Goal: Task Accomplishment & Management: Manage account settings

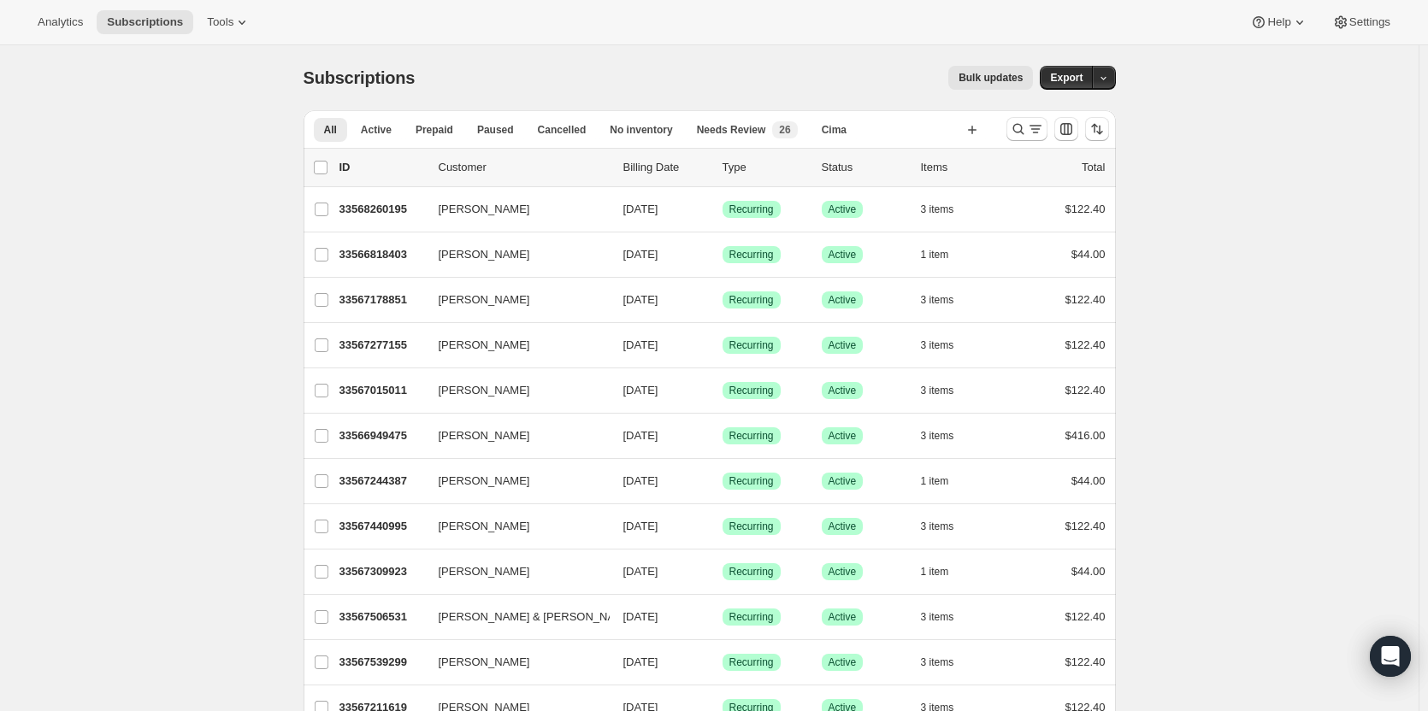
click at [1023, 130] on icon "Search and filter results" at bounding box center [1018, 129] width 17 height 17
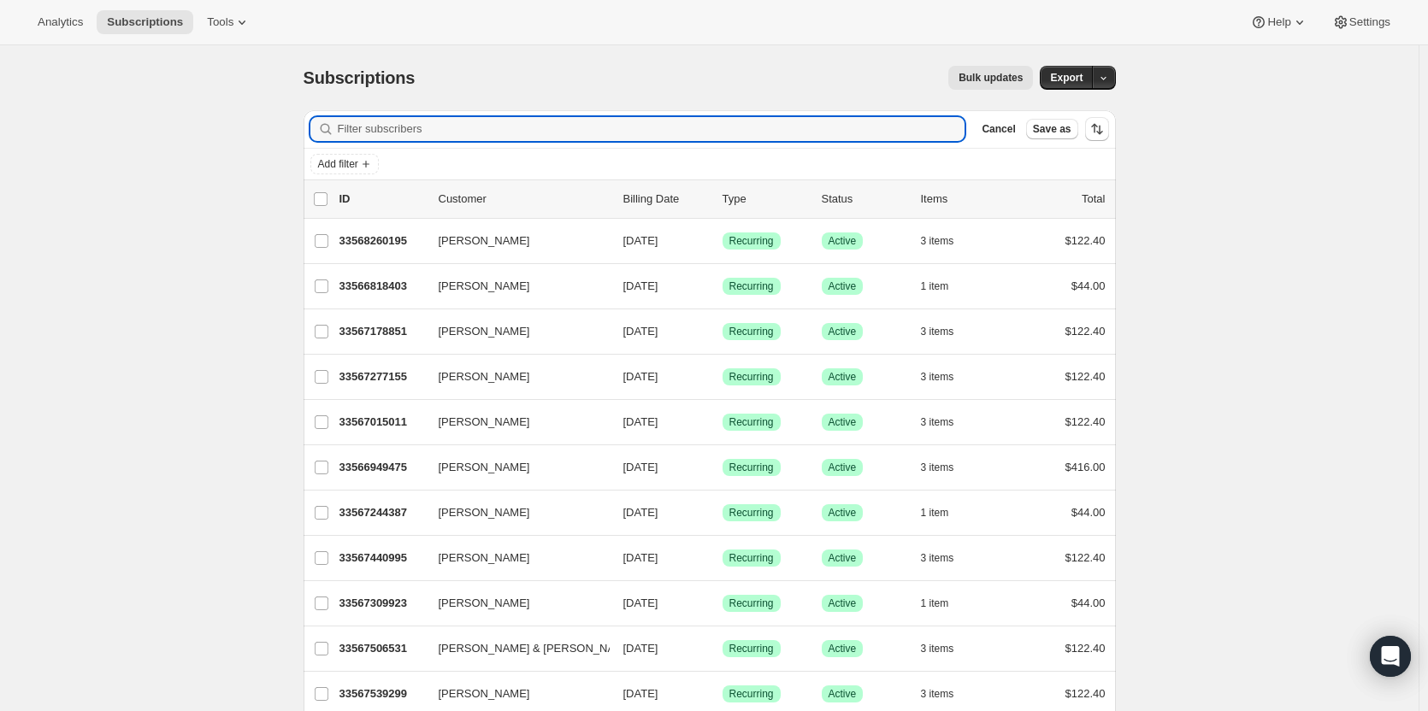
click at [661, 138] on input "Filter subscribers" at bounding box center [652, 129] width 628 height 24
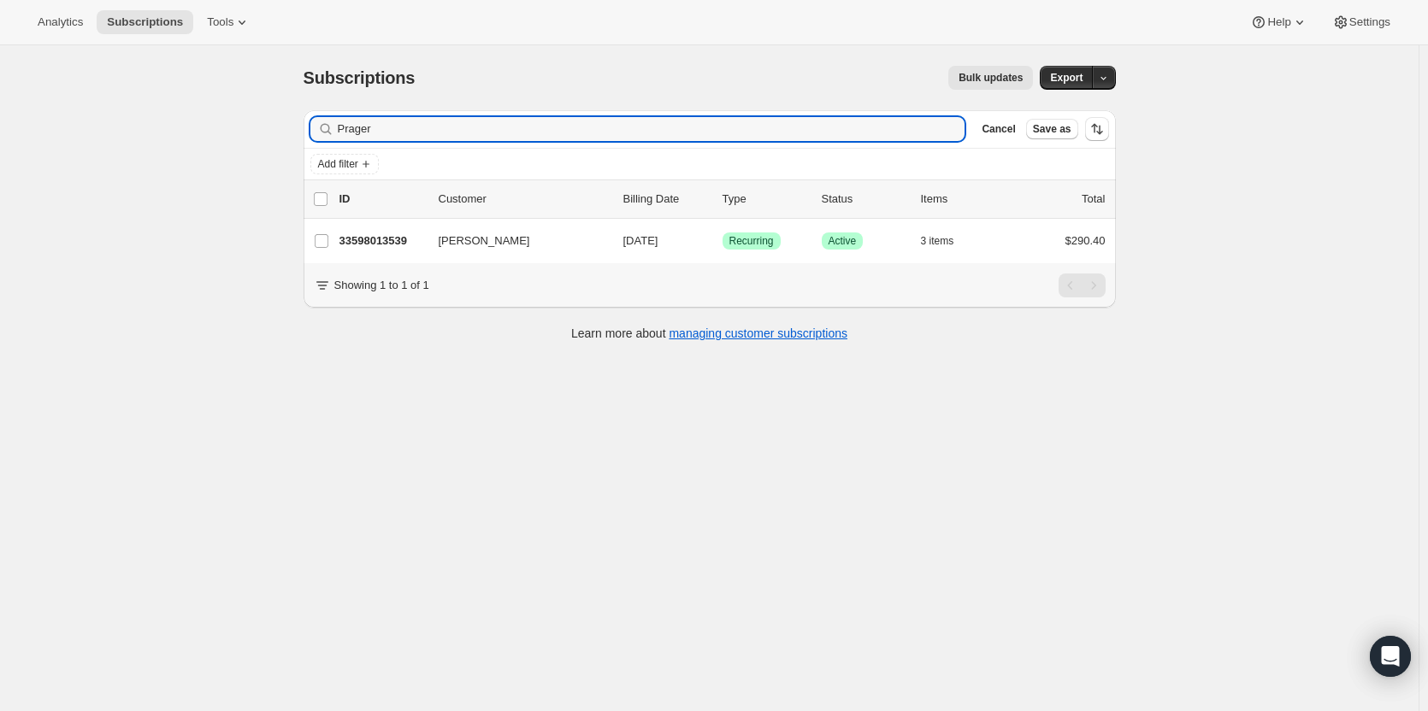
drag, startPoint x: 388, startPoint y: 126, endPoint x: 313, endPoint y: 127, distance: 75.3
click at [313, 127] on div "Filter subscribers Prager Clear Cancel Save as" at bounding box center [709, 129] width 812 height 38
type input "Prager"
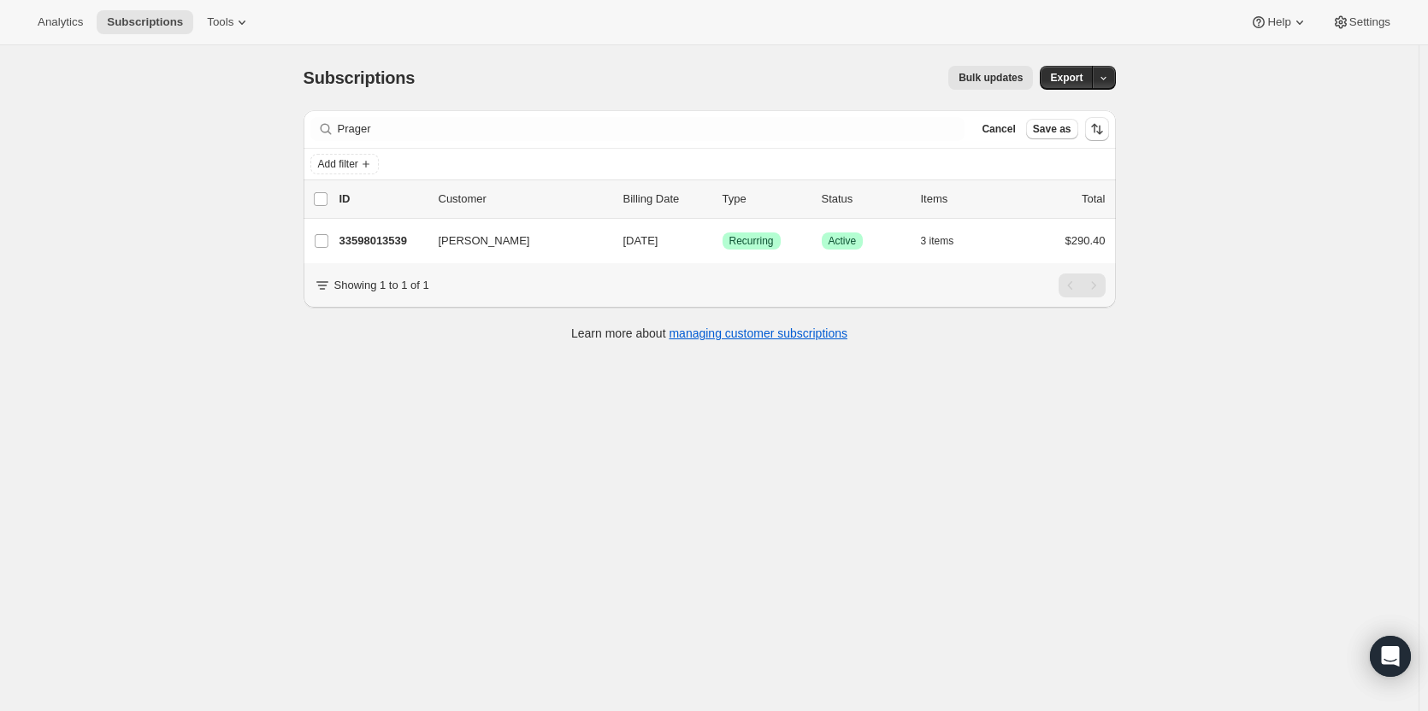
click at [999, 123] on span "Cancel" at bounding box center [997, 129] width 33 height 14
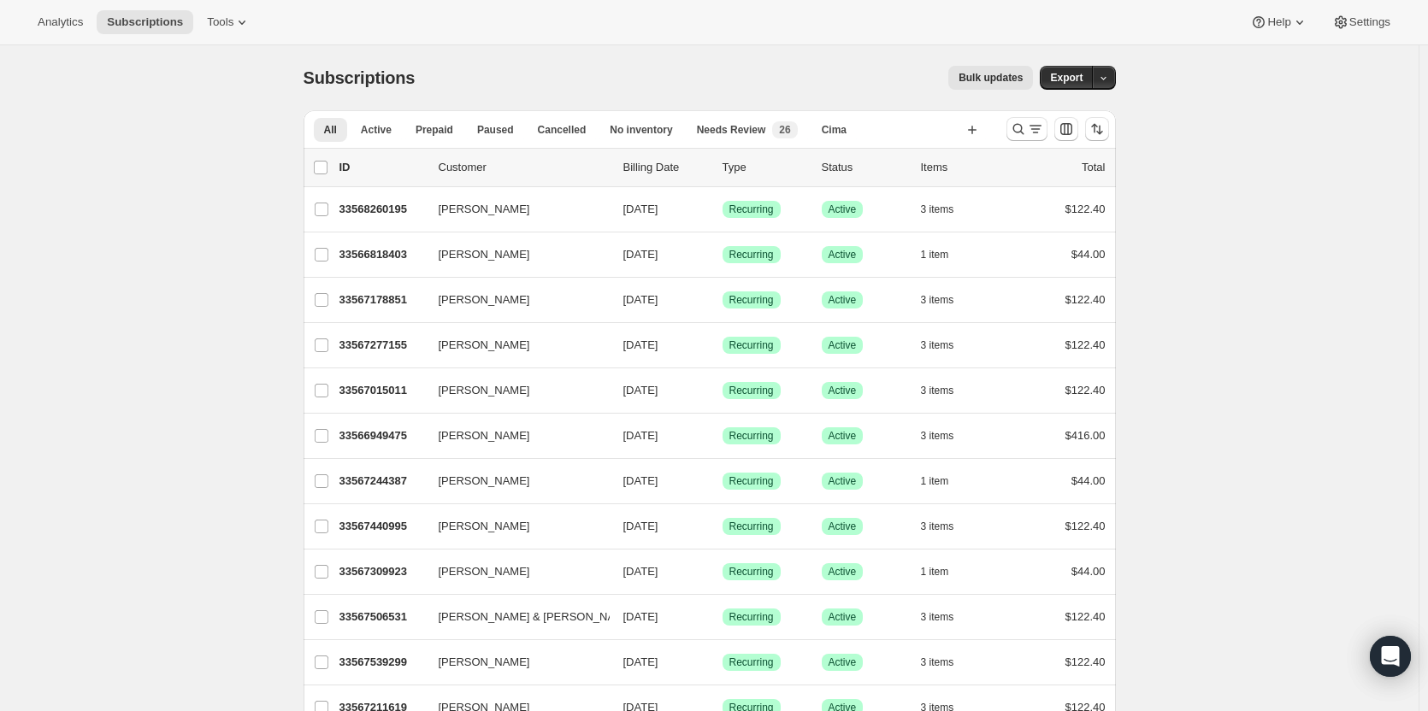
click at [1019, 133] on icon "Search and filter results" at bounding box center [1018, 129] width 17 height 17
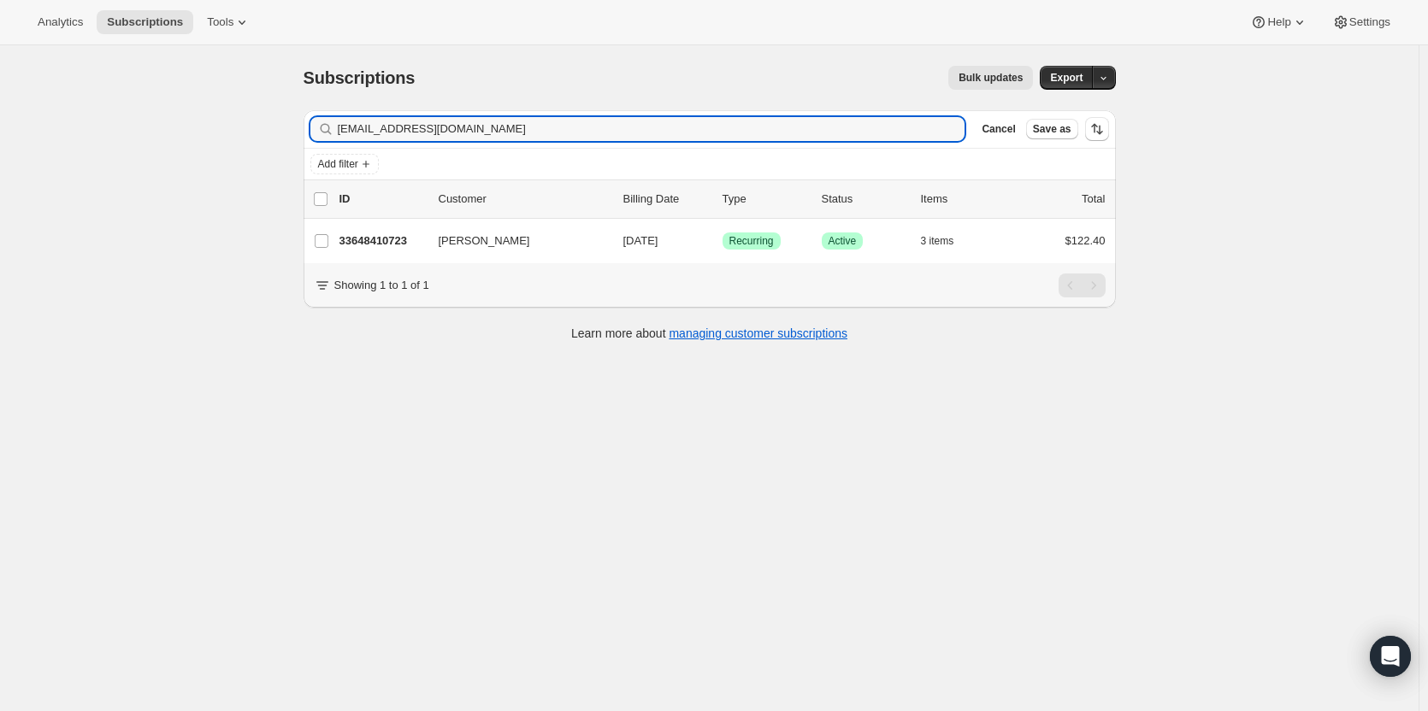
type input "topboat21@gmail.com"
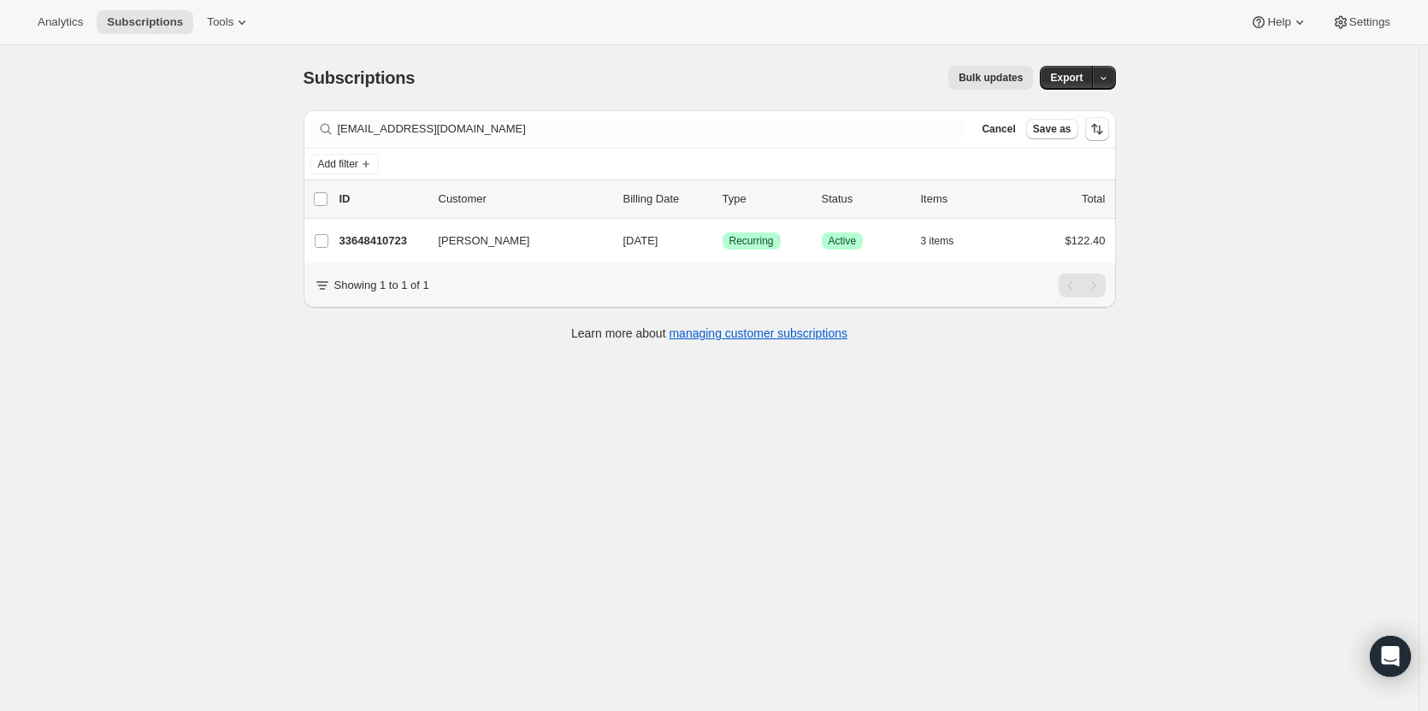
click at [351, 245] on p "33648410723" at bounding box center [381, 241] width 85 height 17
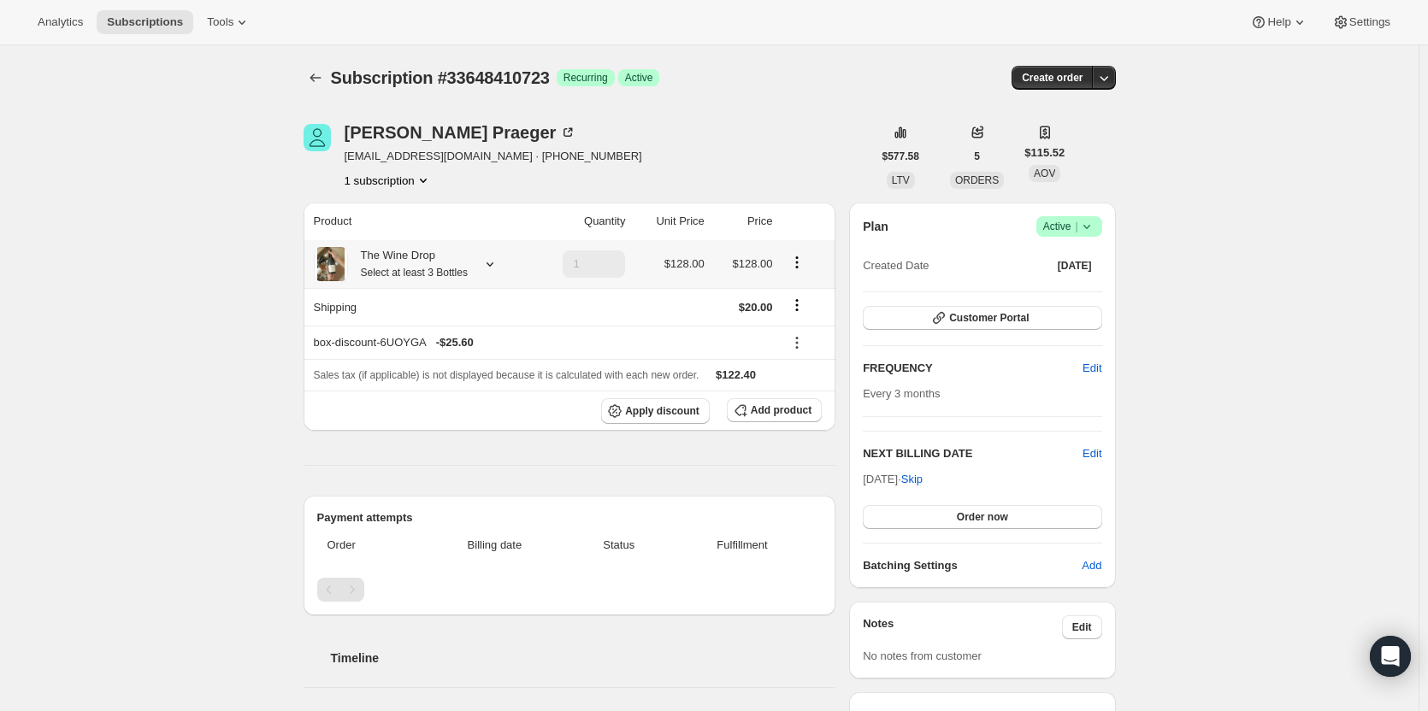
click at [417, 258] on div "The Wine Drop Select at least 3 Bottles" at bounding box center [408, 264] width 120 height 34
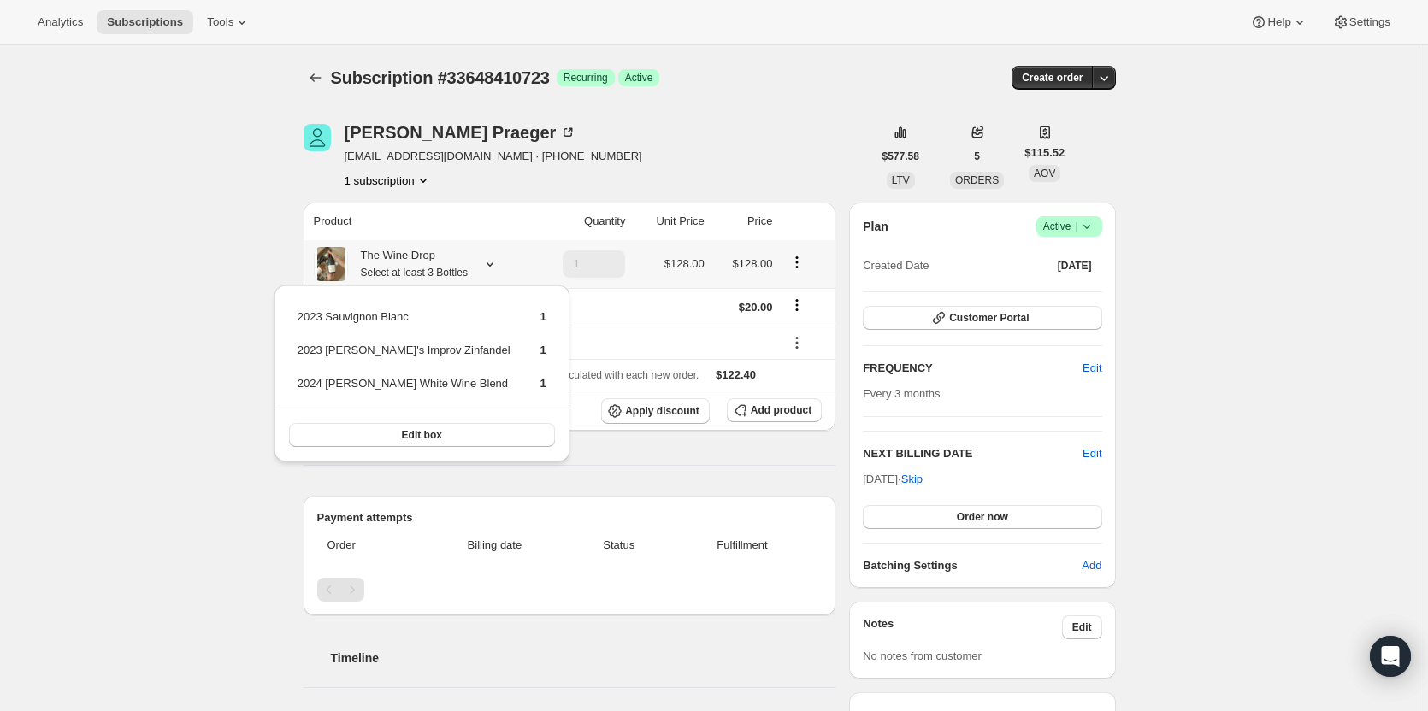
click at [419, 258] on div "The Wine Drop Select at least 3 Bottles" at bounding box center [408, 264] width 120 height 34
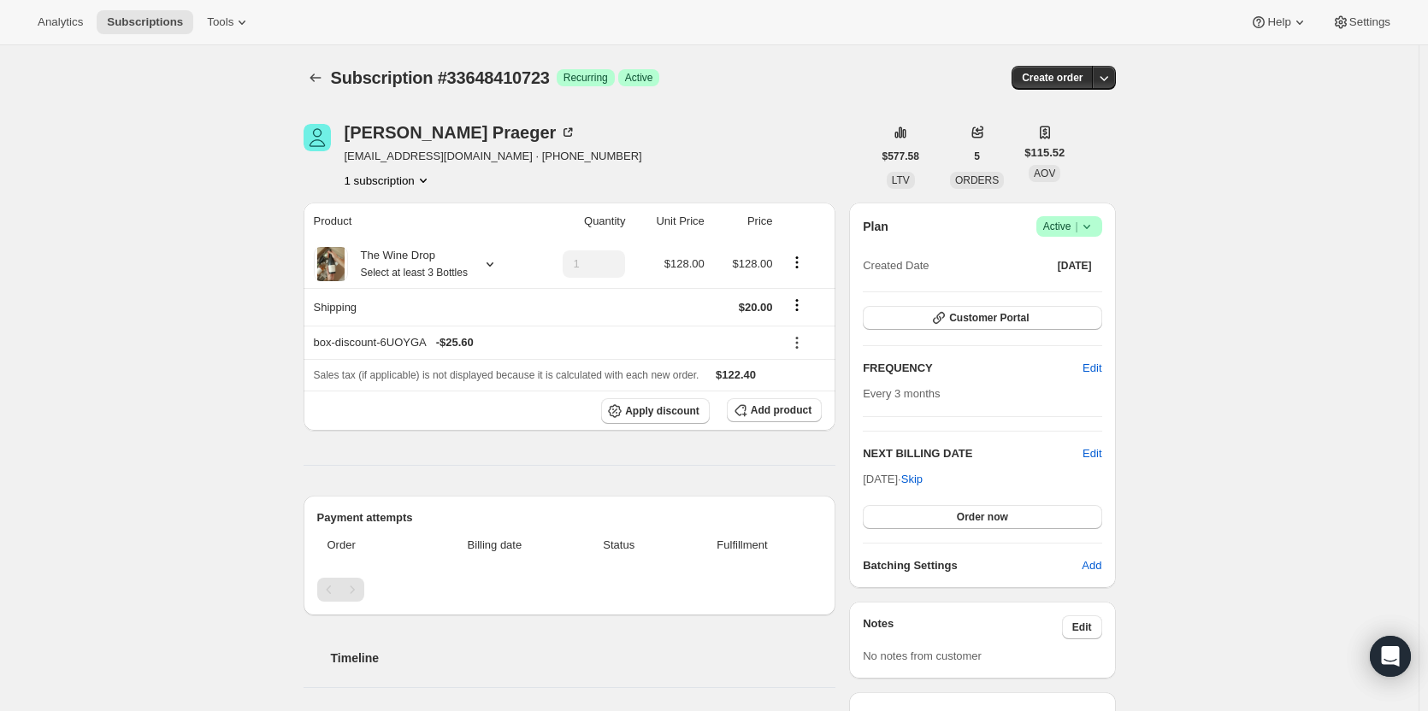
click at [404, 127] on div "Michael Praeger" at bounding box center [461, 132] width 233 height 17
click at [368, 133] on div "Michael Praeger" at bounding box center [461, 132] width 233 height 17
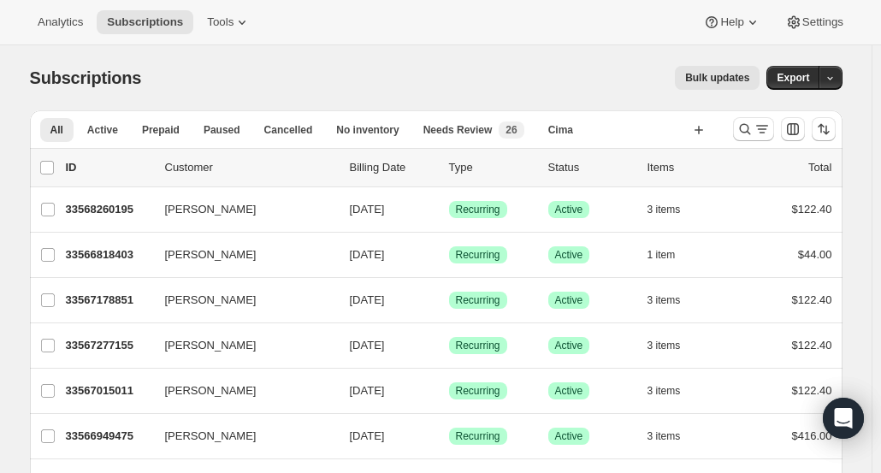
click at [744, 131] on icon "Search and filter results" at bounding box center [744, 129] width 17 height 17
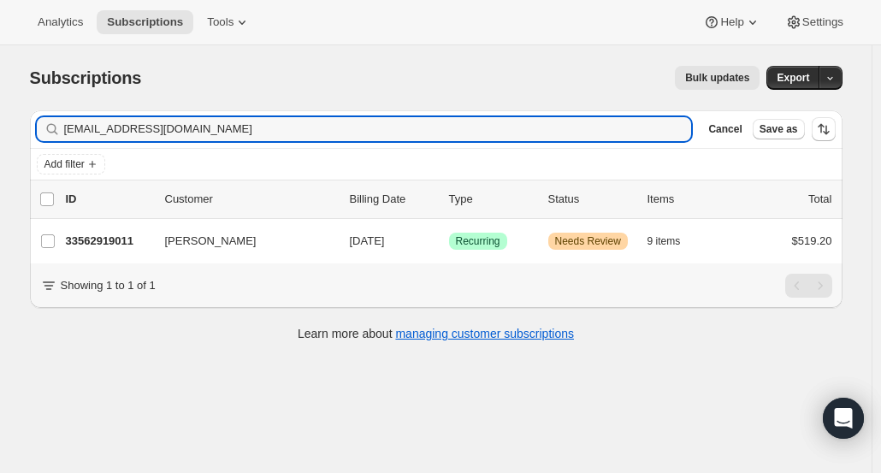
type input "[EMAIL_ADDRESS][DOMAIN_NAME]"
click at [103, 250] on div "33562919011 Martha Barnes 12/08/2025 Success Recurring Warning Needs Review 9 i…" at bounding box center [449, 241] width 766 height 24
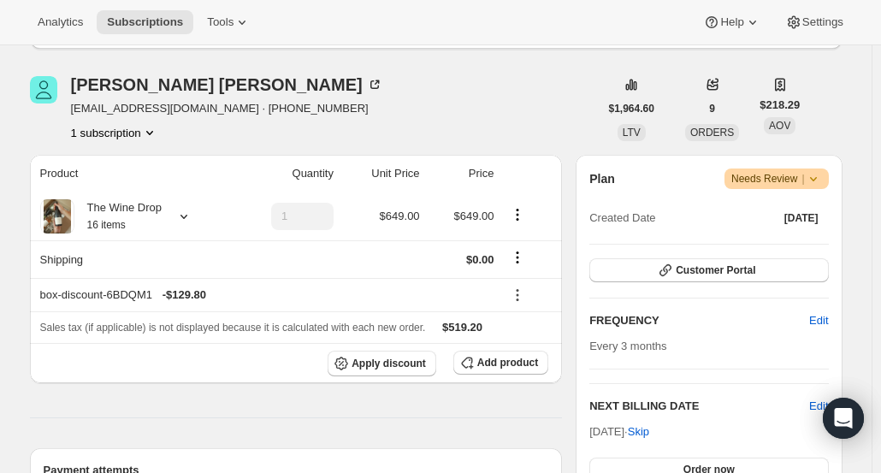
scroll to position [199, 0]
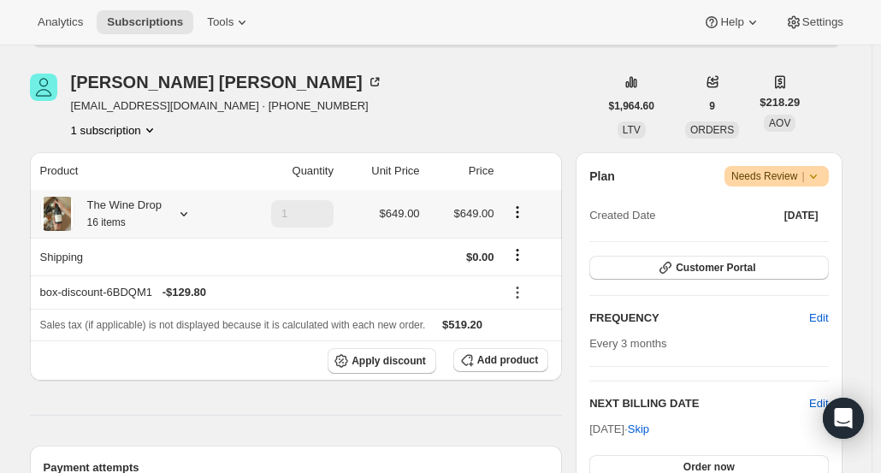
click at [162, 215] on div "The Wine Drop 16 items" at bounding box center [117, 214] width 87 height 34
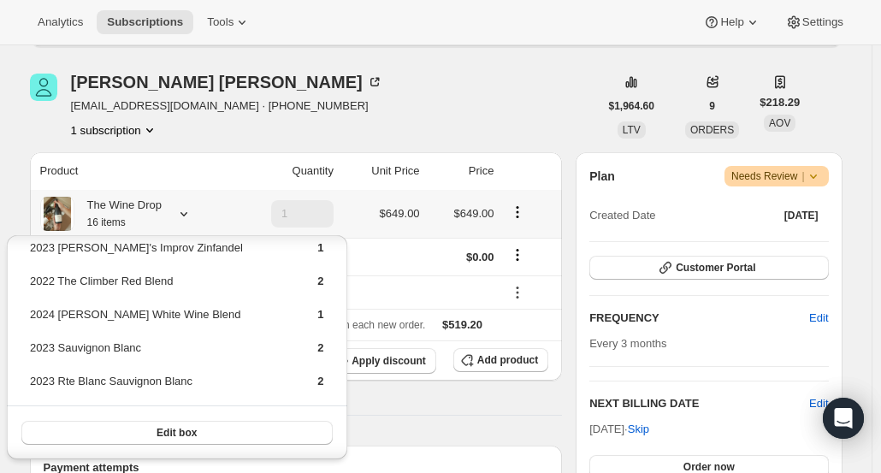
scroll to position [0, 0]
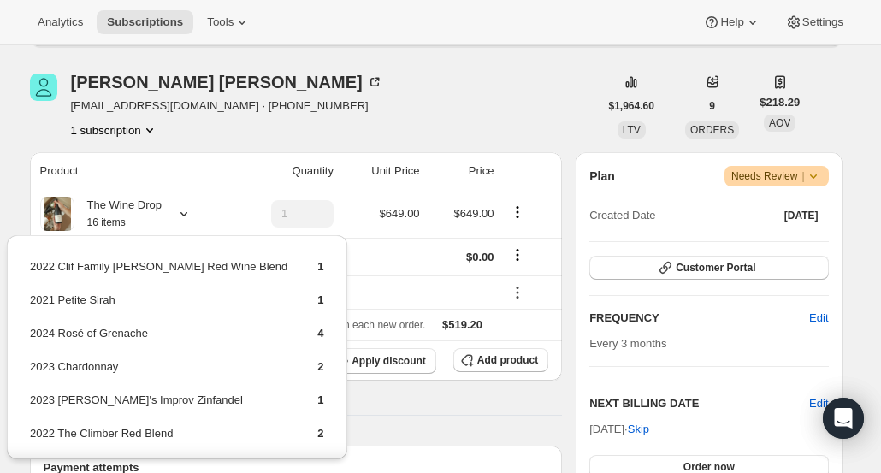
click at [374, 110] on div "Martha Barnes coloradobarnes5@hotmail.com · +13039050526 1 subscription" at bounding box center [314, 106] width 569 height 65
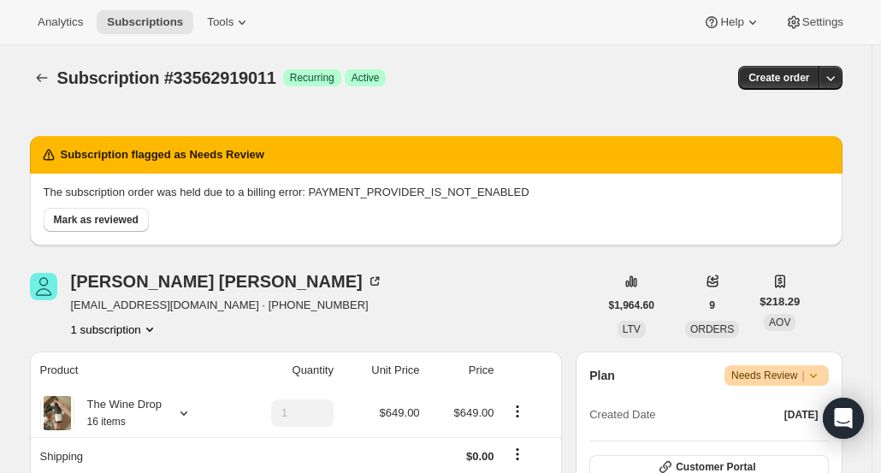
click at [44, 80] on icon "Subscriptions" at bounding box center [41, 77] width 17 height 17
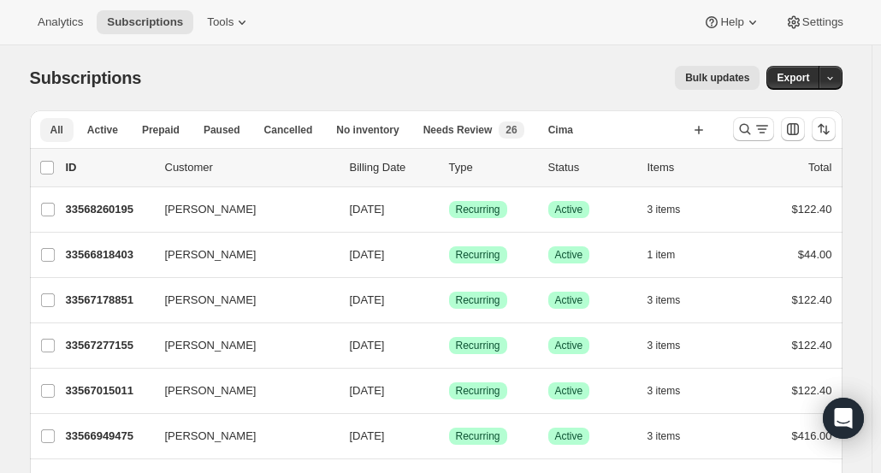
click at [468, 137] on div "Needs Review New 26" at bounding box center [473, 129] width 101 height 17
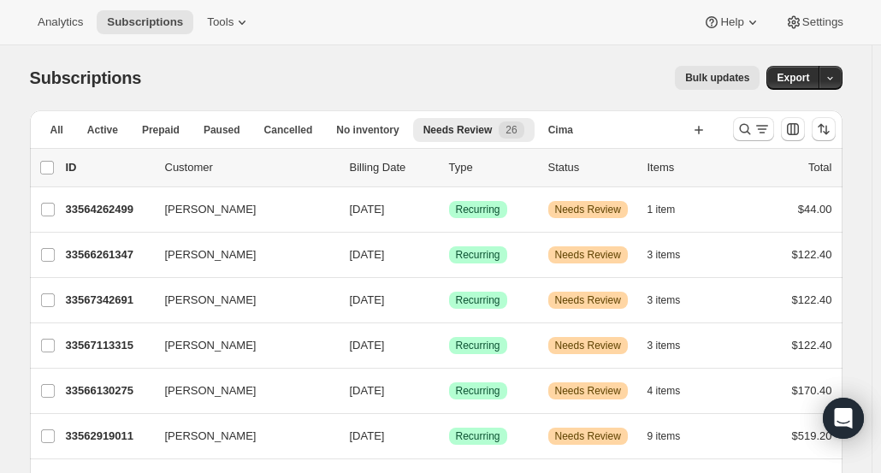
click at [751, 134] on icon "Search and filter results" at bounding box center [744, 129] width 17 height 17
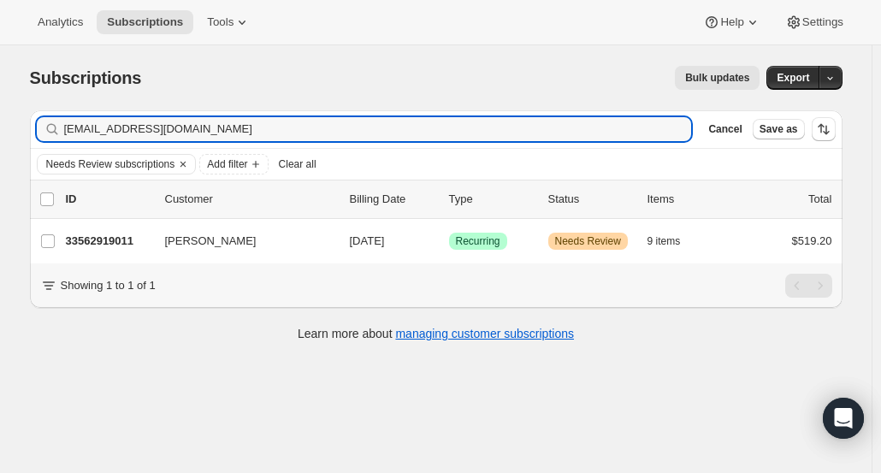
type input "coloradobarnes5@hotmail.com"
click at [125, 238] on p "33562919011" at bounding box center [108, 241] width 85 height 17
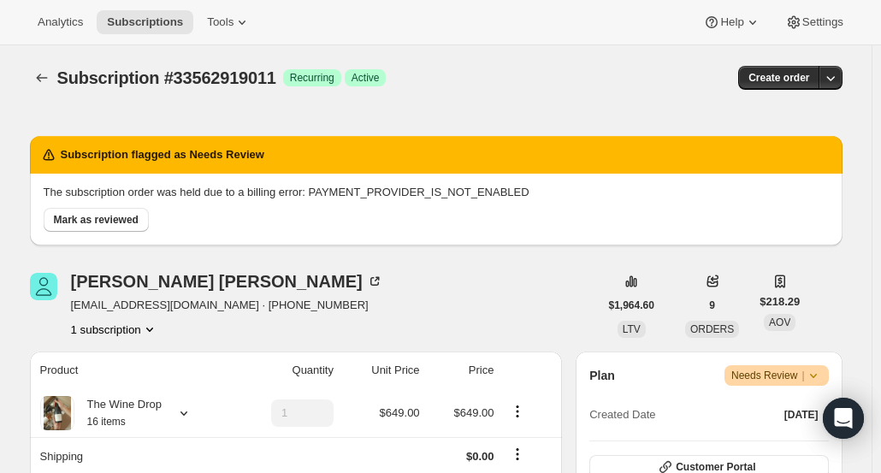
click at [46, 83] on icon "Subscriptions" at bounding box center [41, 77] width 17 height 17
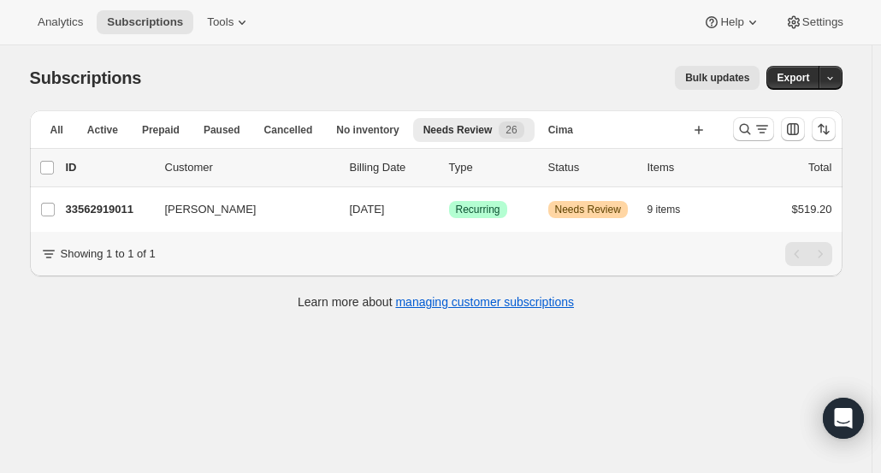
click at [196, 216] on span "[PERSON_NAME]" at bounding box center [210, 209] width 91 height 17
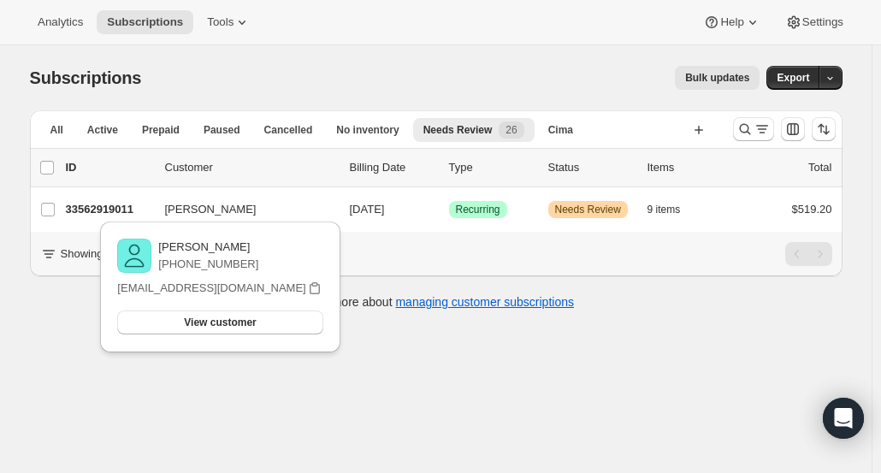
click at [206, 318] on span "View customer" at bounding box center [220, 322] width 72 height 14
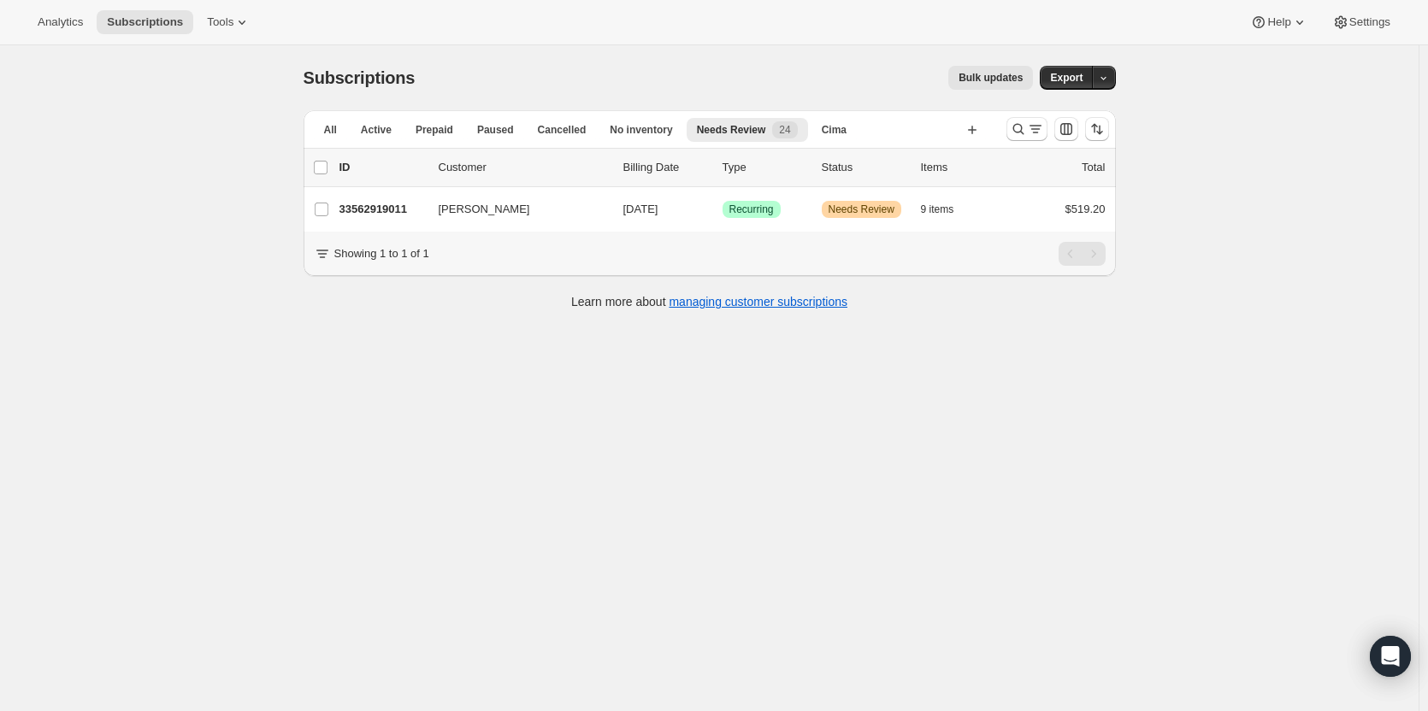
click at [880, 124] on icon "Search and filter results" at bounding box center [1018, 129] width 17 height 17
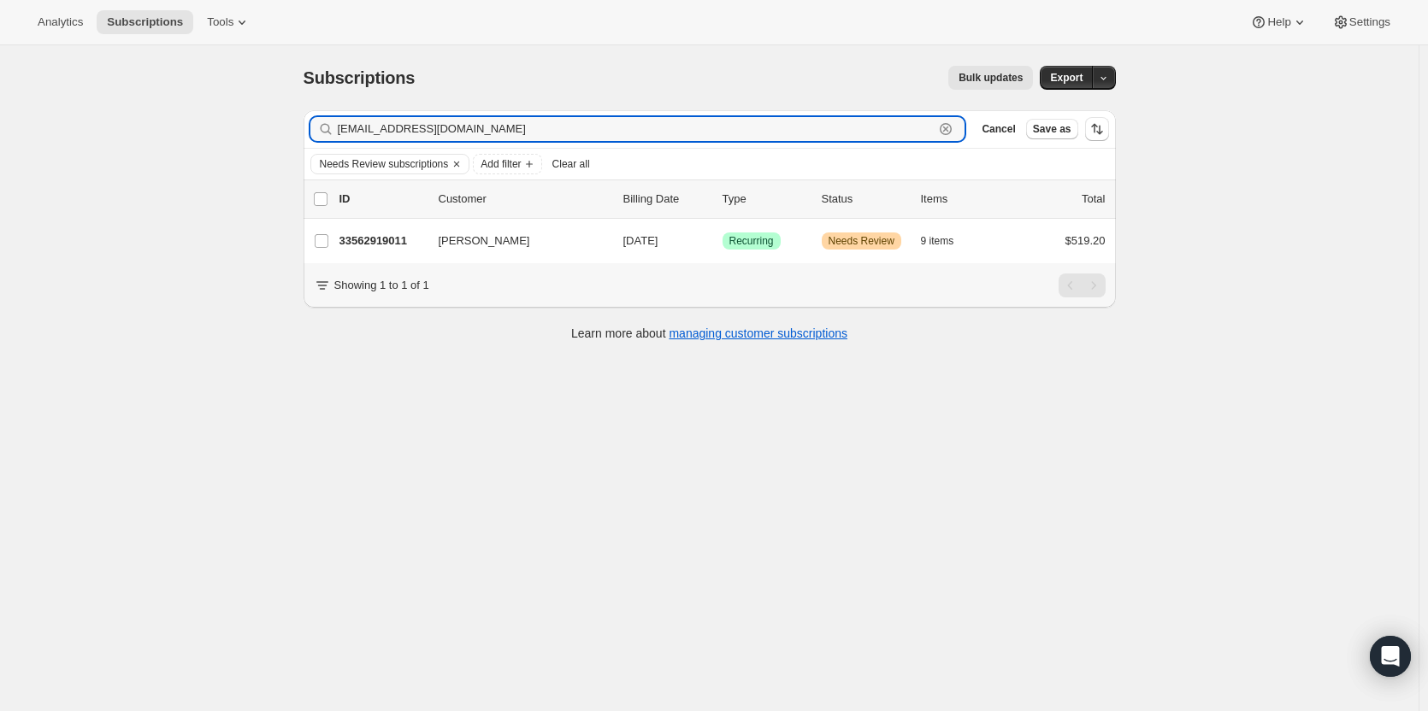
click at [880, 127] on icon "button" at bounding box center [946, 129] width 12 height 12
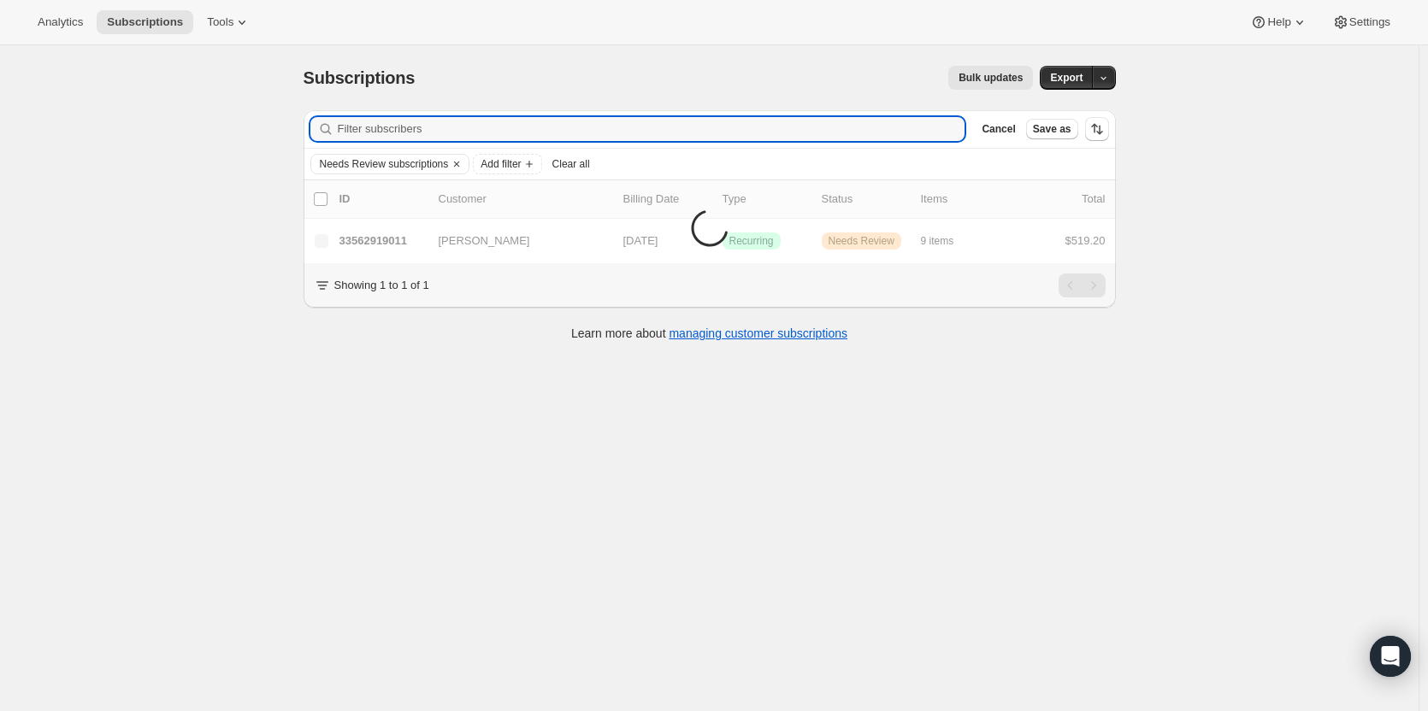
paste input "adicomo67@gmail.com"
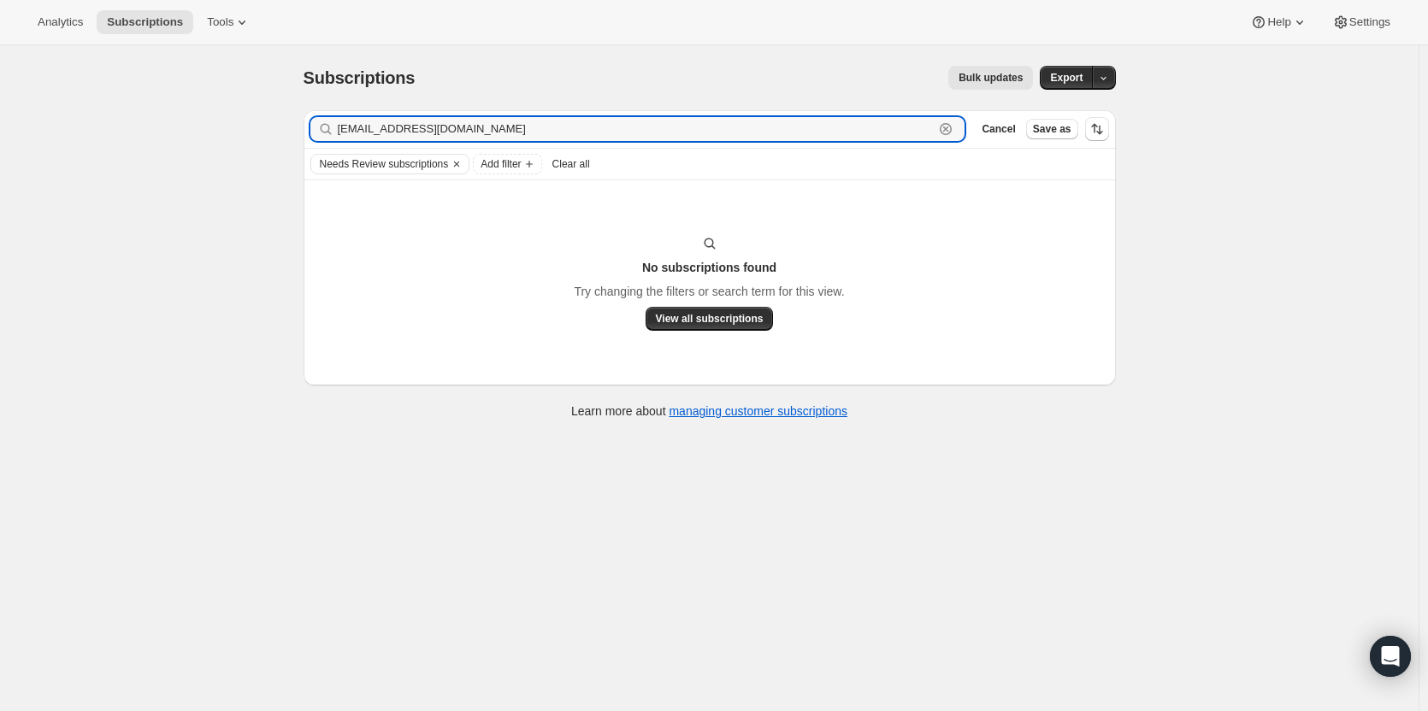
type input "adicomo67@gmail.com"
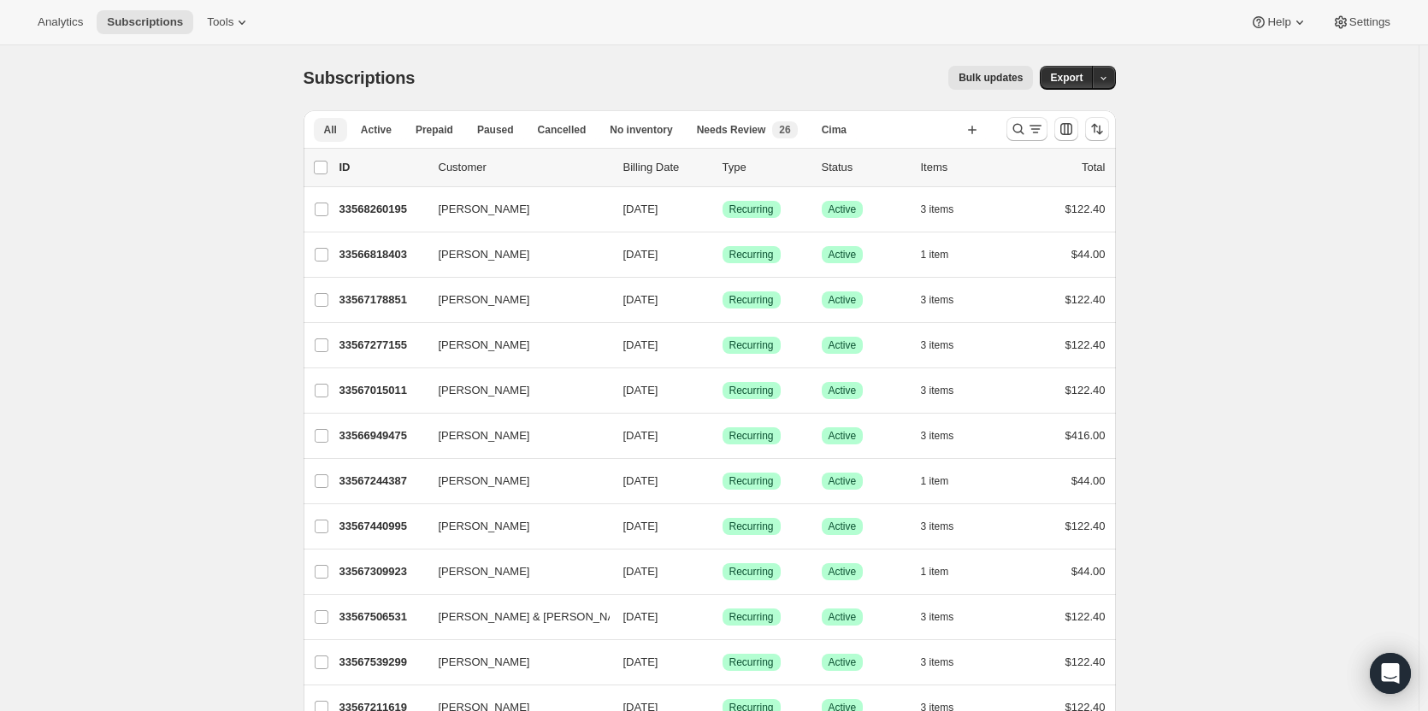
click at [756, 134] on div "Needs Review New 26" at bounding box center [747, 129] width 101 height 17
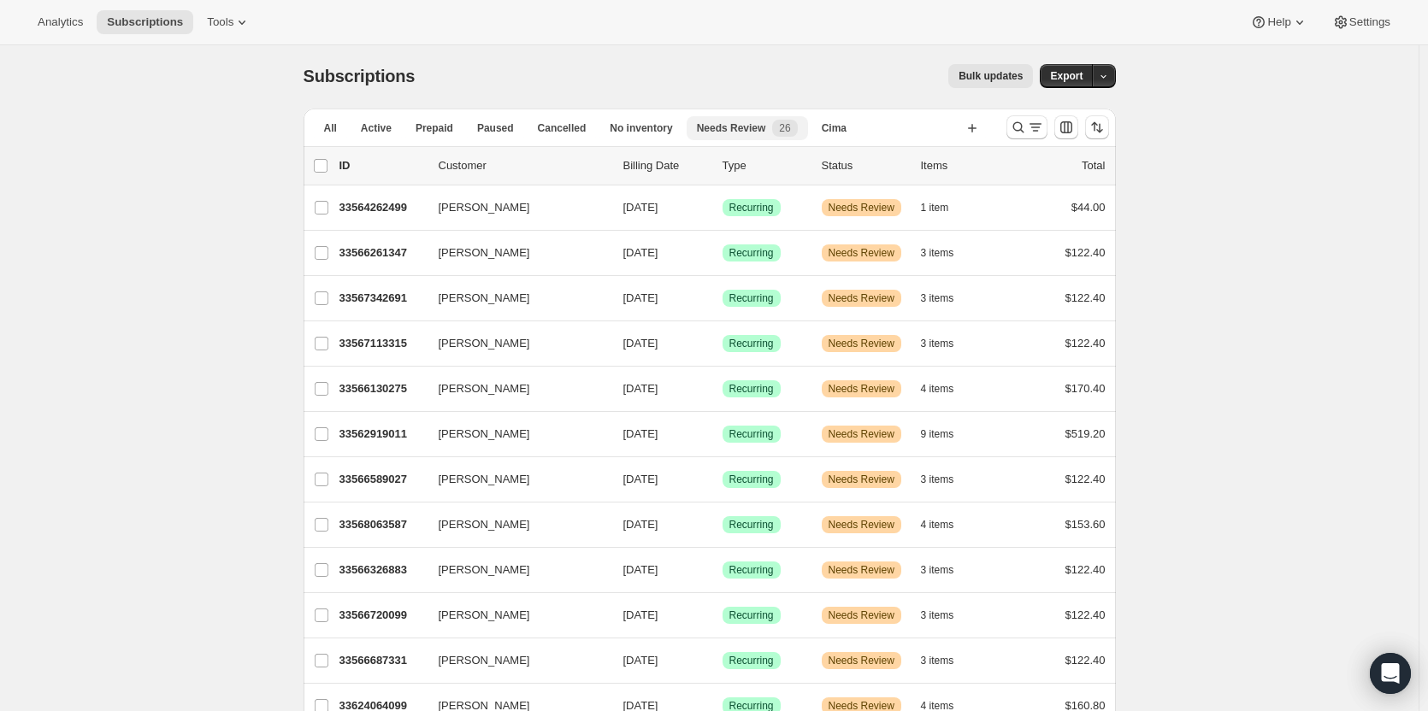
scroll to position [98, 0]
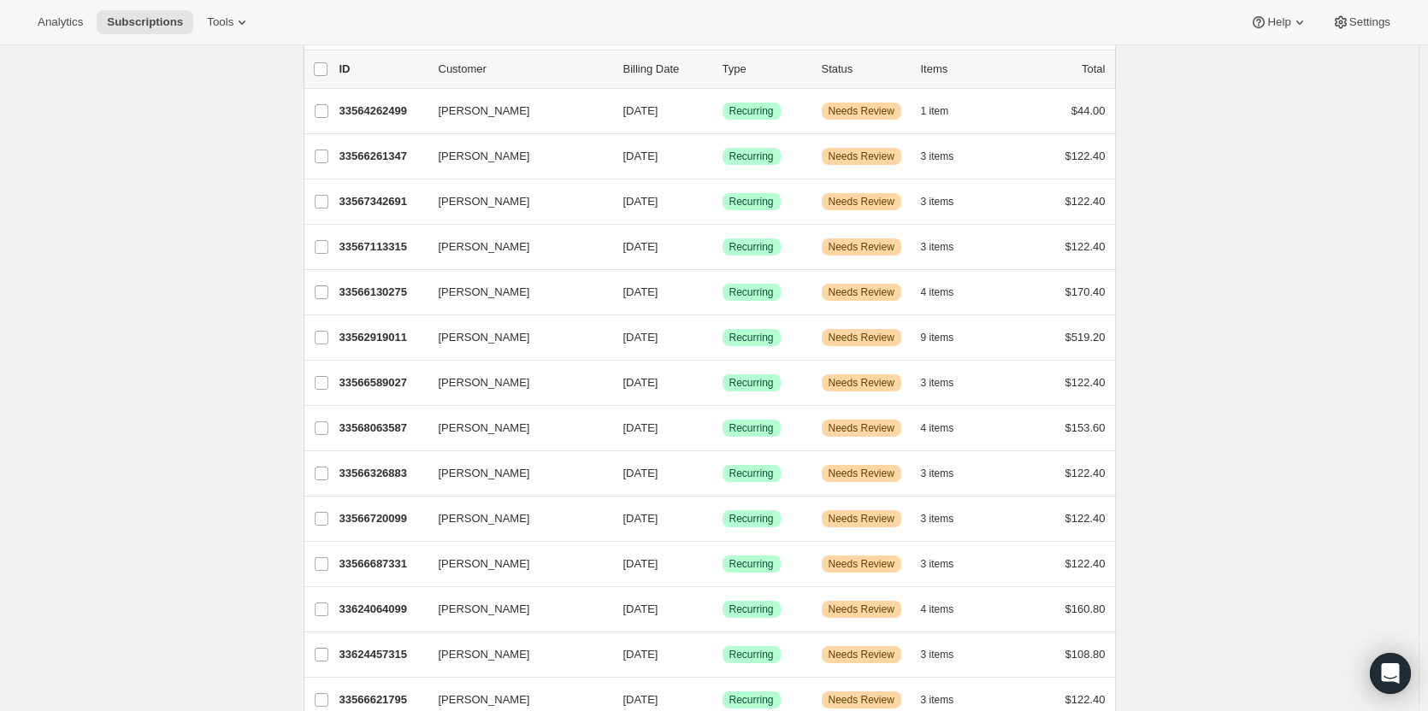
click at [496, 351] on div "[PERSON_NAME] 33562919011 [PERSON_NAME] [DATE] Success Recurring Warning Needs …" at bounding box center [709, 337] width 812 height 44
click at [493, 337] on span "[PERSON_NAME]" at bounding box center [484, 337] width 91 height 17
click at [404, 348] on div "33562919011 [PERSON_NAME] [DATE] Success Recurring Warning Needs Review 9 items…" at bounding box center [722, 338] width 766 height 24
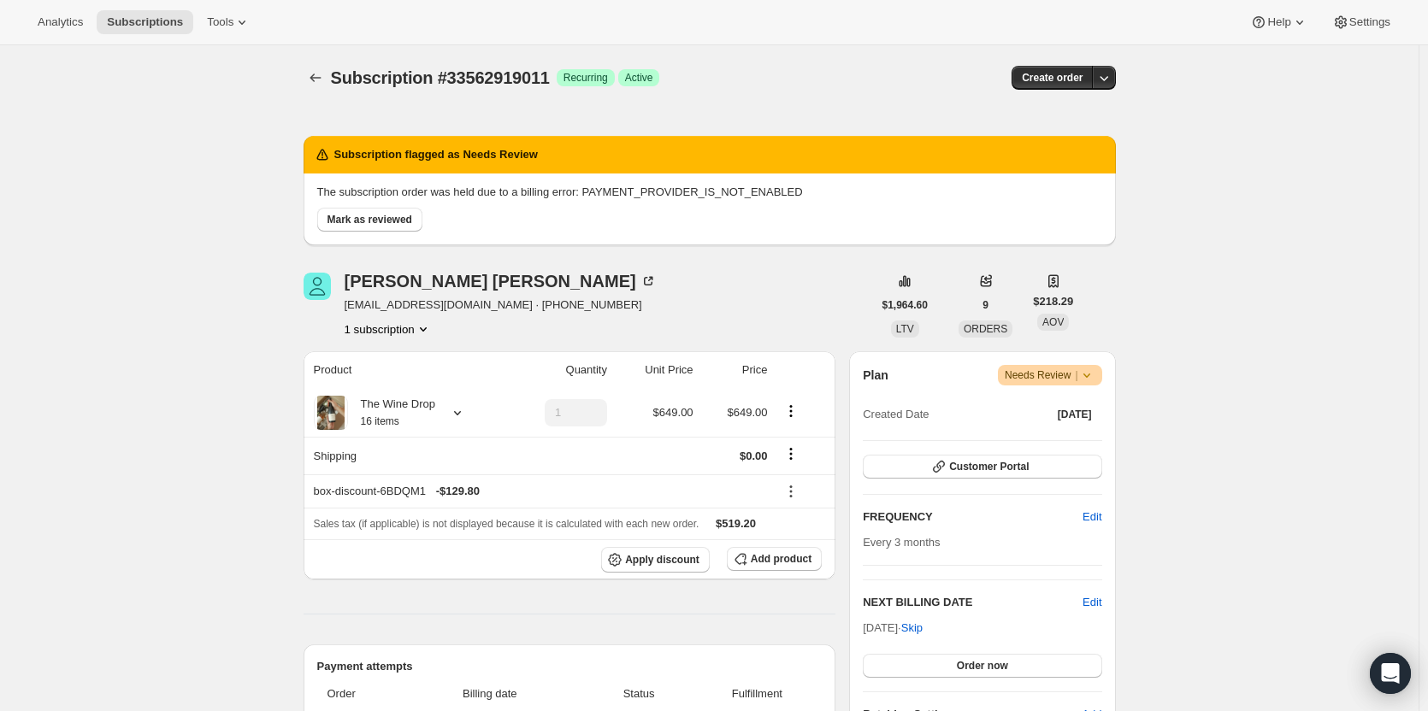
click at [115, 28] on span "Subscriptions" at bounding box center [145, 22] width 76 height 14
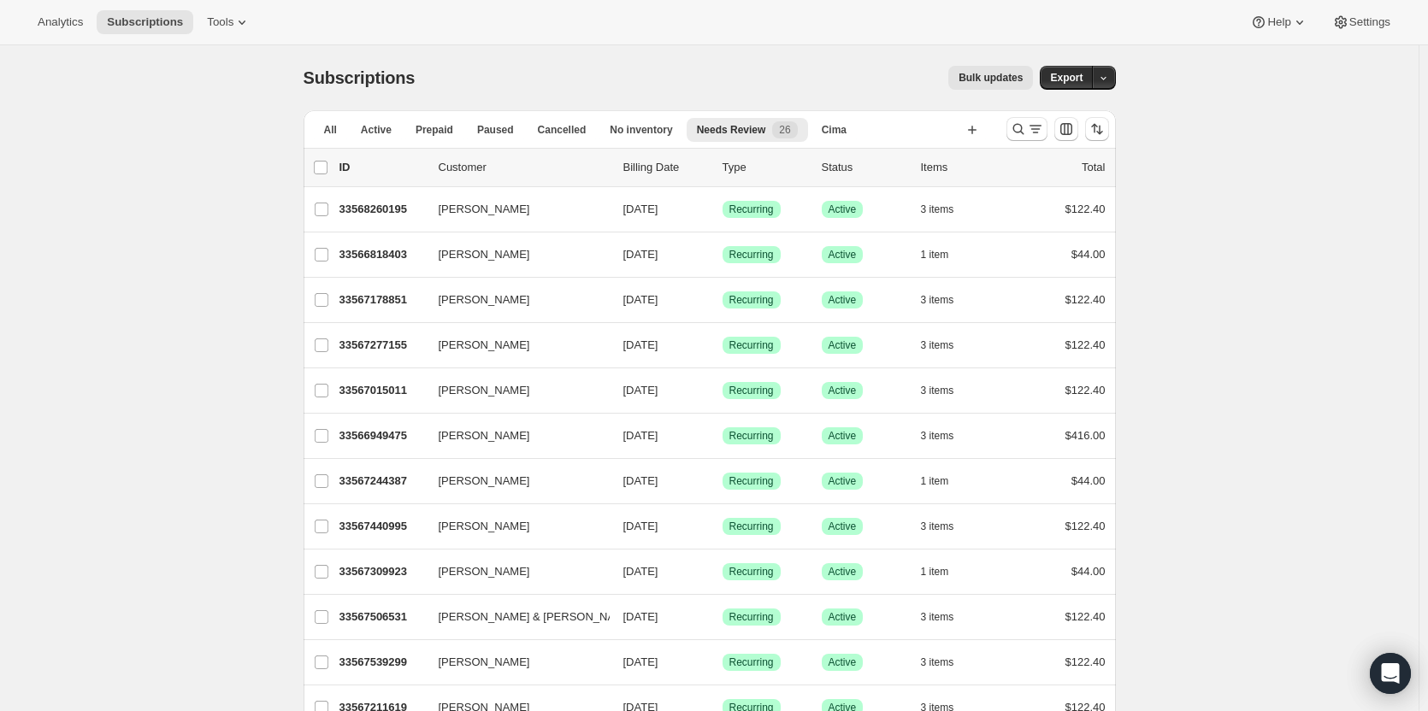
click at [772, 132] on span "26" at bounding box center [784, 129] width 25 height 17
click at [739, 127] on span "Needs Review" at bounding box center [731, 130] width 69 height 14
click at [547, 138] on button "Cancelled" at bounding box center [561, 130] width 69 height 24
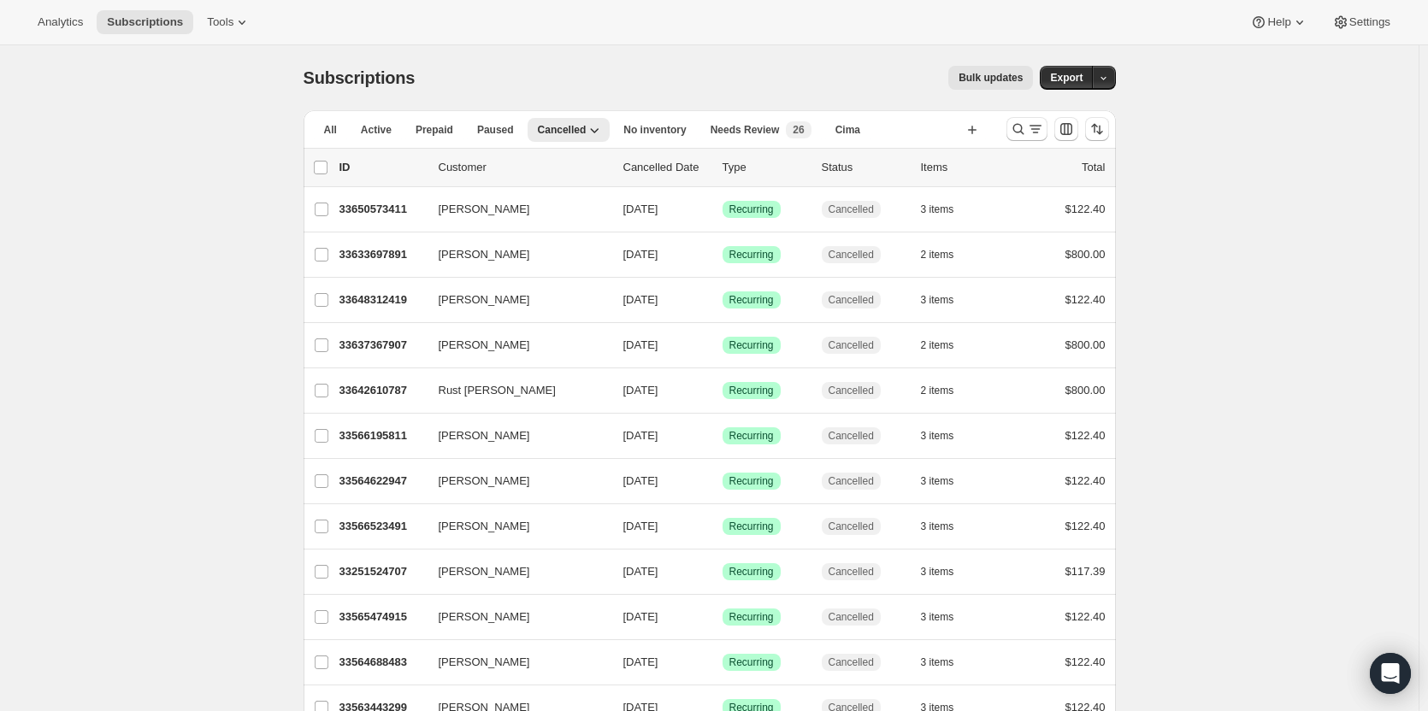
click at [716, 132] on span "Needs Review" at bounding box center [744, 130] width 69 height 14
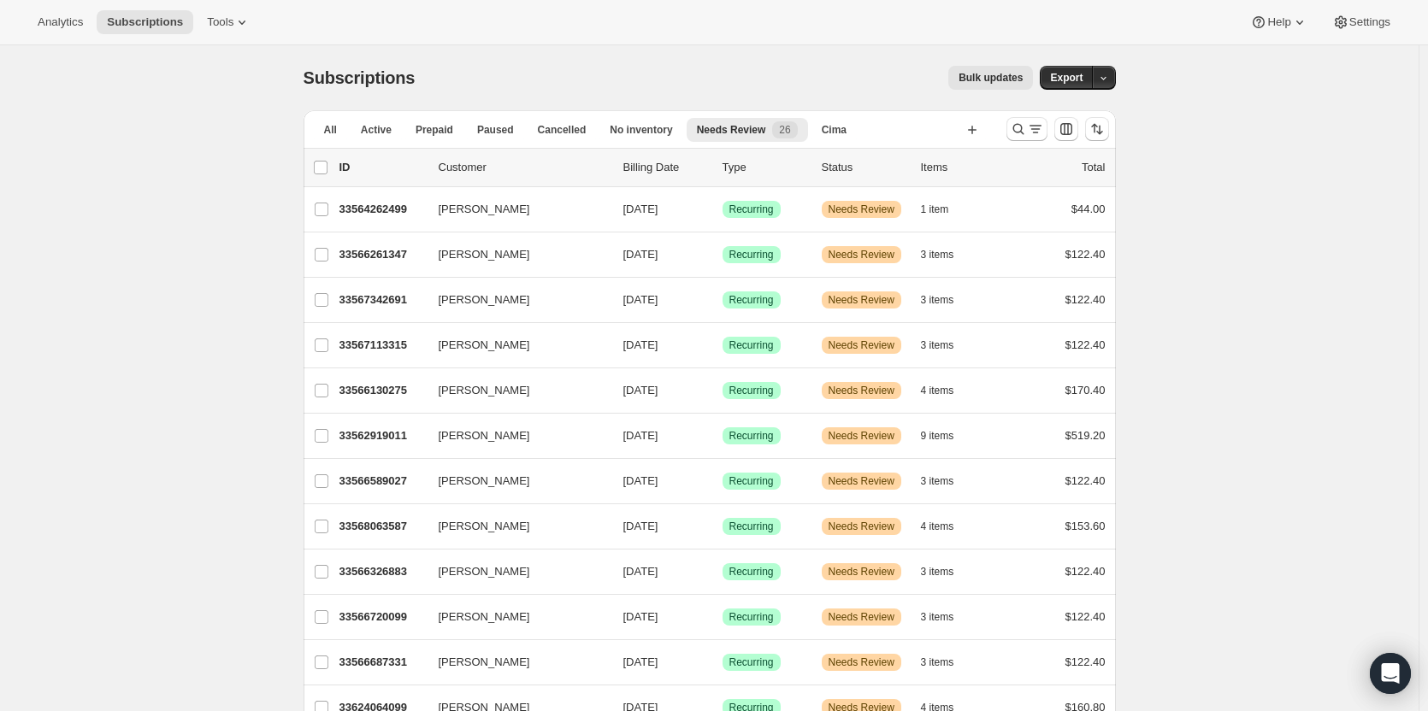
click at [454, 247] on span "[PERSON_NAME]" at bounding box center [484, 254] width 91 height 17
click at [454, 262] on span "[PERSON_NAME]" at bounding box center [484, 254] width 91 height 17
click at [477, 251] on span "[PERSON_NAME]" at bounding box center [484, 254] width 91 height 17
click at [585, 253] on icon "button" at bounding box center [580, 254] width 17 height 17
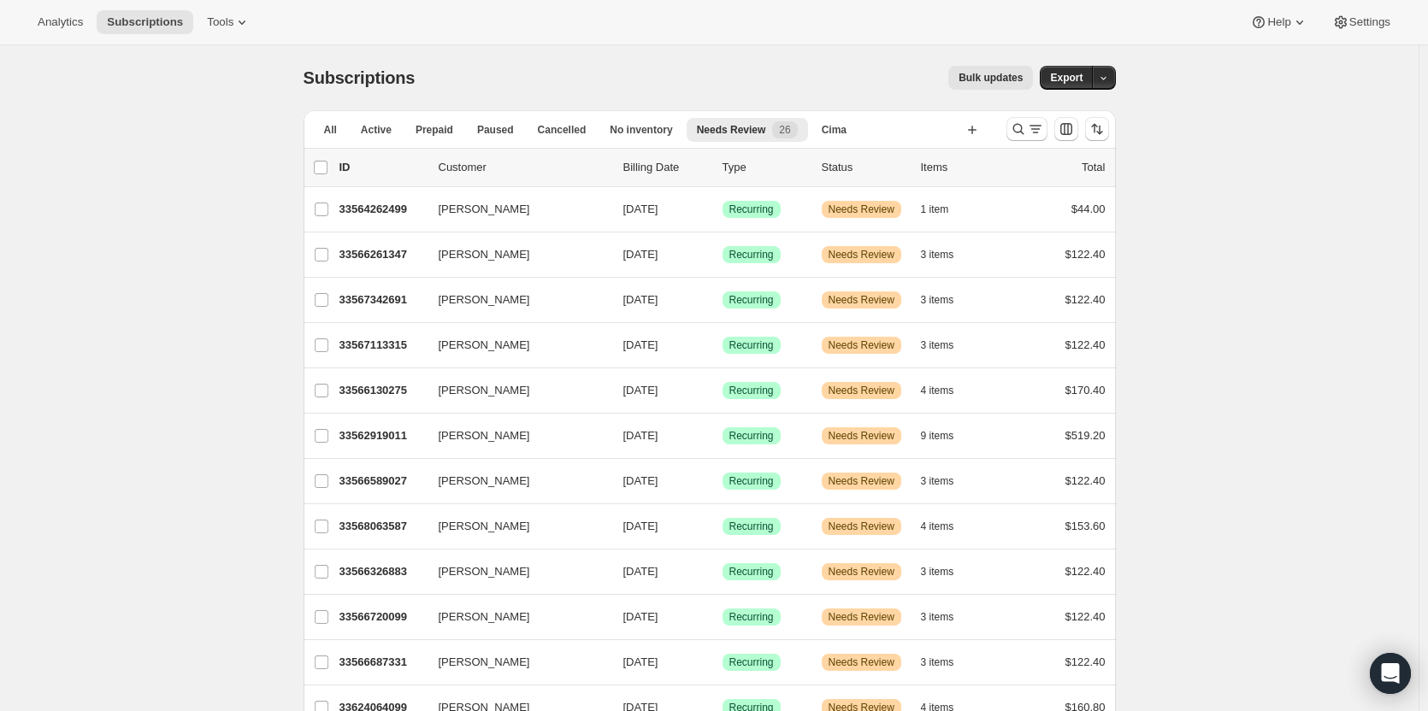
click at [585, 253] on icon "button" at bounding box center [580, 254] width 17 height 17
click at [421, 273] on div "George Young 33566261347 George Young 12/08/2025 Success Recurring Warning Need…" at bounding box center [709, 255] width 812 height 44
click at [381, 257] on p "33566261347" at bounding box center [381, 254] width 85 height 17
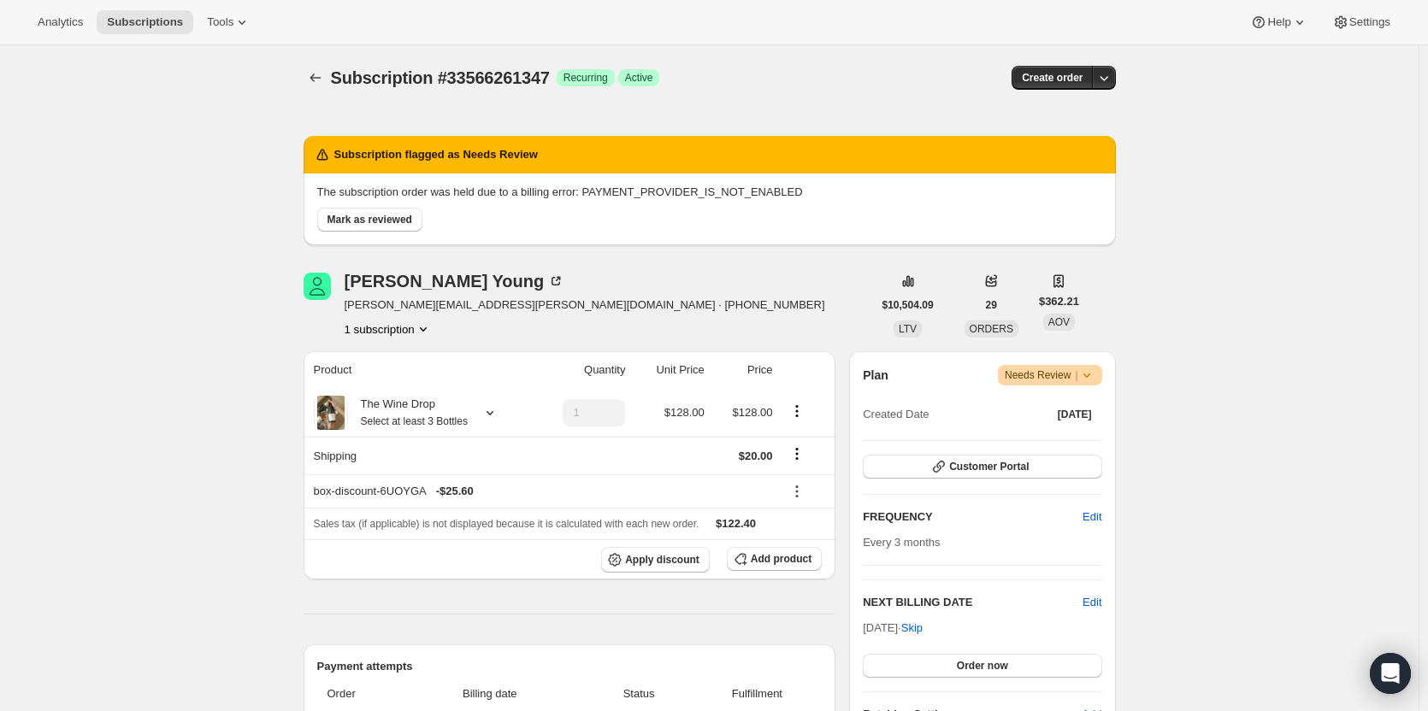
click at [392, 283] on div "George Young" at bounding box center [455, 281] width 221 height 17
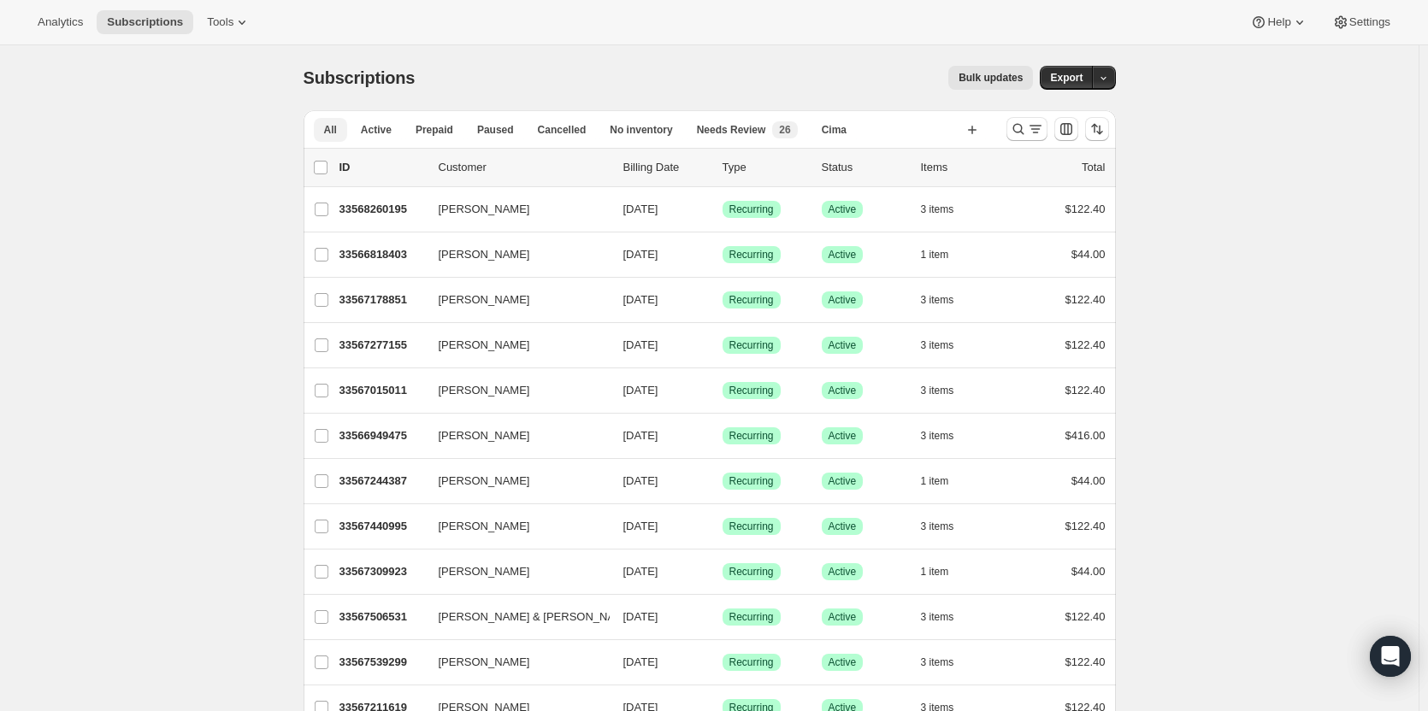
click at [716, 128] on span "Needs Review" at bounding box center [731, 130] width 69 height 14
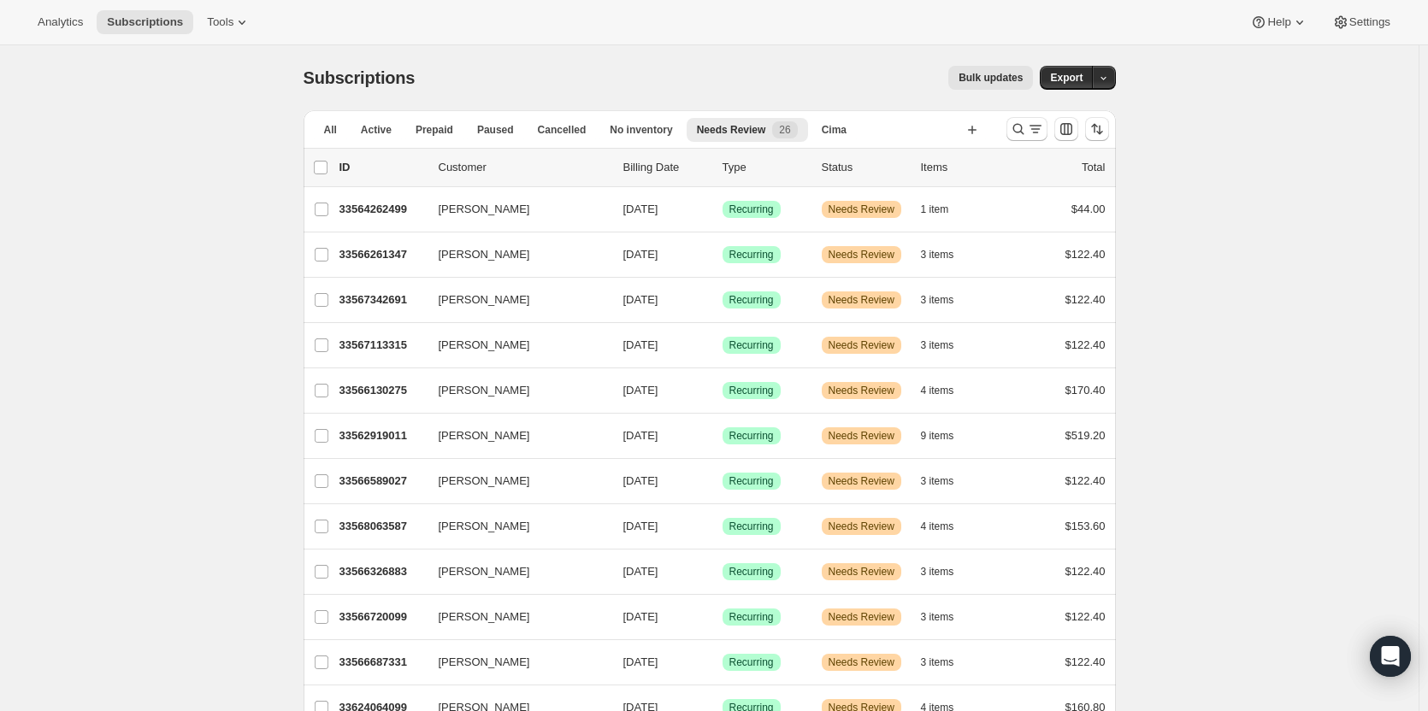
click at [391, 211] on p "33564262499" at bounding box center [381, 209] width 85 height 17
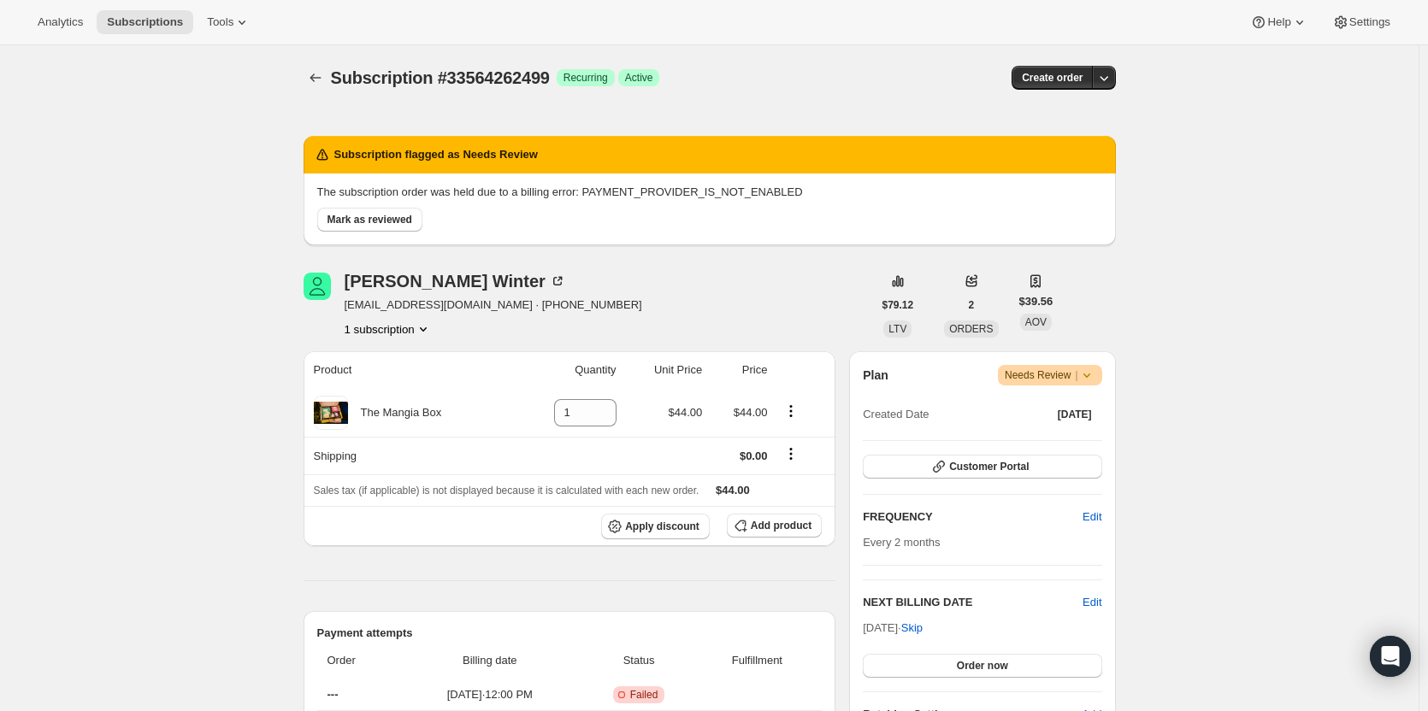
click at [396, 216] on span "Mark as reviewed" at bounding box center [369, 220] width 85 height 14
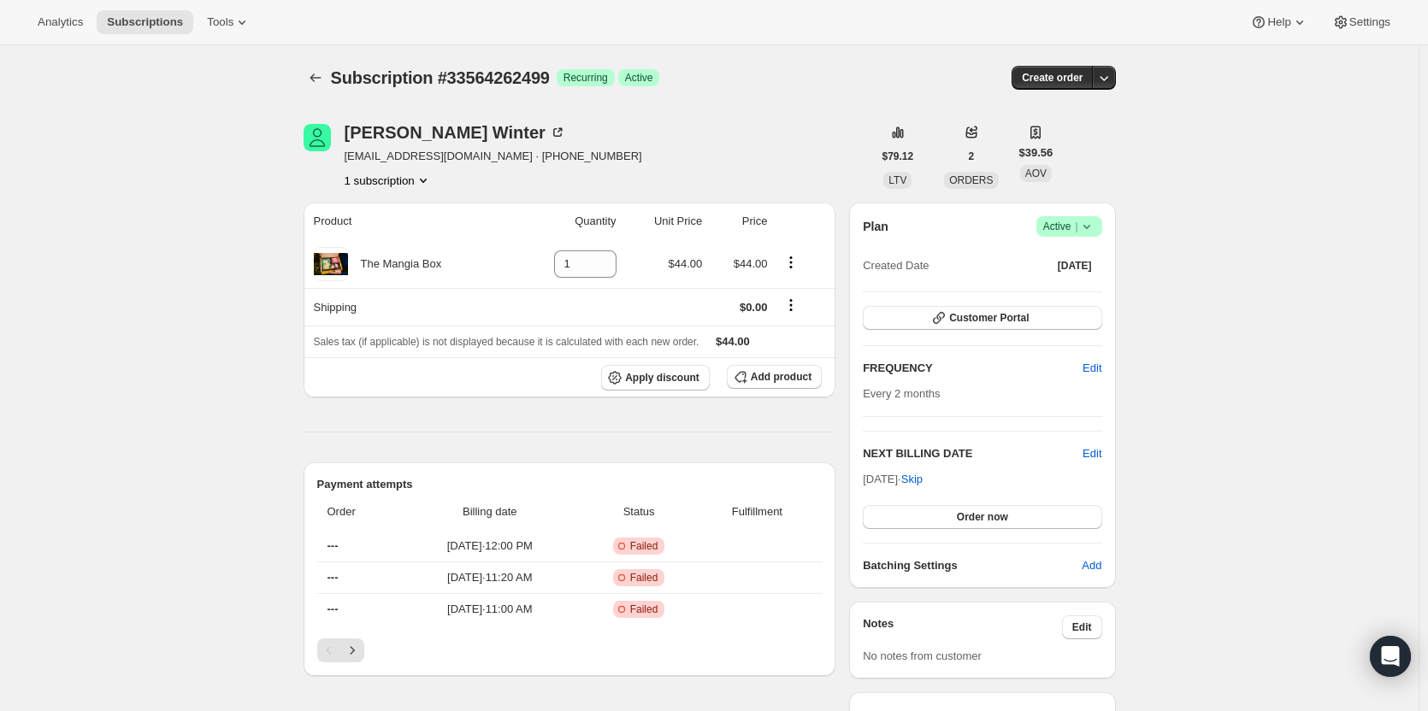
click at [1110, 83] on icon "button" at bounding box center [1103, 77] width 17 height 17
click at [1199, 160] on div "Subscription #33564262499. This page is ready Subscription #33564262499 Success…" at bounding box center [709, 708] width 1418 height 1326
click at [1110, 83] on icon "button" at bounding box center [1103, 77] width 17 height 17
click at [1077, 110] on span "Bill subscription order now" at bounding box center [1027, 113] width 130 height 13
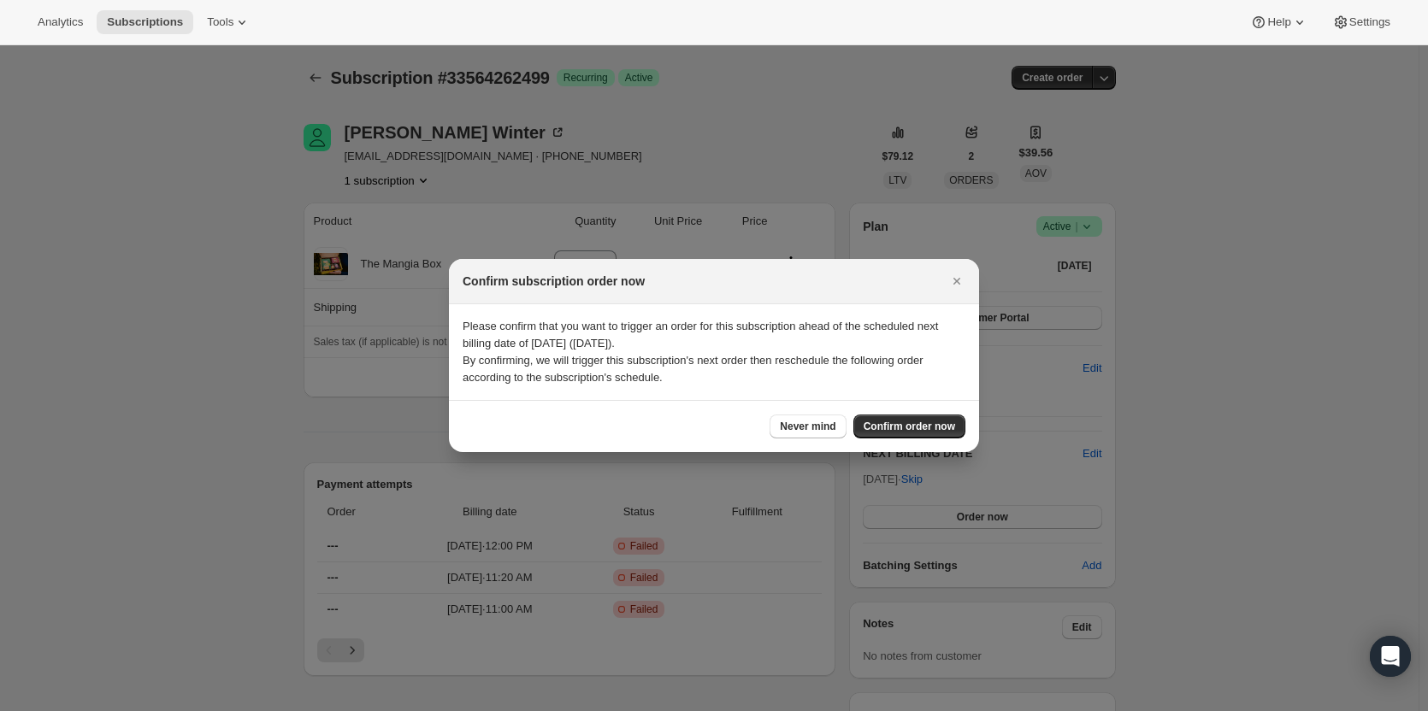
click at [910, 426] on span "Confirm order now" at bounding box center [908, 427] width 91 height 14
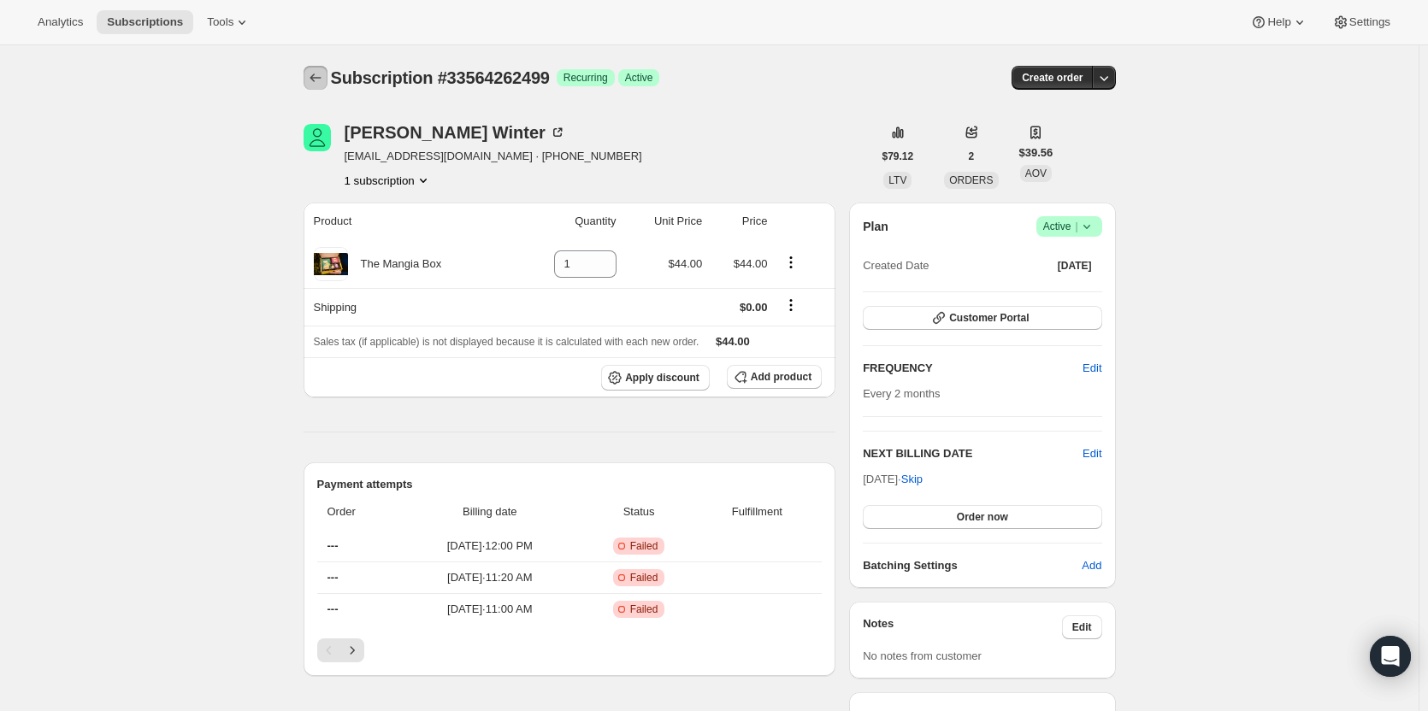
click at [322, 80] on icon "Subscriptions" at bounding box center [315, 77] width 17 height 17
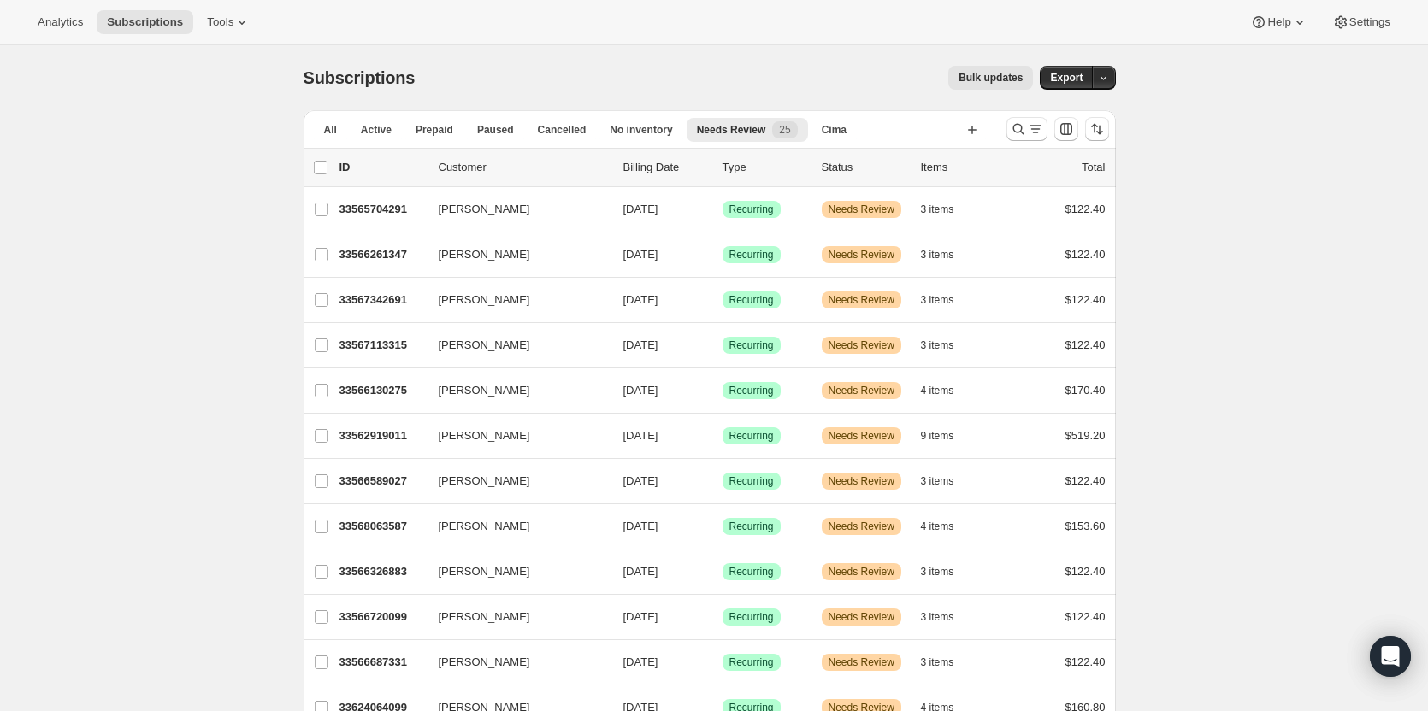
click at [499, 214] on span "[PERSON_NAME]" at bounding box center [484, 209] width 91 height 17
click at [371, 210] on p "33565704291" at bounding box center [381, 209] width 85 height 17
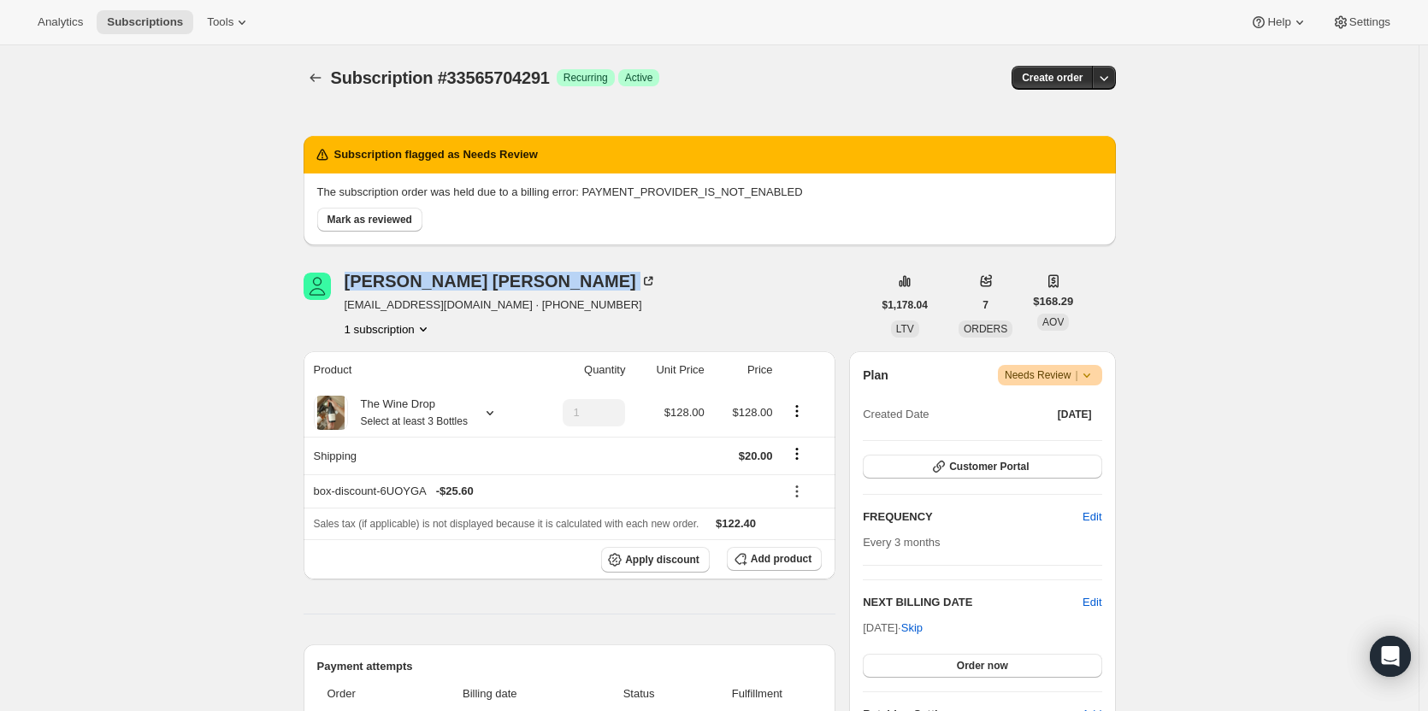
drag, startPoint x: 467, startPoint y: 284, endPoint x: 348, endPoint y: 281, distance: 118.9
click at [348, 281] on div "Becky Dorsher" at bounding box center [501, 281] width 312 height 17
click at [665, 319] on div "Becky Dorsher nbdor6@gmail.com · +17012389538 1 subscription" at bounding box center [587, 305] width 569 height 65
drag, startPoint x: 522, startPoint y: 284, endPoint x: 345, endPoint y: 284, distance: 177.8
click at [345, 284] on div "Becky Dorsher nbdor6@gmail.com · +17012389538 1 subscription" at bounding box center [587, 305] width 569 height 65
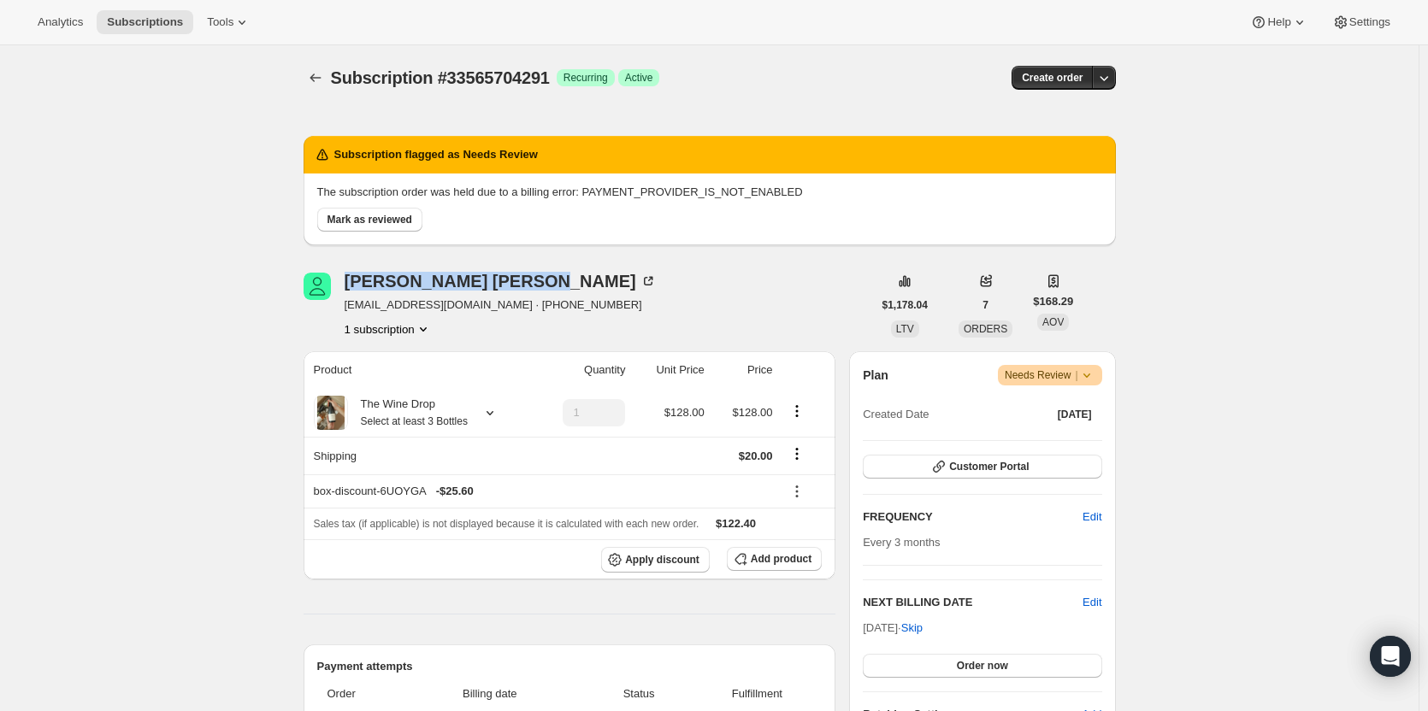
copy div "Becky Dorsher"
click at [395, 213] on button "Mark as reviewed" at bounding box center [369, 220] width 105 height 24
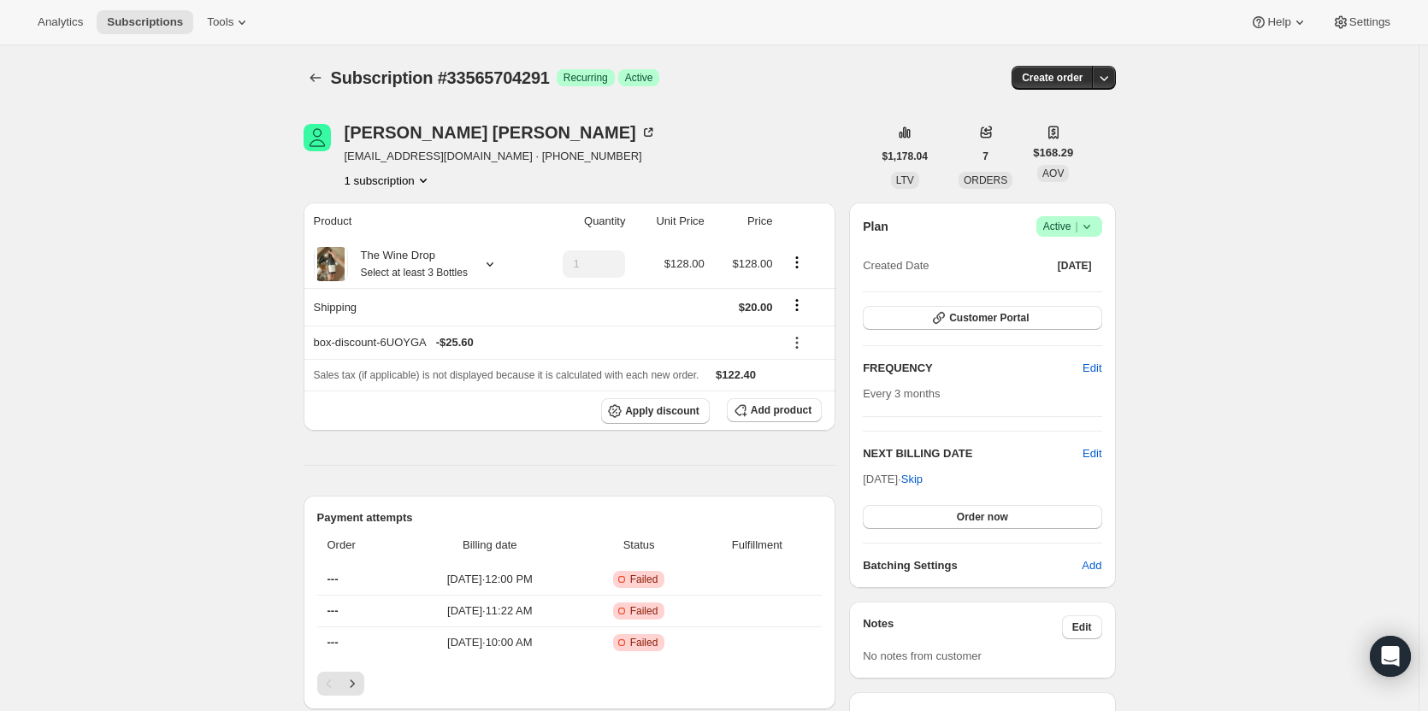
click at [1105, 80] on icon "button" at bounding box center [1103, 77] width 17 height 17
click at [1000, 113] on span "Bill subscription order now" at bounding box center [1027, 113] width 130 height 13
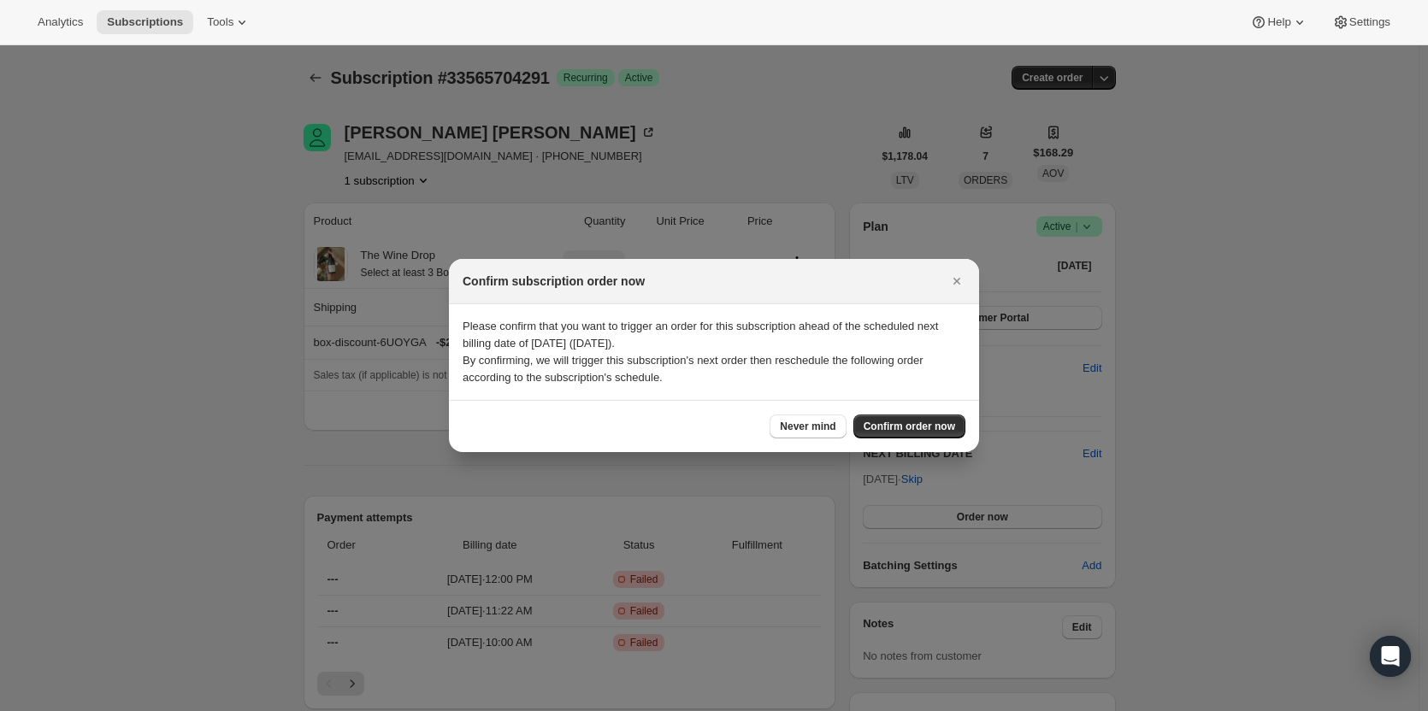
click at [932, 416] on button "Confirm order now" at bounding box center [909, 427] width 112 height 24
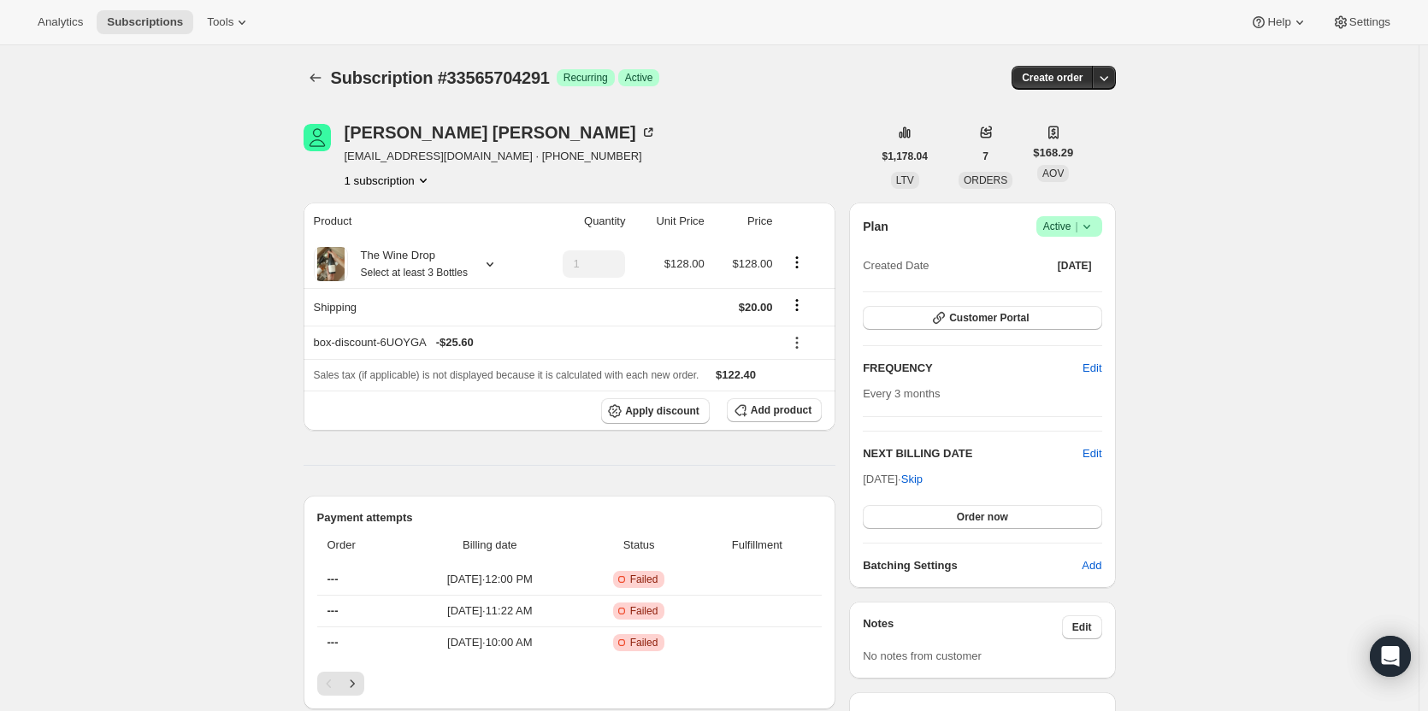
click at [145, 21] on span "Subscriptions" at bounding box center [145, 22] width 76 height 14
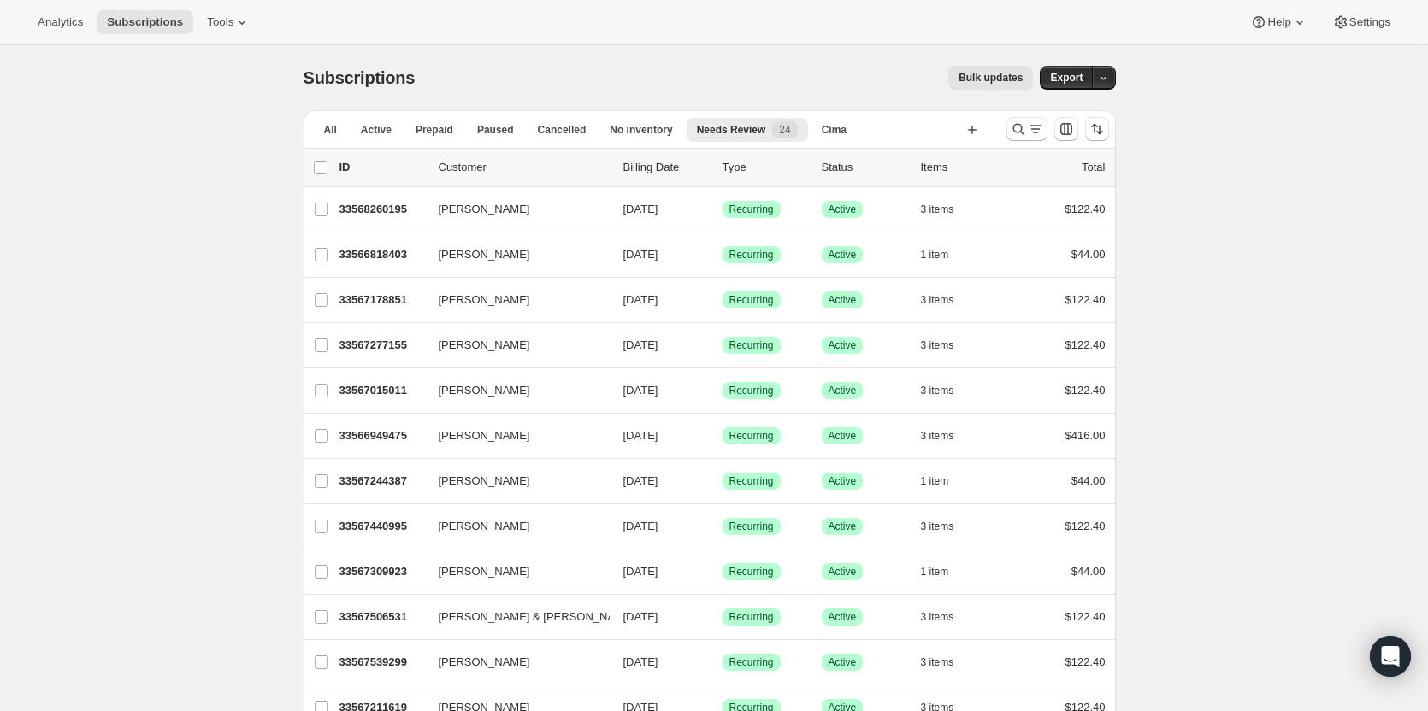
click at [1022, 135] on icon "Search and filter results" at bounding box center [1018, 129] width 17 height 17
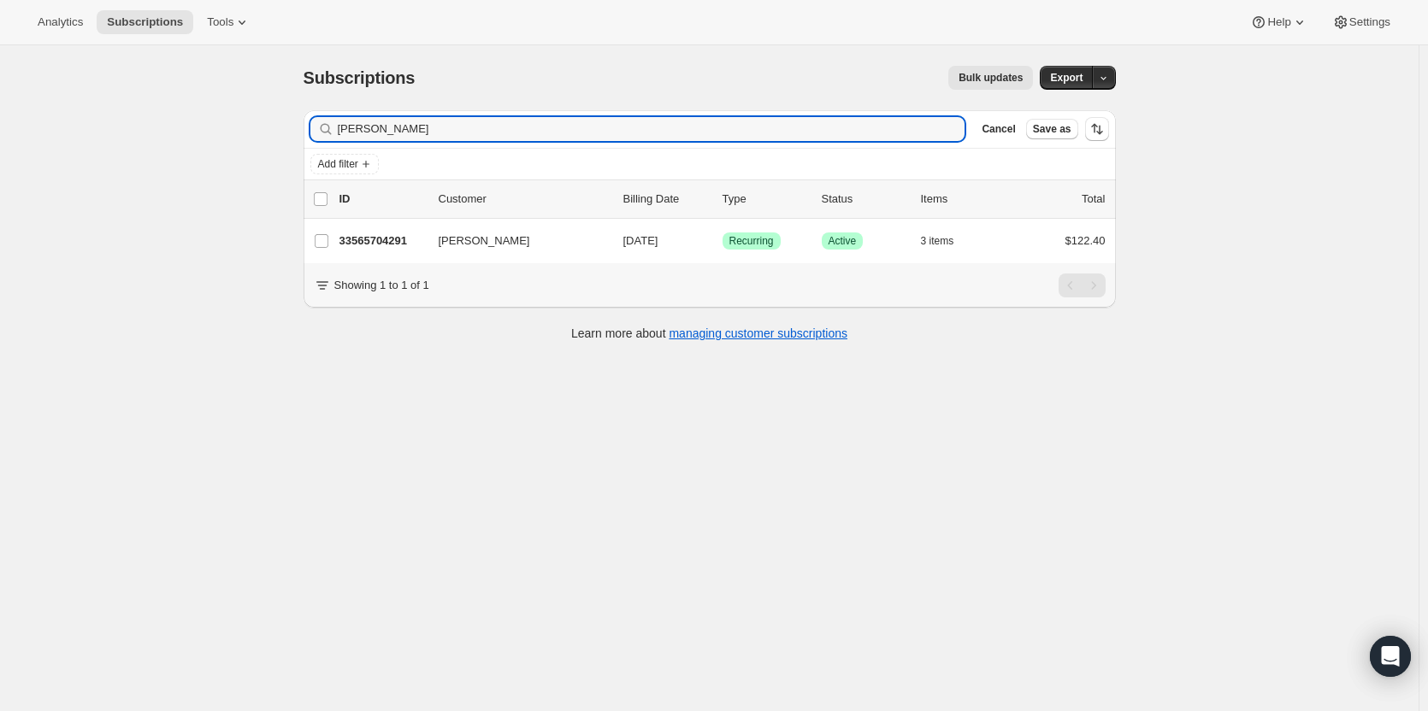
type input "Becky Dorsher"
click at [463, 241] on span "Becky Dorsher" at bounding box center [484, 241] width 91 height 17
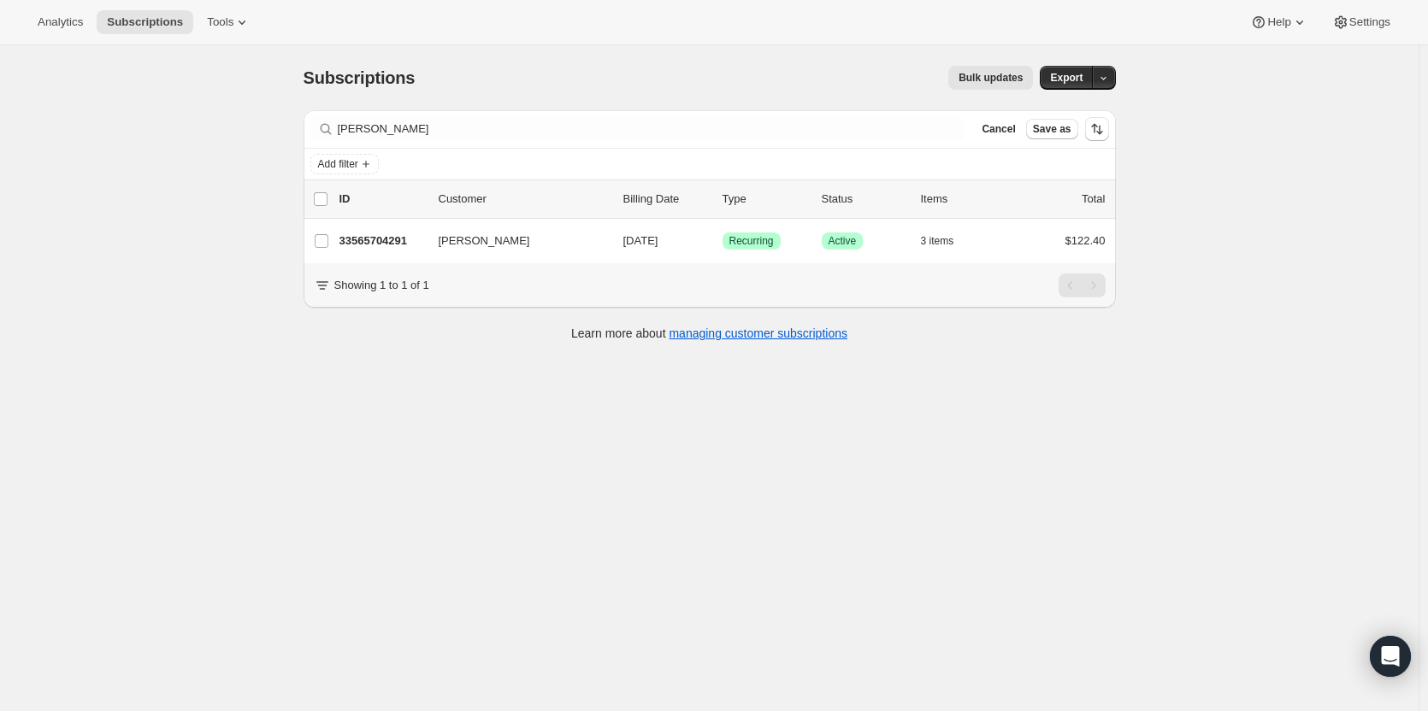
click at [390, 241] on p "33565704291" at bounding box center [381, 241] width 85 height 17
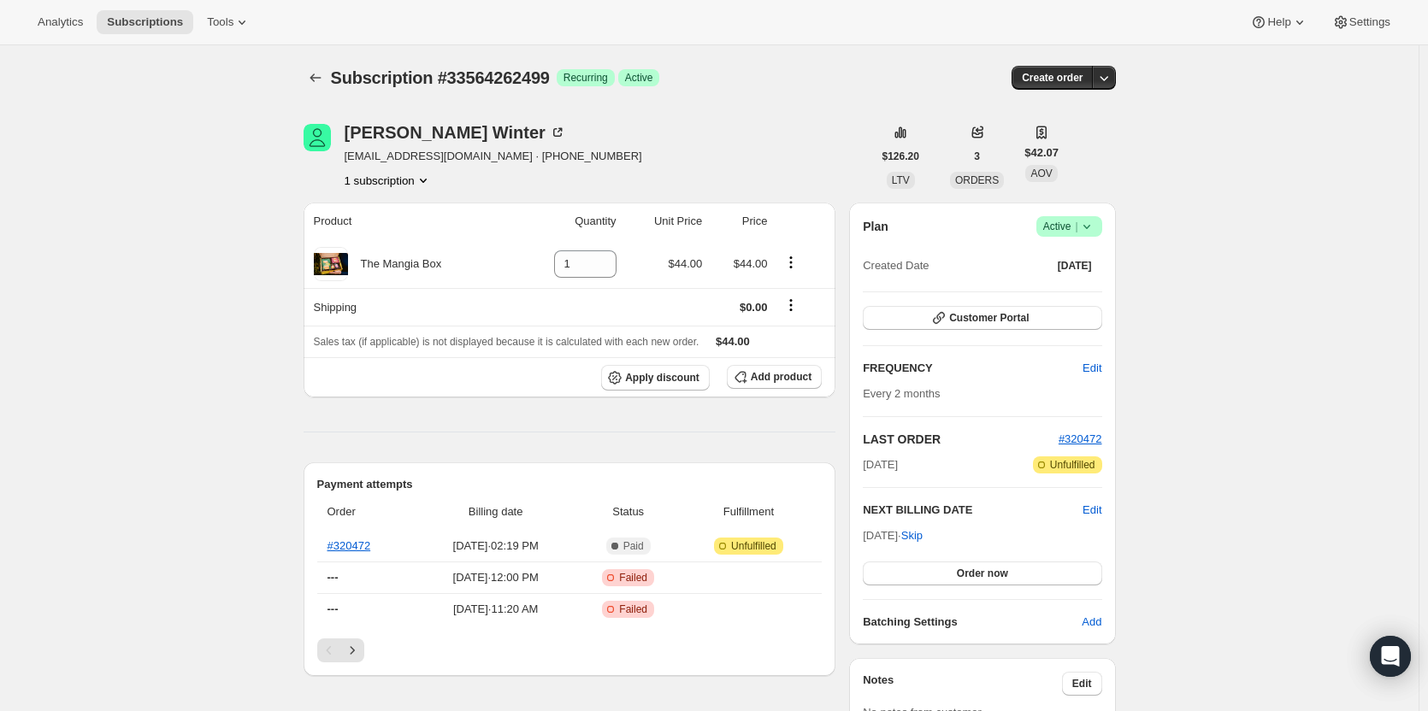
click at [142, 25] on span "Subscriptions" at bounding box center [145, 22] width 76 height 14
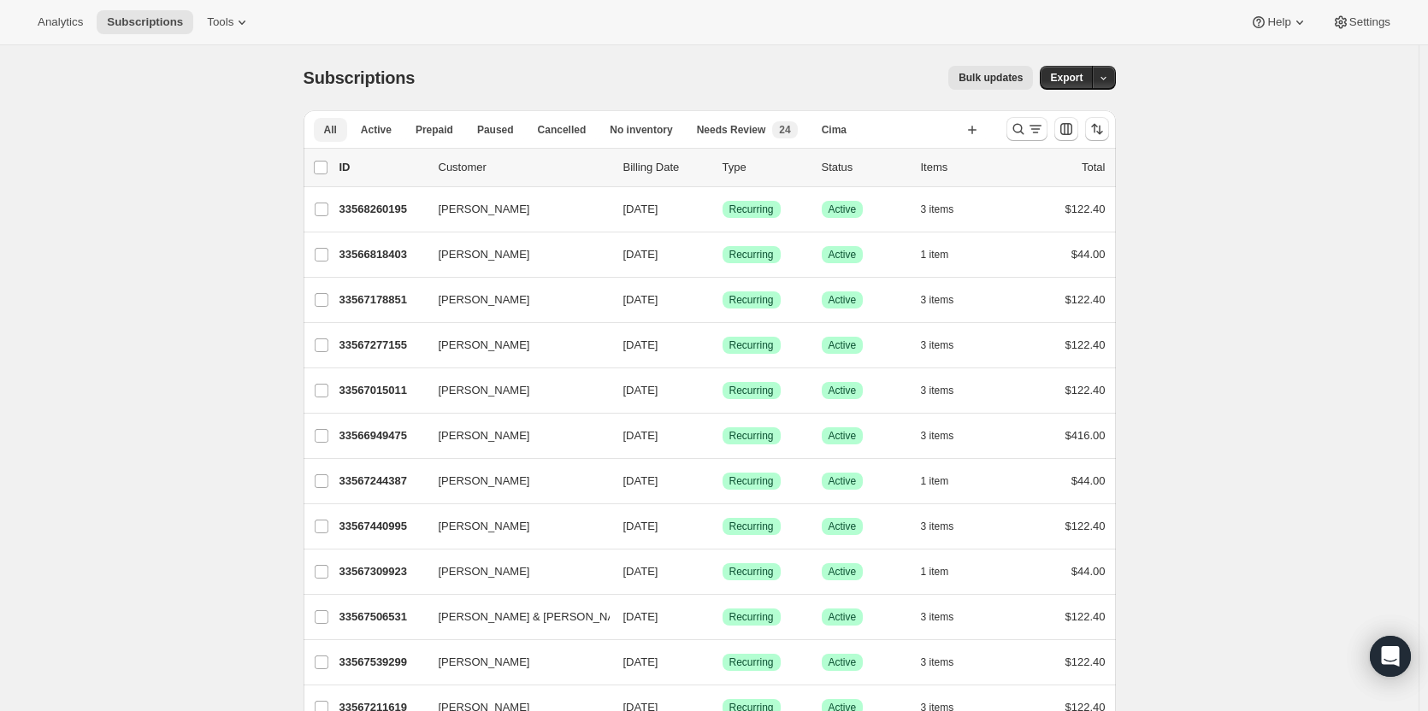
click at [723, 129] on span "Needs Review" at bounding box center [731, 130] width 69 height 14
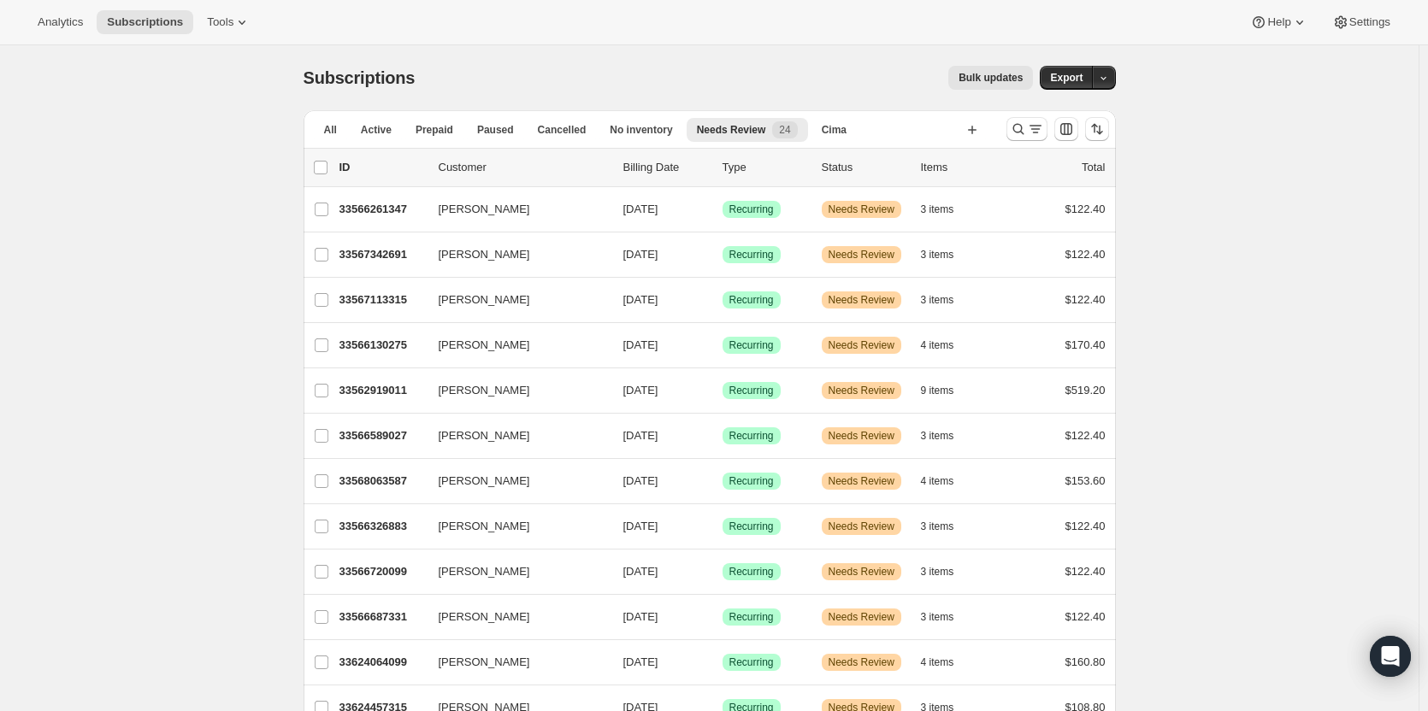
click at [402, 218] on div "33566261347 George Young 12/08/2025 Success Recurring Warning Needs Review 3 it…" at bounding box center [722, 209] width 766 height 24
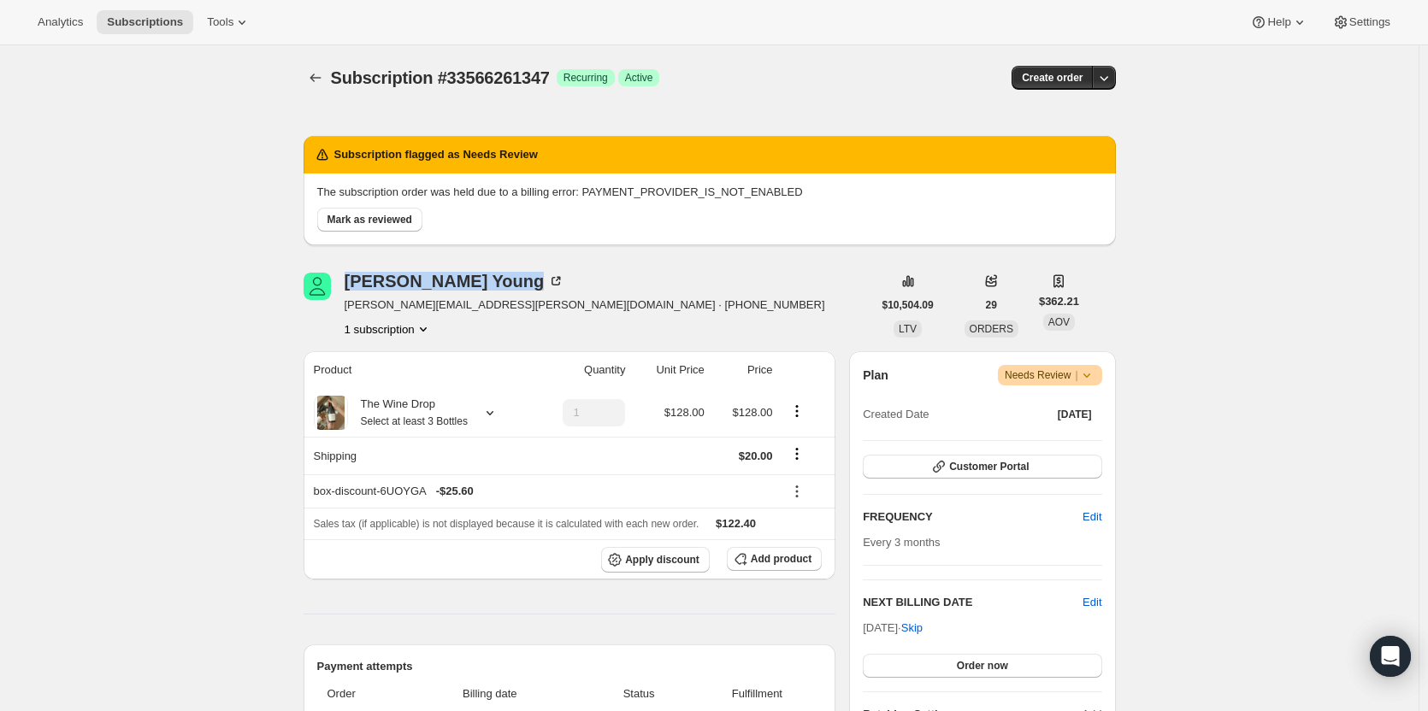
drag, startPoint x: 464, startPoint y: 285, endPoint x: 350, endPoint y: 286, distance: 114.6
click at [350, 286] on div "George Young" at bounding box center [455, 281] width 221 height 17
copy div "George Young"
click at [394, 224] on span "Mark as reviewed" at bounding box center [369, 220] width 85 height 14
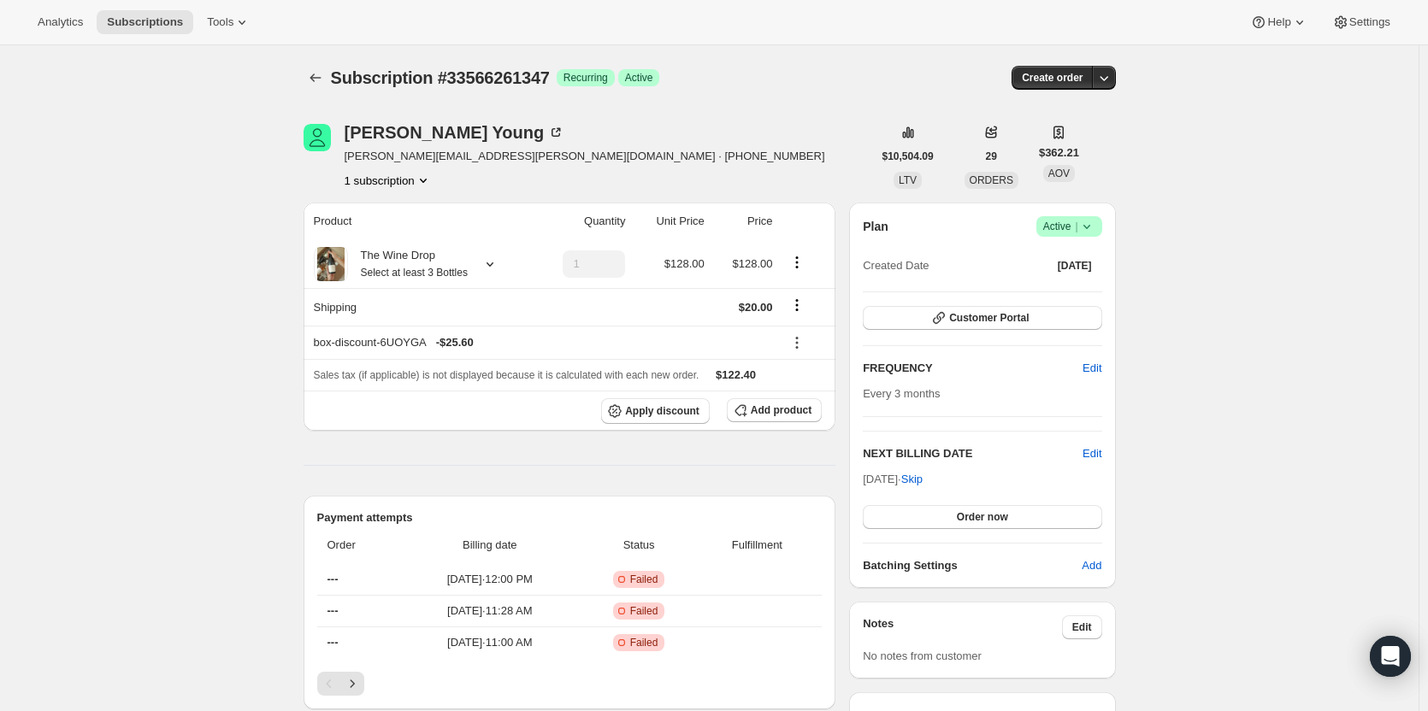
click at [1109, 82] on icon "button" at bounding box center [1103, 77] width 17 height 17
click at [1087, 121] on span "Bill subscription order now" at bounding box center [1036, 113] width 148 height 17
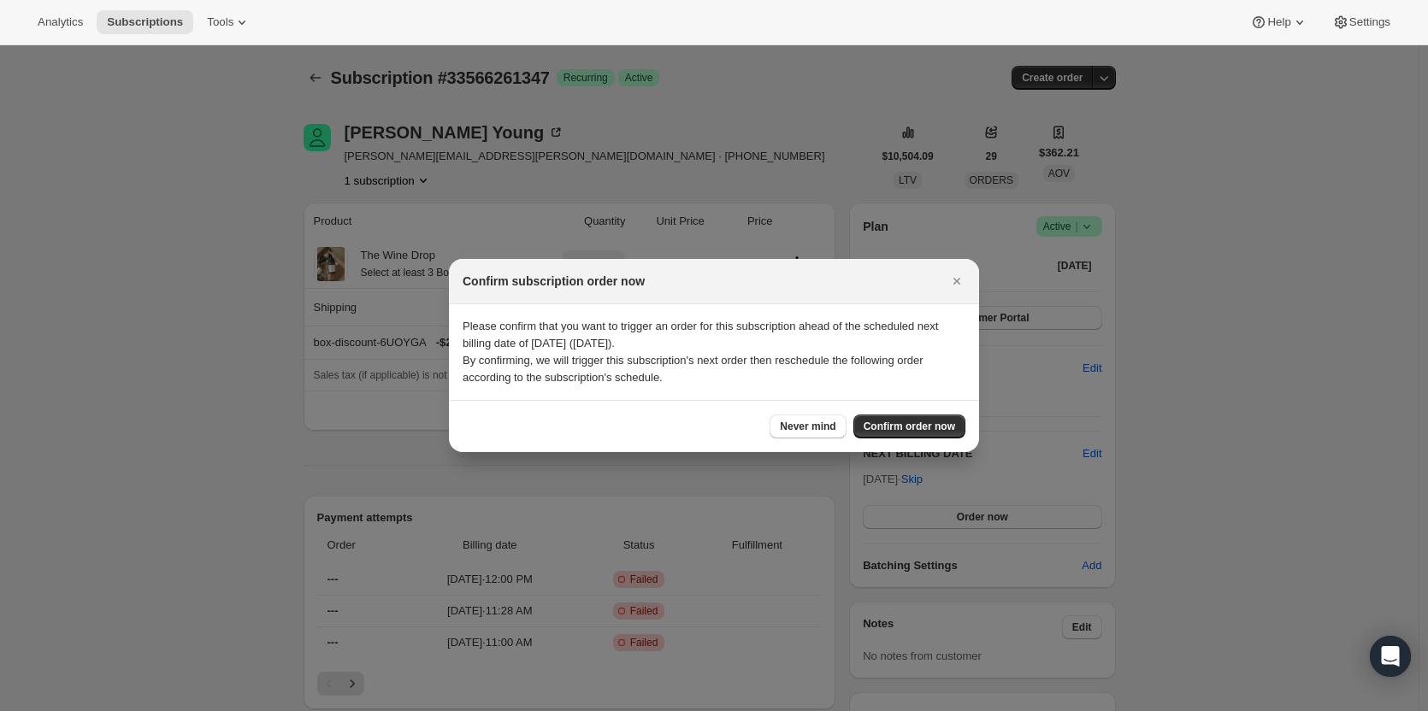
click at [884, 432] on span "Confirm order now" at bounding box center [908, 427] width 91 height 14
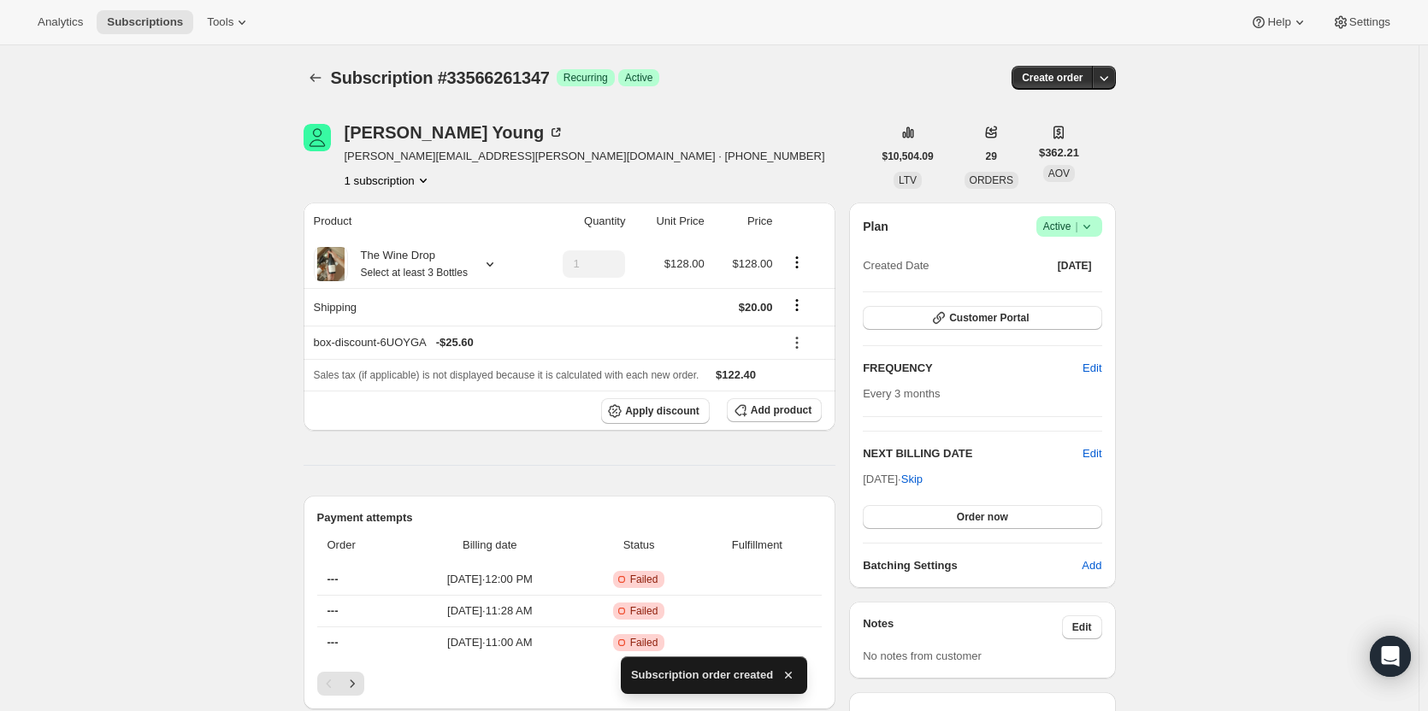
click at [319, 72] on icon "Subscriptions" at bounding box center [315, 77] width 17 height 17
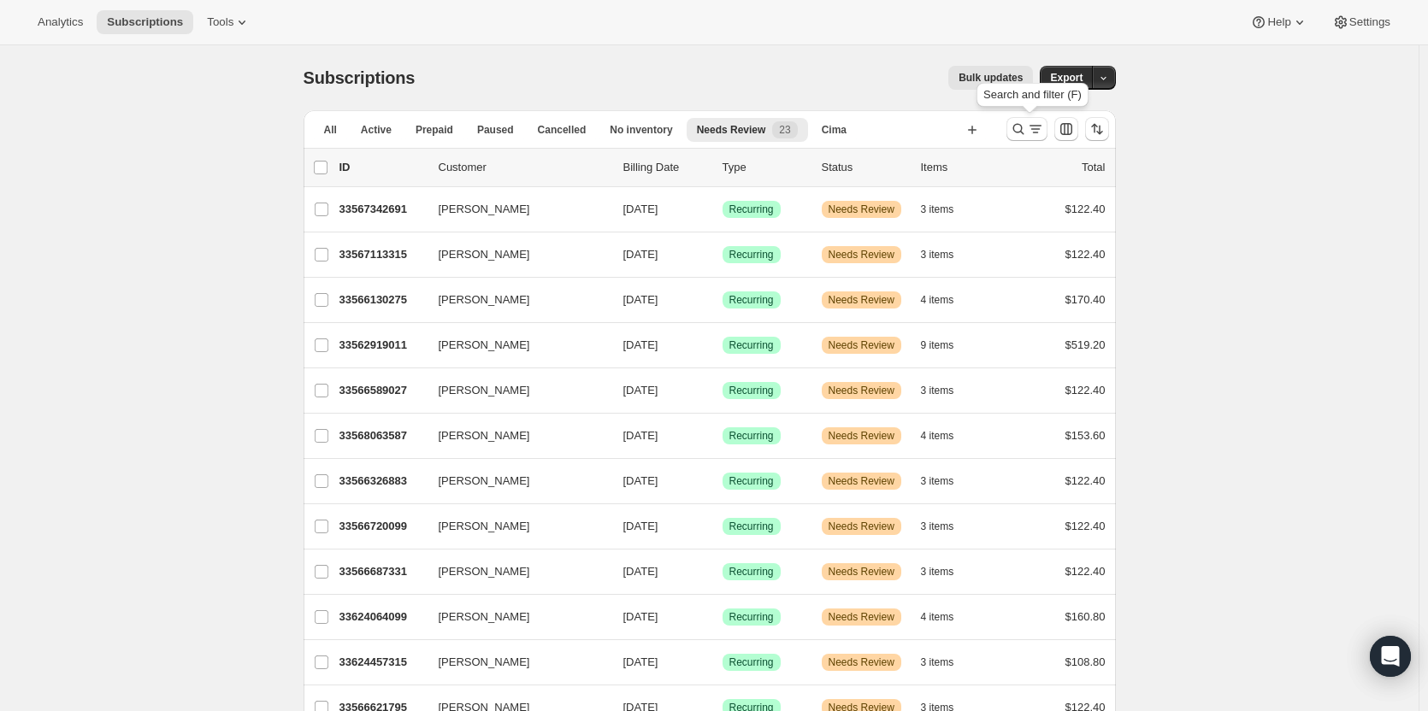
click at [1014, 137] on icon "Search and filter results" at bounding box center [1018, 129] width 17 height 17
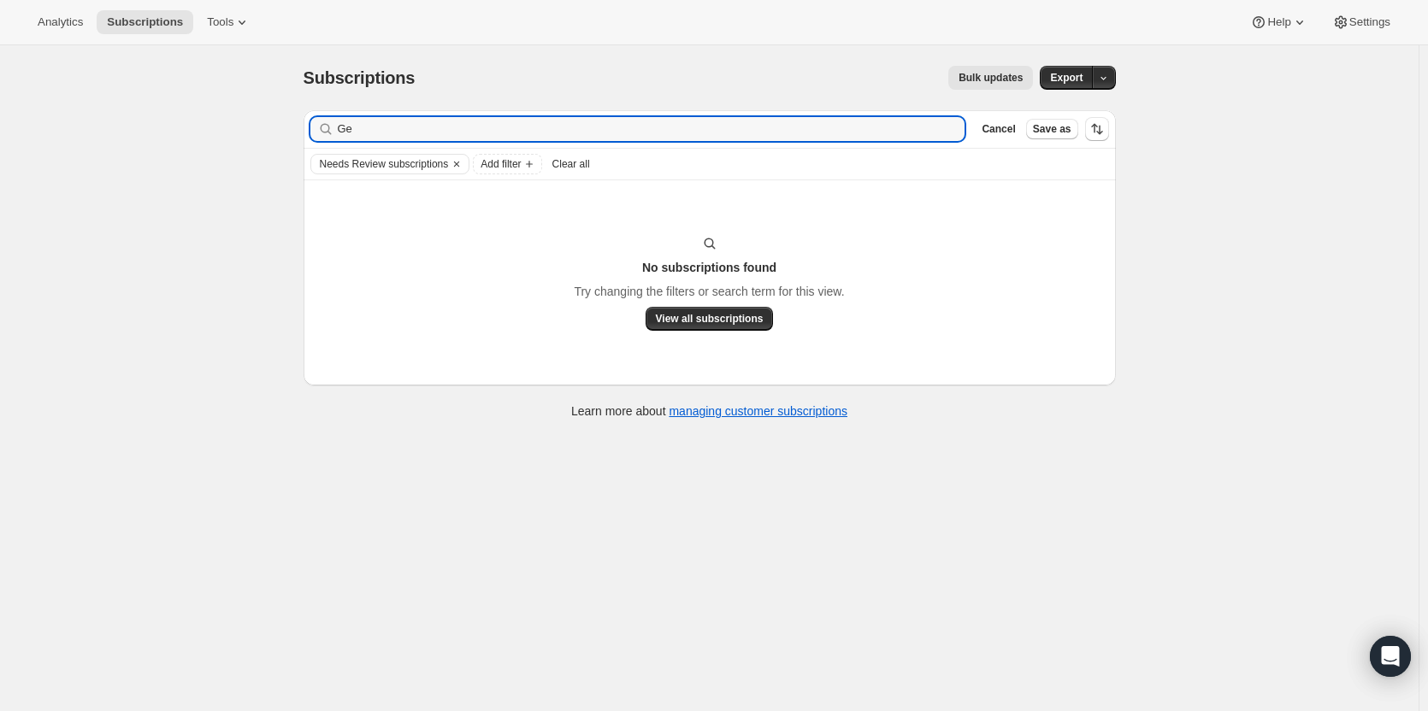
type input "G"
type input "George Y"
click at [1012, 130] on span "Cancel" at bounding box center [997, 129] width 33 height 14
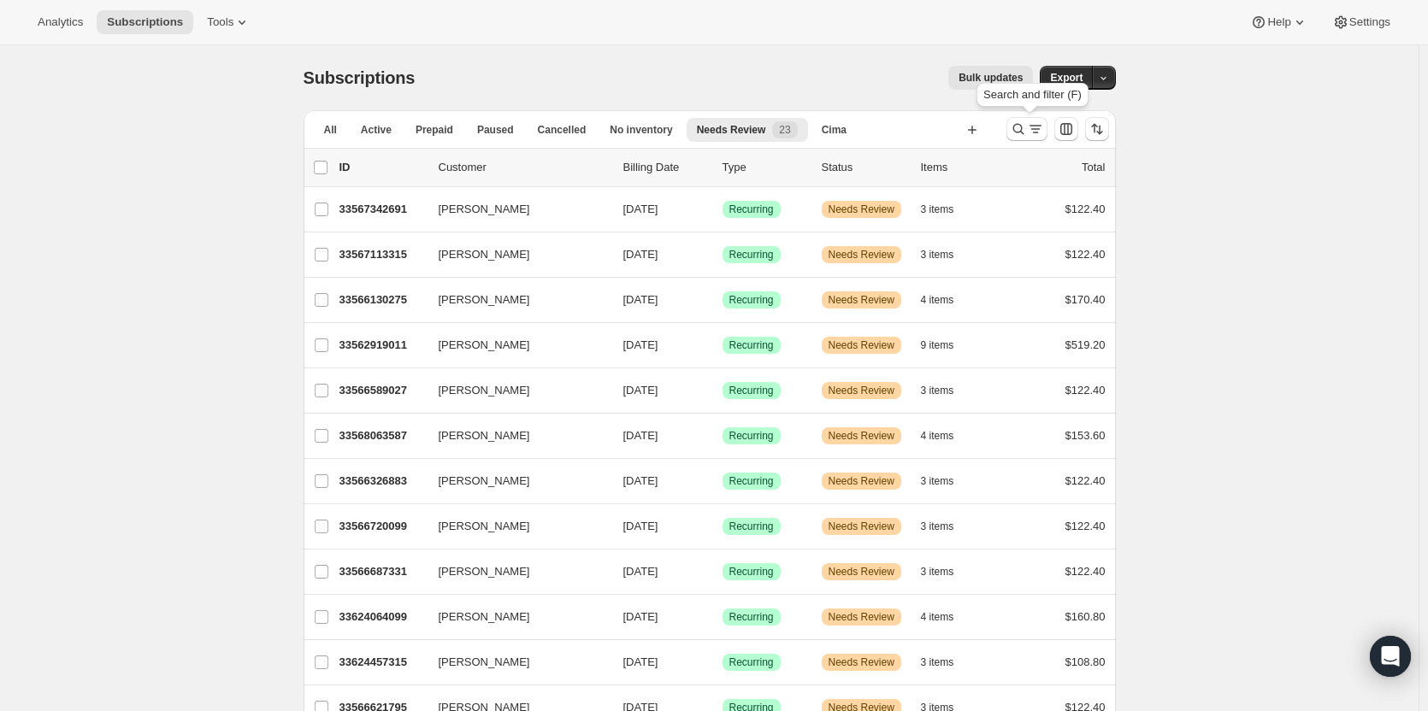
click at [1014, 130] on icon "Search and filter results" at bounding box center [1018, 129] width 17 height 17
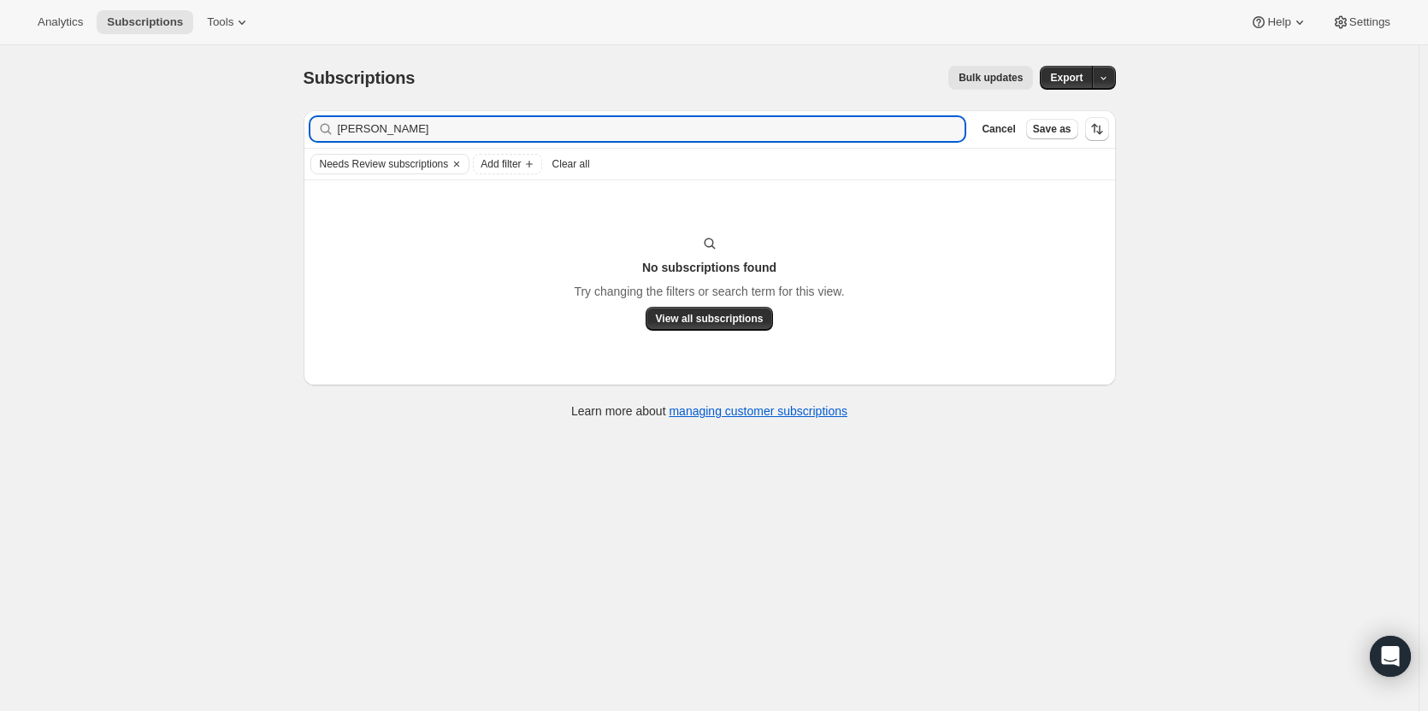
type input "George Y"
click at [999, 133] on span "Cancel" at bounding box center [997, 129] width 33 height 14
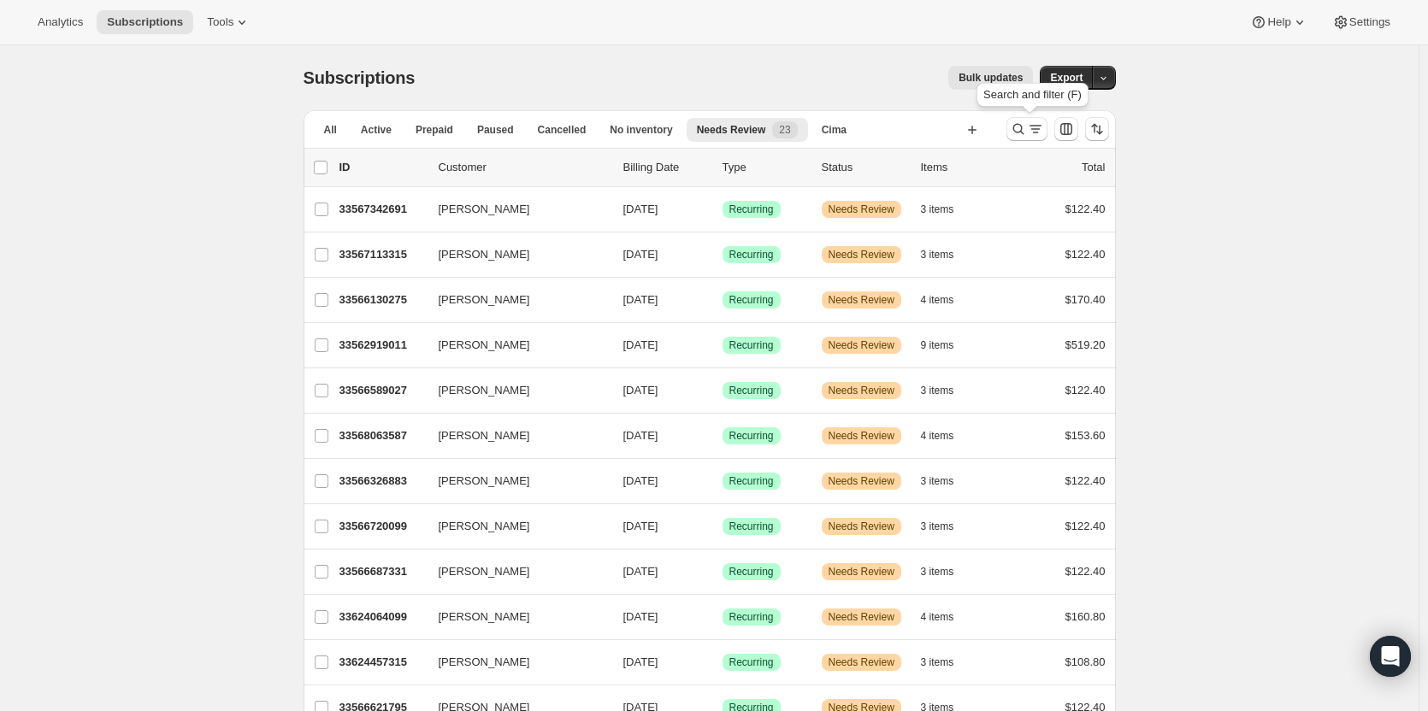
click at [1020, 131] on icon "Search and filter results" at bounding box center [1018, 129] width 17 height 17
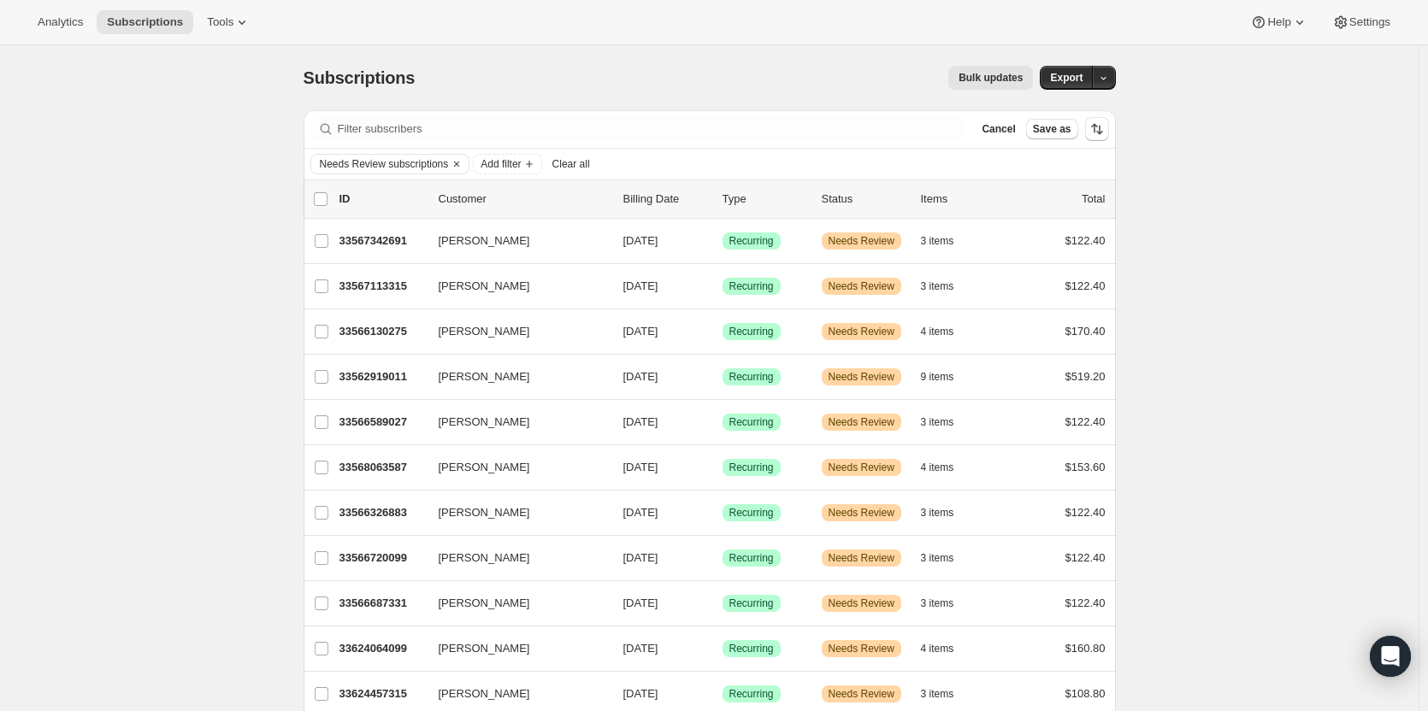
click at [462, 164] on icon "Clear" at bounding box center [457, 164] width 14 height 14
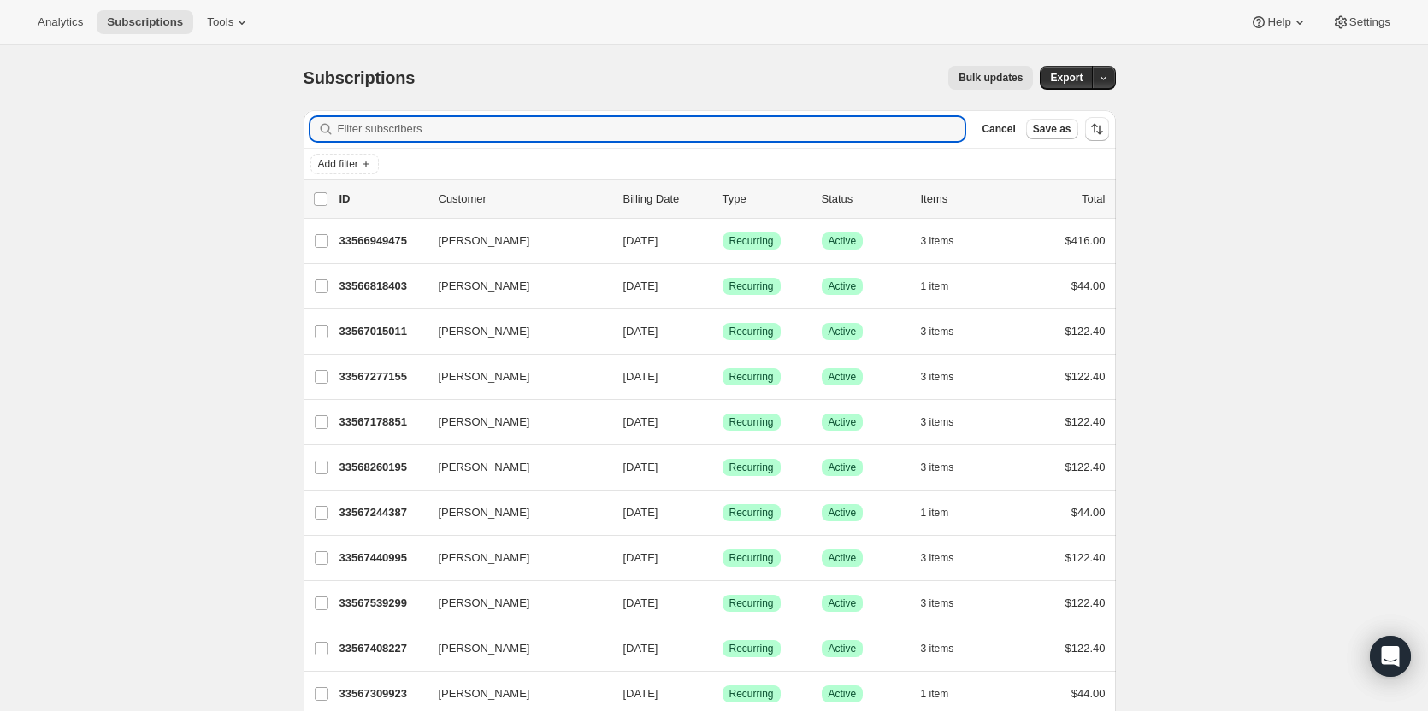
click at [885, 131] on input "Filter subscribers" at bounding box center [652, 129] width 628 height 24
paste input "George Young"
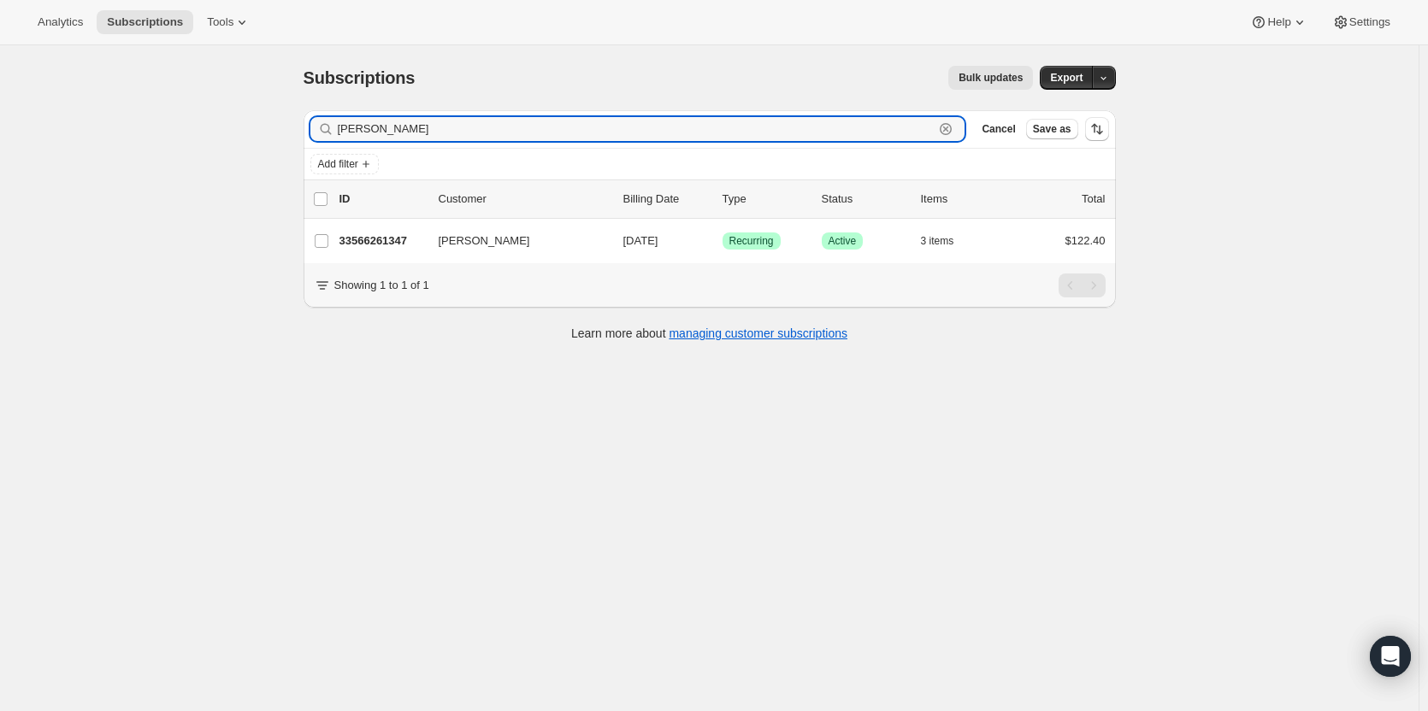
type input "George Young"
click at [415, 231] on div "33566261347 George Young 12/08/2025 Success Recurring Success Active 3 items $1…" at bounding box center [722, 241] width 766 height 24
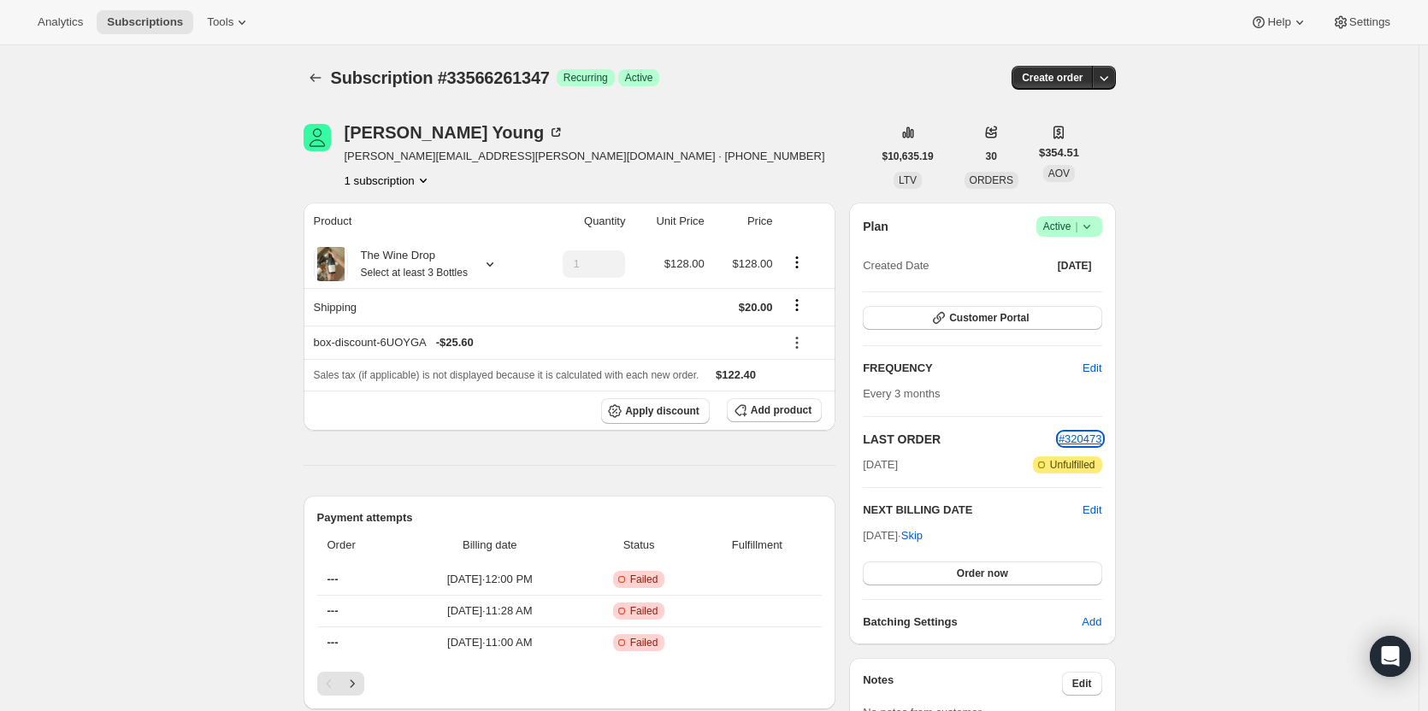
click at [1069, 437] on span "#320473" at bounding box center [1080, 439] width 44 height 13
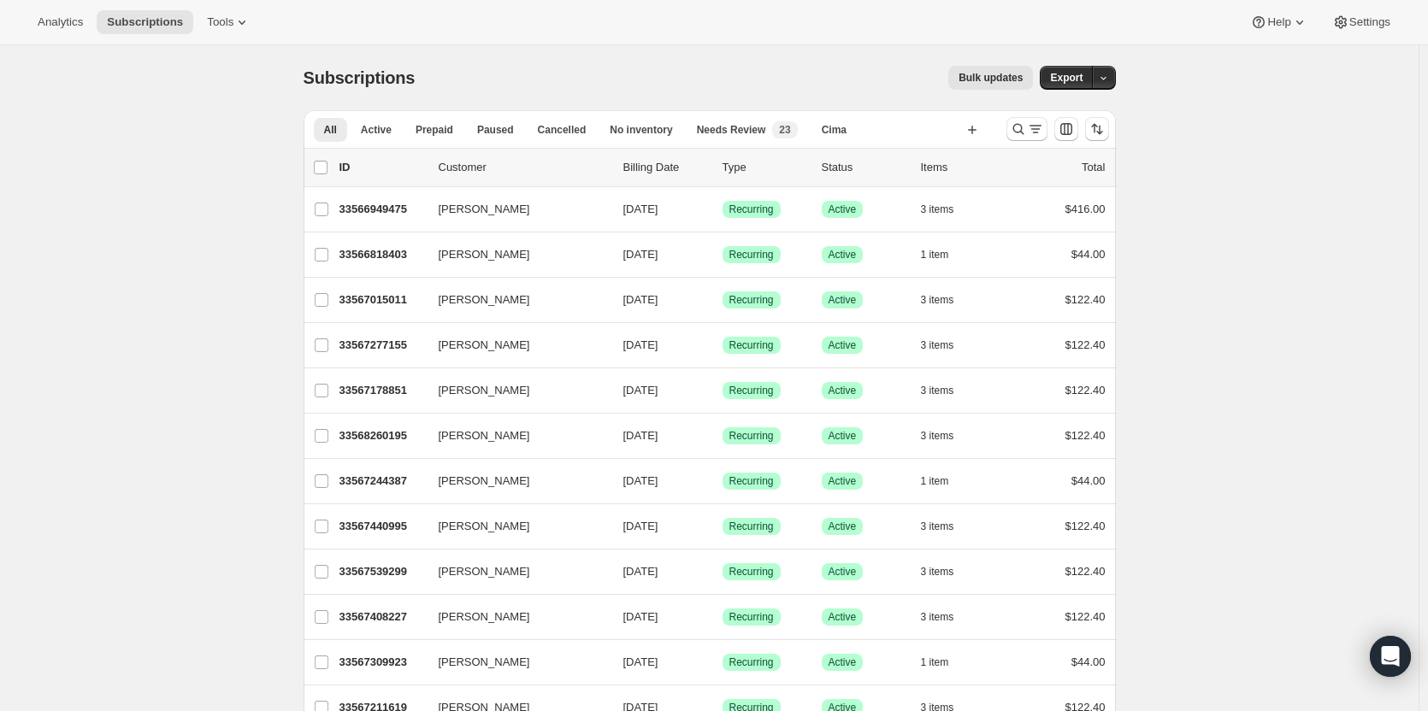
click at [382, 214] on p "33566949475" at bounding box center [381, 209] width 85 height 17
click at [1026, 133] on icon "Search and filter results" at bounding box center [1018, 129] width 17 height 17
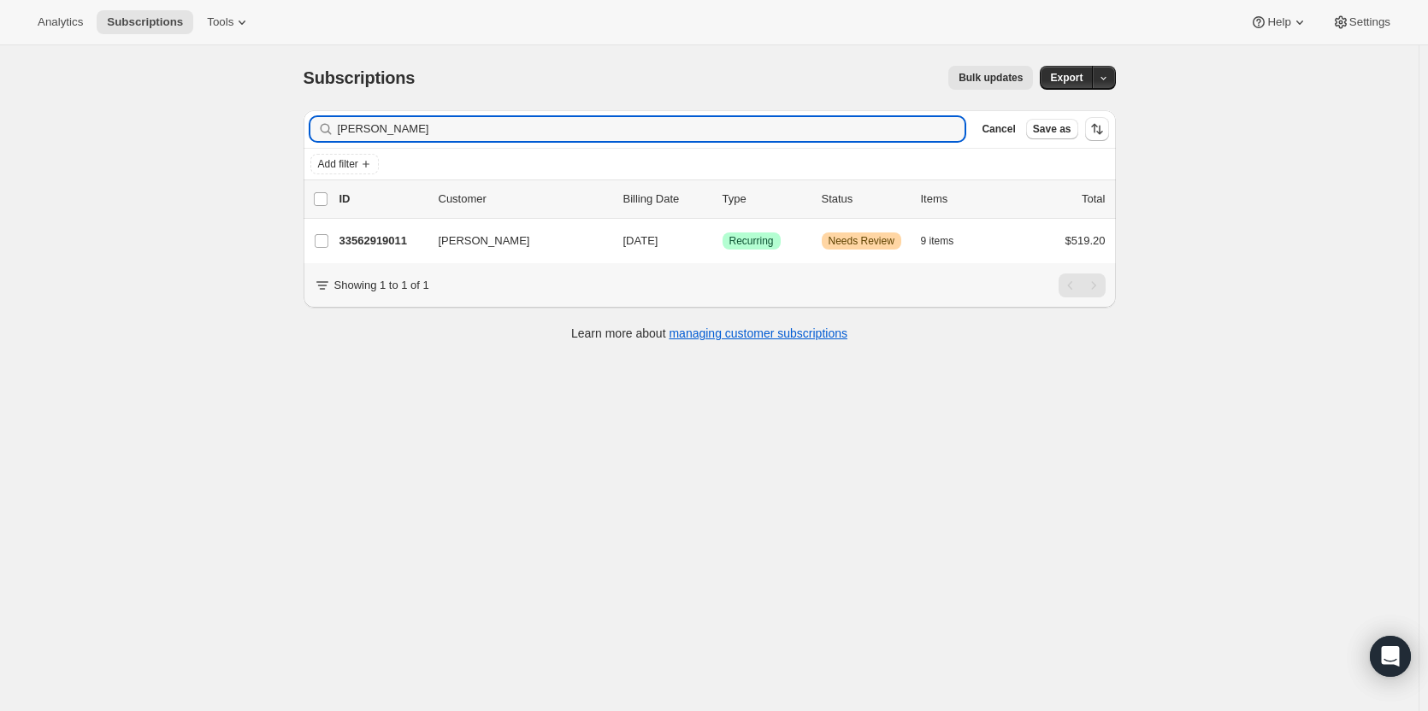
type input "Martha Barn"
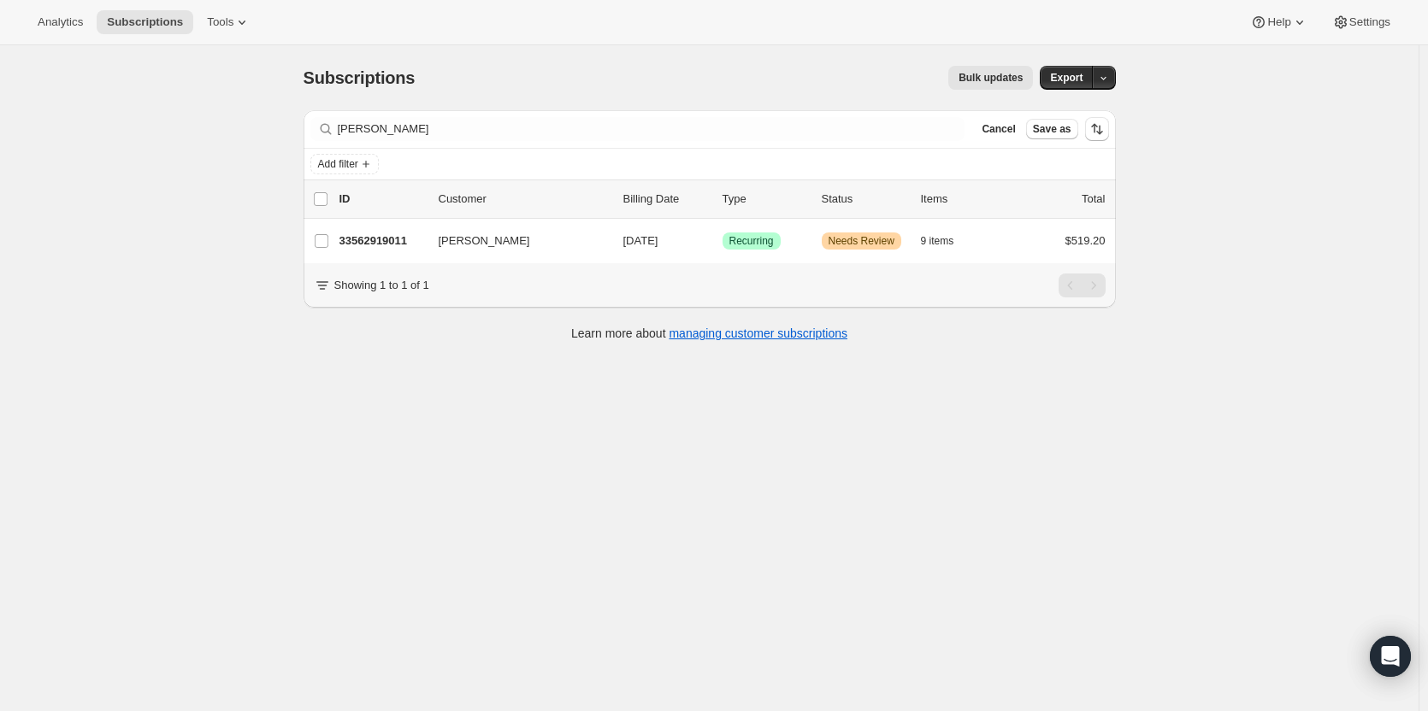
click at [368, 243] on p "33562919011" at bounding box center [381, 241] width 85 height 17
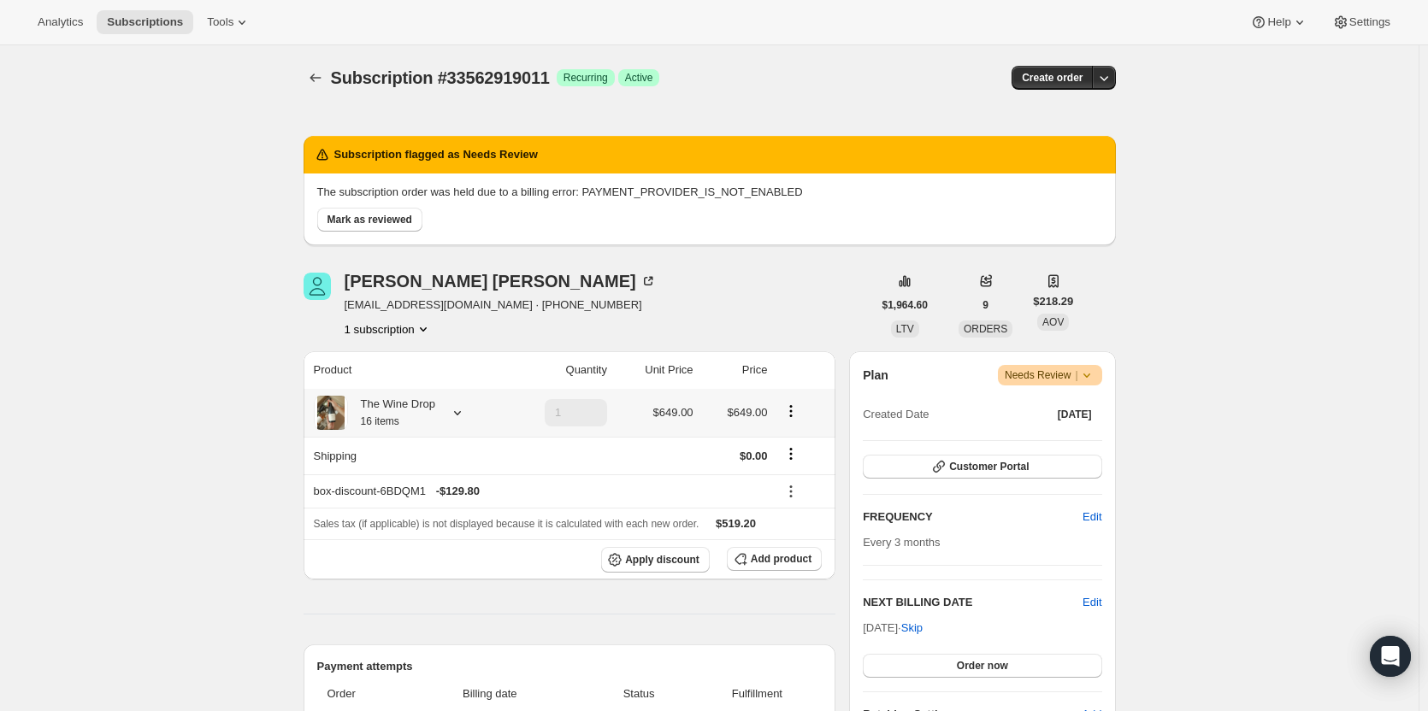
click at [409, 416] on div "The Wine Drop 16 items" at bounding box center [391, 413] width 87 height 34
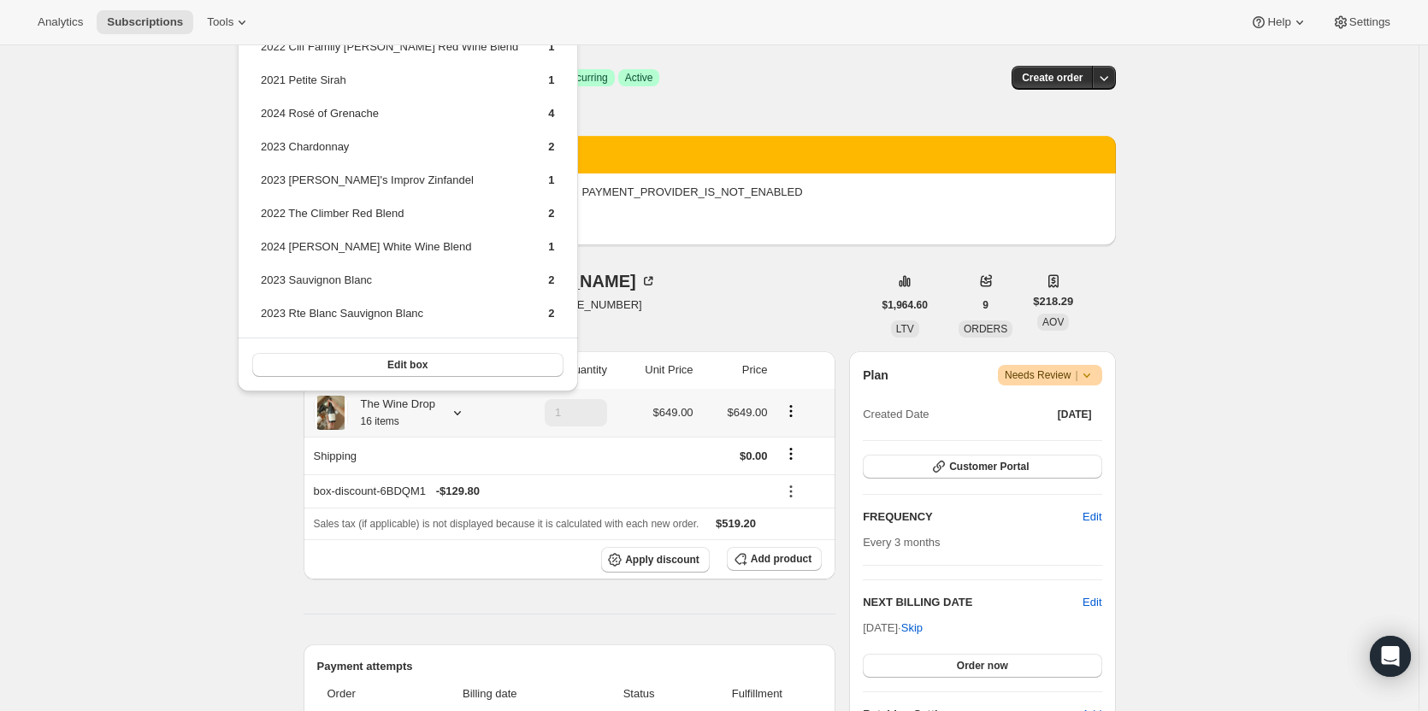
click at [409, 416] on div "The Wine Drop 16 items" at bounding box center [391, 413] width 87 height 34
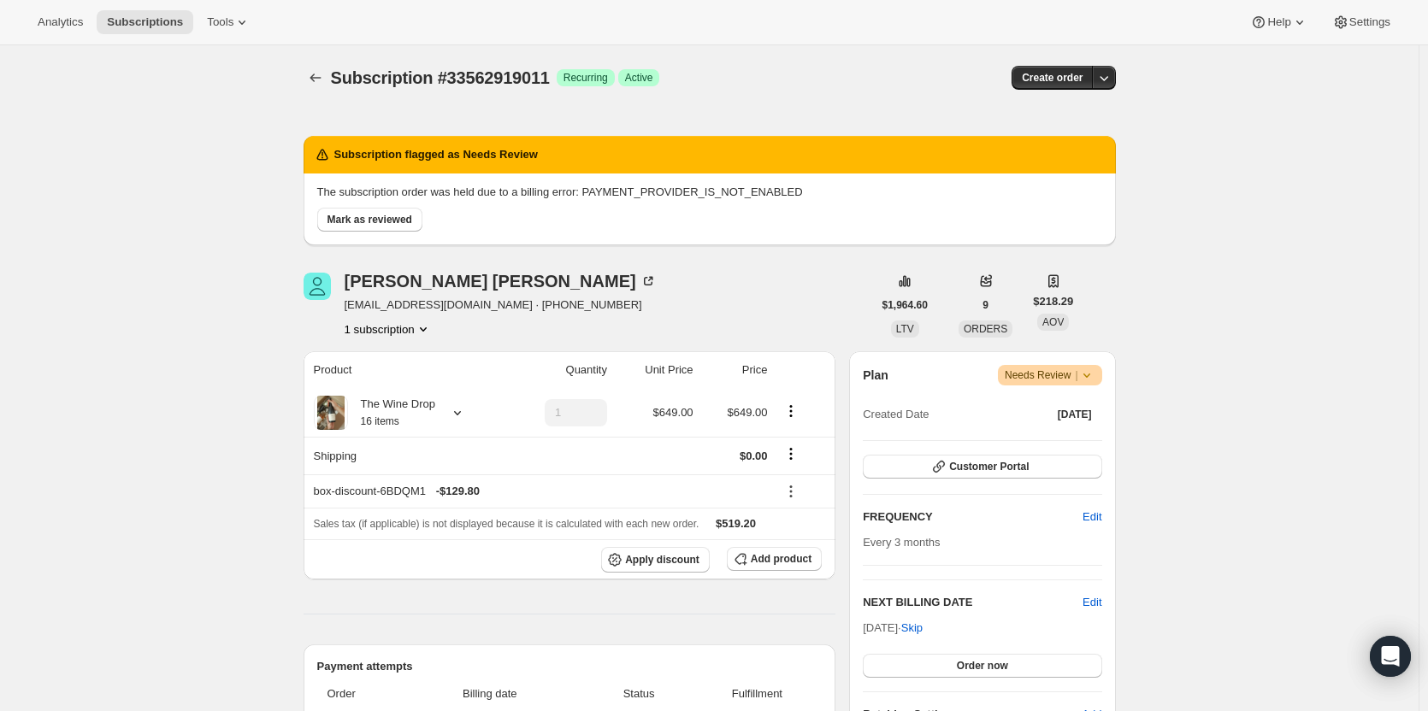
drag, startPoint x: 388, startPoint y: 144, endPoint x: 386, endPoint y: 112, distance: 31.7
click at [386, 112] on div "Subscription flagged as Needs Review The subscription order was held due to a b…" at bounding box center [709, 184] width 812 height 149
click at [370, 54] on div "Subscription #33562919011. This page is ready Subscription #33562919011 Success…" at bounding box center [709, 77] width 812 height 65
click at [328, 85] on div at bounding box center [316, 78] width 27 height 24
click at [326, 88] on button "Subscriptions" at bounding box center [315, 78] width 24 height 24
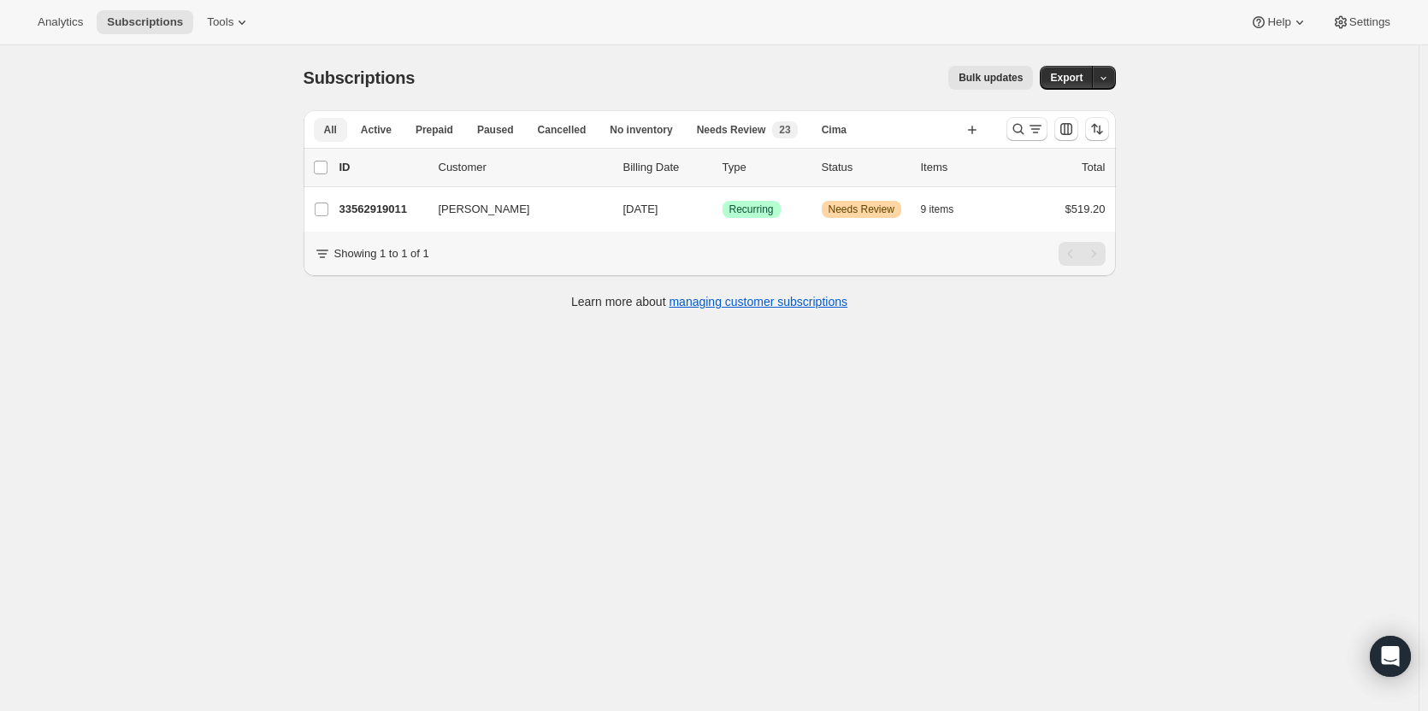
click at [712, 136] on span "Needs Review" at bounding box center [731, 130] width 69 height 14
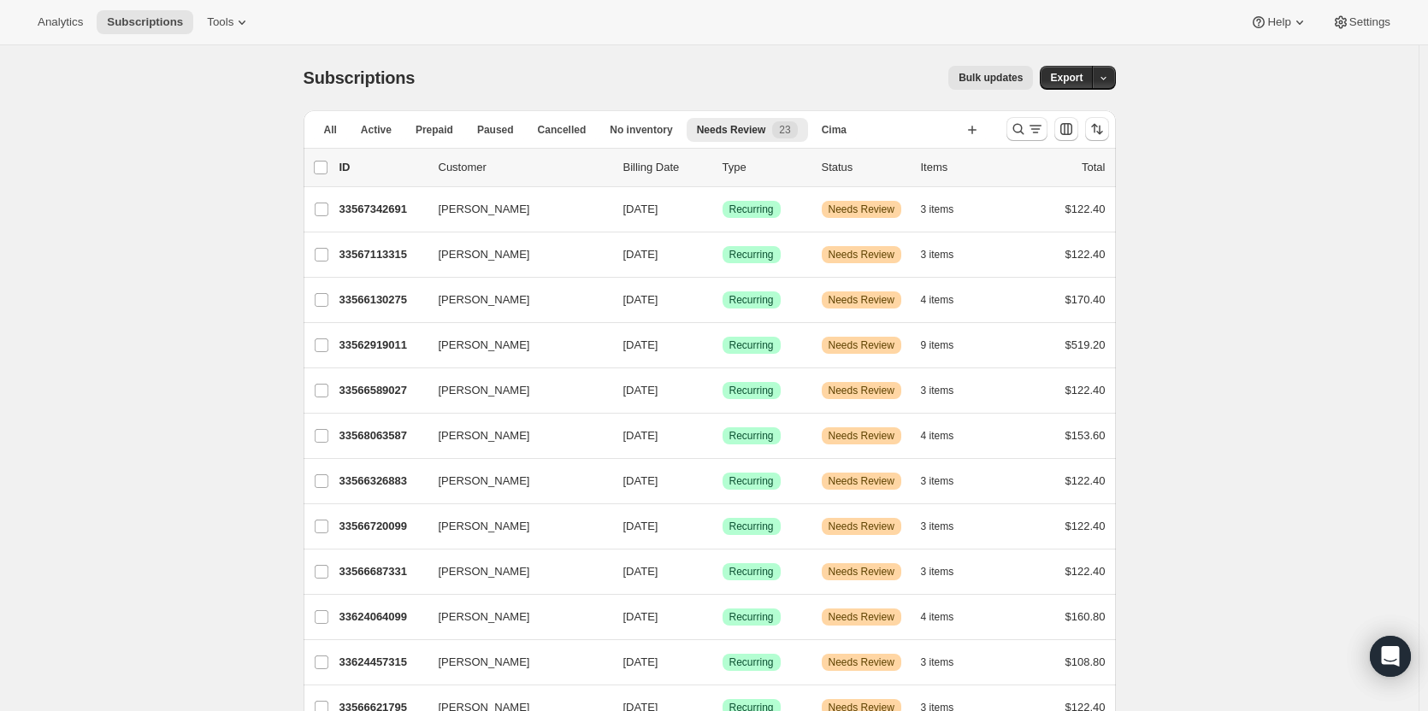
click at [378, 213] on p "33567342691" at bounding box center [381, 209] width 85 height 17
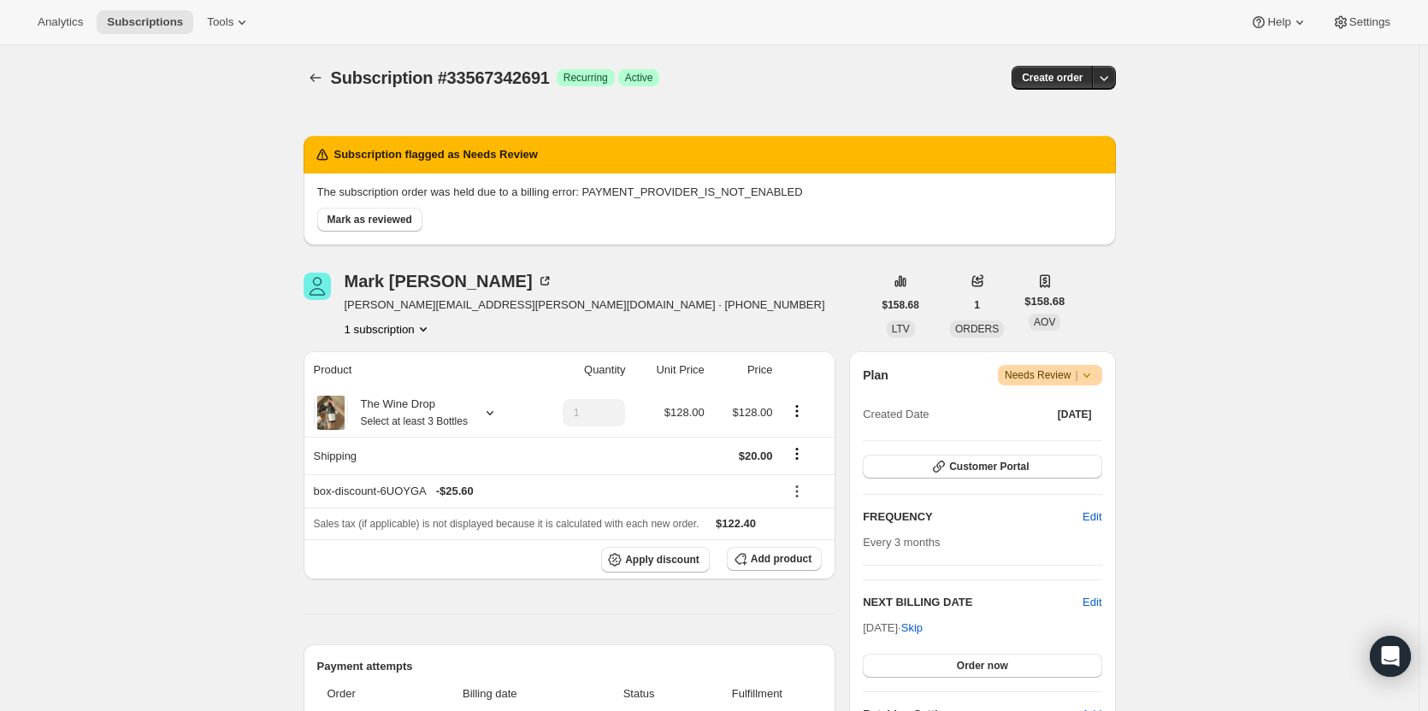
click at [1108, 79] on icon "button" at bounding box center [1103, 77] width 17 height 17
click at [771, 109] on div "Subscription #33567342691. This page is ready Subscription #33567342691 Success…" at bounding box center [709, 77] width 812 height 65
click at [393, 214] on span "Mark as reviewed" at bounding box center [369, 220] width 85 height 14
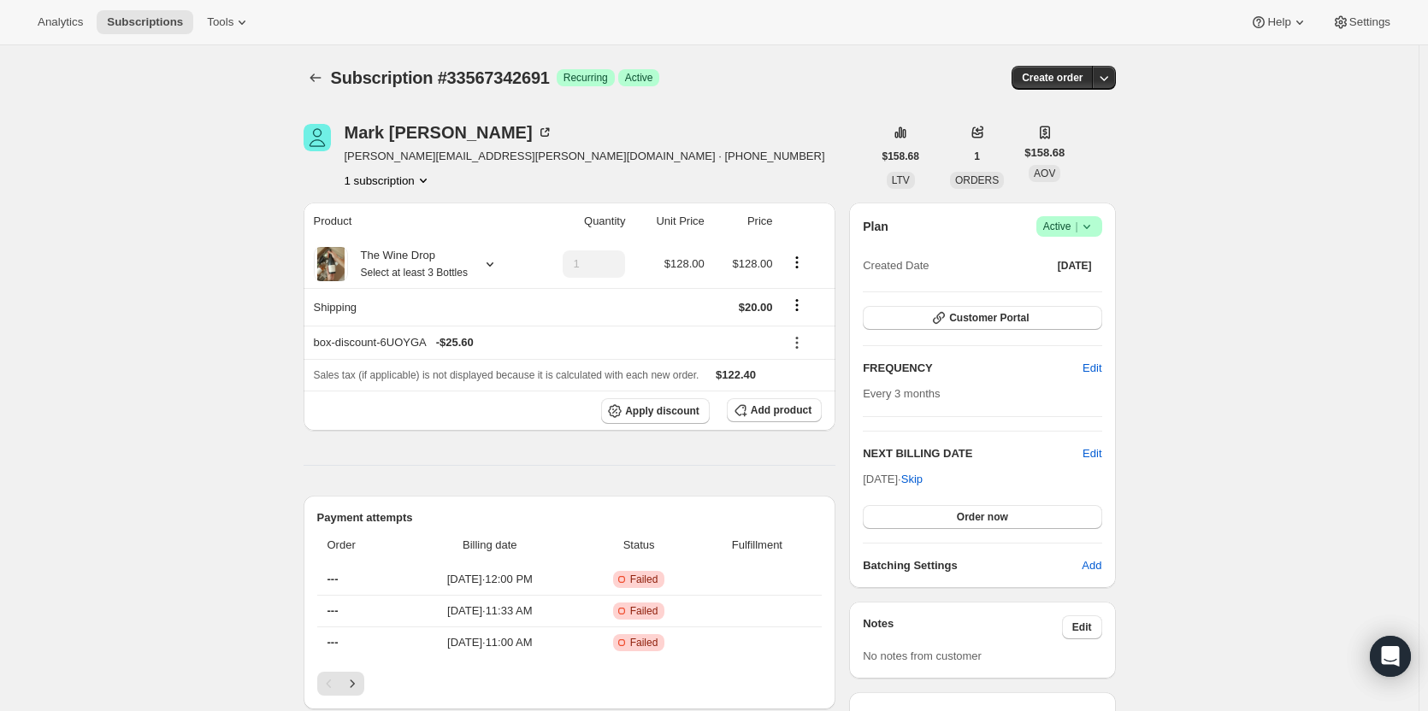
click at [1107, 85] on icon "button" at bounding box center [1103, 77] width 17 height 17
click at [1082, 117] on span "Bill subscription order now" at bounding box center [1027, 113] width 130 height 13
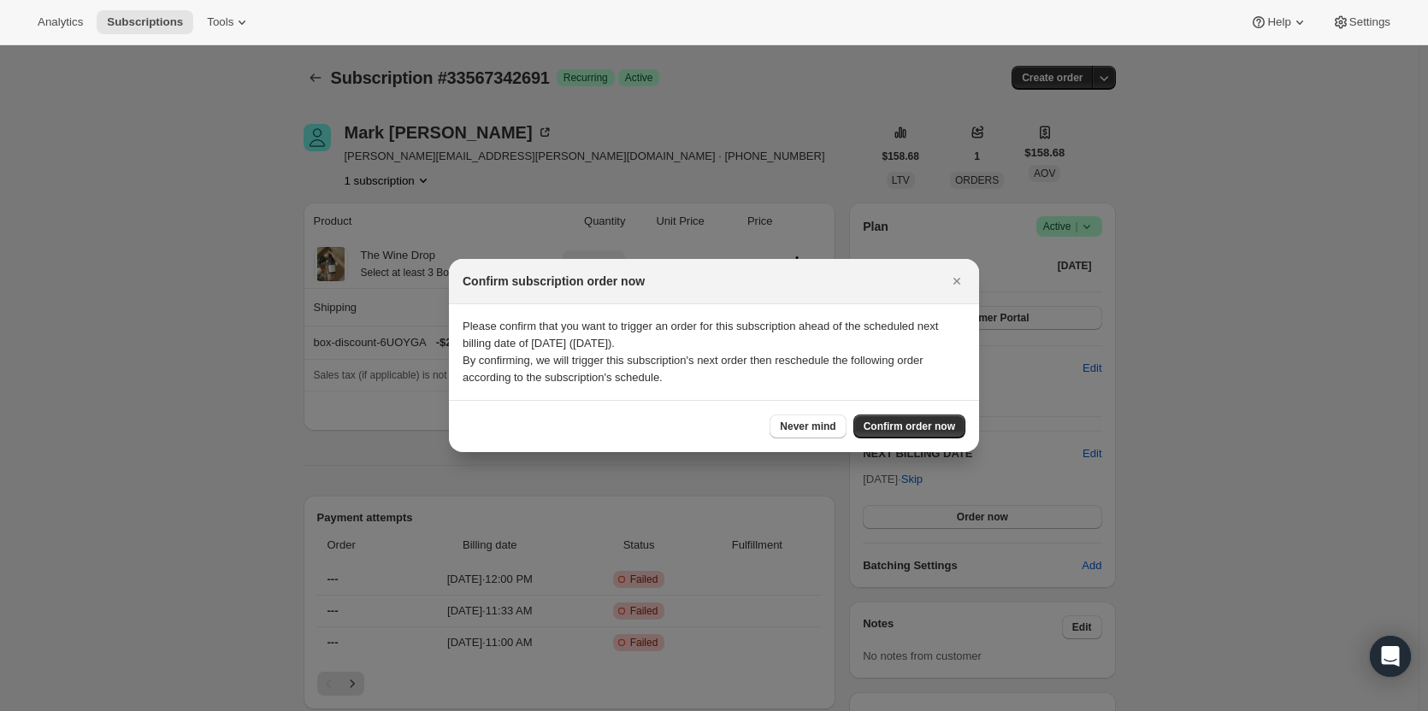
click at [907, 422] on span "Confirm order now" at bounding box center [908, 427] width 91 height 14
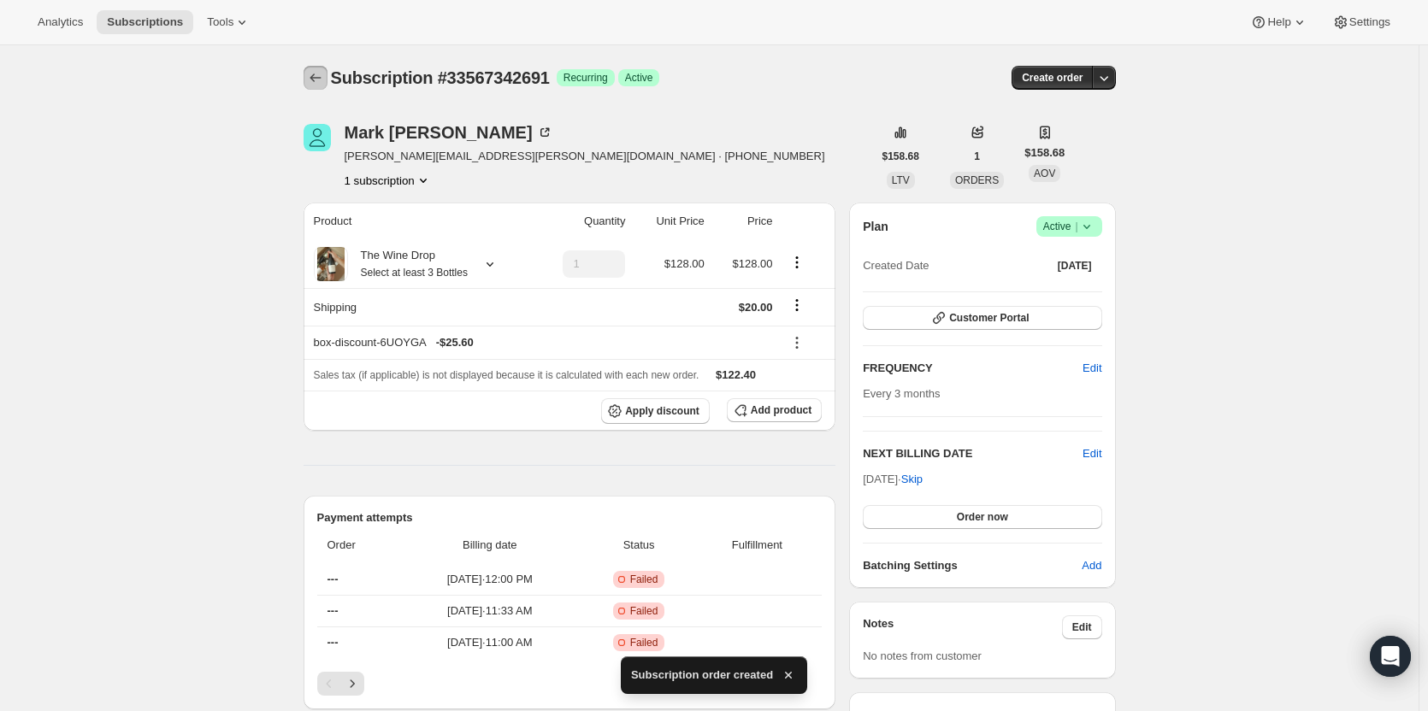
click at [324, 85] on icon "Subscriptions" at bounding box center [315, 77] width 17 height 17
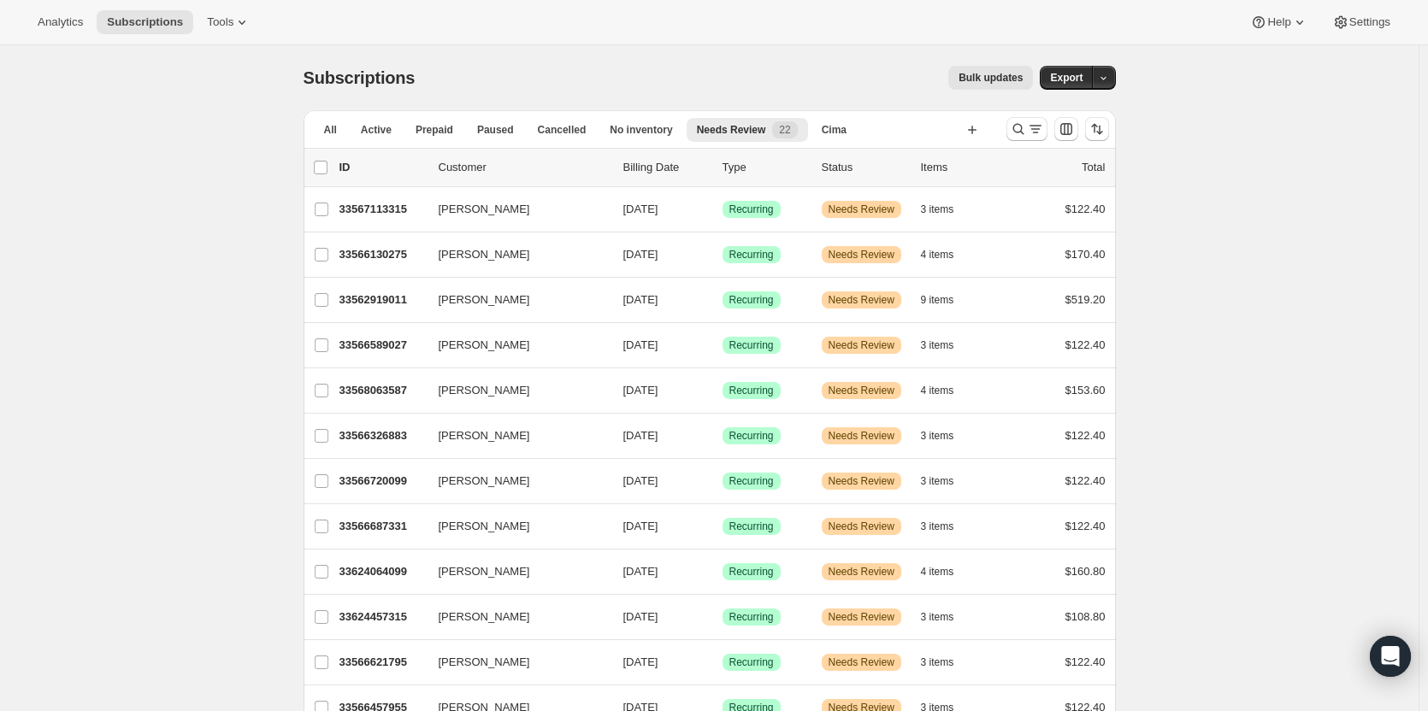
click at [721, 134] on span "Needs Review" at bounding box center [731, 130] width 69 height 14
click at [376, 209] on p "33567113315" at bounding box center [381, 209] width 85 height 17
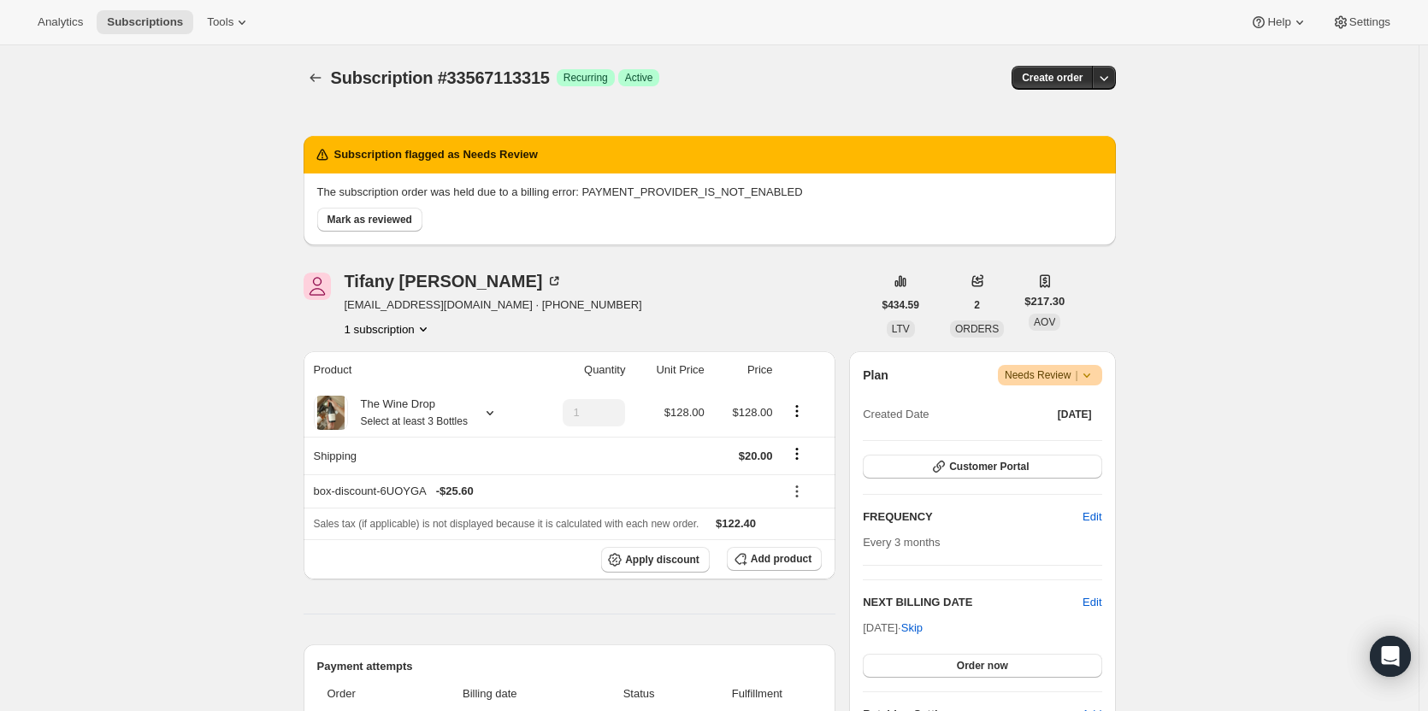
click at [365, 223] on span "Mark as reviewed" at bounding box center [369, 220] width 85 height 14
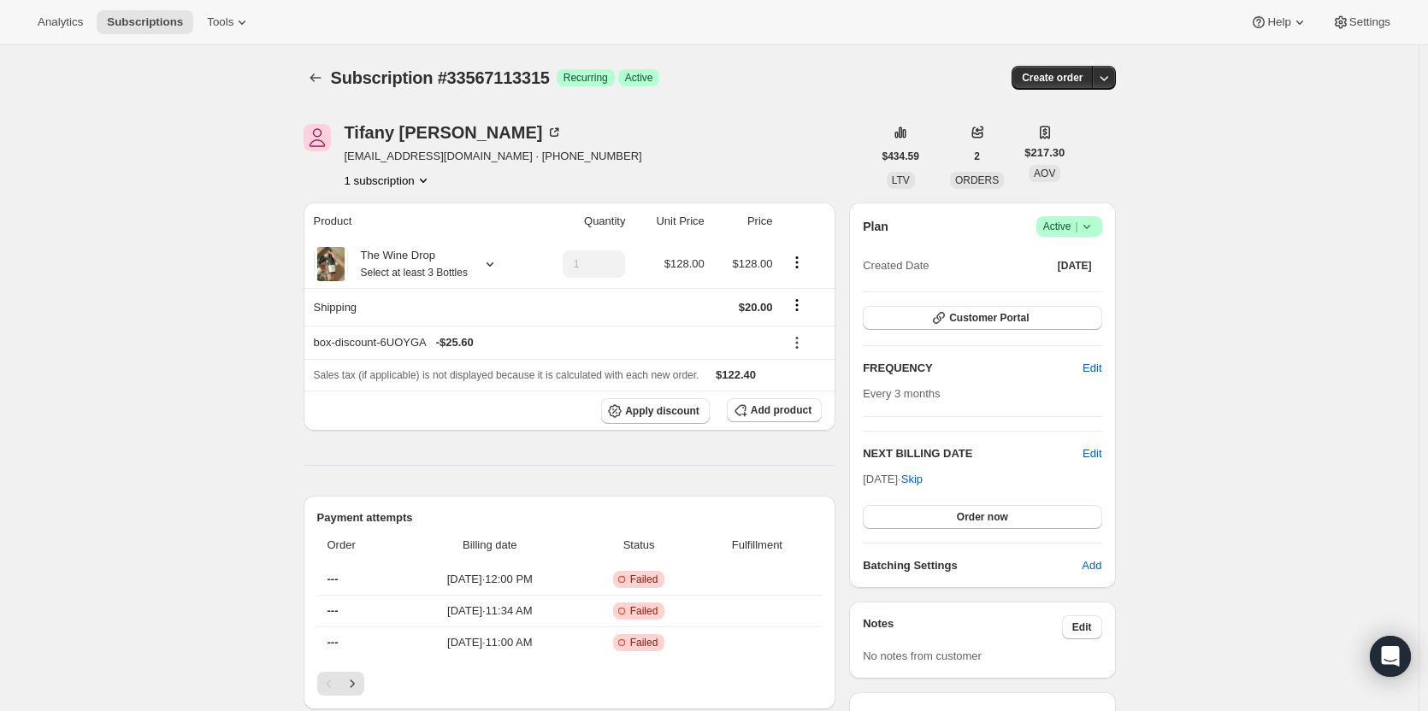
click at [1106, 79] on icon "button" at bounding box center [1103, 77] width 17 height 17
click at [1083, 124] on button "Bill subscription order now" at bounding box center [1024, 112] width 180 height 27
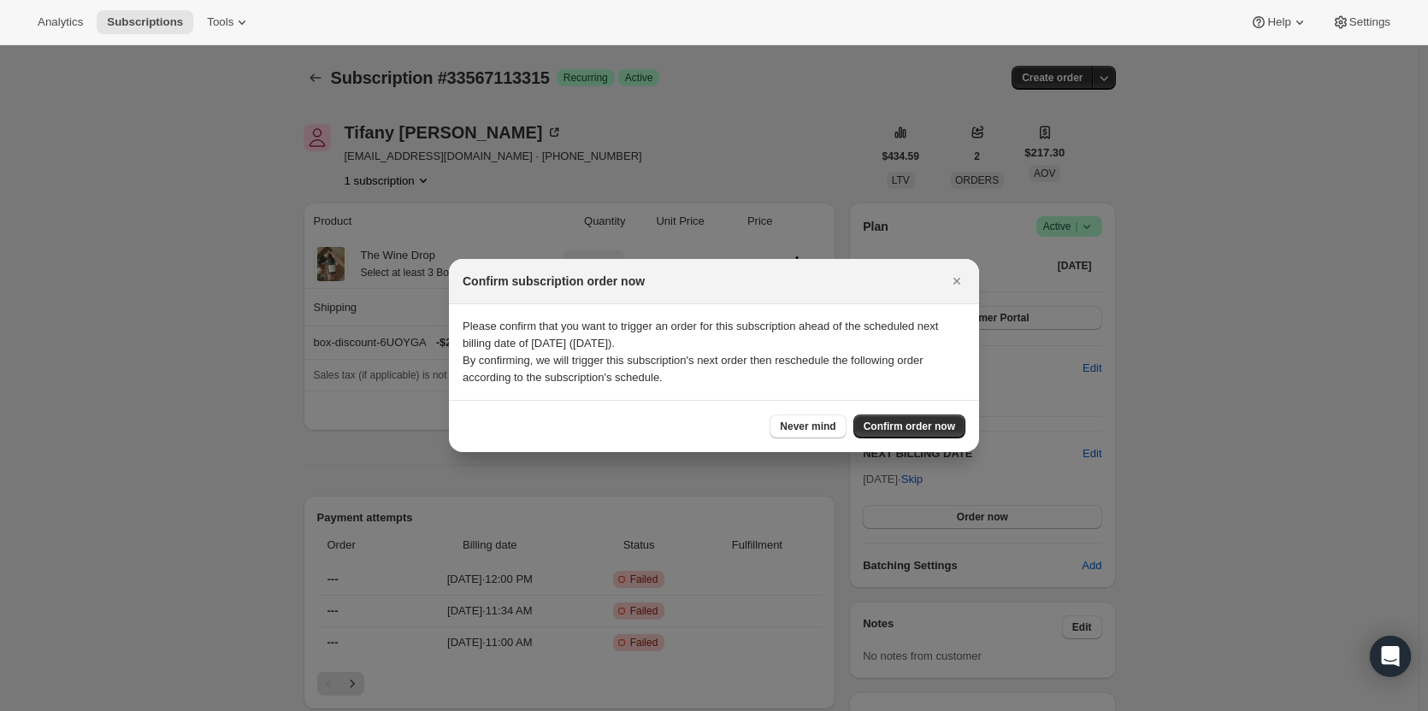
click at [931, 429] on span "Confirm order now" at bounding box center [908, 427] width 91 height 14
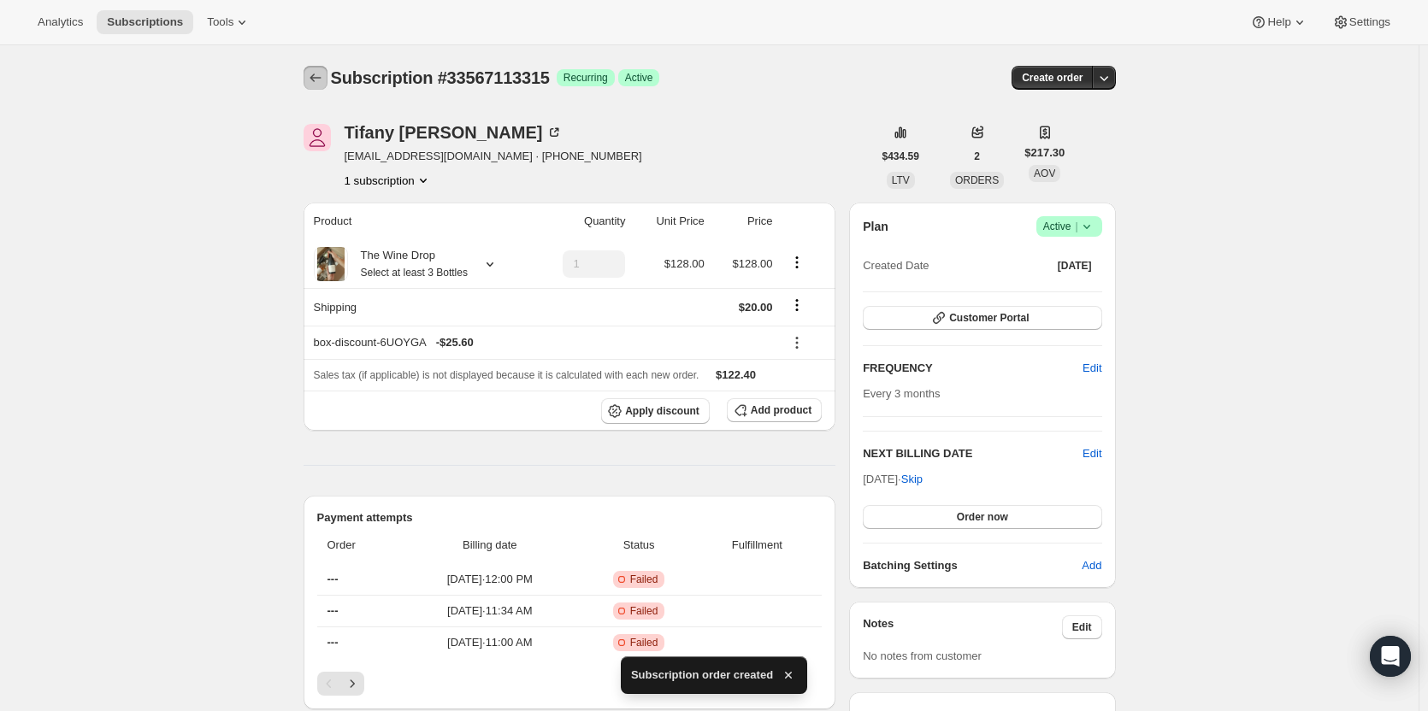
click at [318, 77] on icon "Subscriptions" at bounding box center [315, 77] width 17 height 17
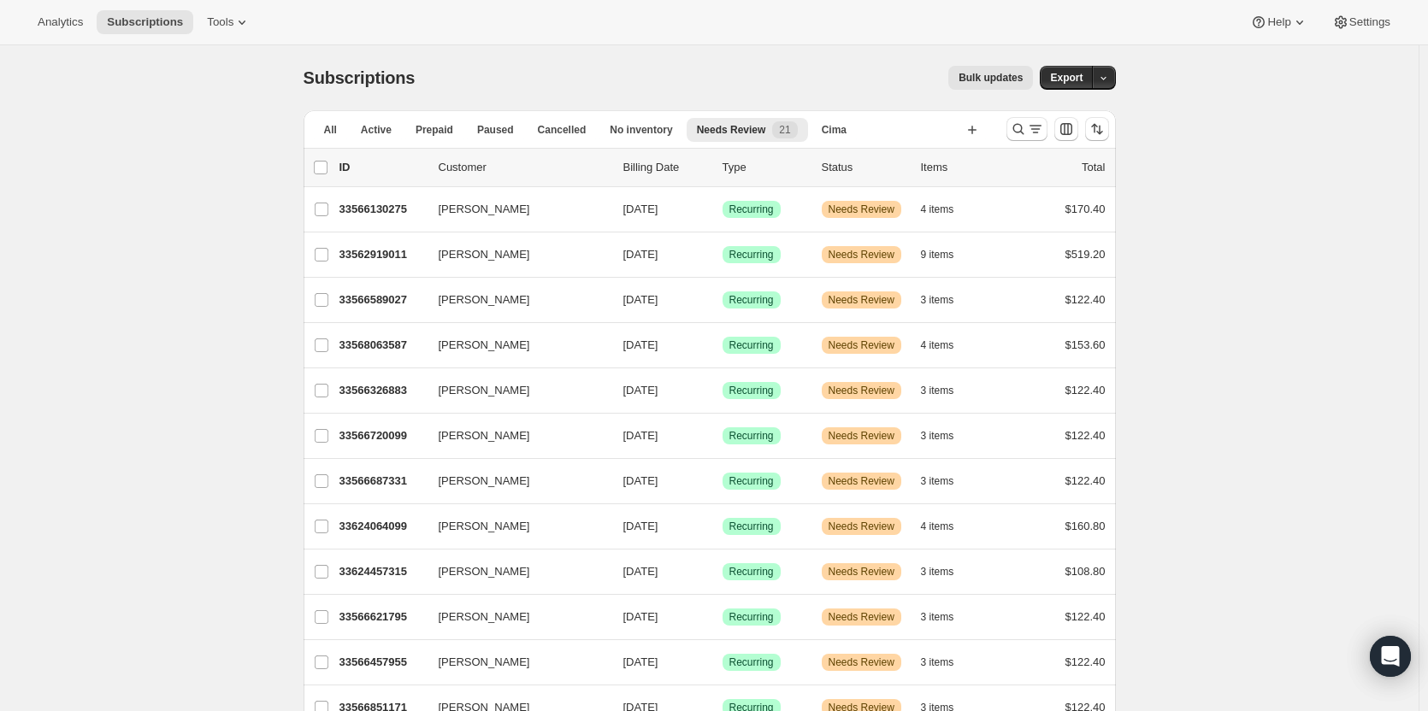
click at [382, 212] on p "33566130275" at bounding box center [381, 209] width 85 height 17
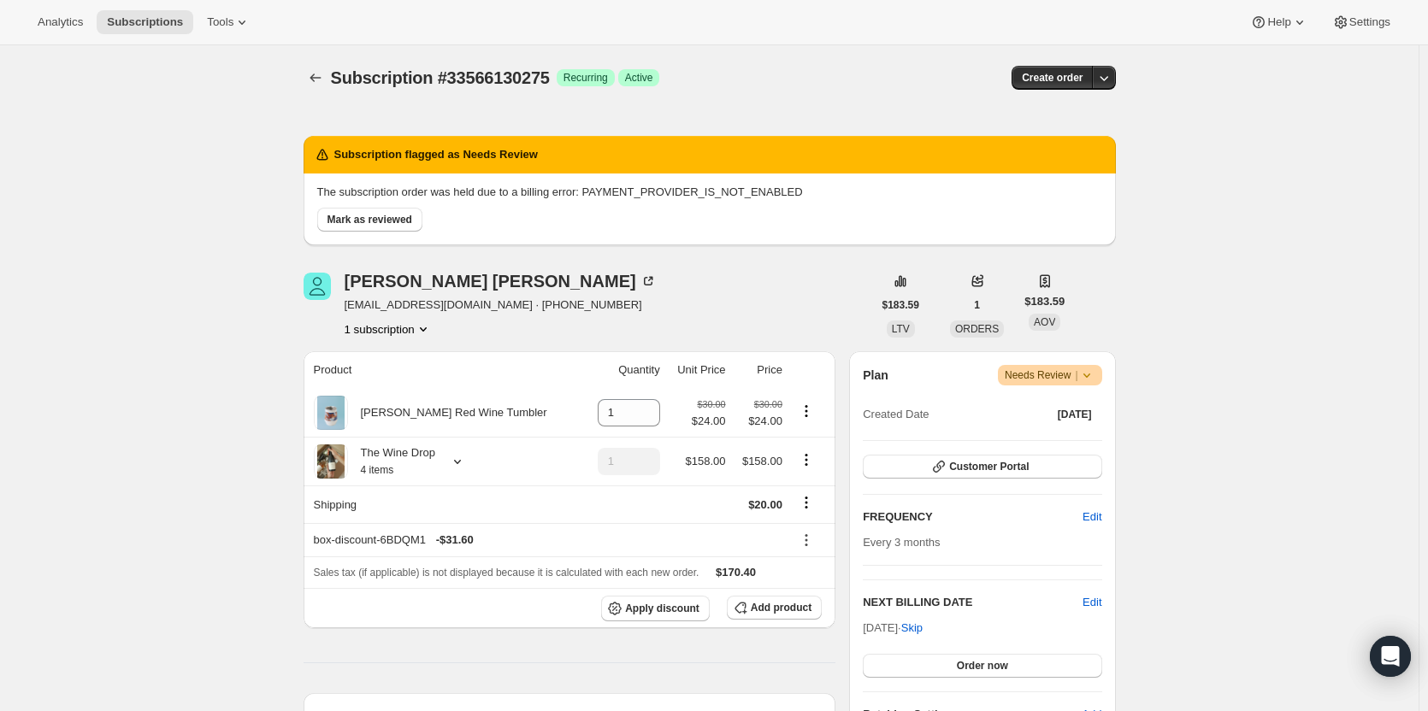
click at [371, 221] on span "Mark as reviewed" at bounding box center [369, 220] width 85 height 14
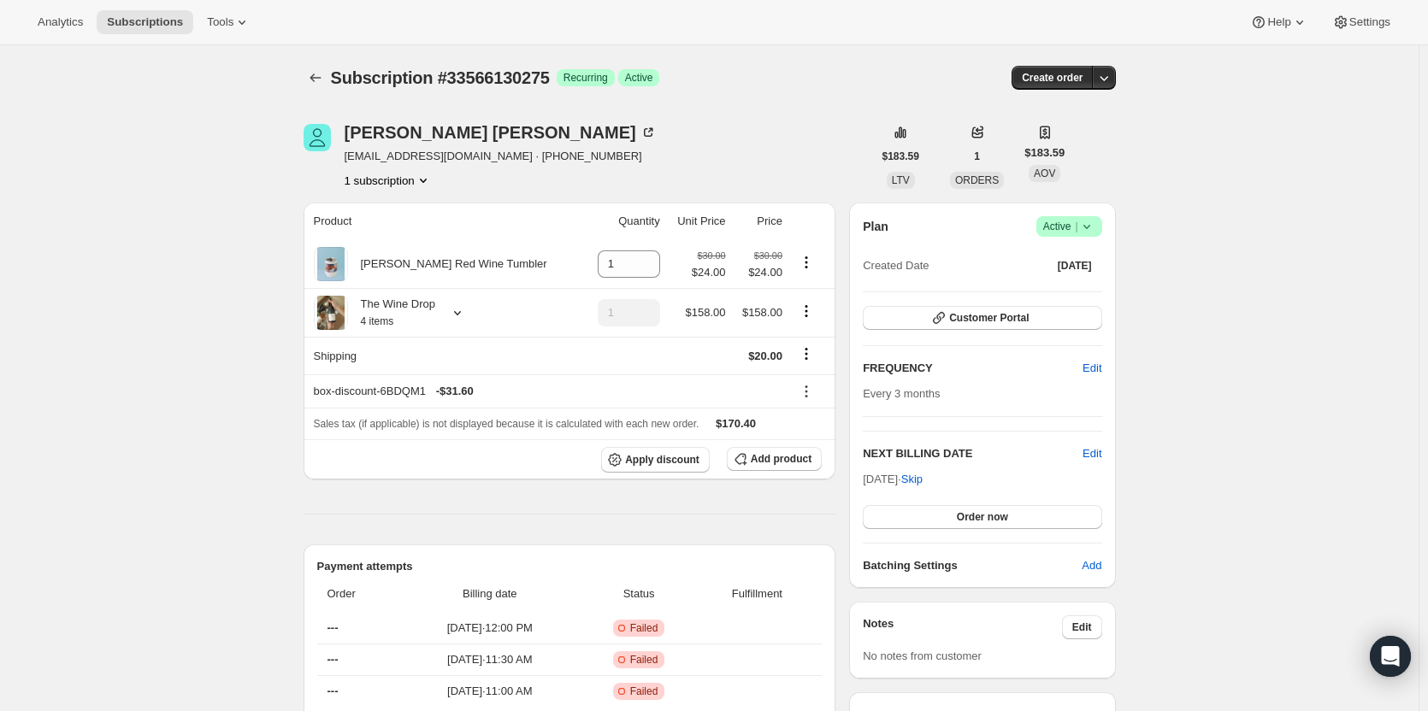
click at [1107, 91] on div "Subscription #33566130275. This page is ready Subscription #33566130275 Success…" at bounding box center [709, 77] width 812 height 65
click at [1107, 80] on icon "button" at bounding box center [1103, 77] width 17 height 17
click at [1081, 122] on button "Bill subscription order now" at bounding box center [1024, 112] width 180 height 27
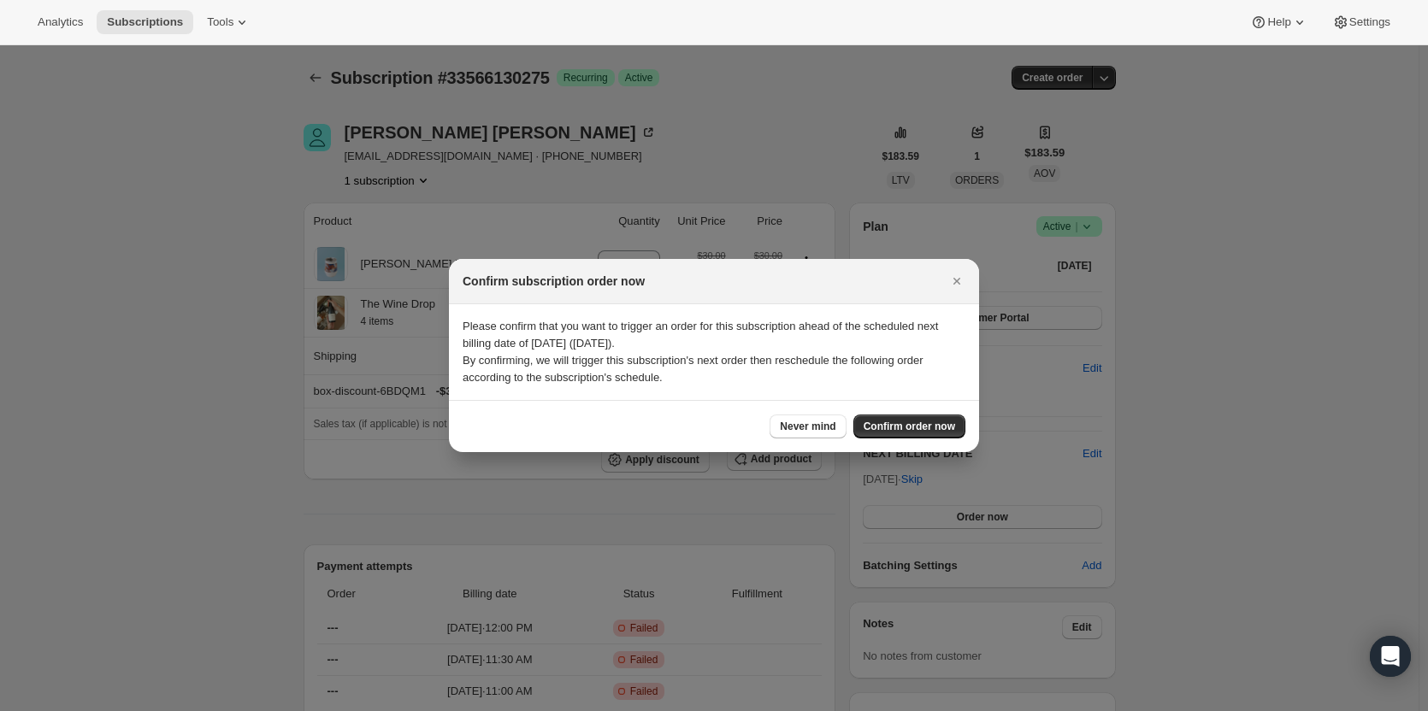
click at [910, 419] on button "Confirm order now" at bounding box center [909, 427] width 112 height 24
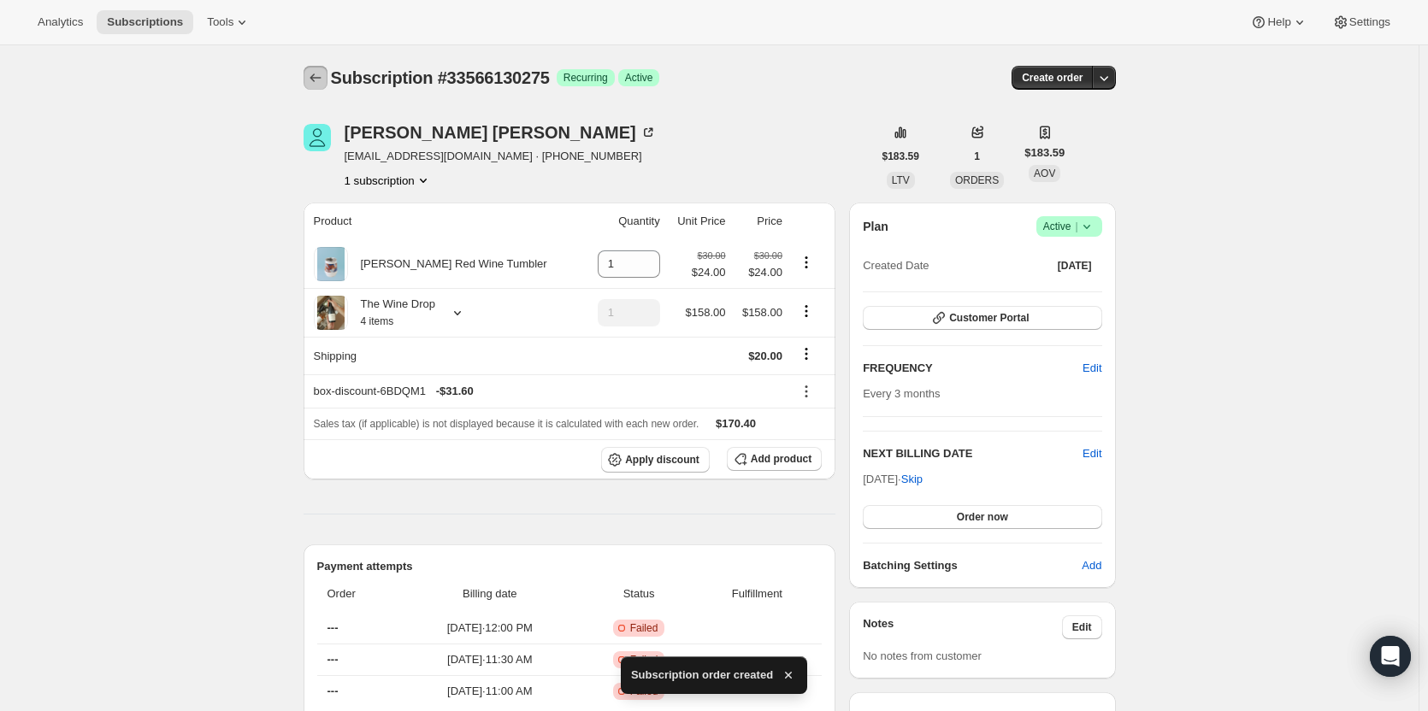
click at [321, 75] on icon "Subscriptions" at bounding box center [315, 77] width 17 height 17
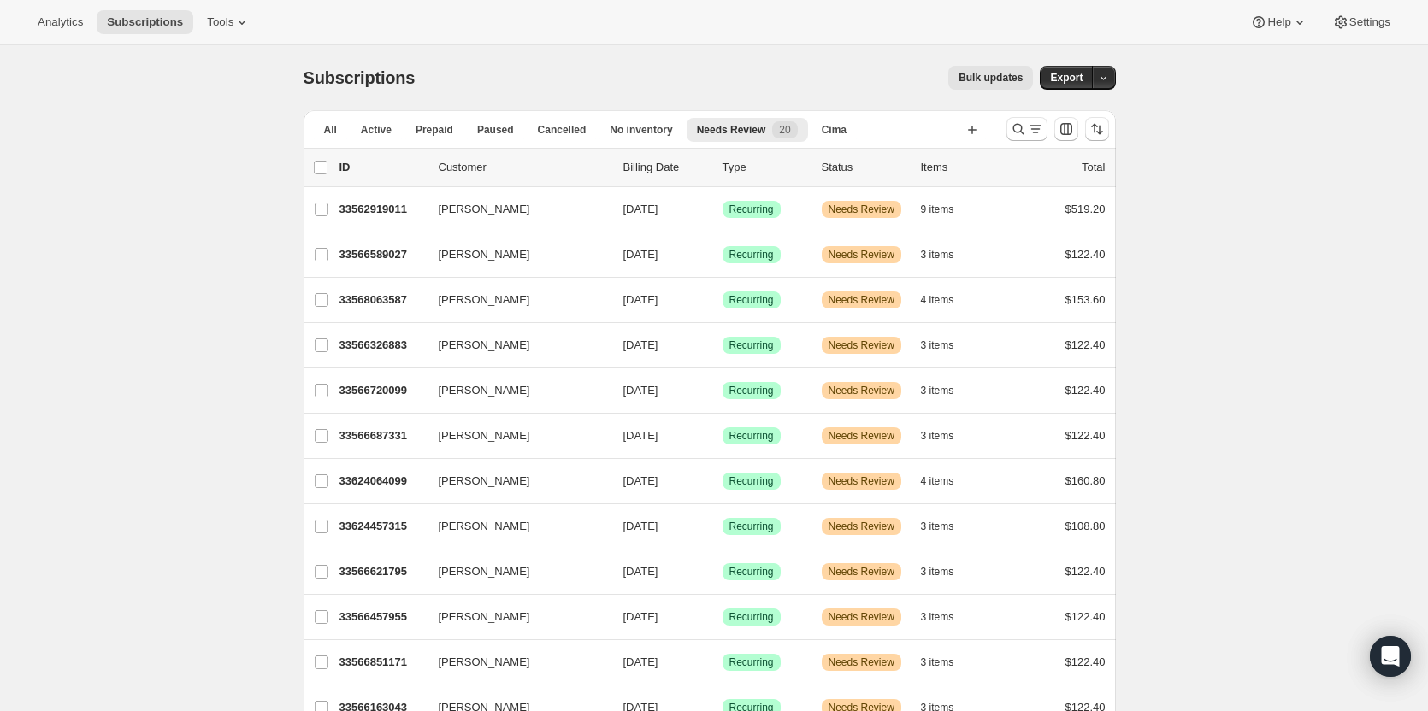
click at [398, 261] on p "33566589027" at bounding box center [381, 254] width 85 height 17
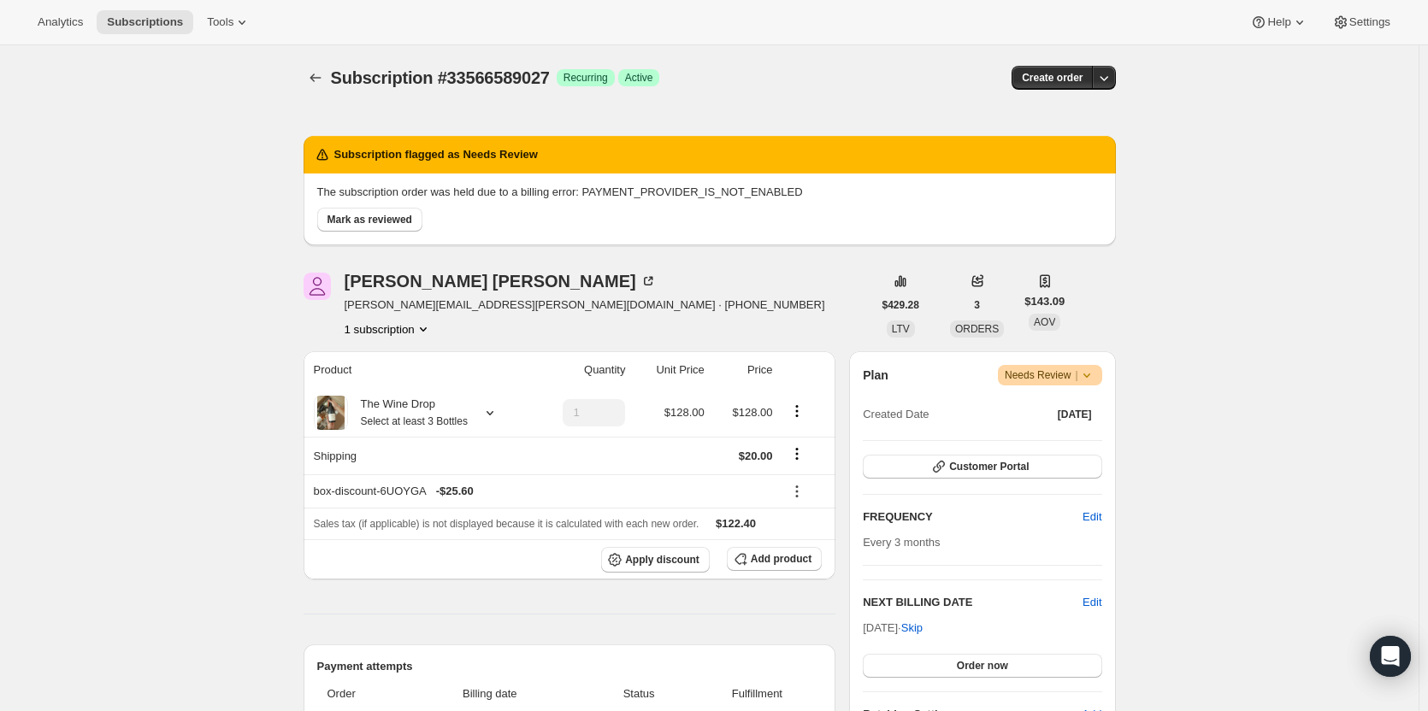
click at [385, 220] on span "Mark as reviewed" at bounding box center [369, 220] width 85 height 14
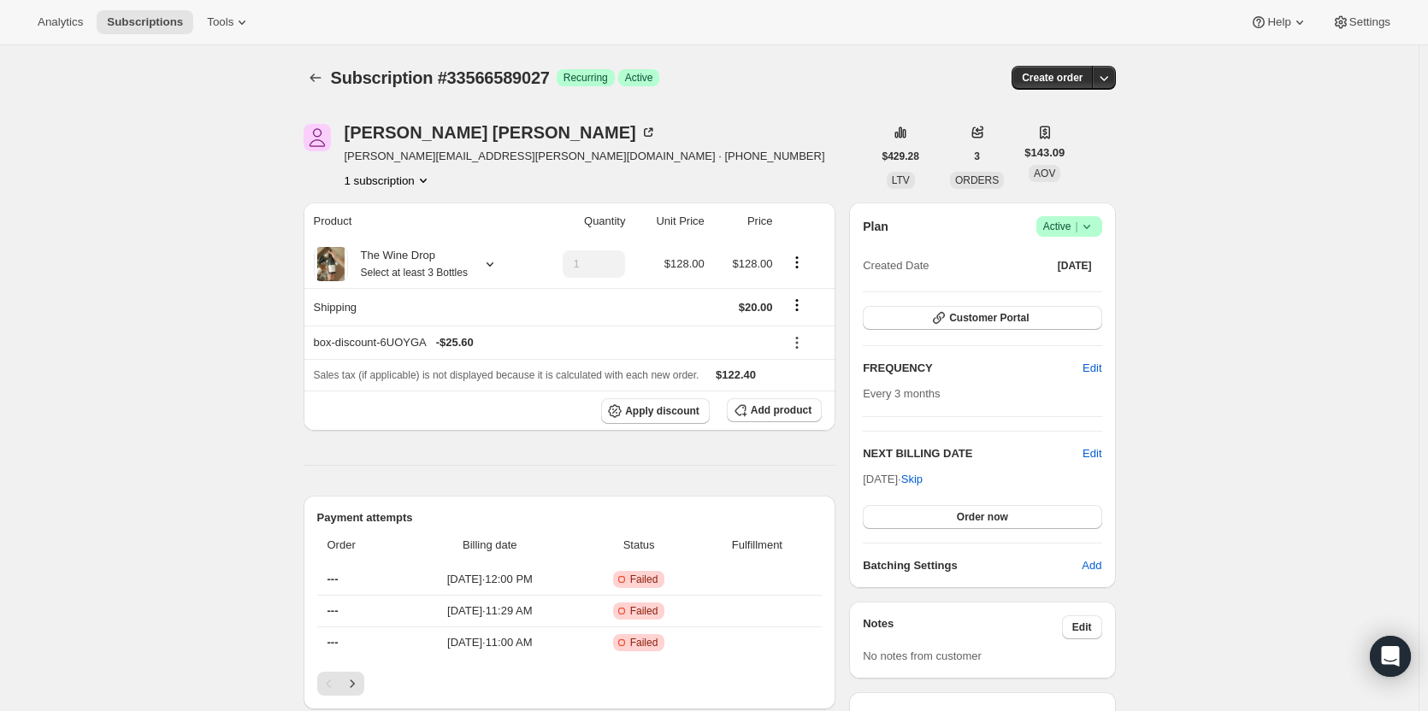
click at [1110, 80] on icon "button" at bounding box center [1103, 77] width 17 height 17
click at [1077, 124] on button "Bill subscription order now" at bounding box center [1024, 112] width 180 height 27
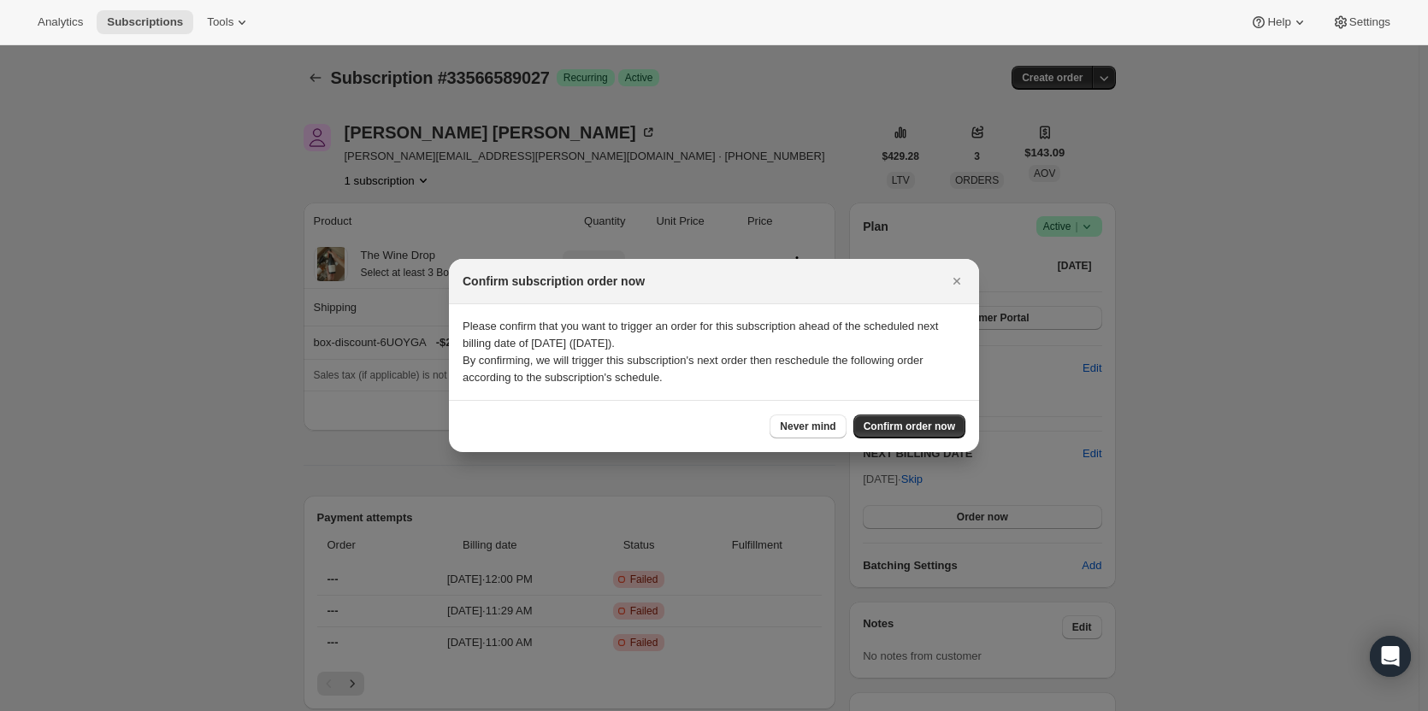
click at [946, 420] on button "Confirm order now" at bounding box center [909, 427] width 112 height 24
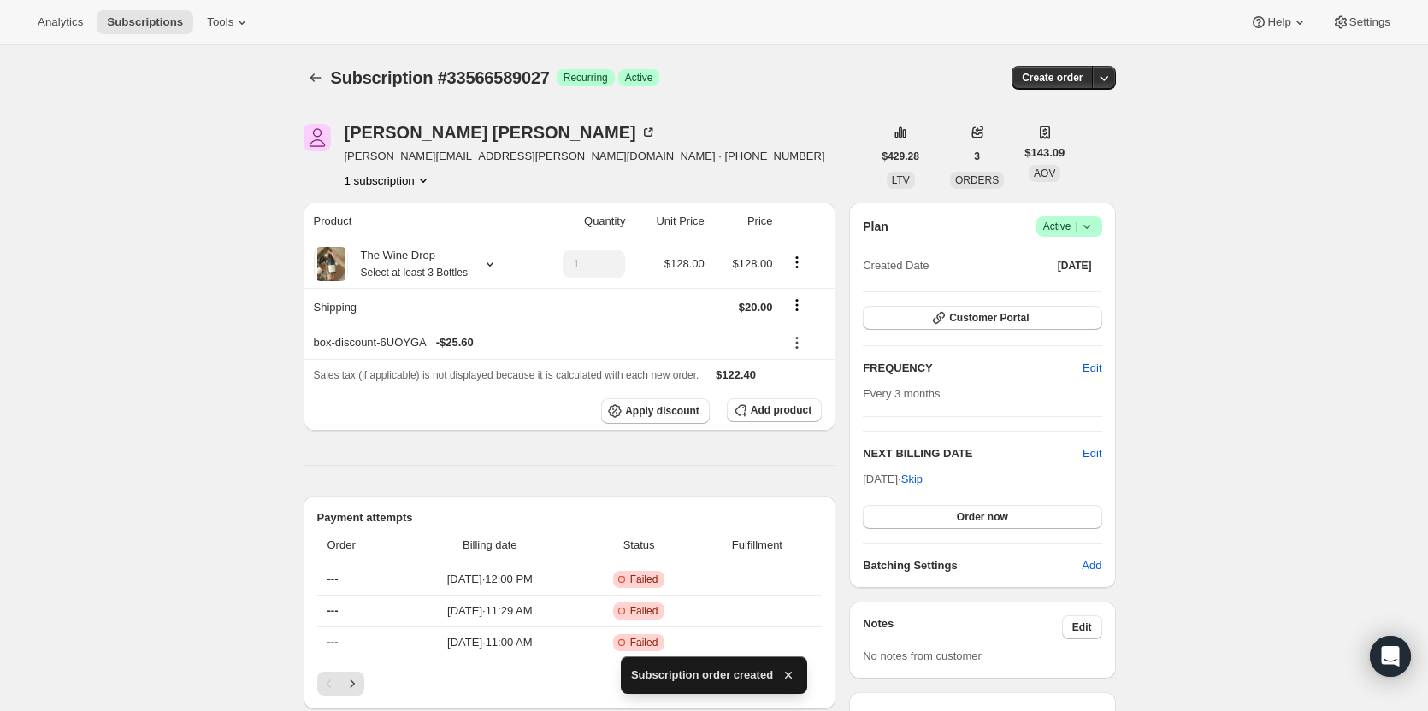
click at [327, 79] on button "Subscriptions" at bounding box center [315, 78] width 24 height 24
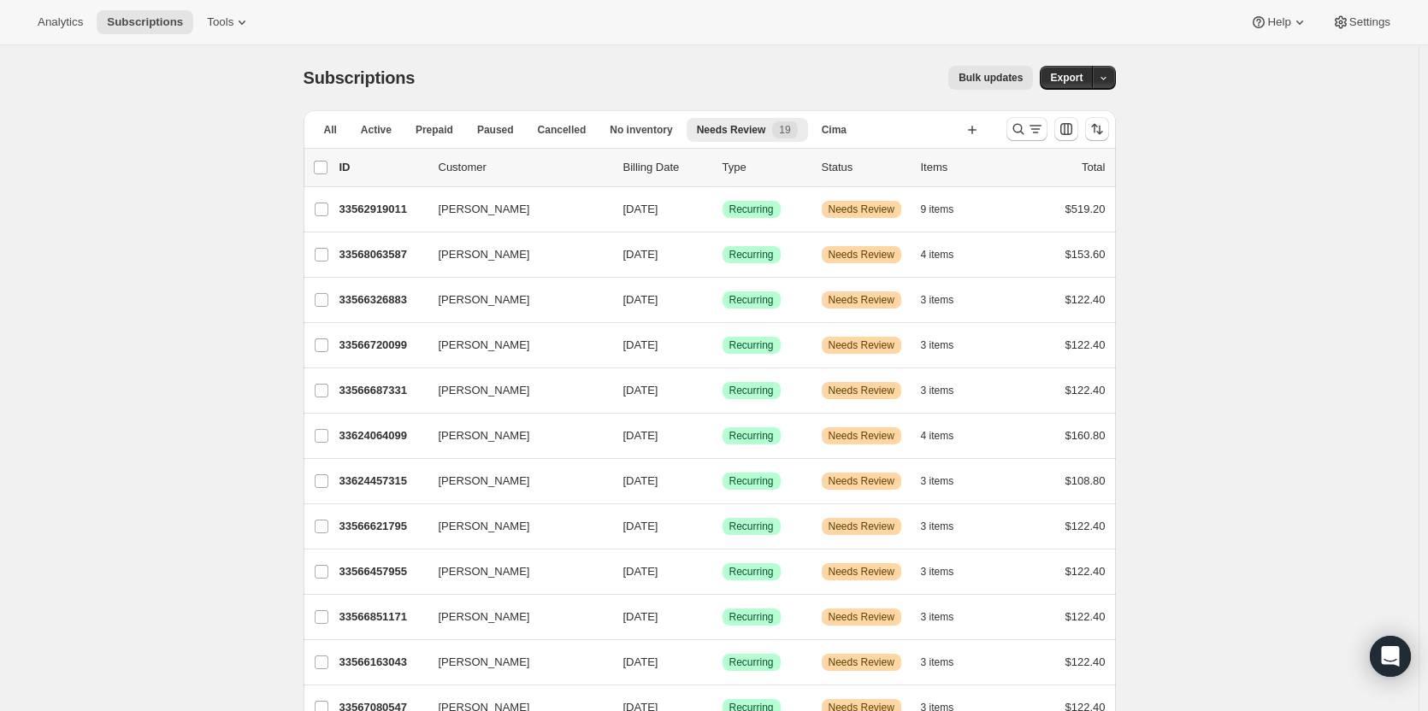
click at [547, 256] on button "John Jordan" at bounding box center [513, 254] width 171 height 27
click at [368, 269] on div "John Jordan 33568063587 John Jordan 12/08/2025 Success Recurring Warning Needs …" at bounding box center [709, 255] width 812 height 44
click at [373, 254] on p "33568063587" at bounding box center [381, 254] width 85 height 17
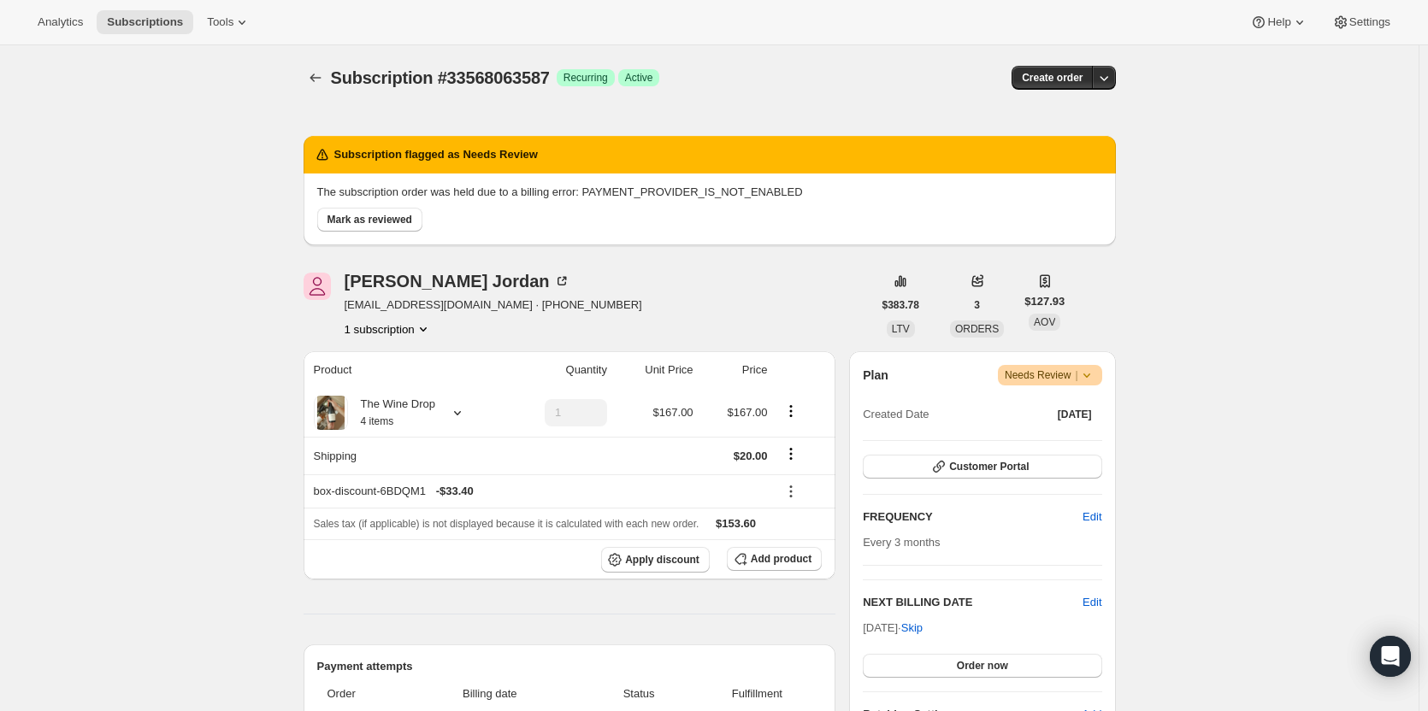
click at [376, 223] on span "Mark as reviewed" at bounding box center [369, 220] width 85 height 14
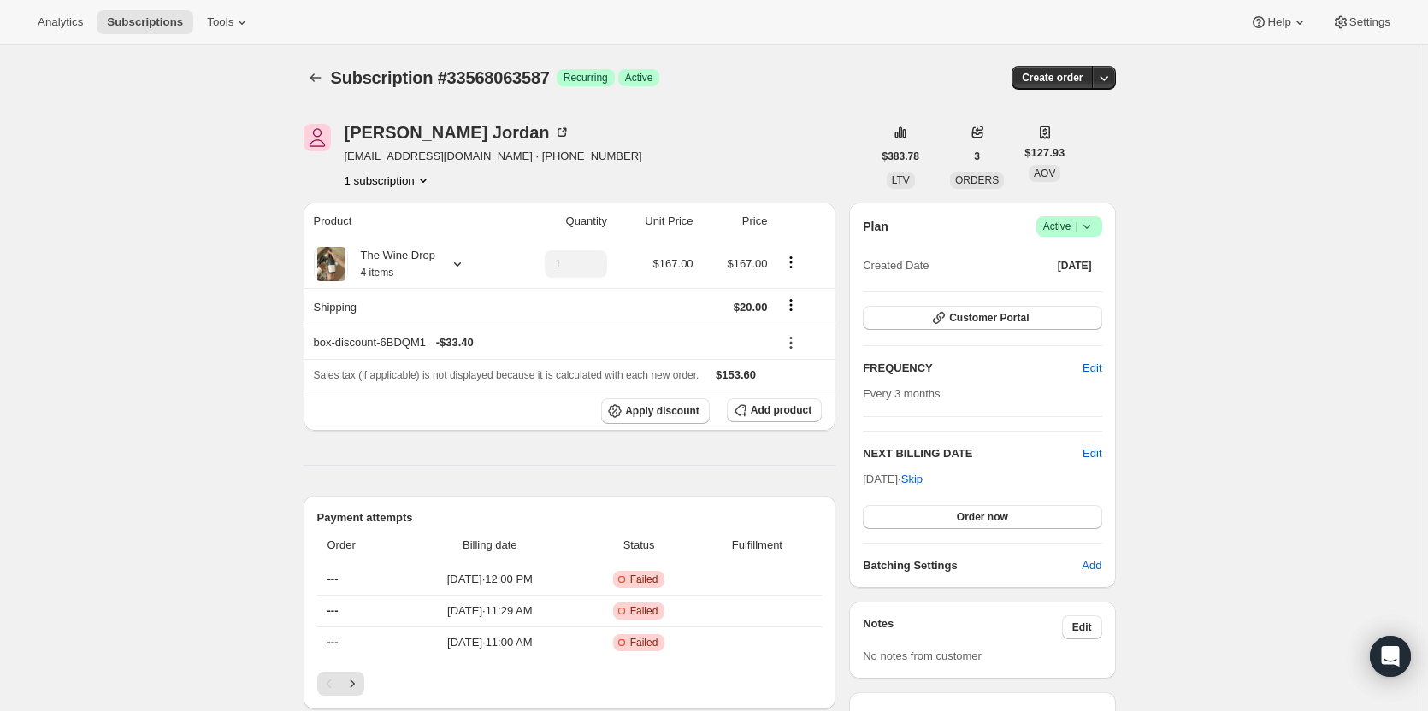
click at [1112, 82] on icon "button" at bounding box center [1103, 77] width 17 height 17
click at [1087, 118] on span "Bill subscription order now" at bounding box center [1027, 113] width 130 height 13
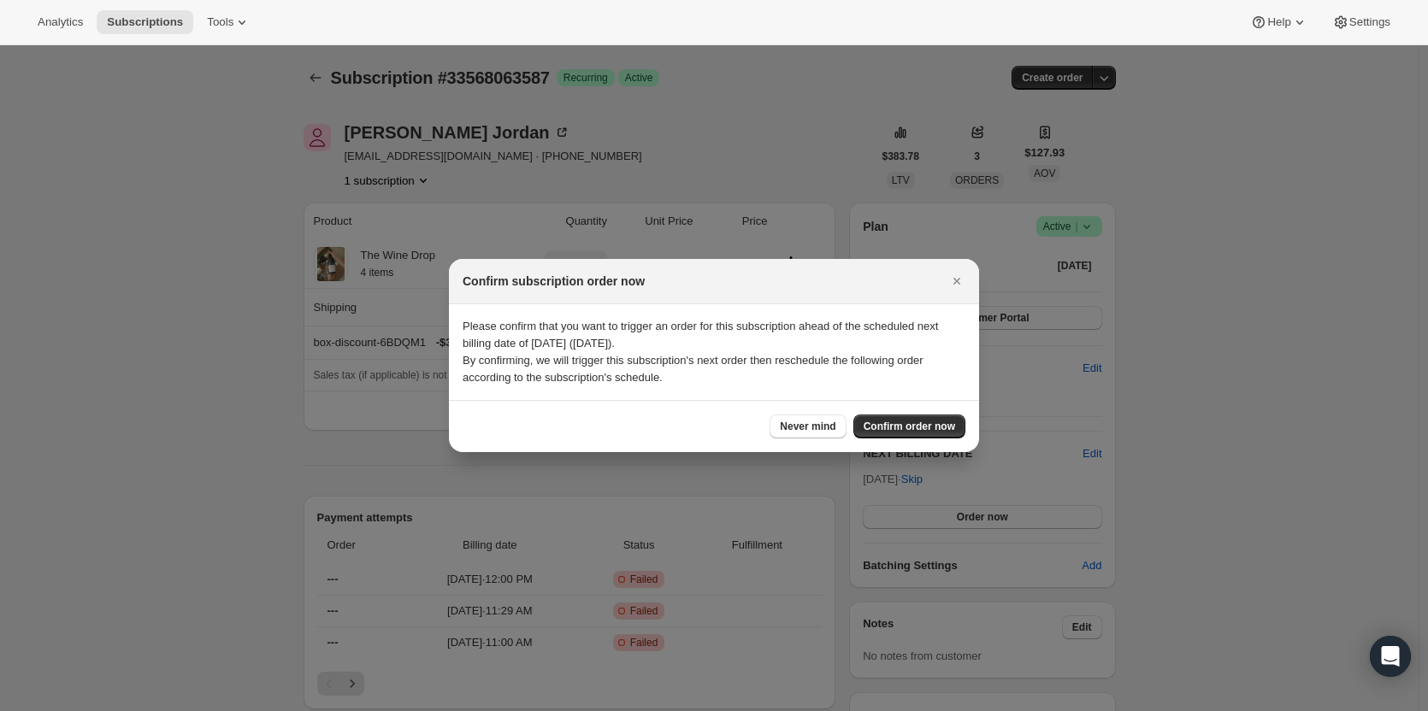
click at [926, 420] on button "Confirm order now" at bounding box center [909, 427] width 112 height 24
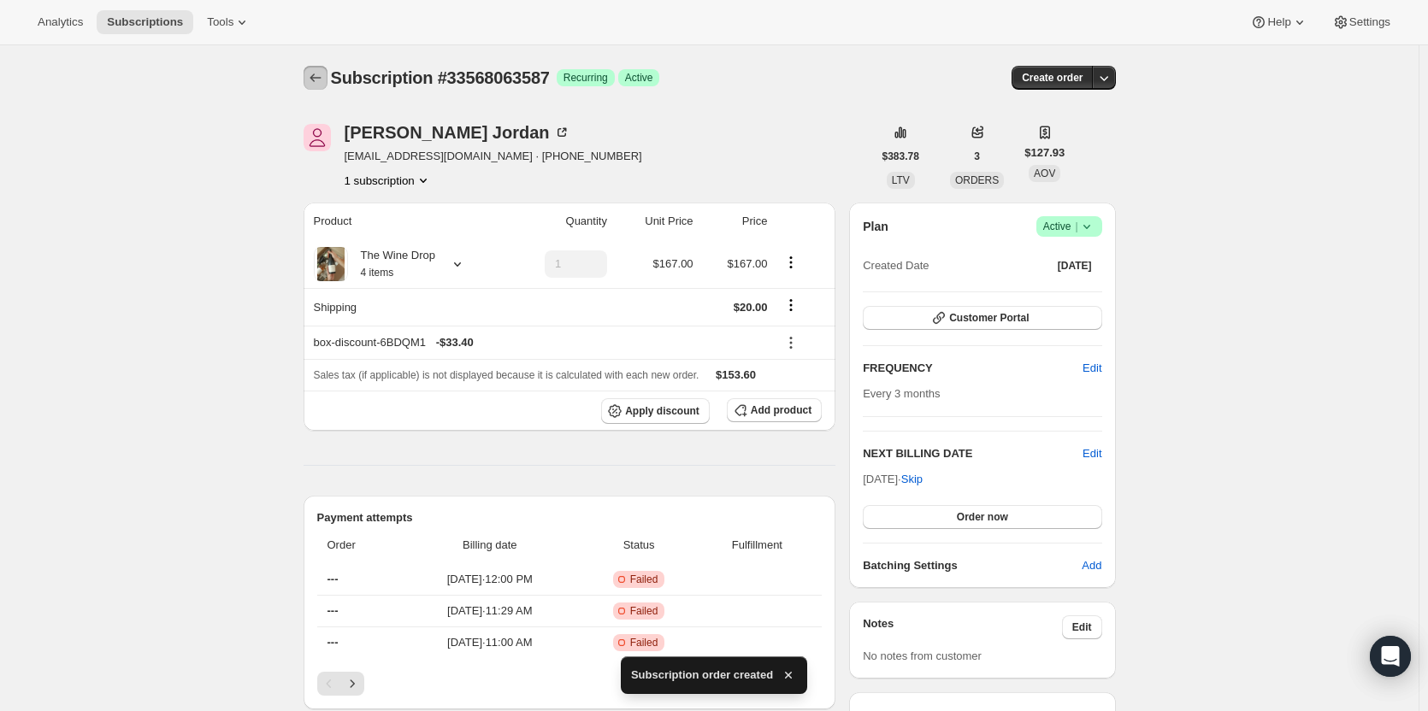
click at [324, 82] on icon "Subscriptions" at bounding box center [315, 77] width 17 height 17
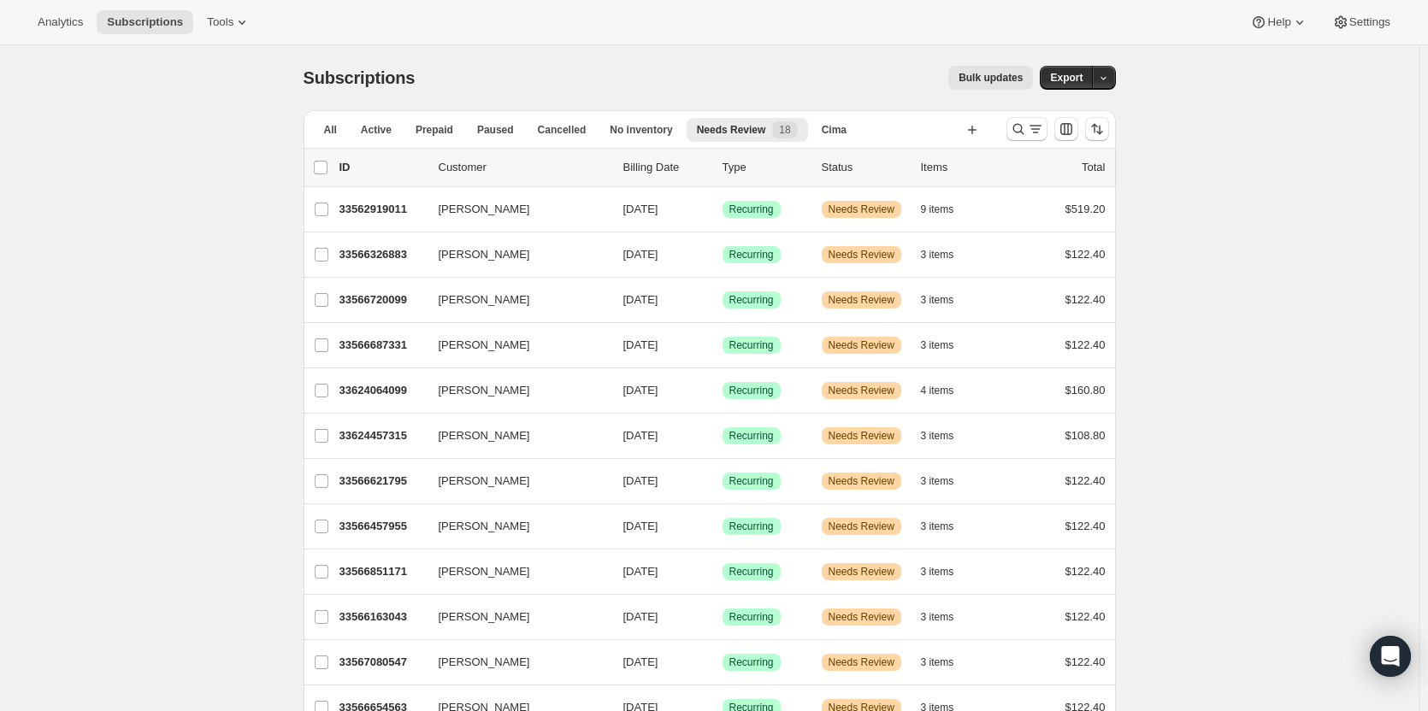
click at [362, 262] on p "33566326883" at bounding box center [381, 254] width 85 height 17
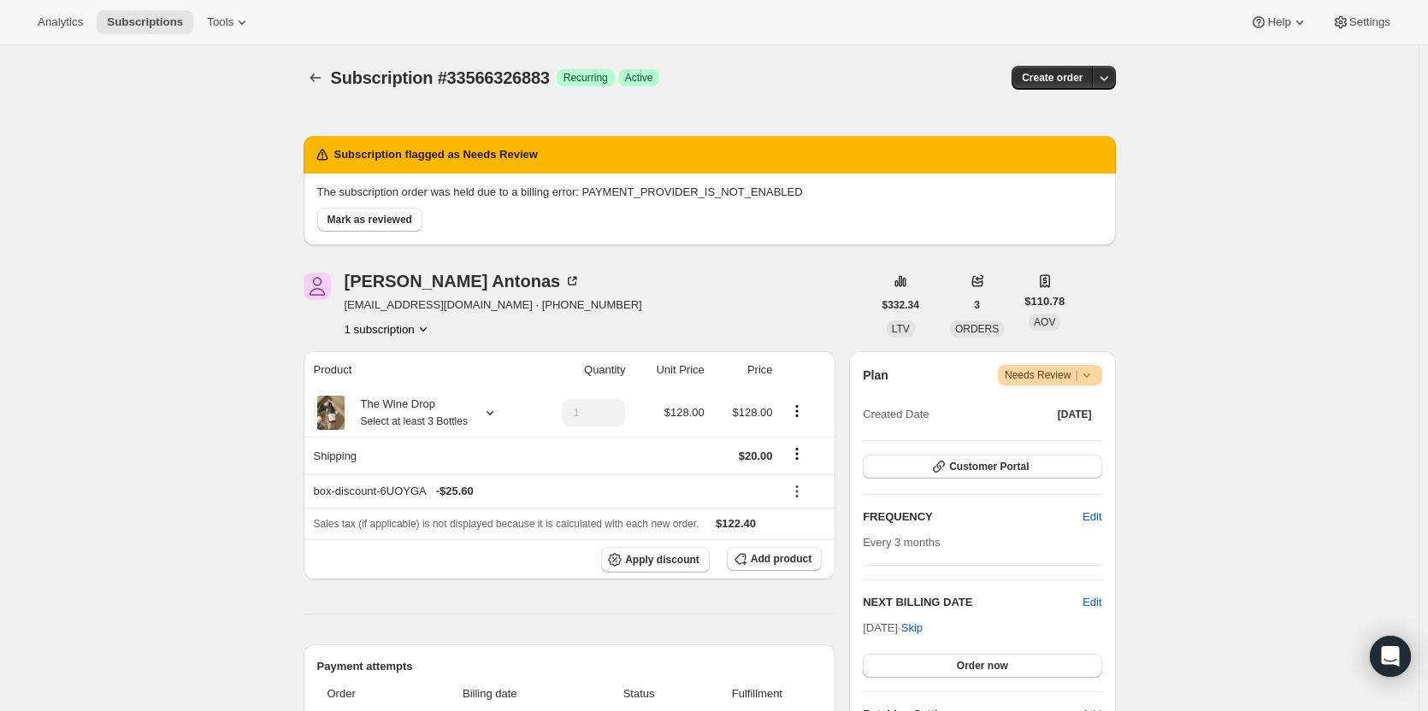
click at [321, 228] on div "Mark as reviewed" at bounding box center [369, 220] width 105 height 24
click at [357, 227] on button "Mark as reviewed" at bounding box center [369, 220] width 105 height 24
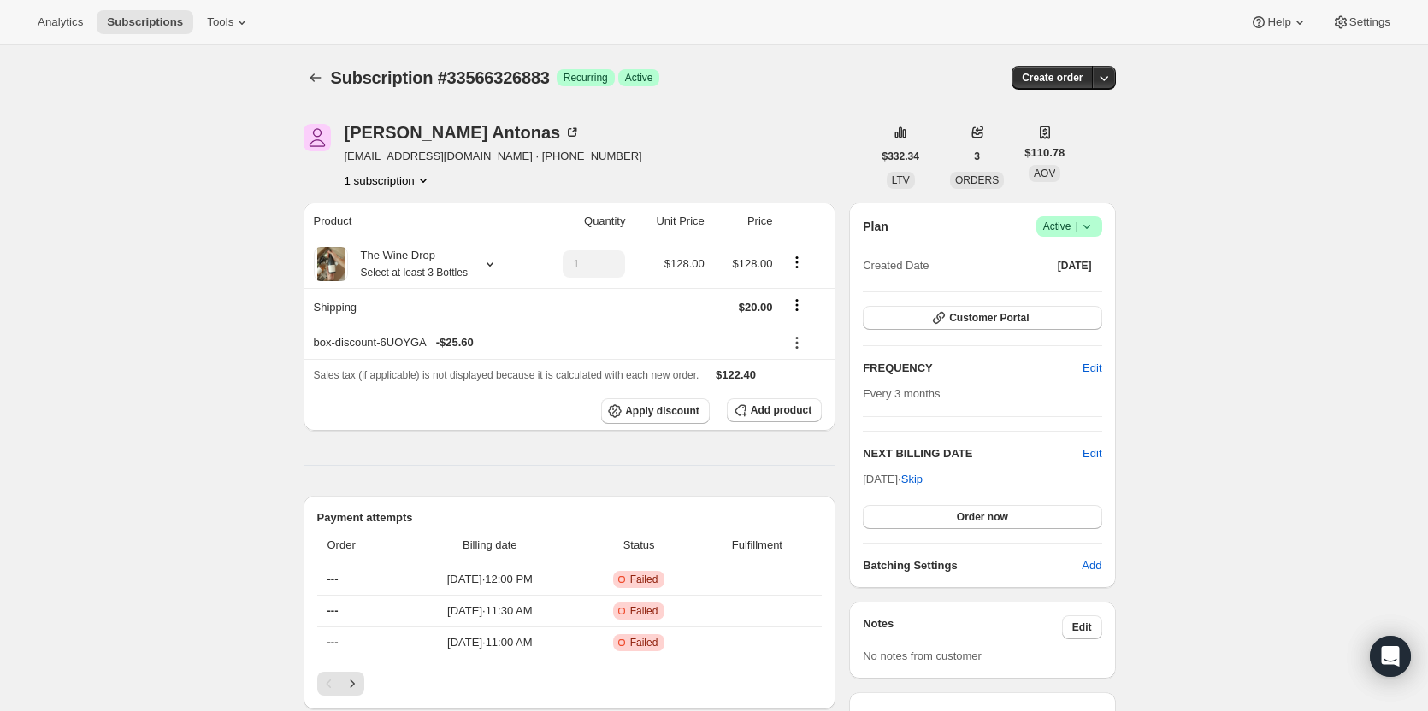
click at [1107, 77] on icon "button" at bounding box center [1103, 77] width 17 height 17
click at [1085, 111] on span "Bill subscription order now" at bounding box center [1027, 113] width 130 height 13
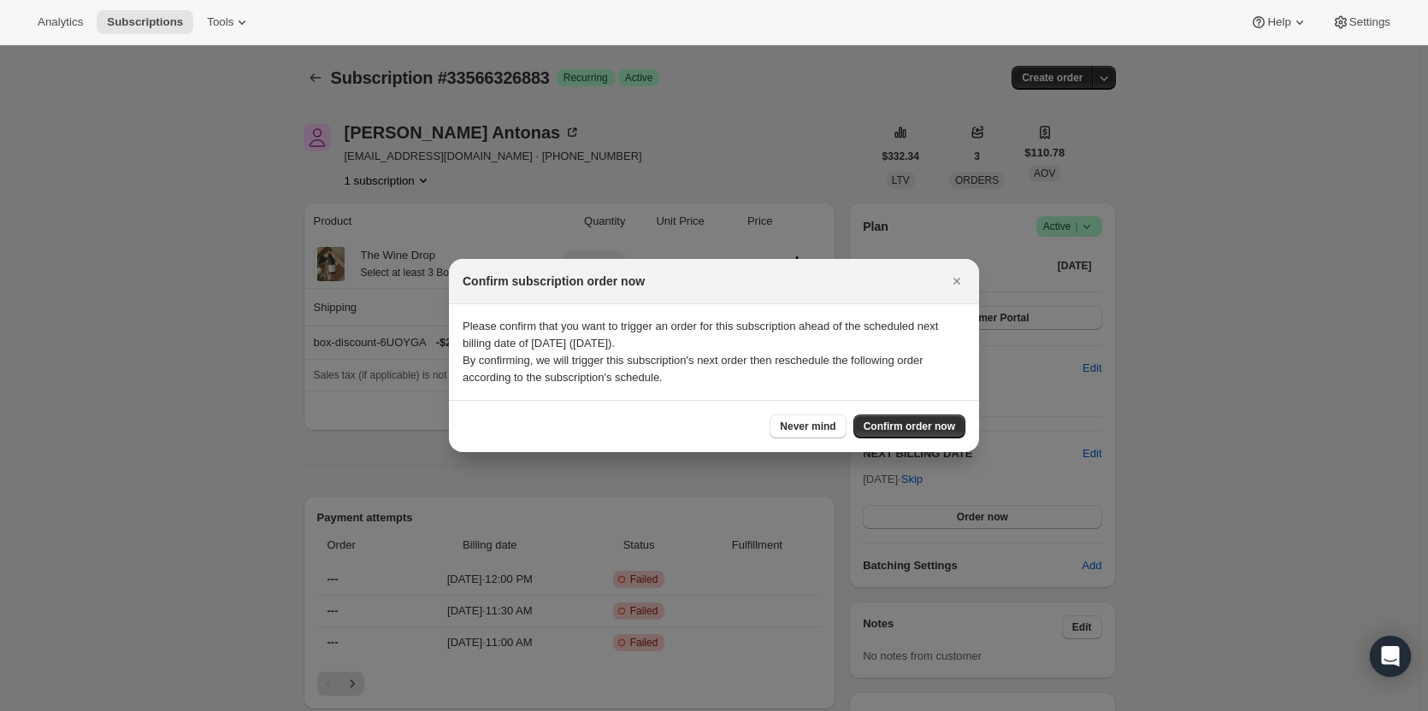
click at [900, 422] on span "Confirm order now" at bounding box center [908, 427] width 91 height 14
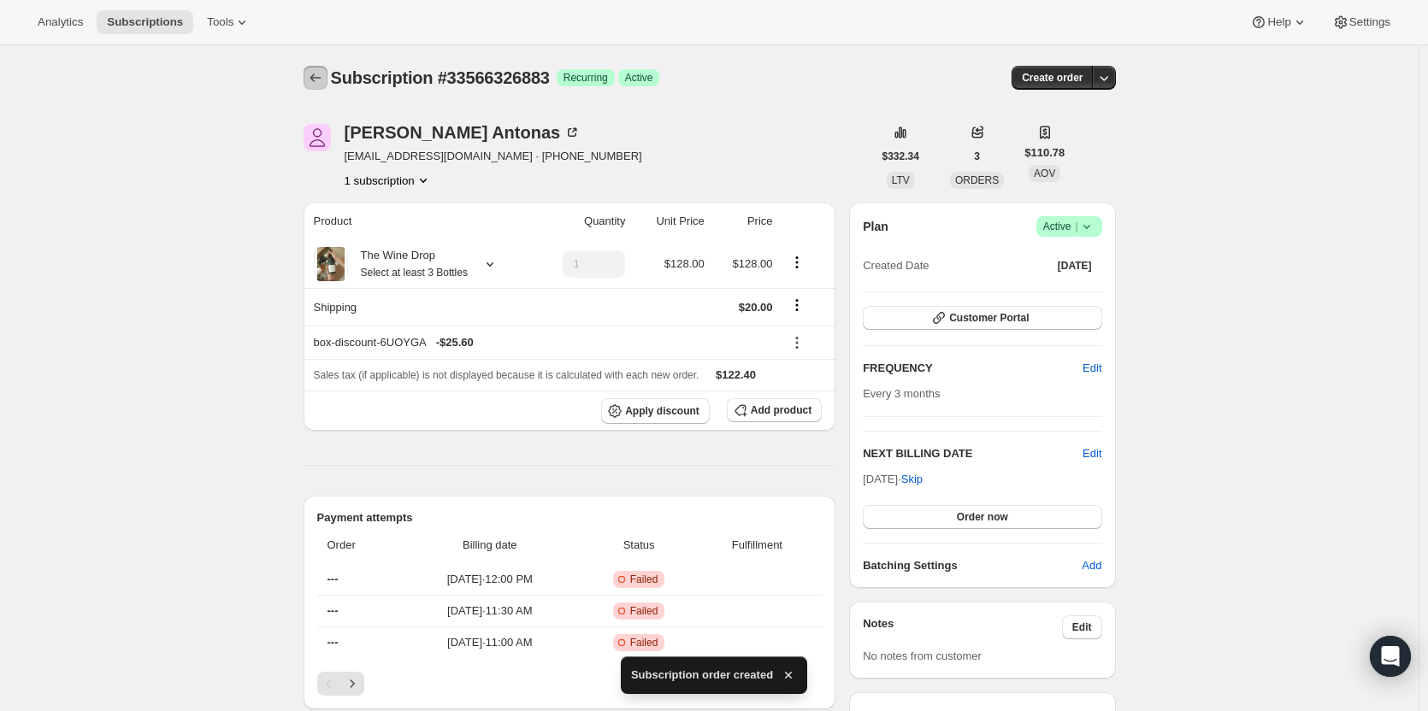
click at [322, 70] on icon "Subscriptions" at bounding box center [315, 77] width 17 height 17
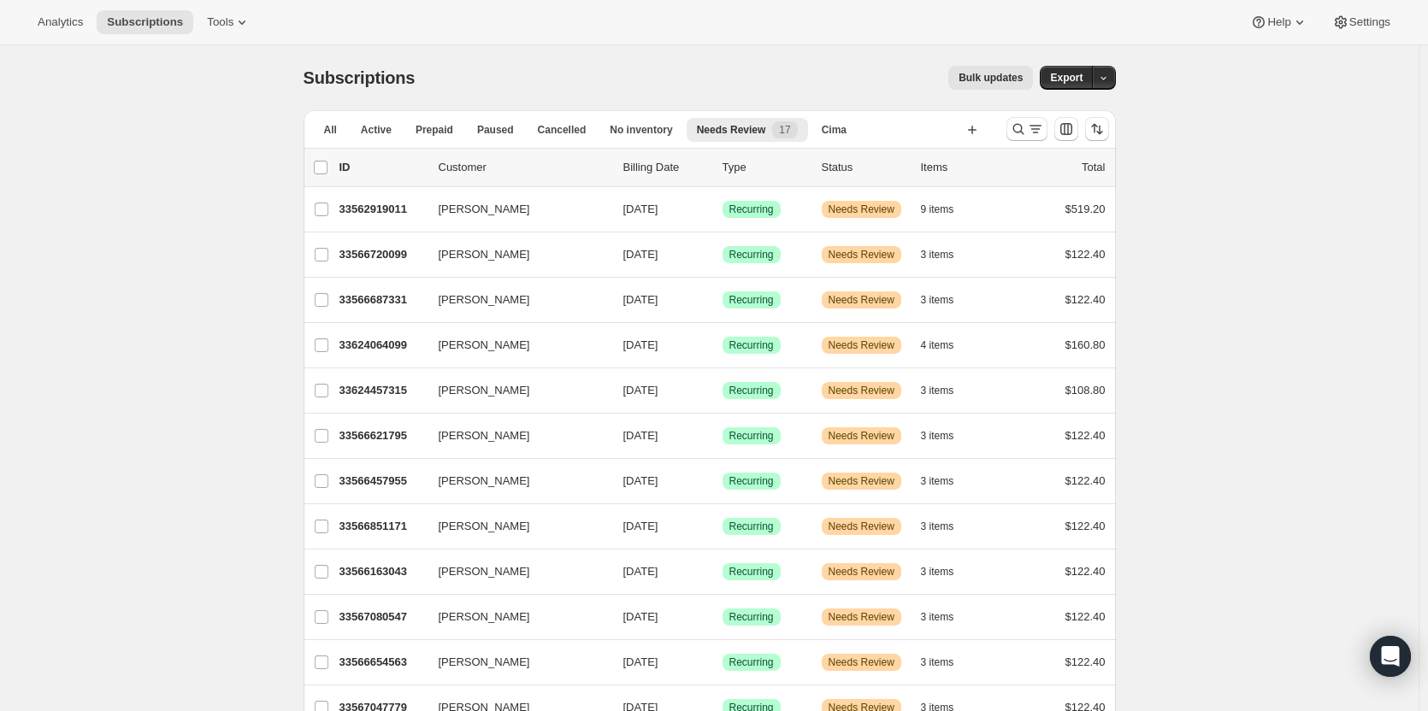
click at [368, 267] on div "Cathleen Chandler-Eckhardt 33566720099 Cathleen Chandler-Eckhardt 12/08/2025 Su…" at bounding box center [709, 255] width 812 height 44
click at [367, 255] on p "33566720099" at bounding box center [381, 254] width 85 height 17
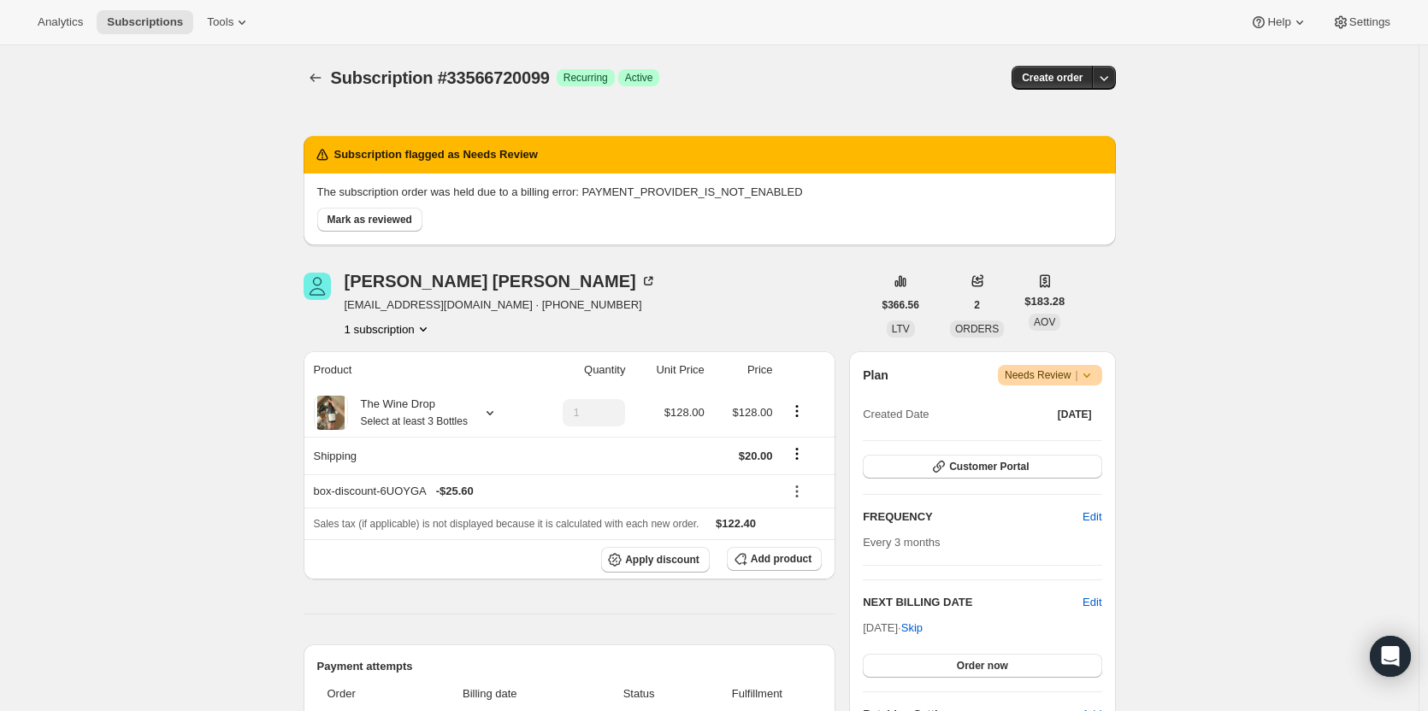
click at [1112, 81] on icon "button" at bounding box center [1103, 77] width 17 height 17
click at [1089, 112] on span "Bill subscription order now" at bounding box center [1027, 113] width 130 height 13
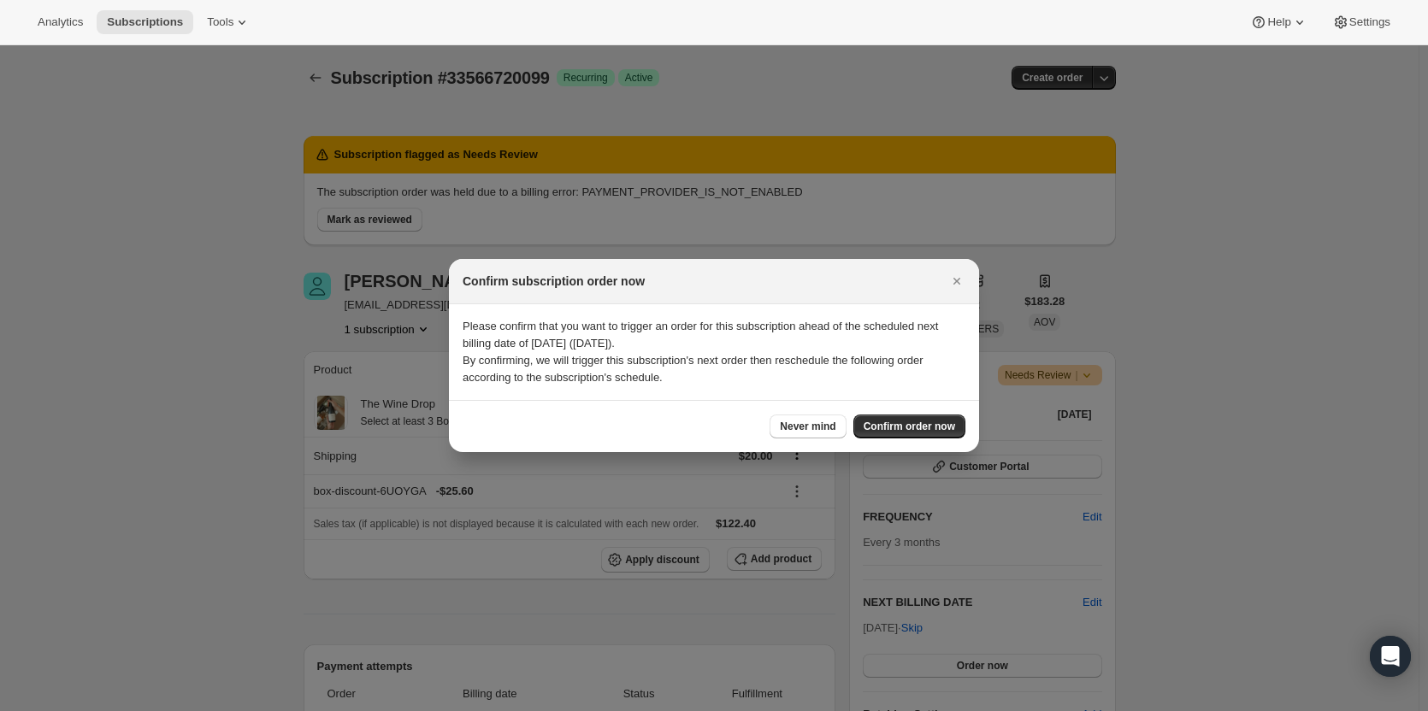
click at [934, 427] on span "Confirm order now" at bounding box center [908, 427] width 91 height 14
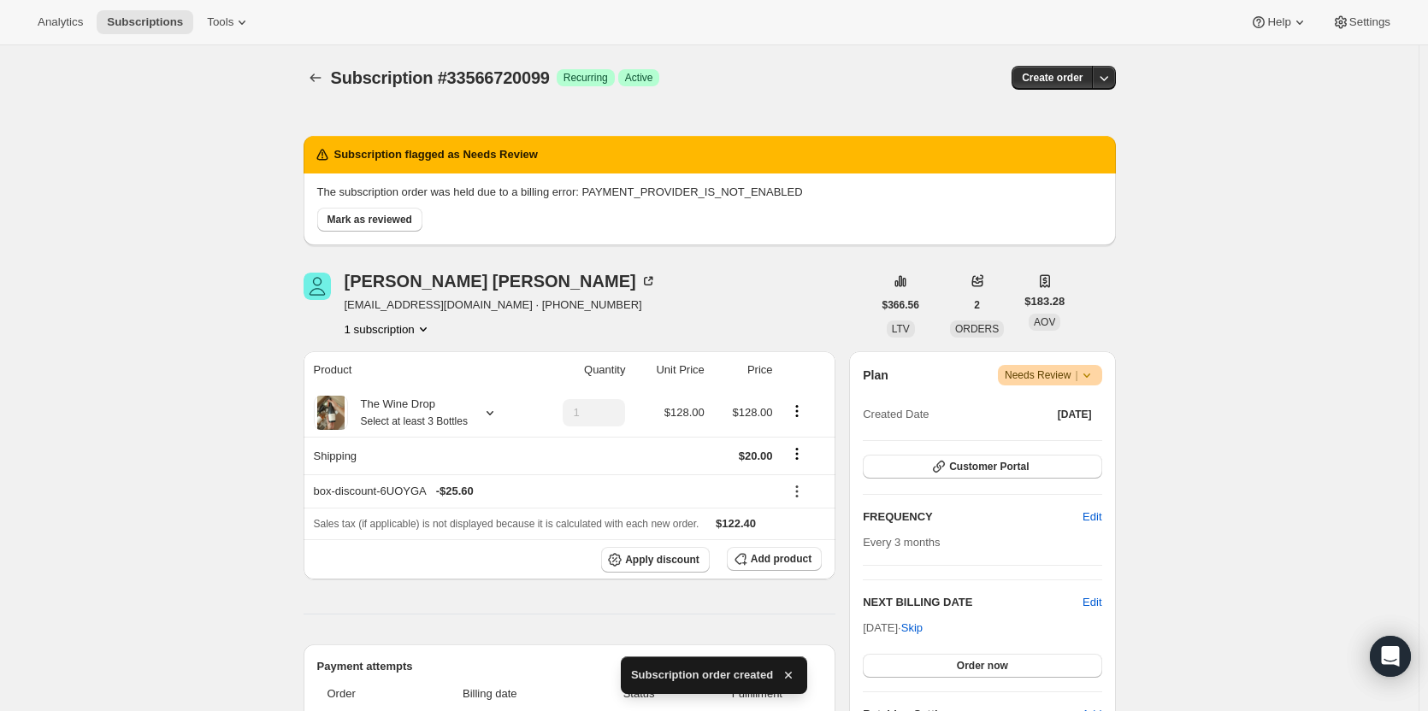
click at [319, 72] on icon "Subscriptions" at bounding box center [315, 77] width 17 height 17
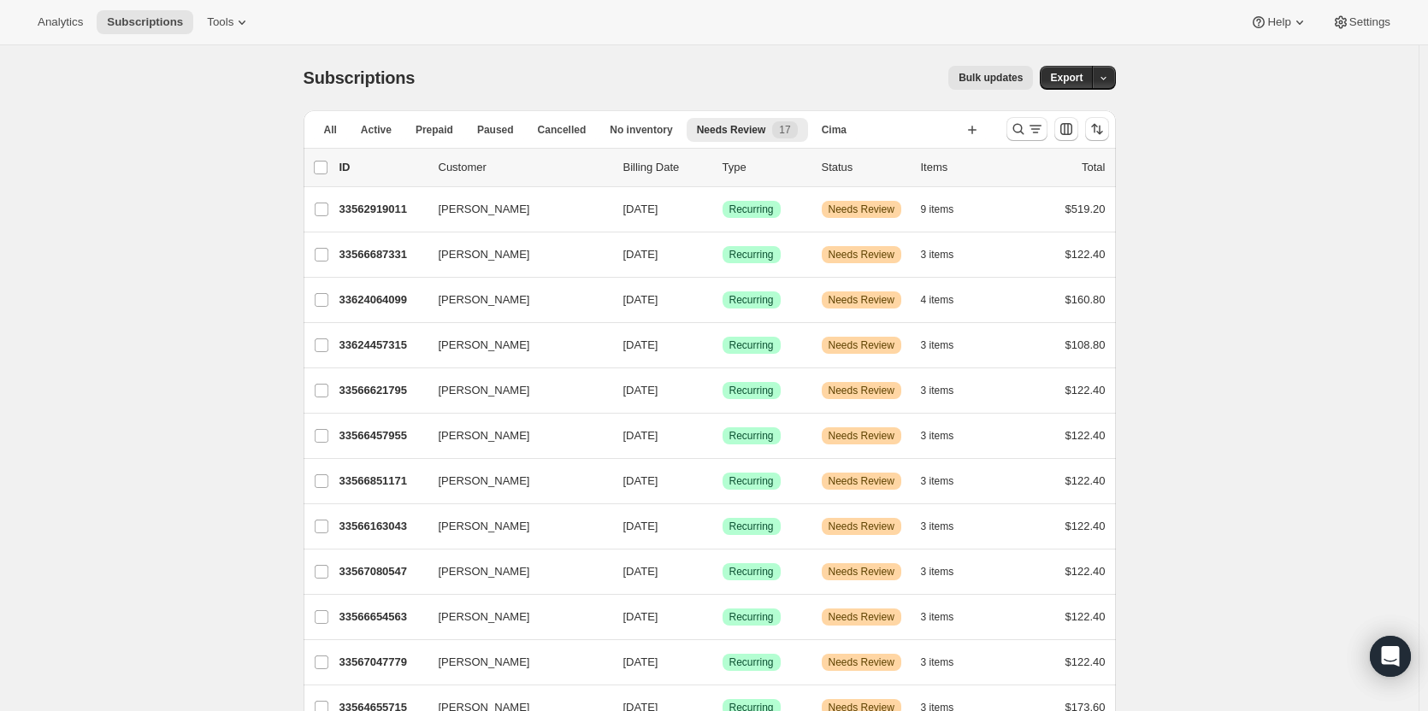
click at [362, 256] on p "33566687331" at bounding box center [381, 254] width 85 height 17
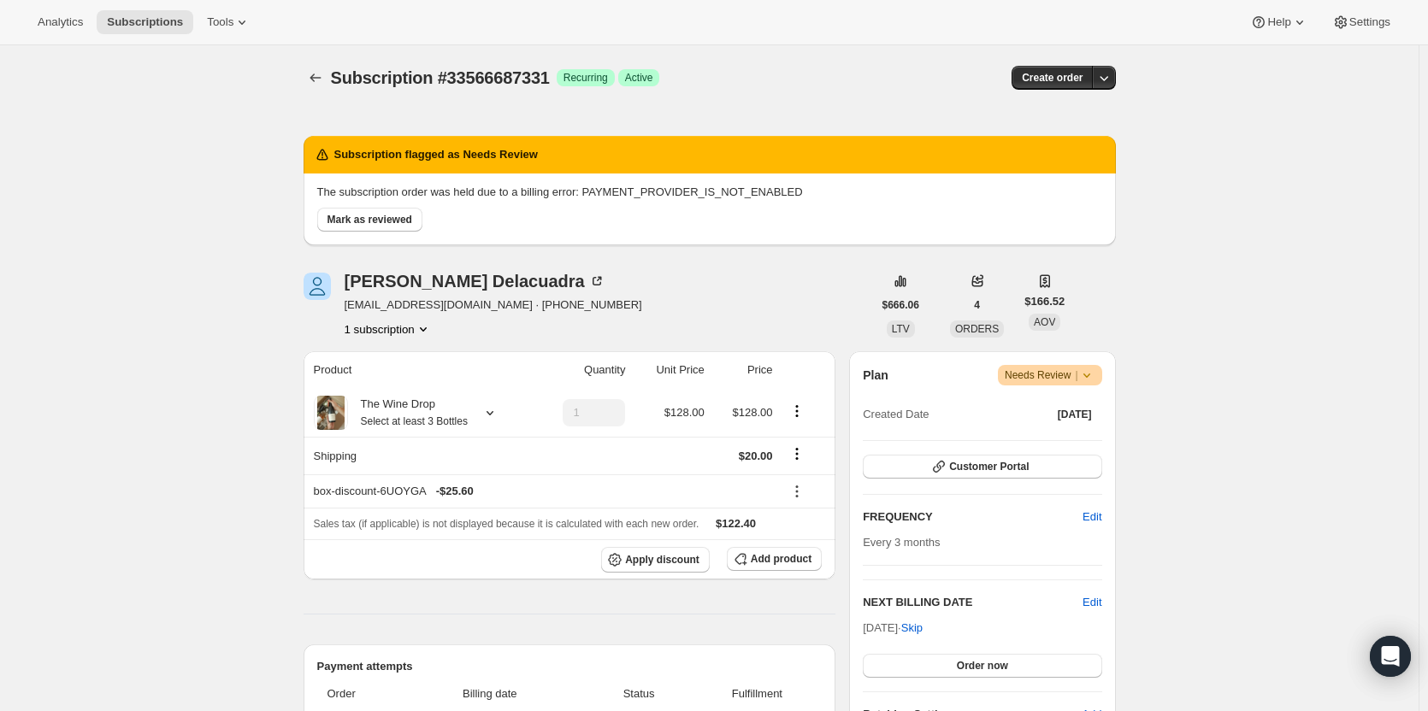
click at [1103, 66] on button "button" at bounding box center [1104, 78] width 24 height 24
click at [1086, 107] on span "Bill subscription order now" at bounding box center [1027, 113] width 130 height 13
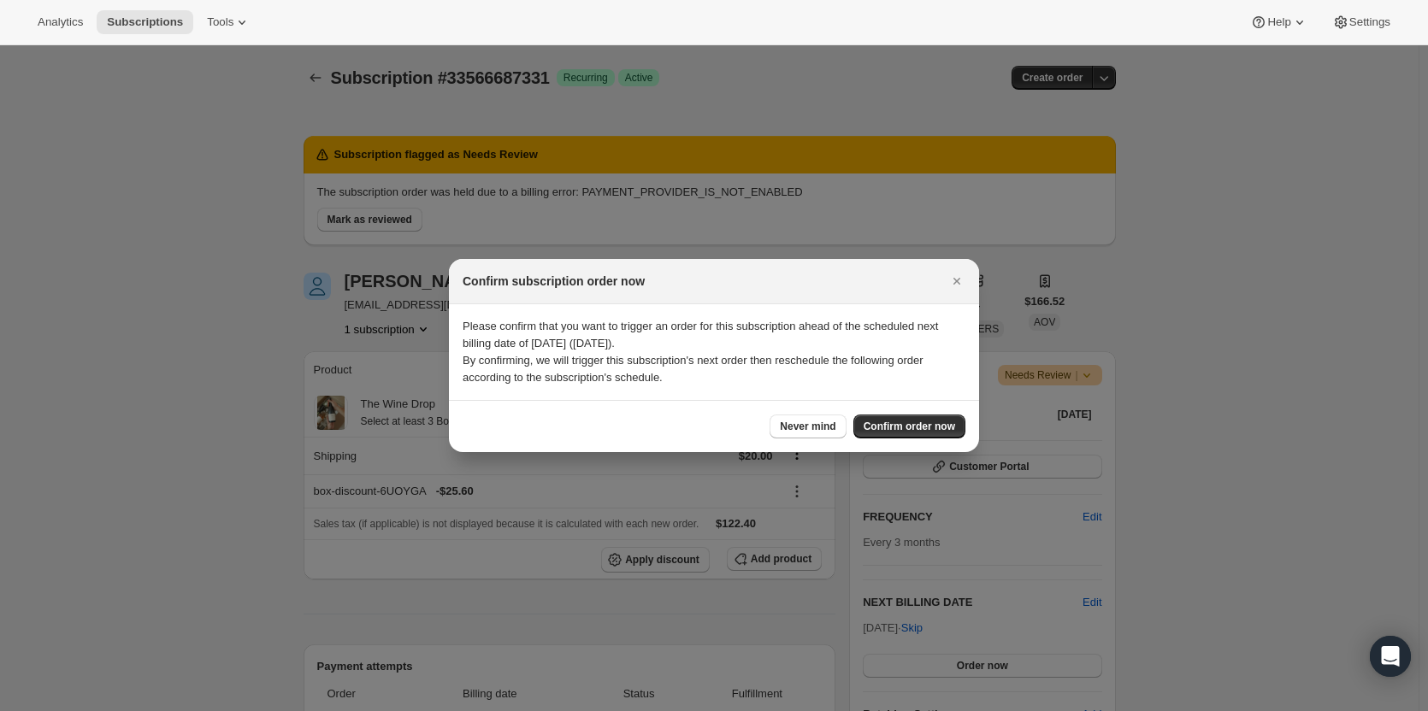
click at [950, 283] on icon "Close" at bounding box center [956, 281] width 17 height 17
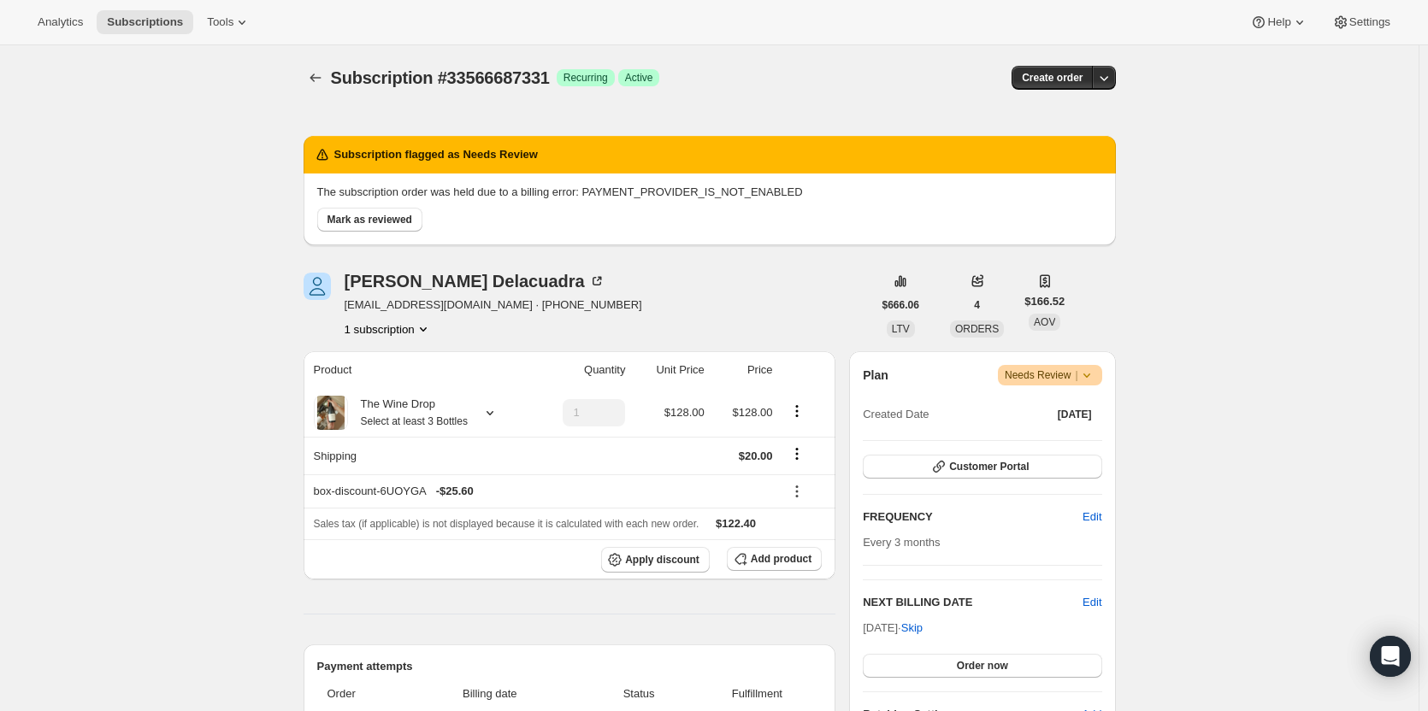
click at [384, 227] on button "Mark as reviewed" at bounding box center [369, 220] width 105 height 24
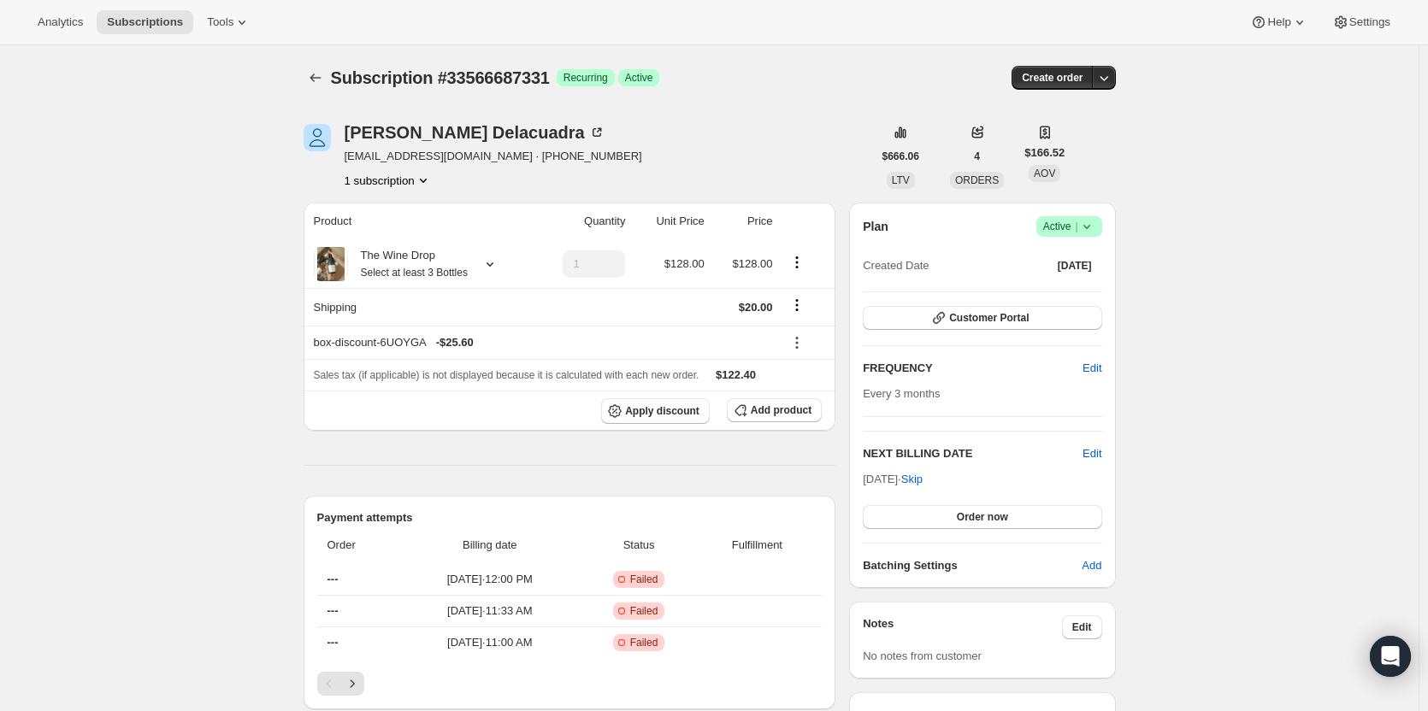
click at [1112, 77] on icon "button" at bounding box center [1103, 77] width 17 height 17
click at [1090, 120] on span "Bill subscription order now" at bounding box center [1027, 113] width 130 height 13
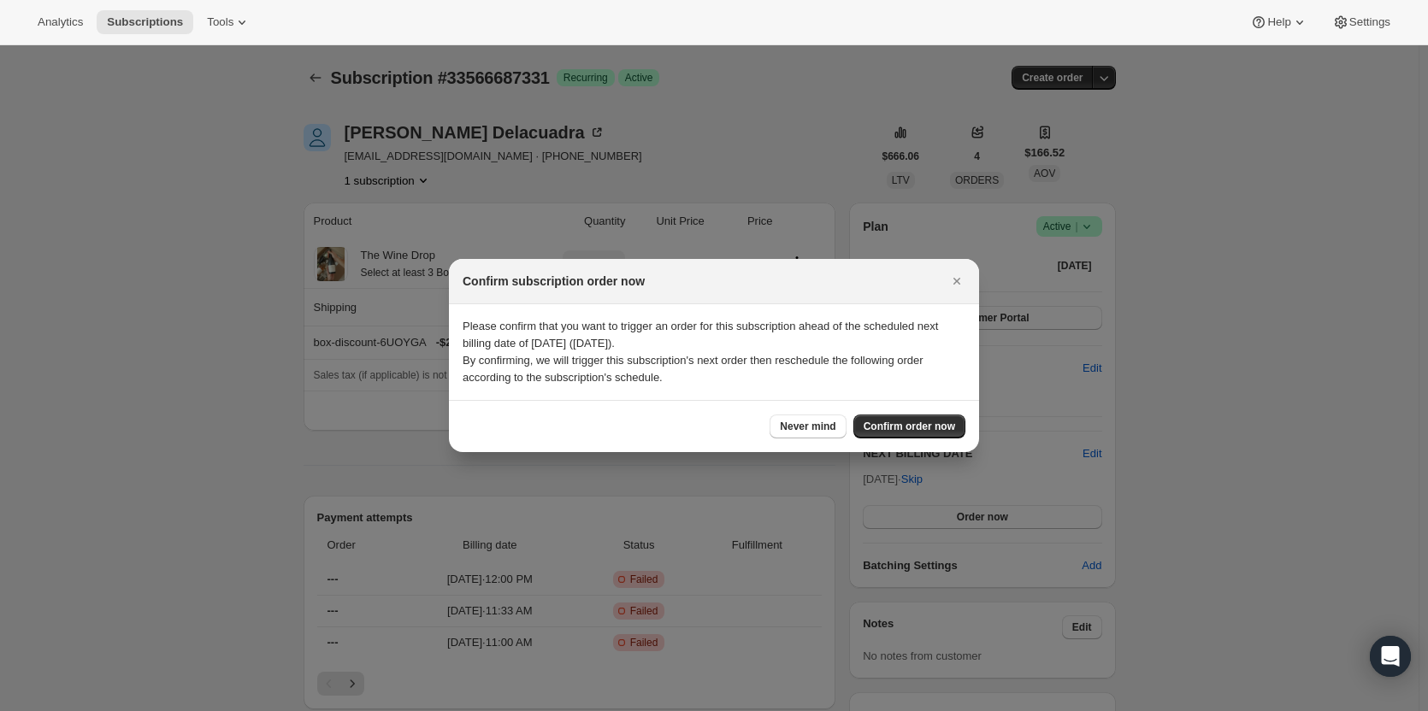
click at [949, 421] on span "Confirm order now" at bounding box center [908, 427] width 91 height 14
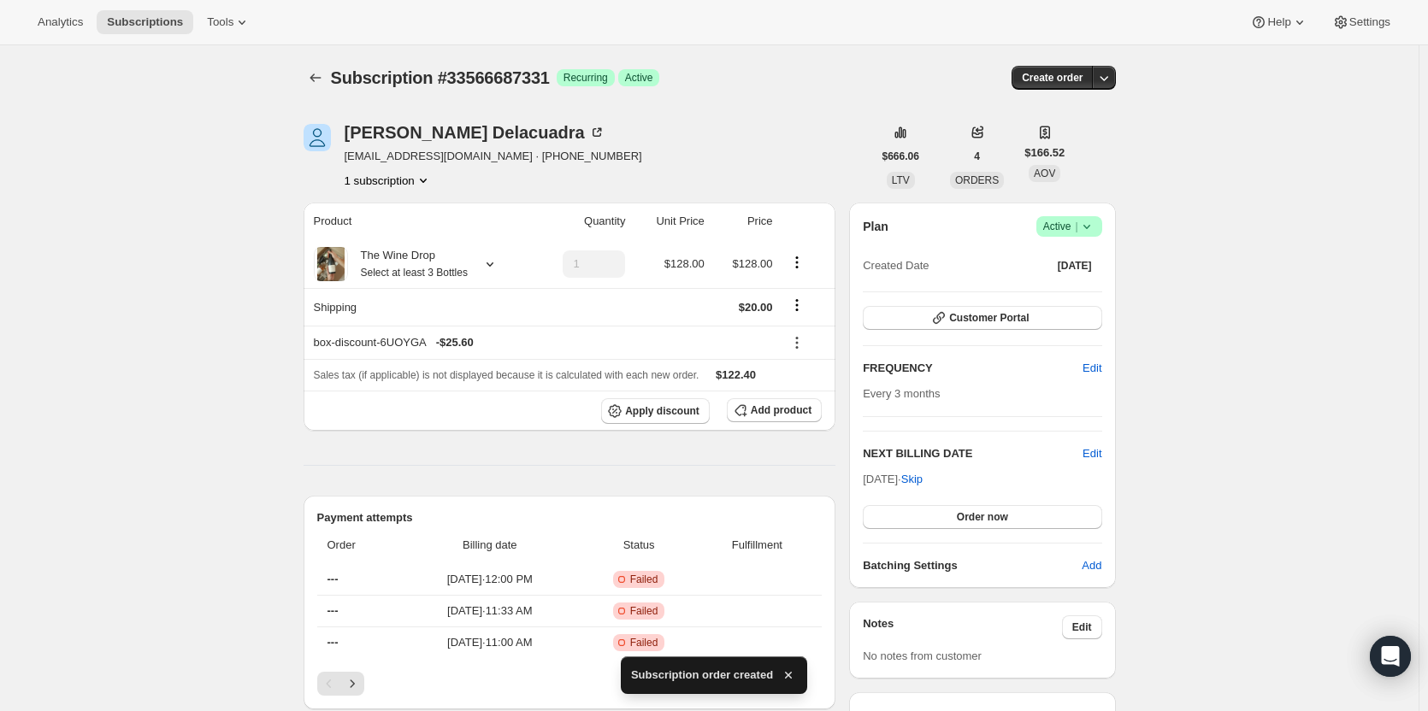
click at [315, 87] on button "Subscriptions" at bounding box center [315, 78] width 24 height 24
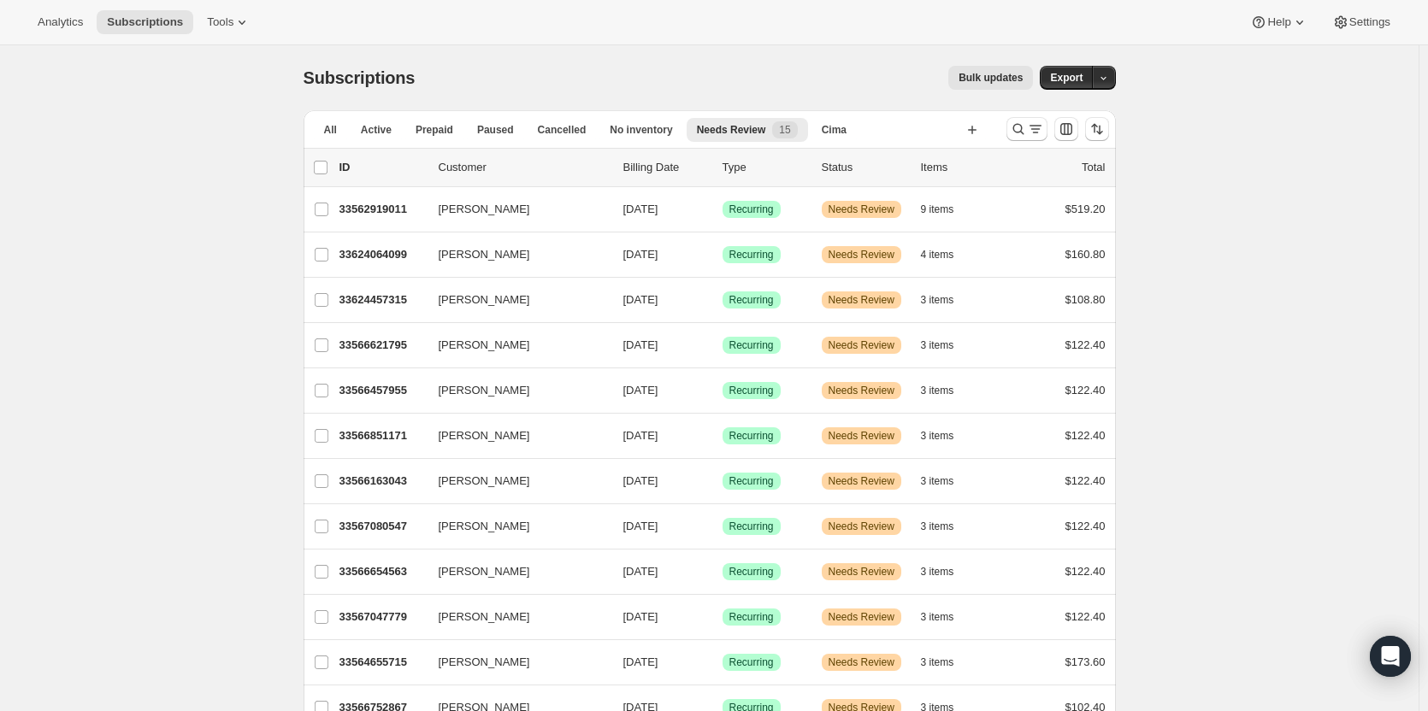
click at [394, 258] on p "33624064099" at bounding box center [381, 254] width 85 height 17
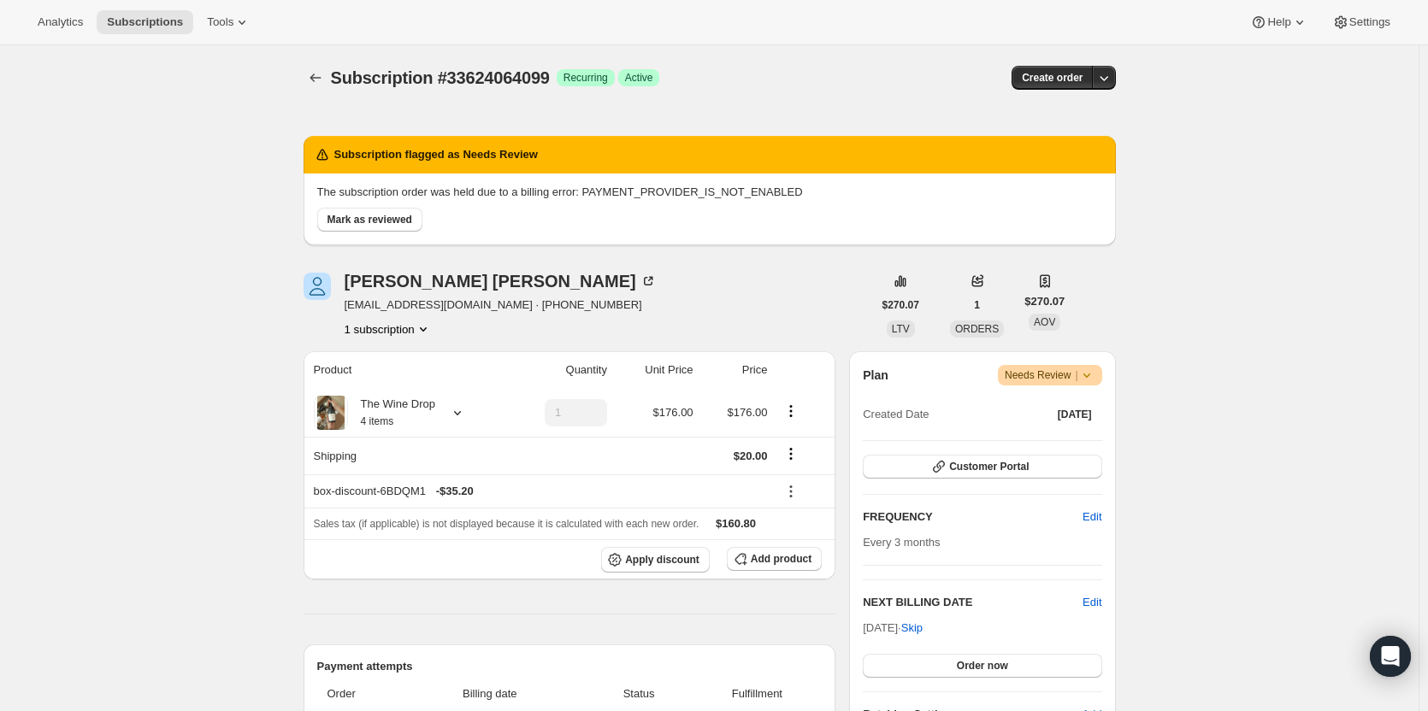
click at [1110, 75] on icon "button" at bounding box center [1103, 77] width 17 height 17
click at [379, 218] on span "Mark as reviewed" at bounding box center [369, 220] width 85 height 14
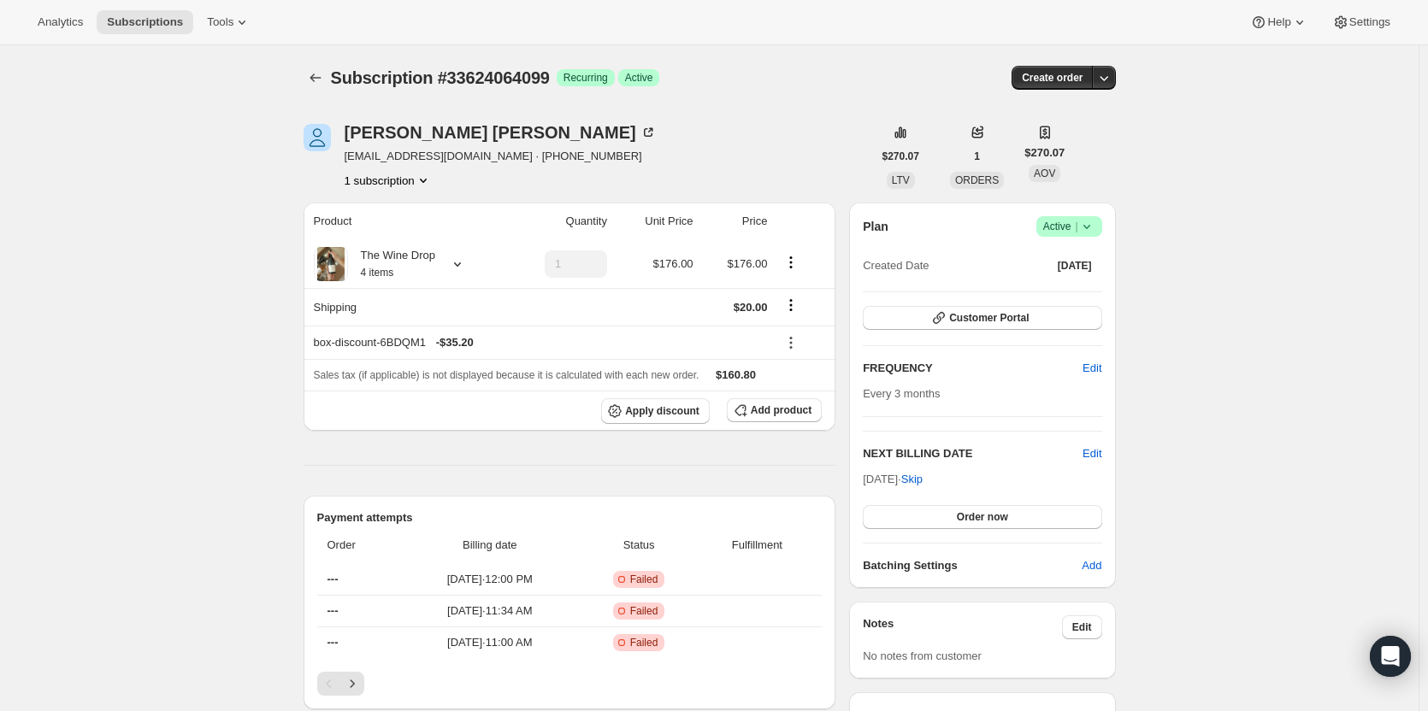
click at [1112, 80] on icon "button" at bounding box center [1103, 77] width 17 height 17
click at [1092, 113] on span "Bill subscription order now" at bounding box center [1036, 113] width 148 height 17
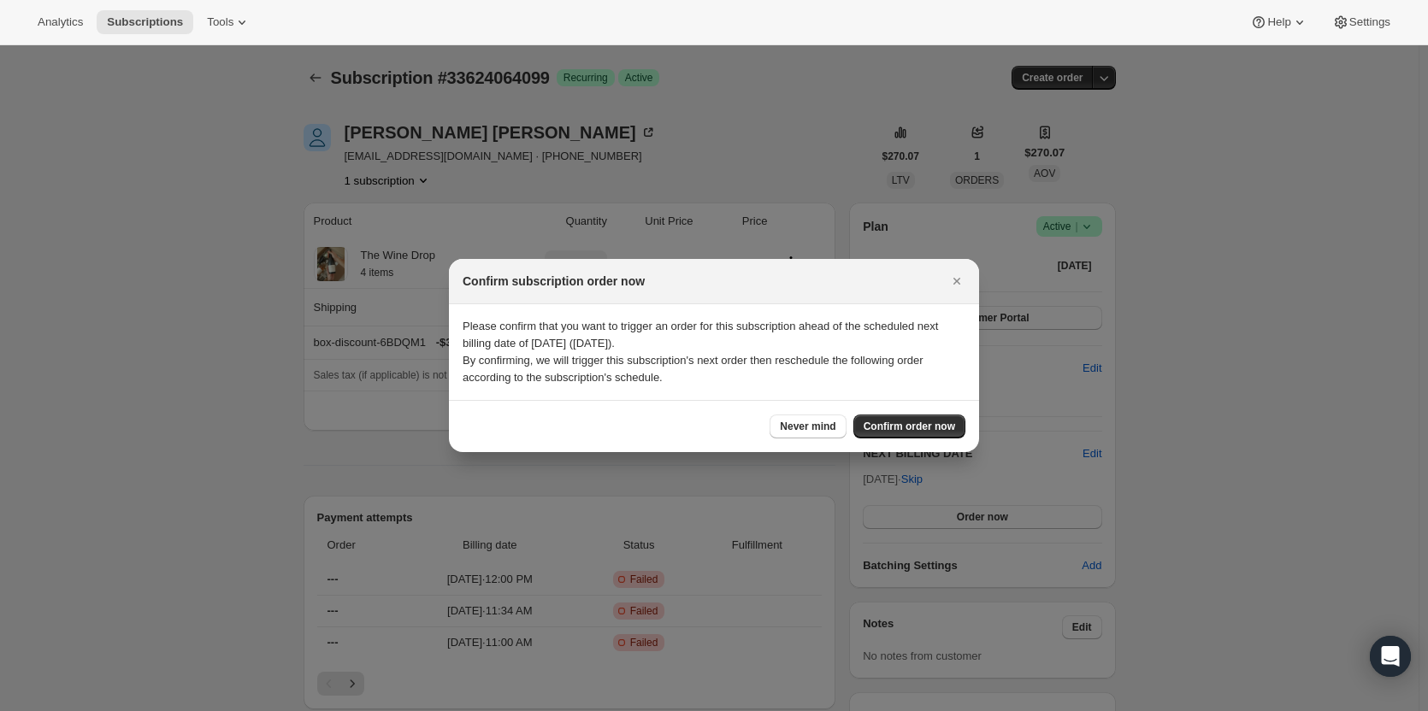
click at [952, 413] on div "Never mind Confirm order now" at bounding box center [714, 426] width 530 height 52
click at [941, 426] on span "Confirm order now" at bounding box center [908, 427] width 91 height 14
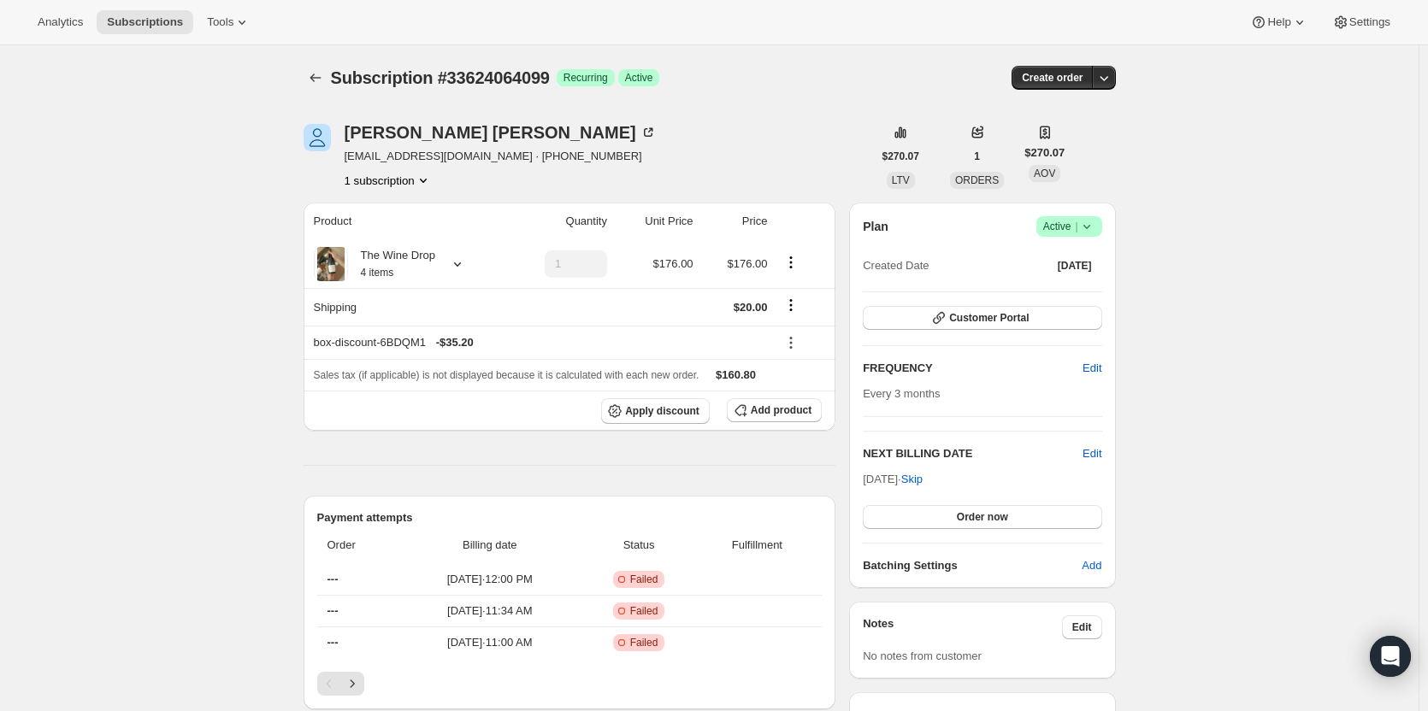
click at [1110, 80] on icon "button" at bounding box center [1103, 77] width 17 height 17
click at [1094, 110] on span "Bill subscription order now" at bounding box center [1036, 113] width 148 height 17
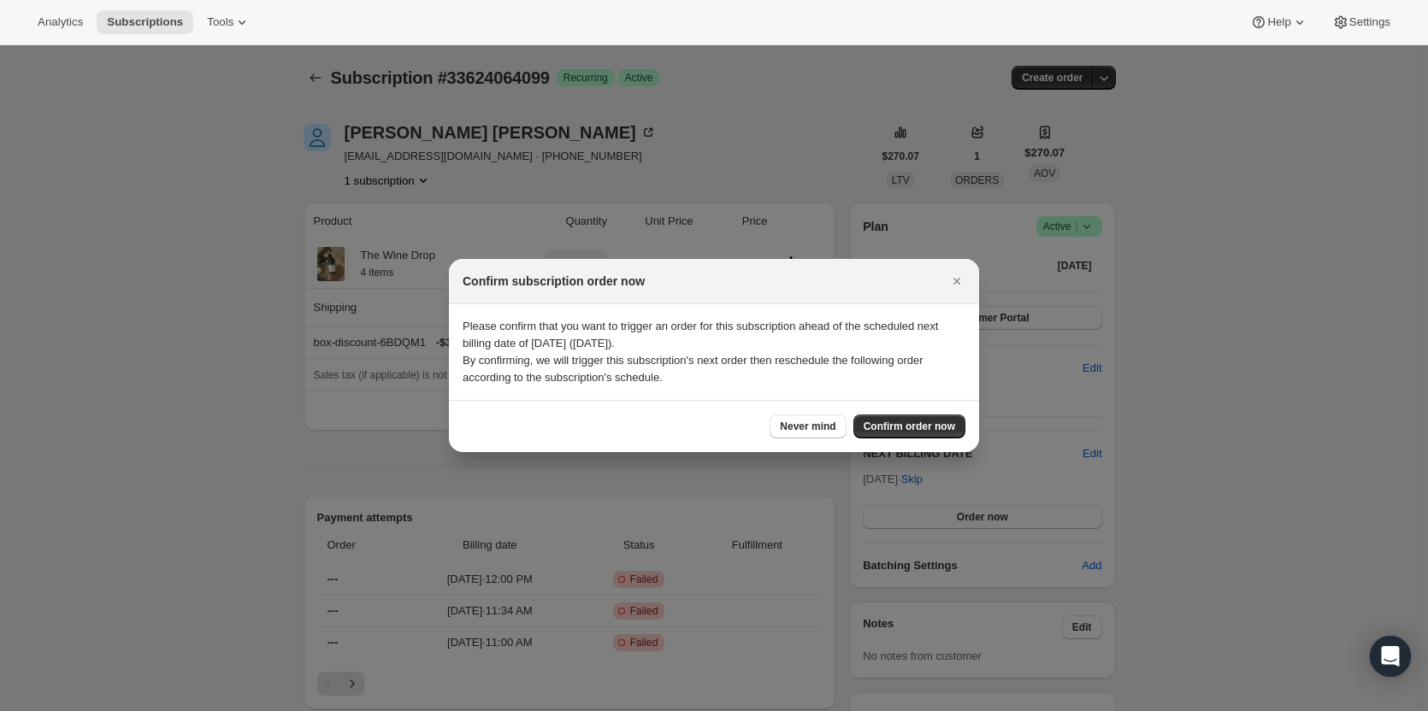
click at [904, 426] on span "Confirm order now" at bounding box center [908, 427] width 91 height 14
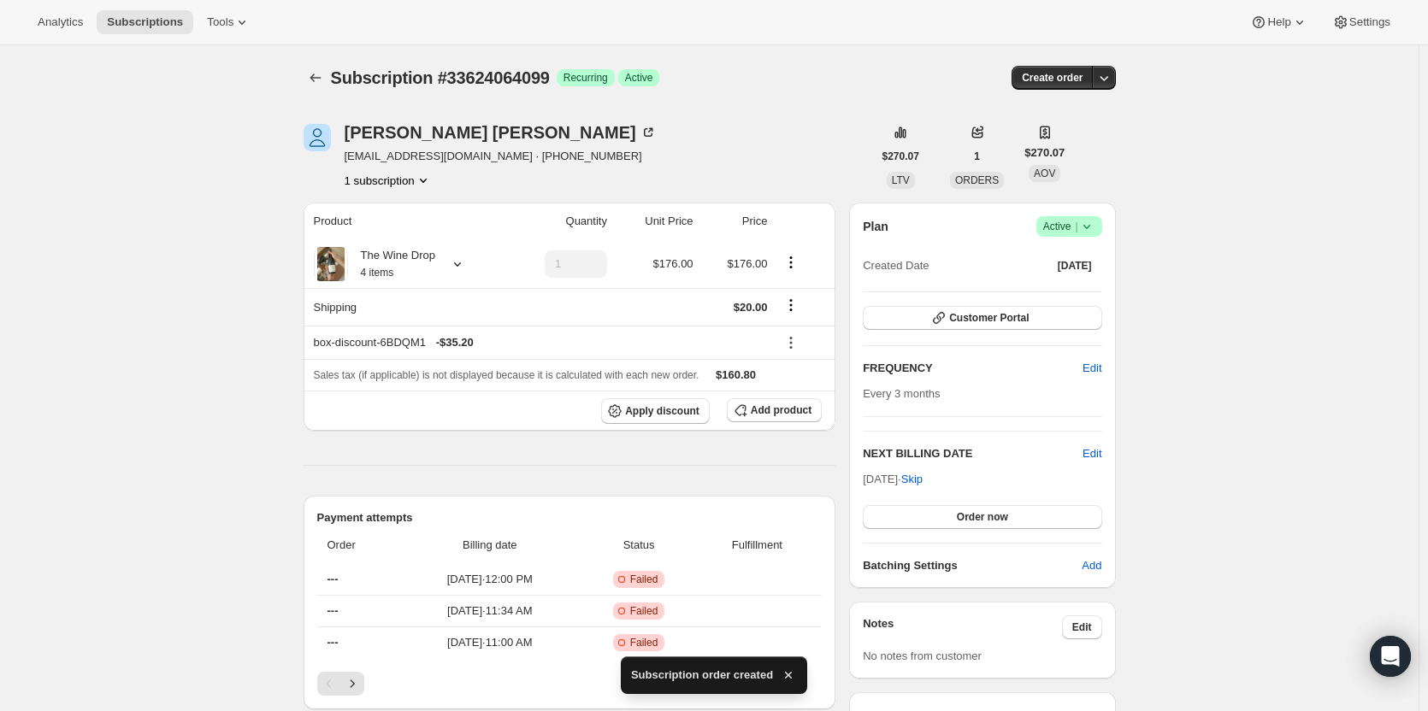
click at [317, 91] on div "Subscription #33624064099. This page is ready Subscription #33624064099 Success…" at bounding box center [709, 77] width 812 height 65
click at [324, 74] on icon "Subscriptions" at bounding box center [315, 77] width 17 height 17
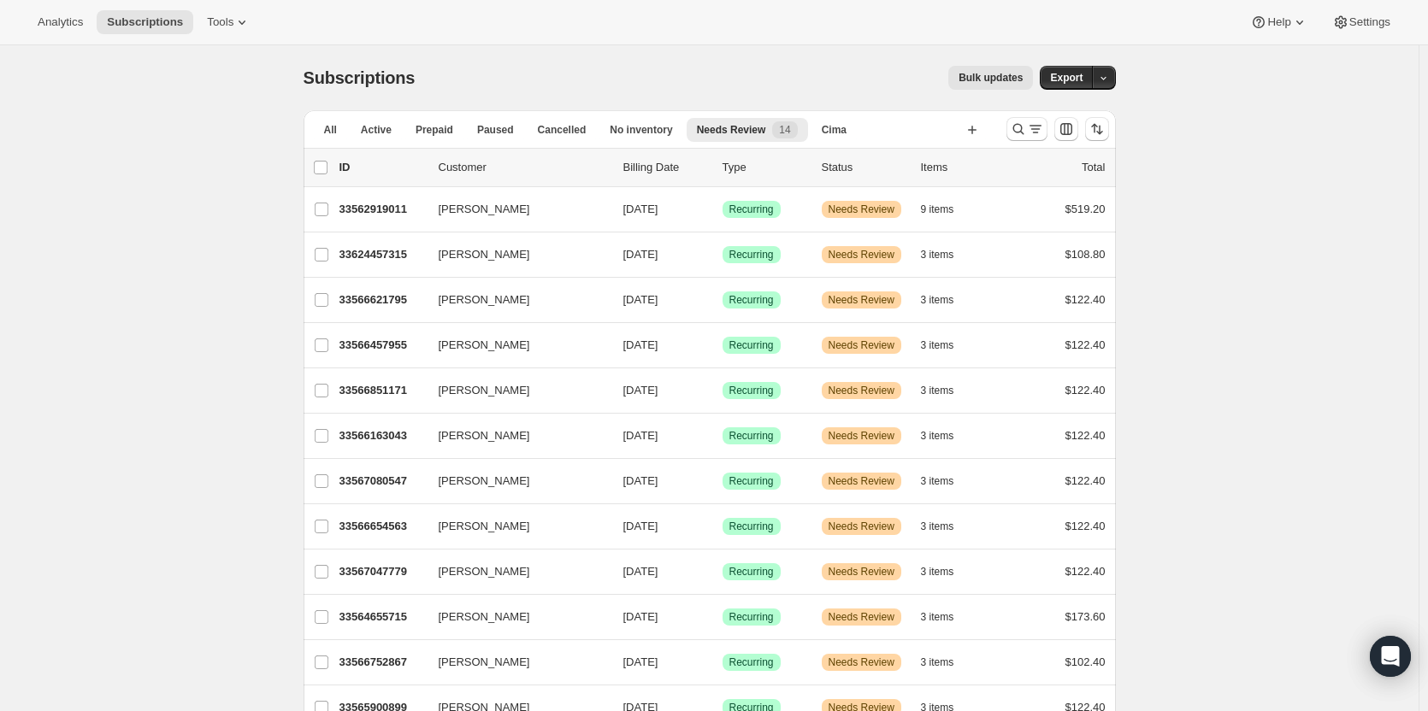
click at [364, 260] on p "33624457315" at bounding box center [381, 254] width 85 height 17
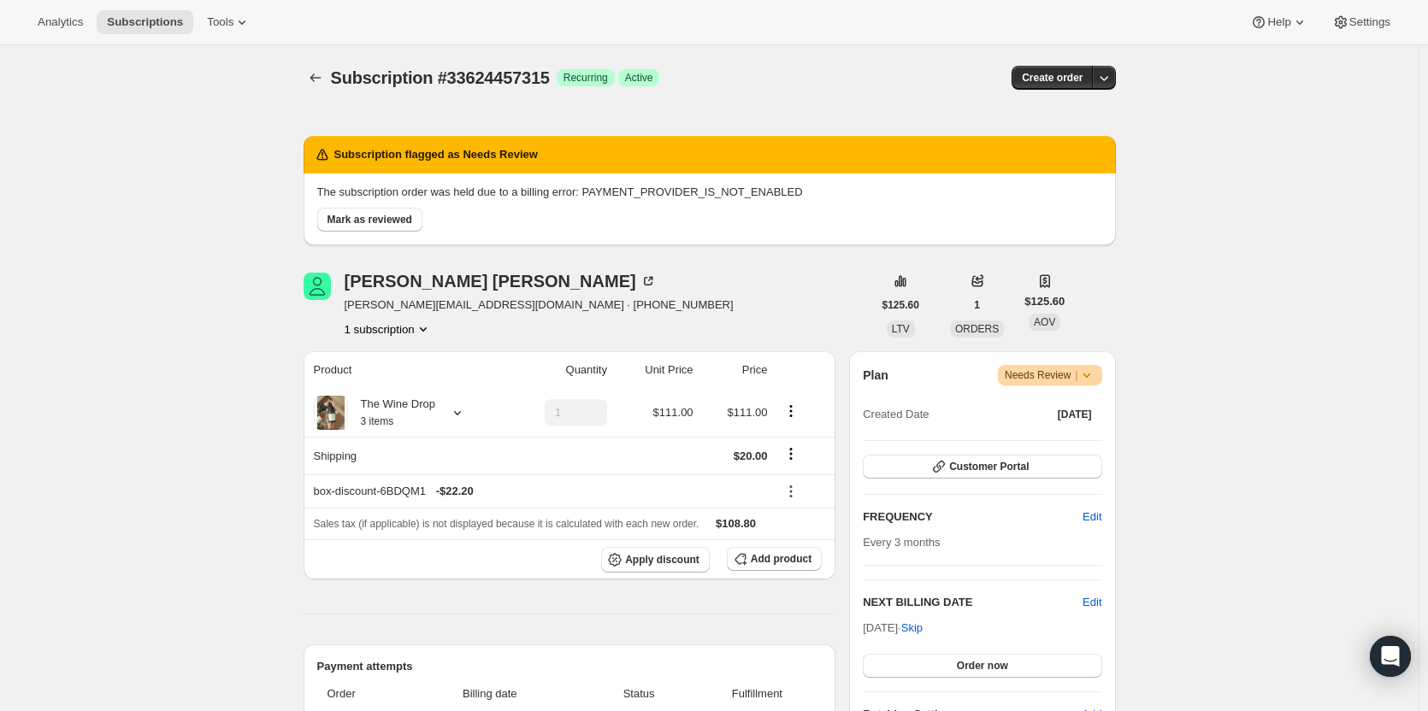
click at [349, 226] on span "Mark as reviewed" at bounding box center [369, 220] width 85 height 14
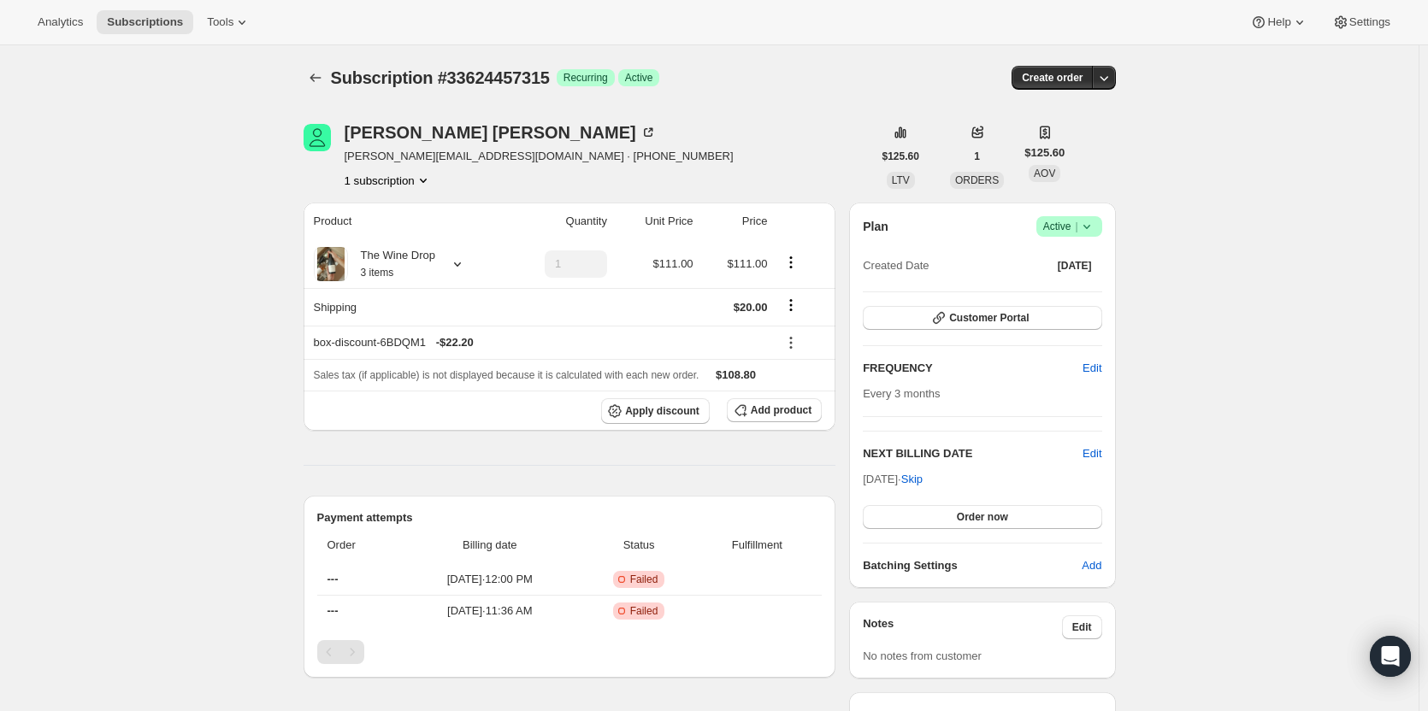
click at [1112, 84] on icon "button" at bounding box center [1103, 77] width 17 height 17
click at [1085, 112] on span "Bill subscription order now" at bounding box center [1027, 113] width 130 height 13
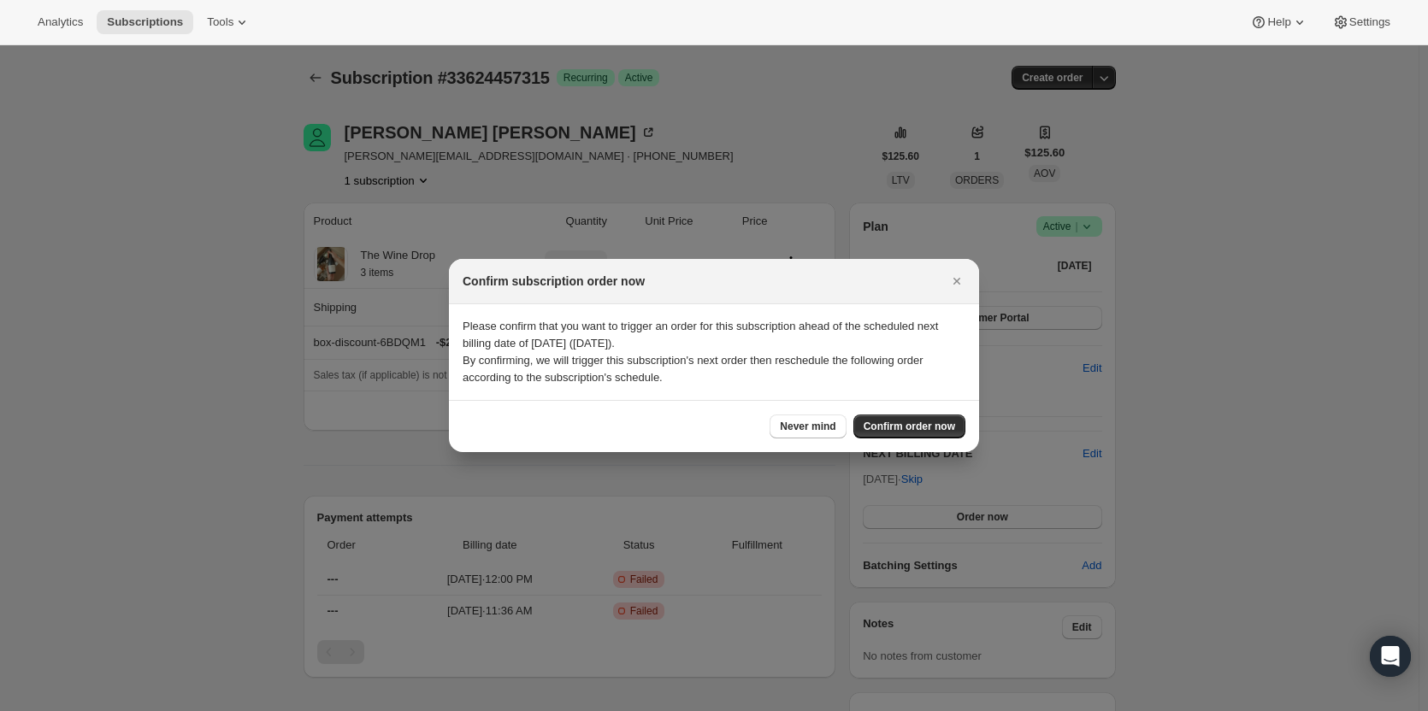
click at [918, 424] on span "Confirm order now" at bounding box center [908, 427] width 91 height 14
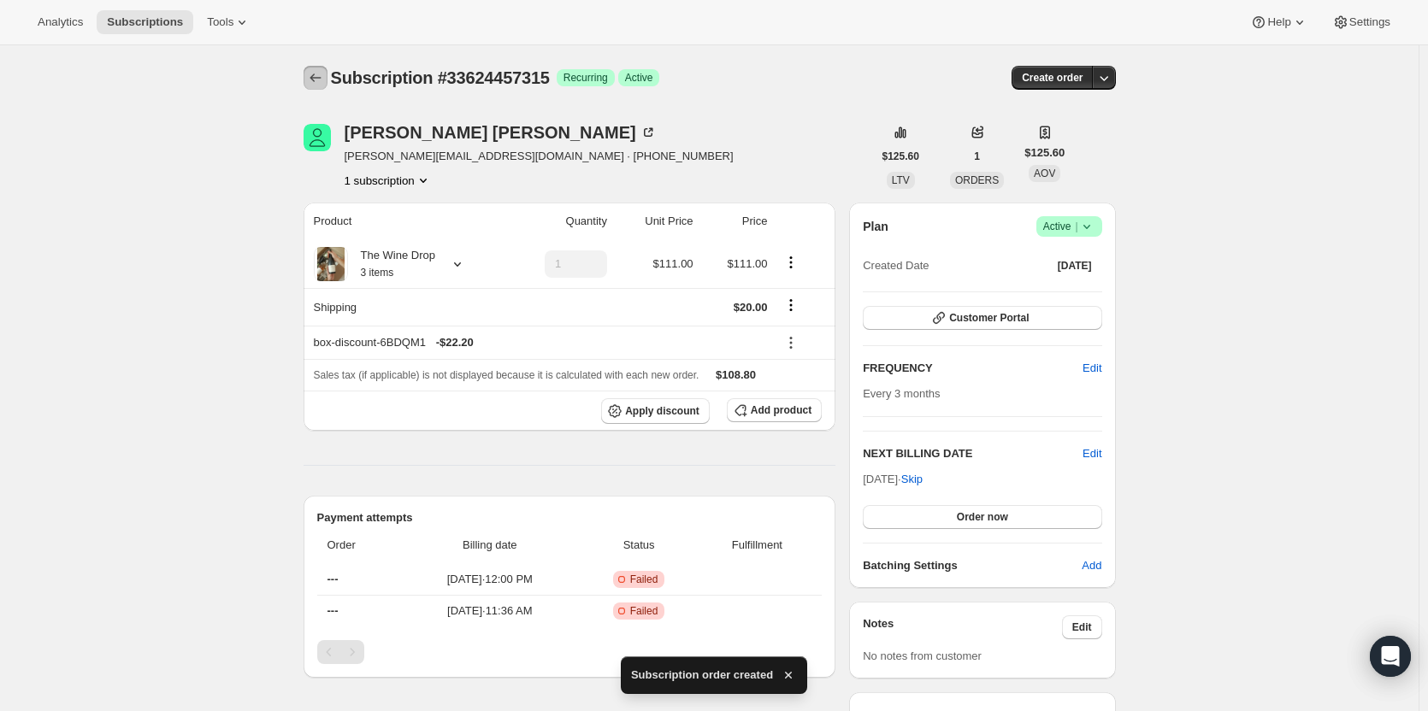
click at [324, 80] on icon "Subscriptions" at bounding box center [315, 77] width 17 height 17
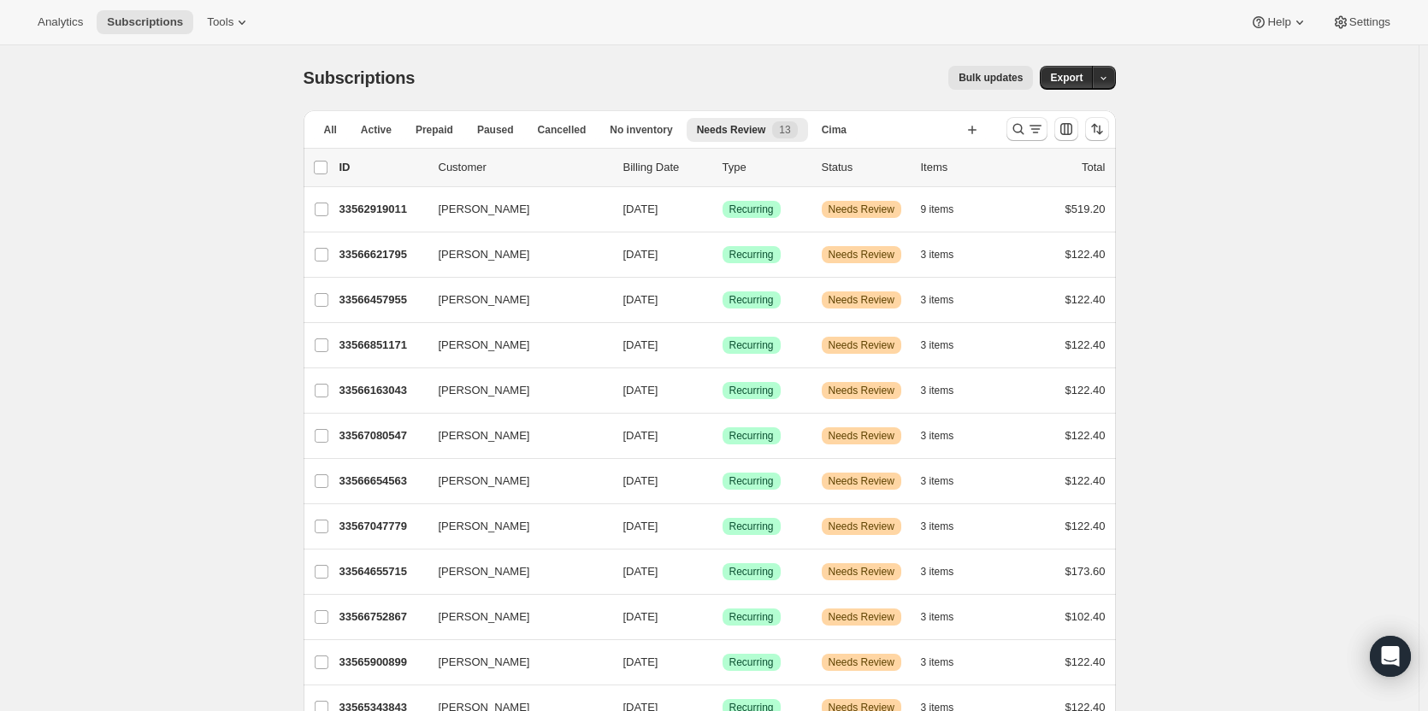
click at [388, 255] on p "33566621795" at bounding box center [381, 254] width 85 height 17
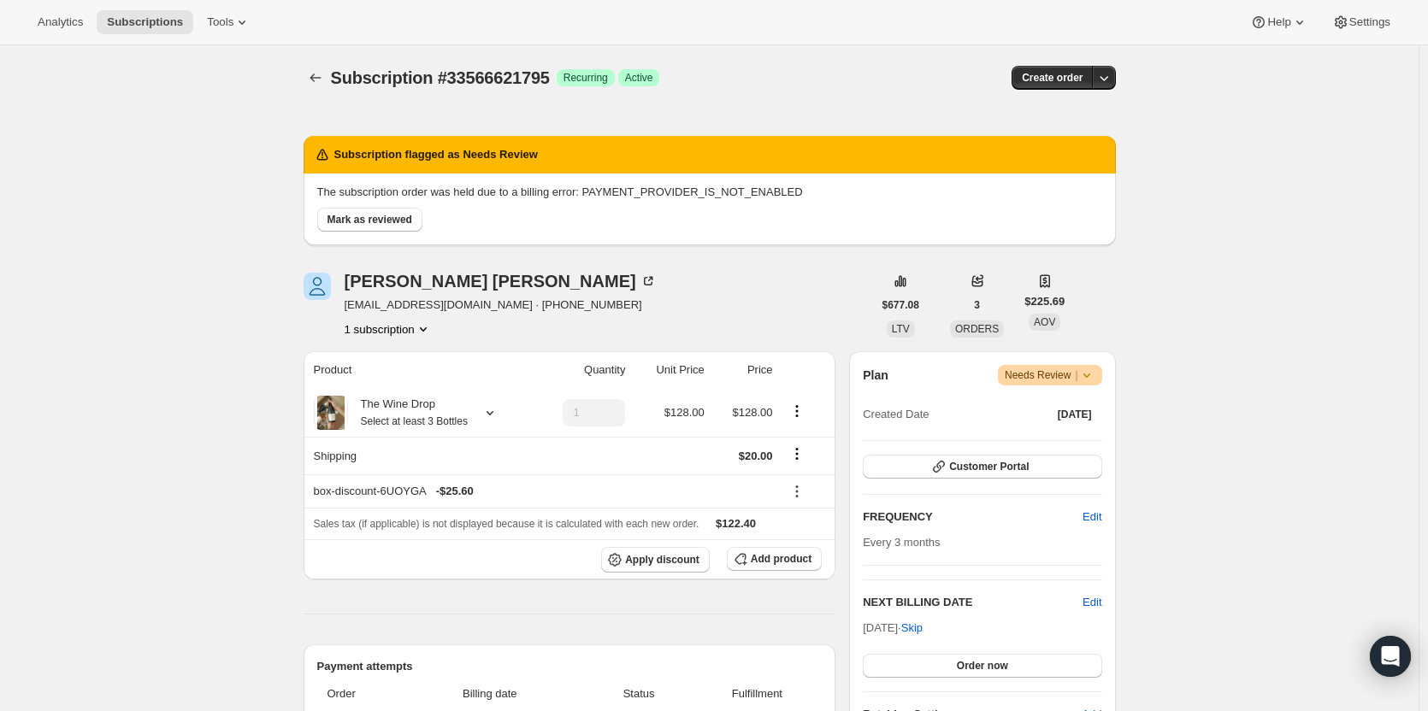
click at [334, 221] on span "Mark as reviewed" at bounding box center [369, 220] width 85 height 14
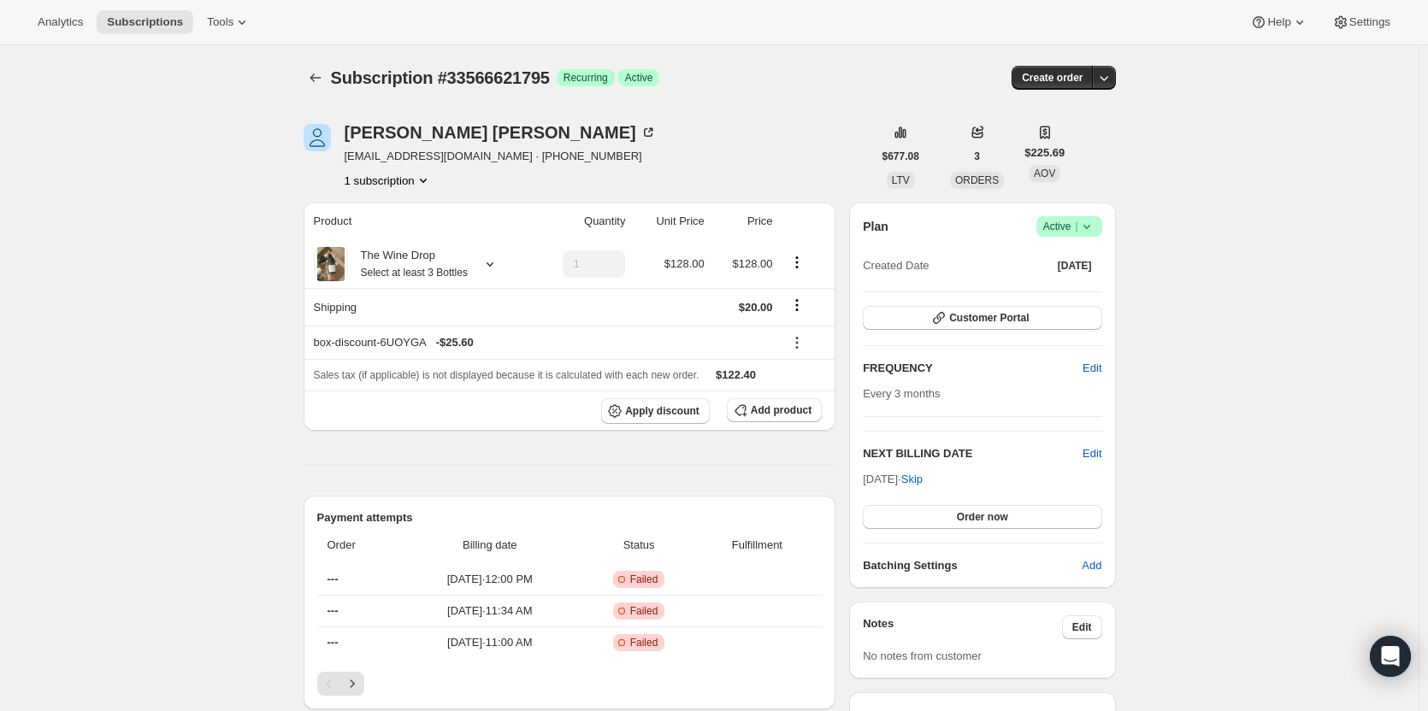
click at [1106, 81] on icon "button" at bounding box center [1103, 77] width 17 height 17
click at [1064, 118] on span "Bill subscription order now" at bounding box center [1027, 113] width 130 height 13
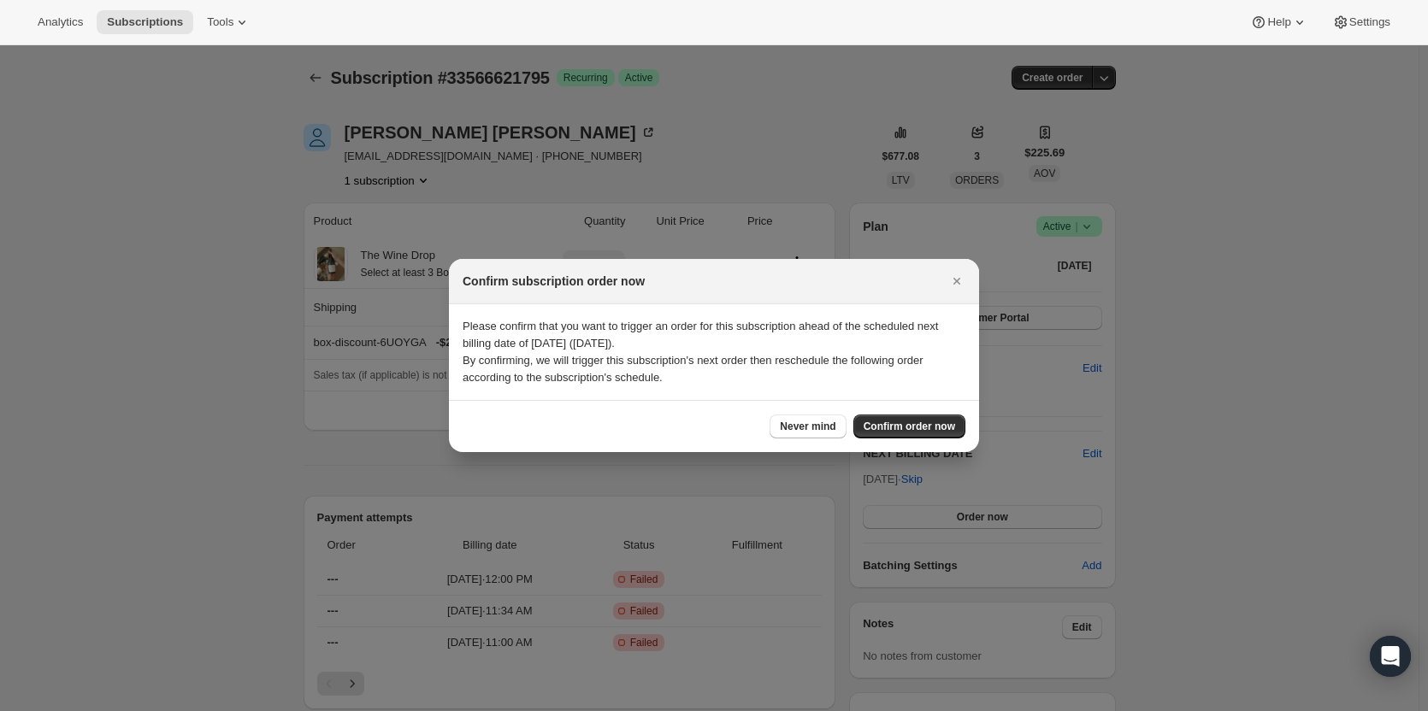
click at [906, 416] on button "Confirm order now" at bounding box center [909, 427] width 112 height 24
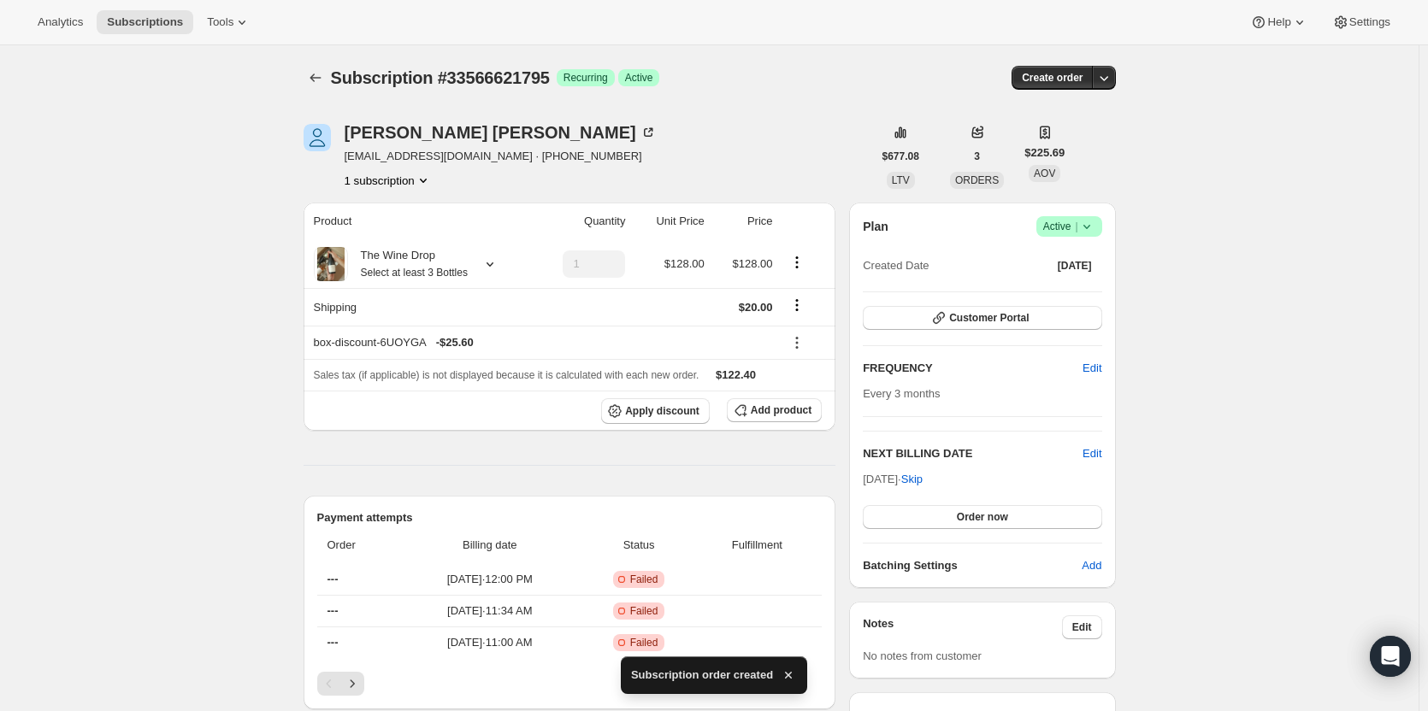
click at [324, 76] on icon "Subscriptions" at bounding box center [315, 77] width 17 height 17
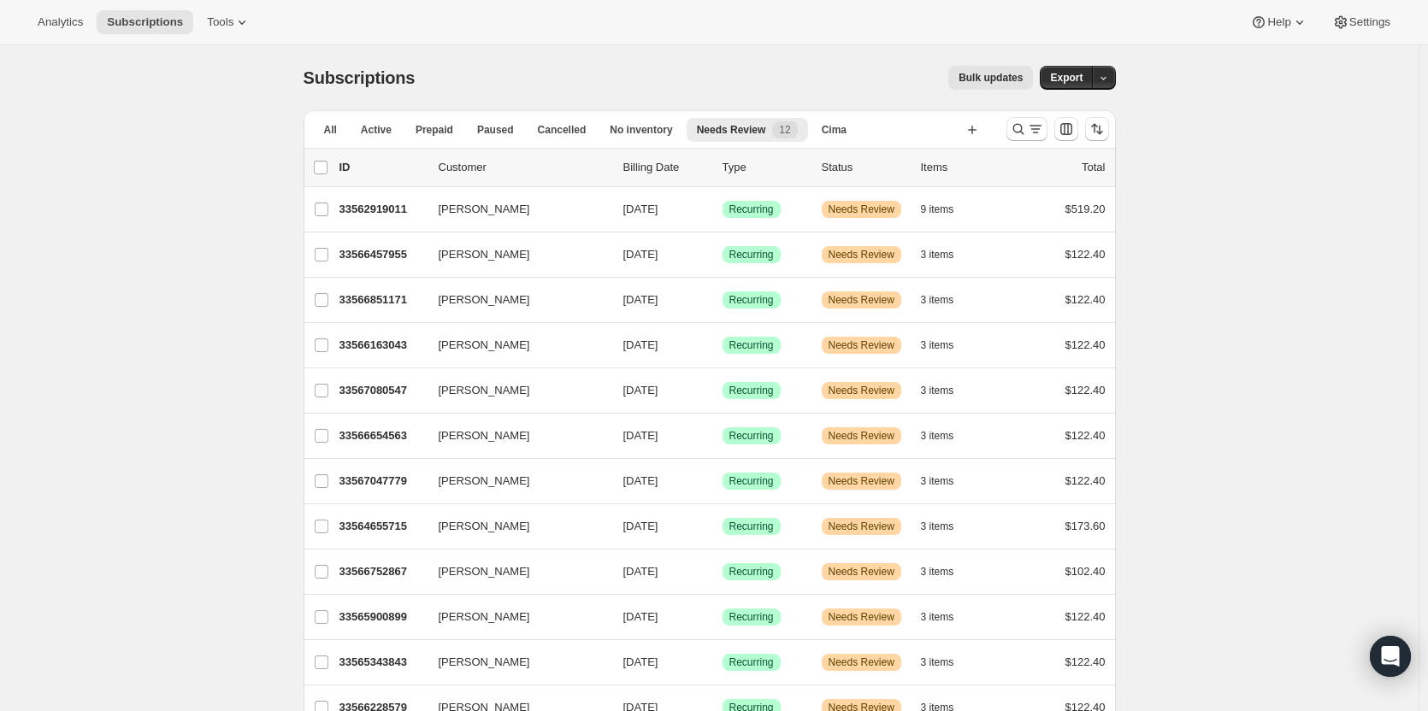
click at [368, 256] on p "33566457955" at bounding box center [381, 254] width 85 height 17
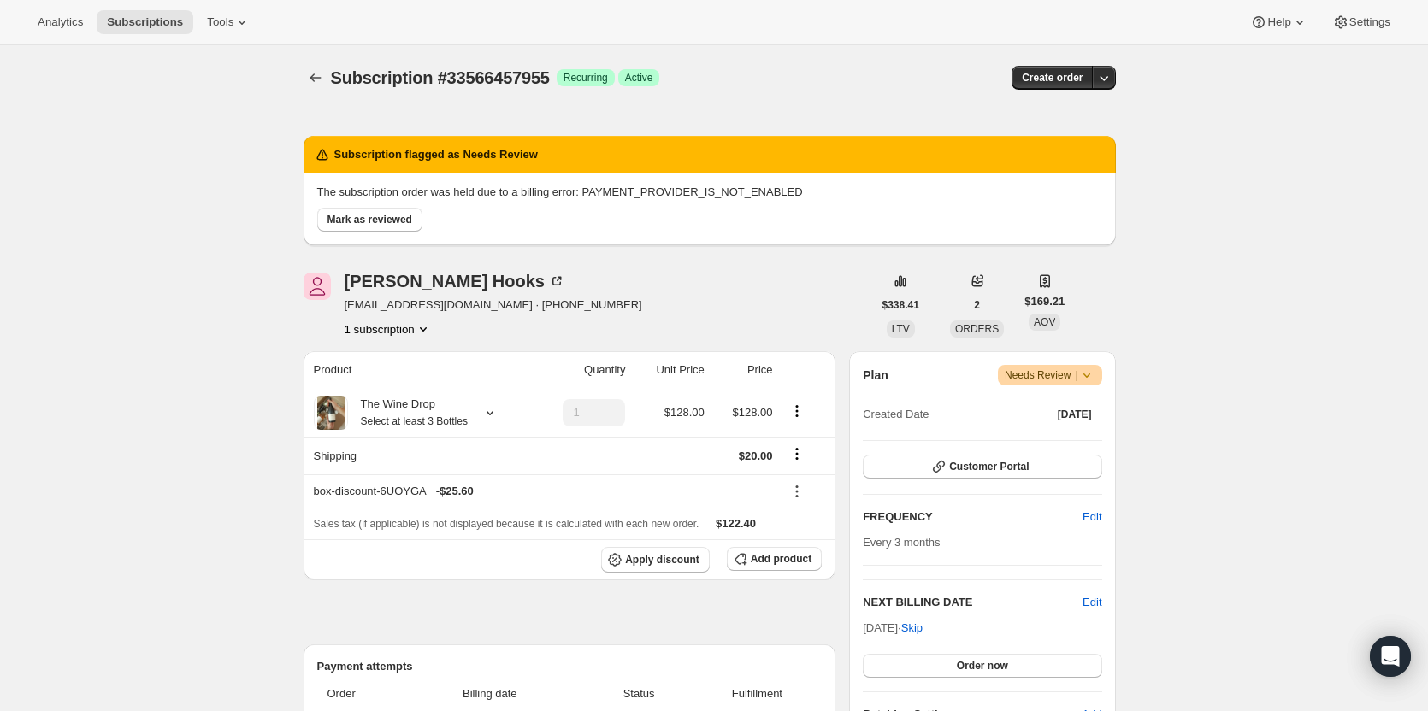
click at [363, 213] on button "Mark as reviewed" at bounding box center [369, 220] width 105 height 24
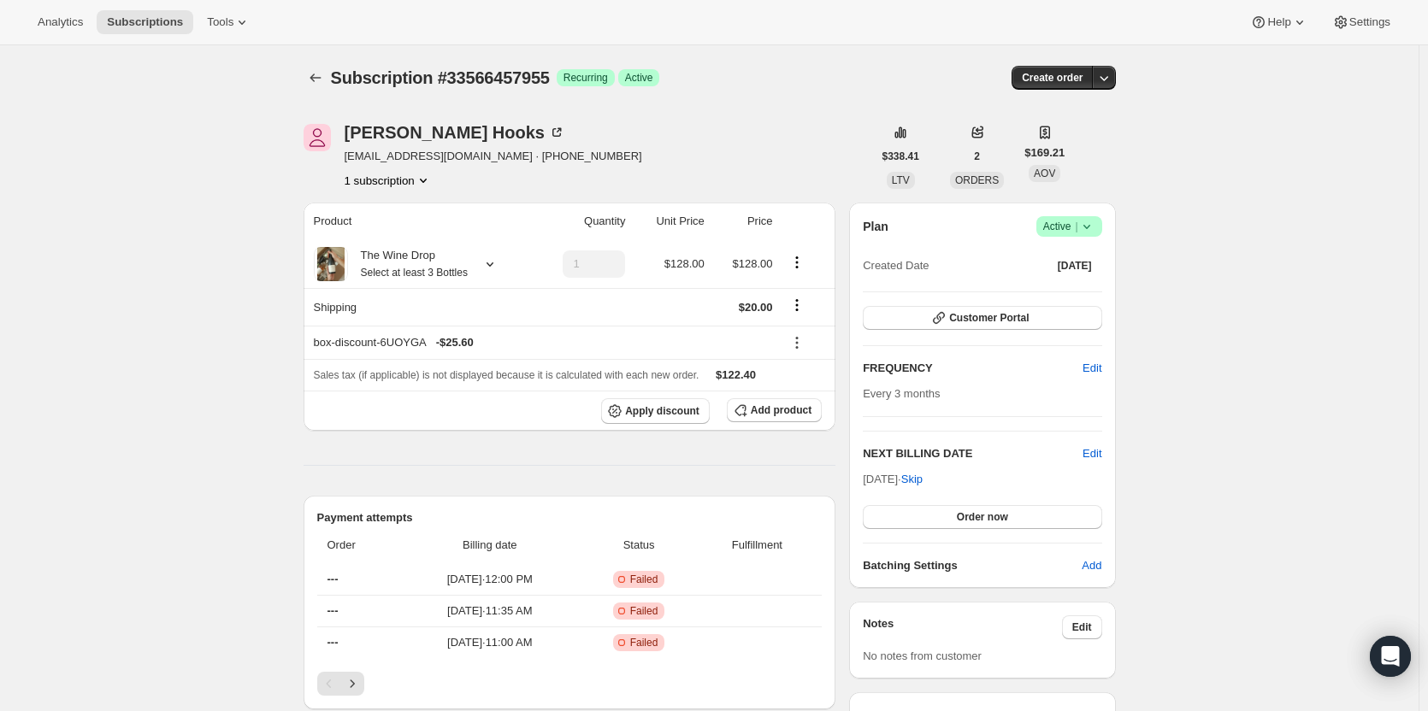
click at [1112, 76] on icon "button" at bounding box center [1103, 77] width 17 height 17
click at [1077, 119] on span "Bill subscription order now" at bounding box center [1027, 113] width 130 height 13
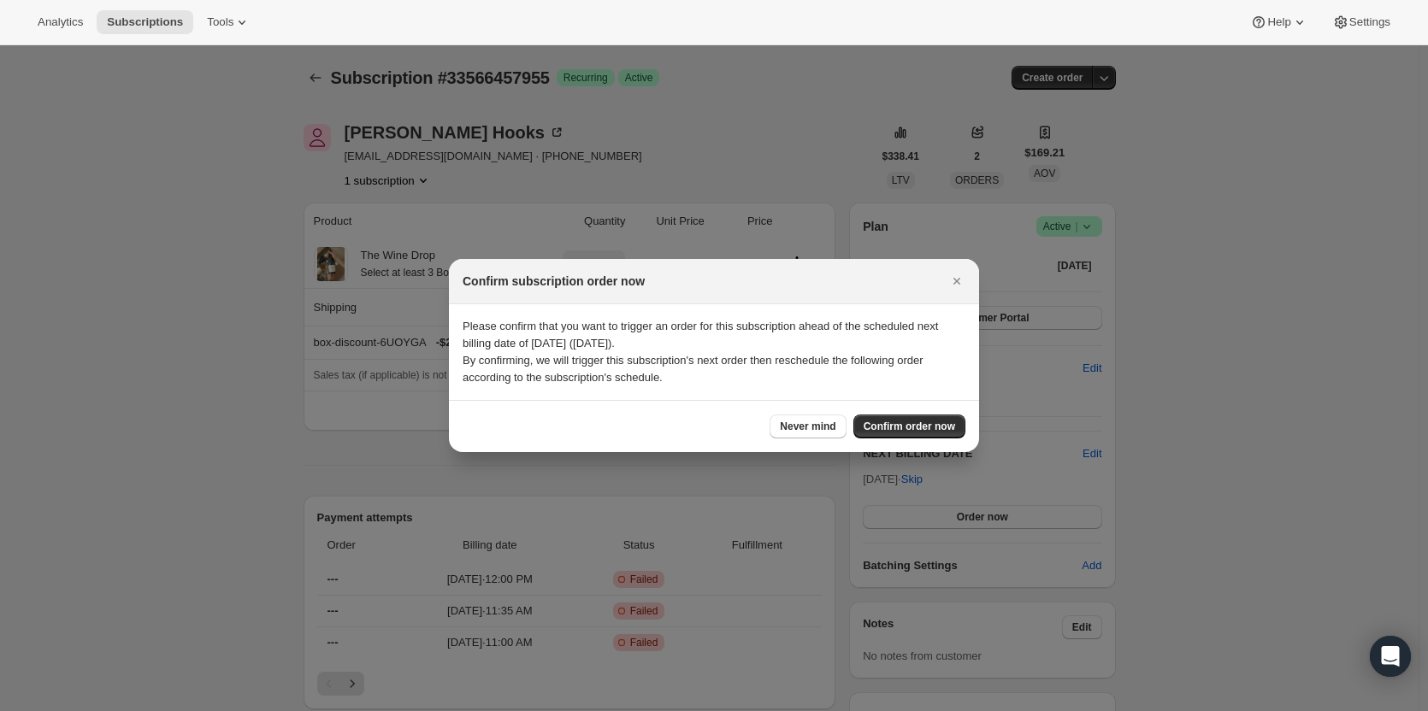
click at [887, 421] on span "Confirm order now" at bounding box center [908, 427] width 91 height 14
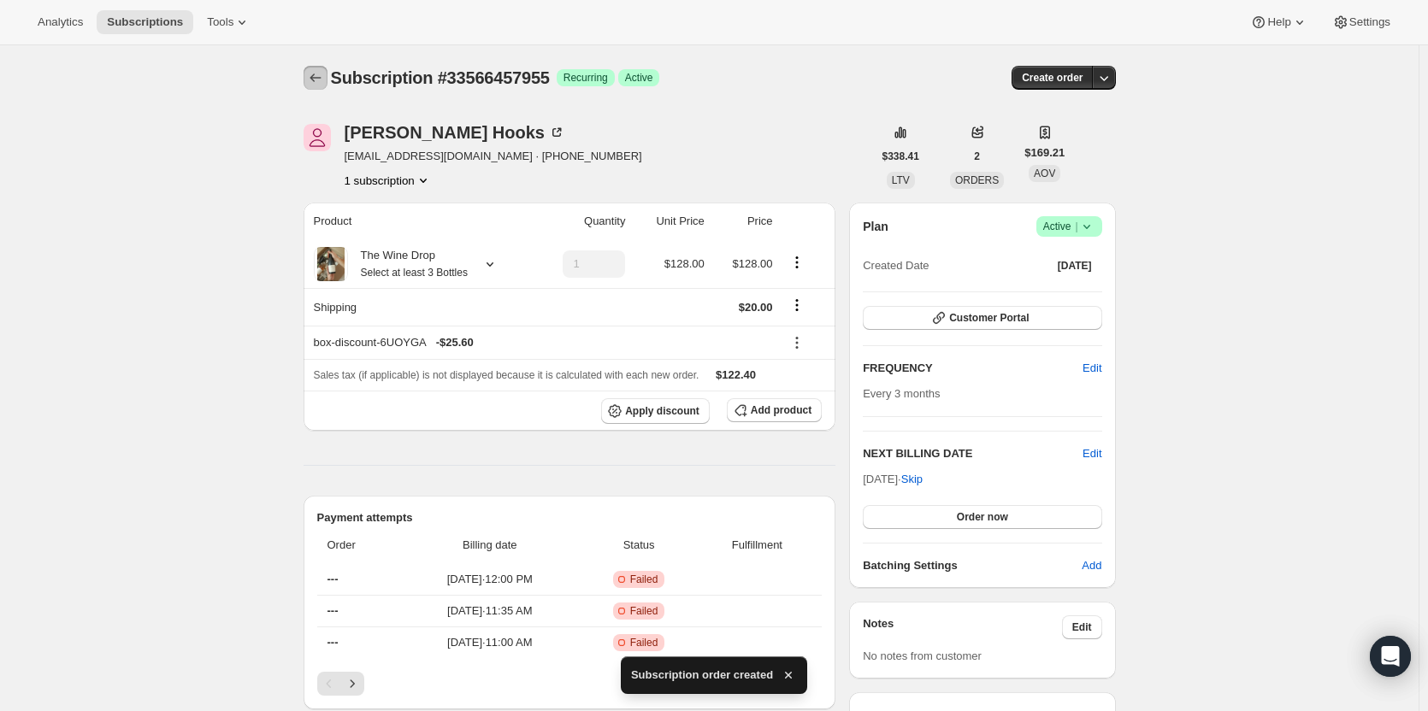
click at [323, 80] on icon "Subscriptions" at bounding box center [315, 77] width 17 height 17
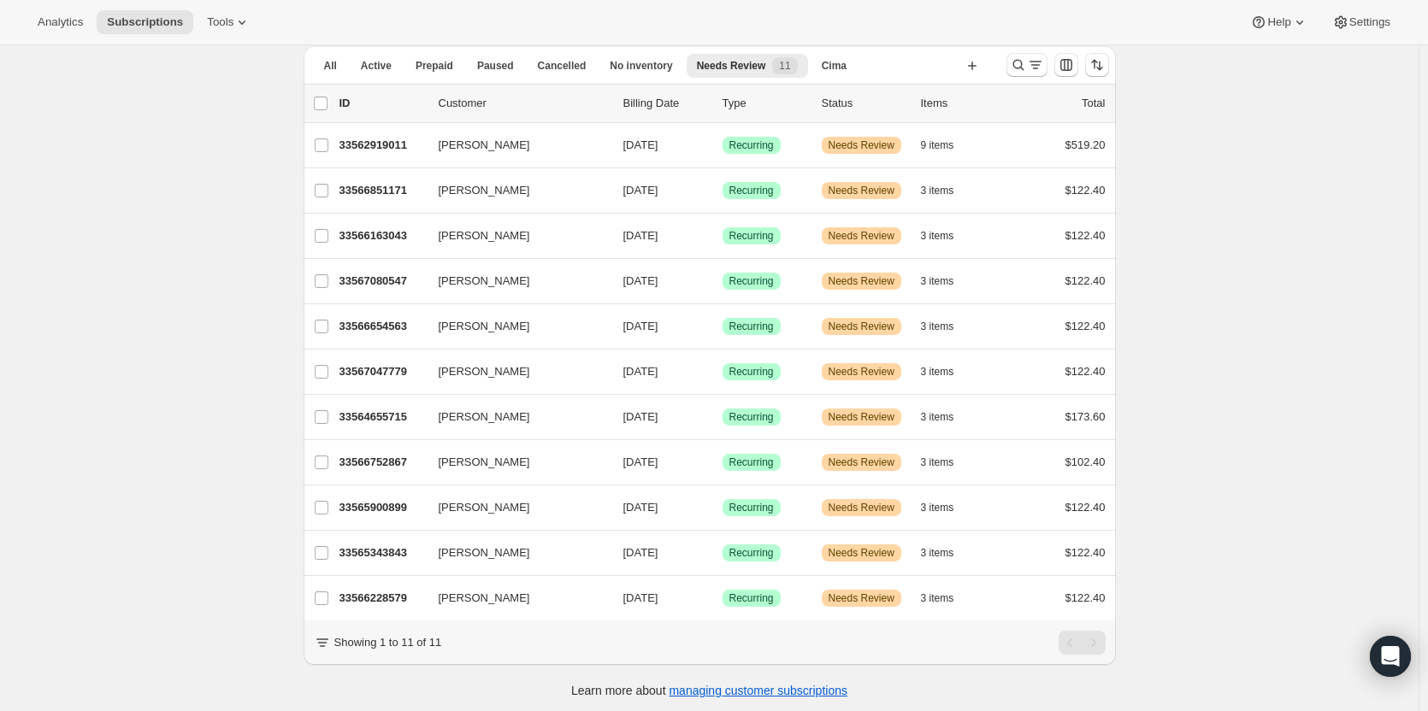
scroll to position [38, 0]
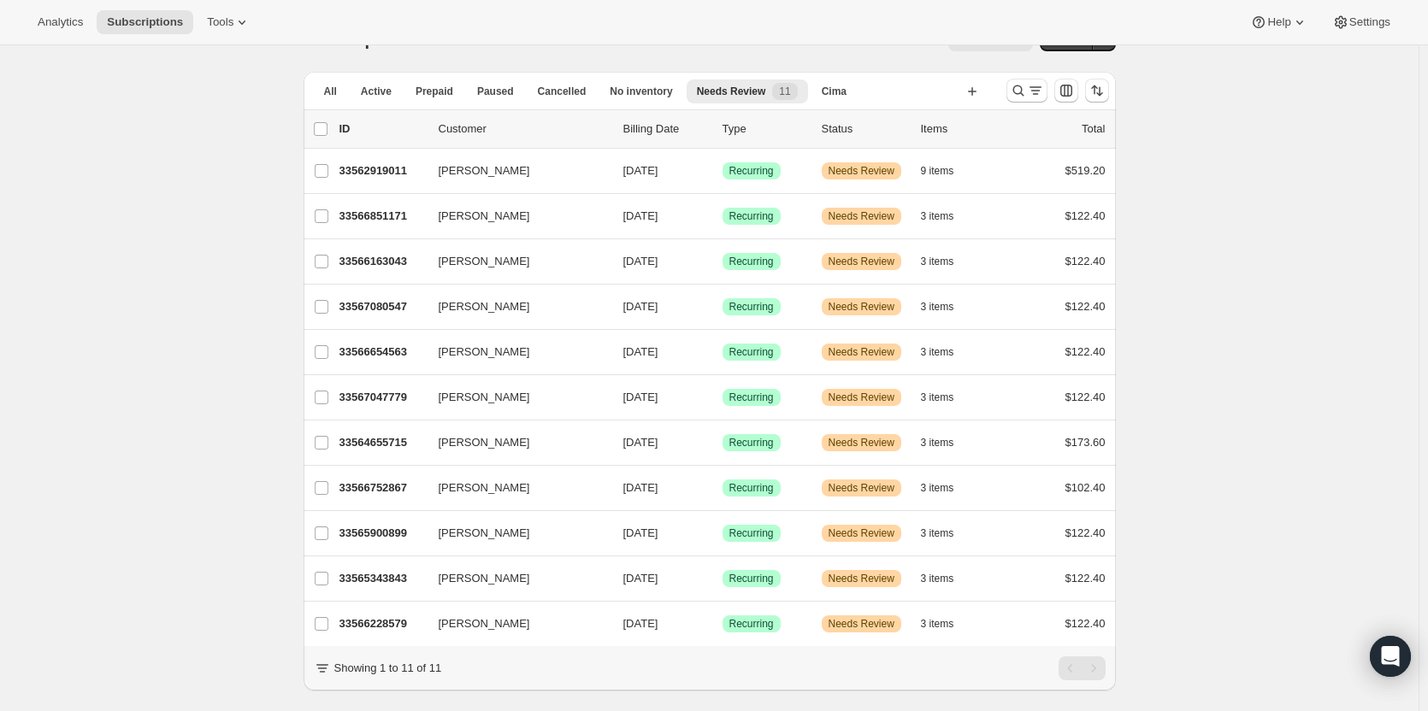
click at [397, 217] on p "33566851171" at bounding box center [381, 216] width 85 height 17
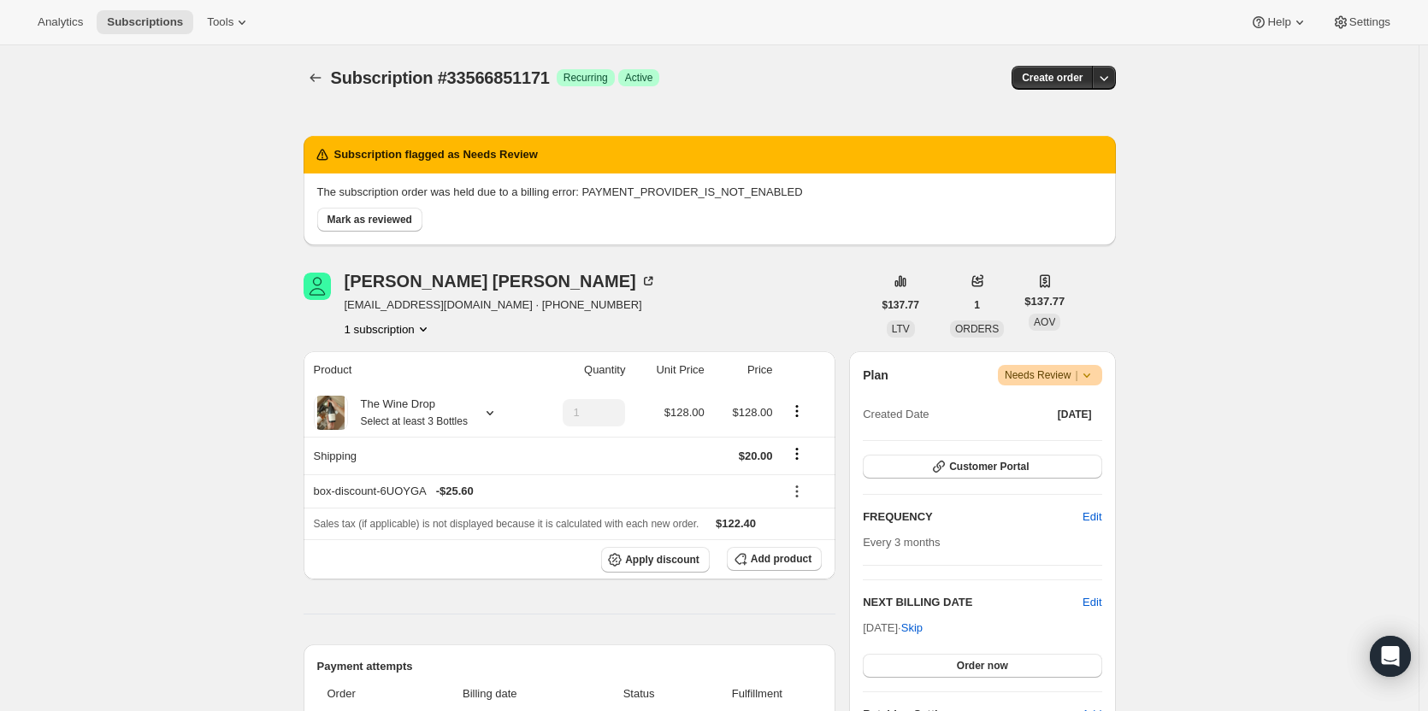
click at [345, 224] on span "Mark as reviewed" at bounding box center [369, 220] width 85 height 14
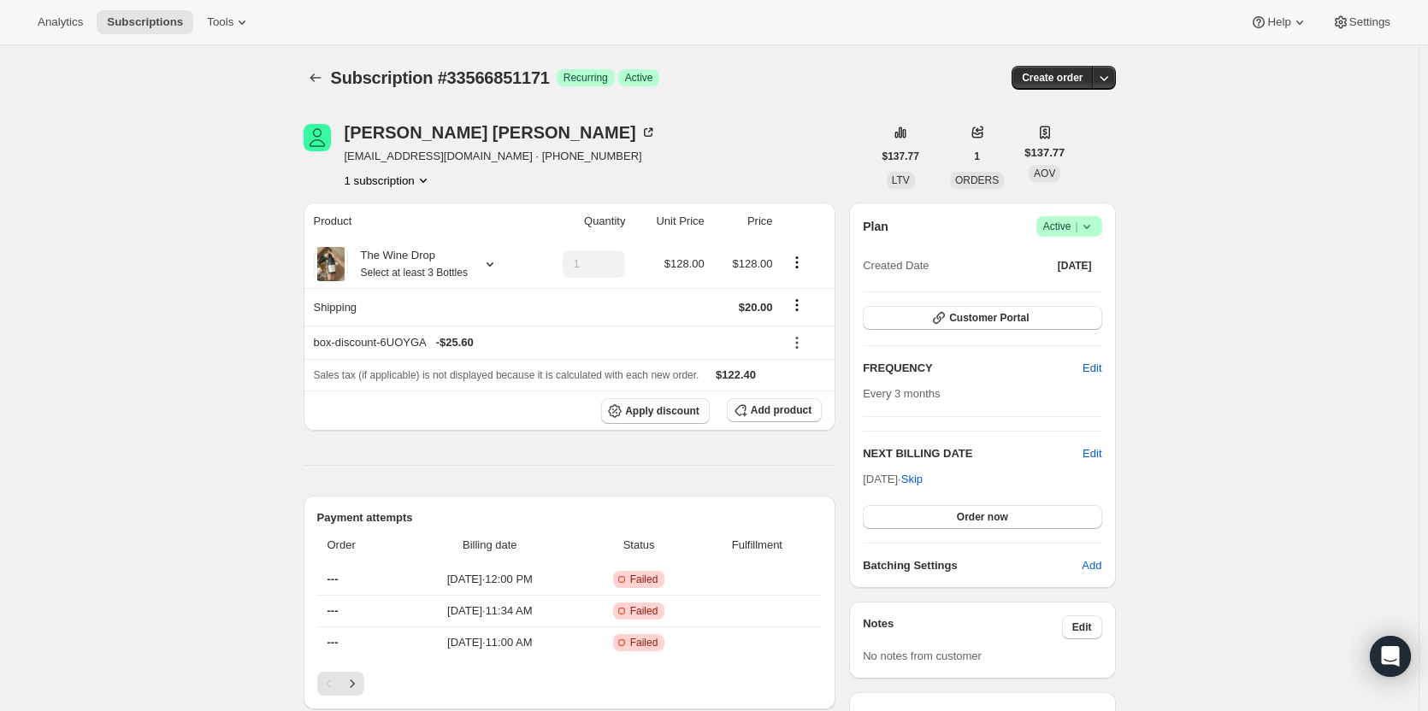
click at [1111, 81] on icon "button" at bounding box center [1103, 77] width 17 height 17
click at [1082, 109] on span "Bill subscription order now" at bounding box center [1027, 113] width 130 height 13
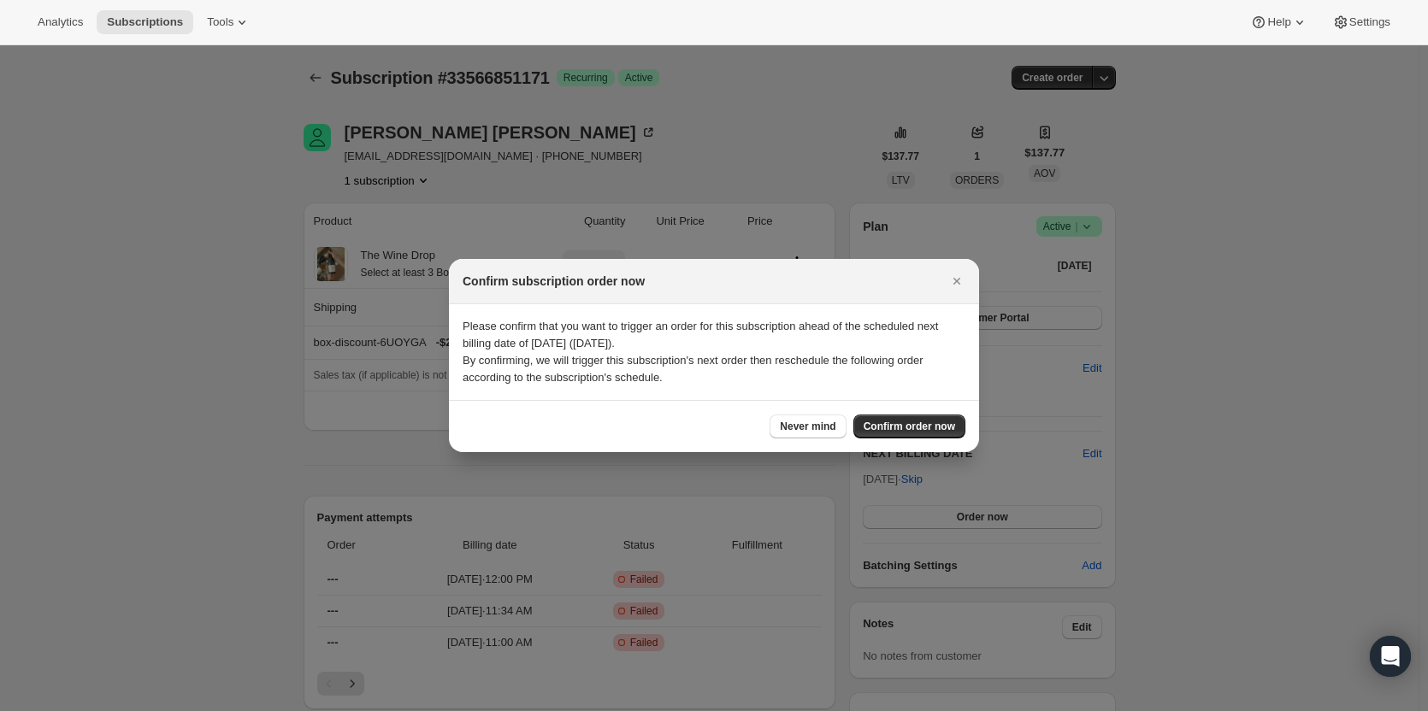
click at [889, 420] on button "Confirm order now" at bounding box center [909, 427] width 112 height 24
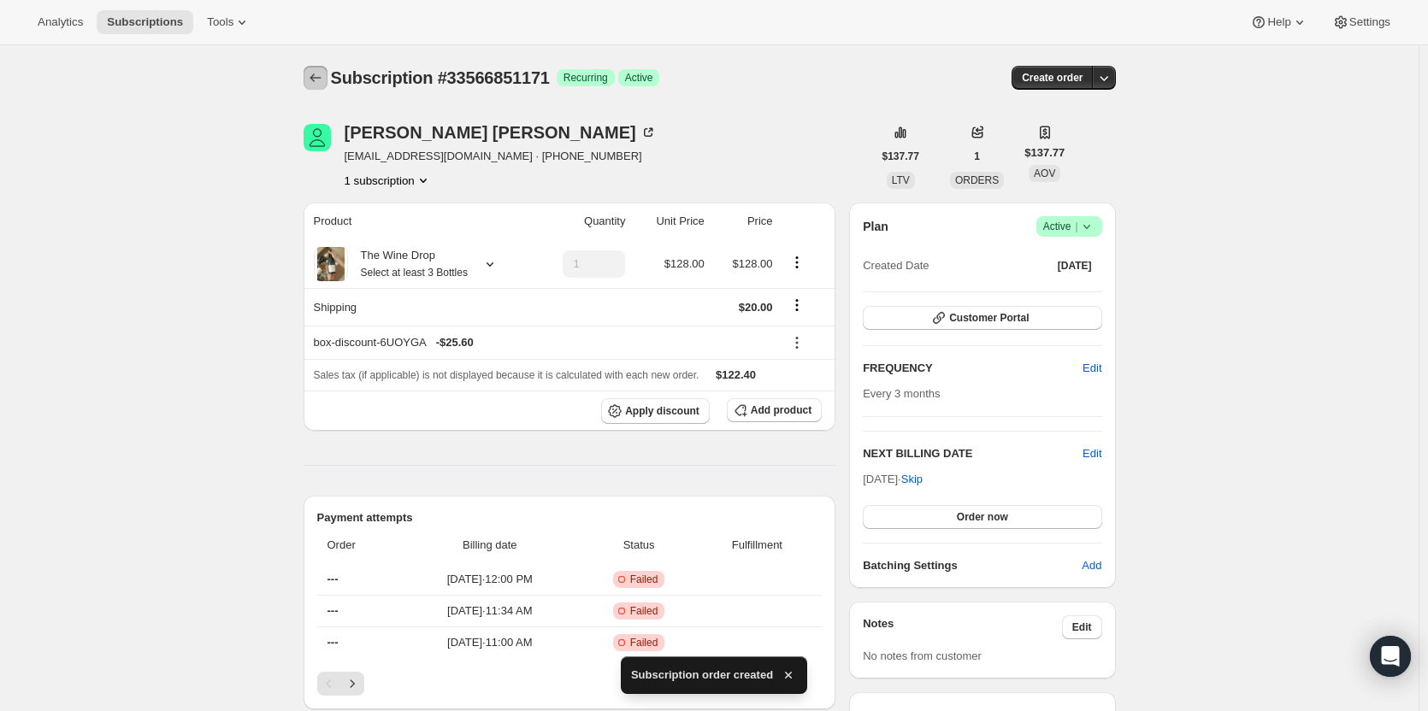
click at [321, 79] on icon "Subscriptions" at bounding box center [315, 77] width 17 height 17
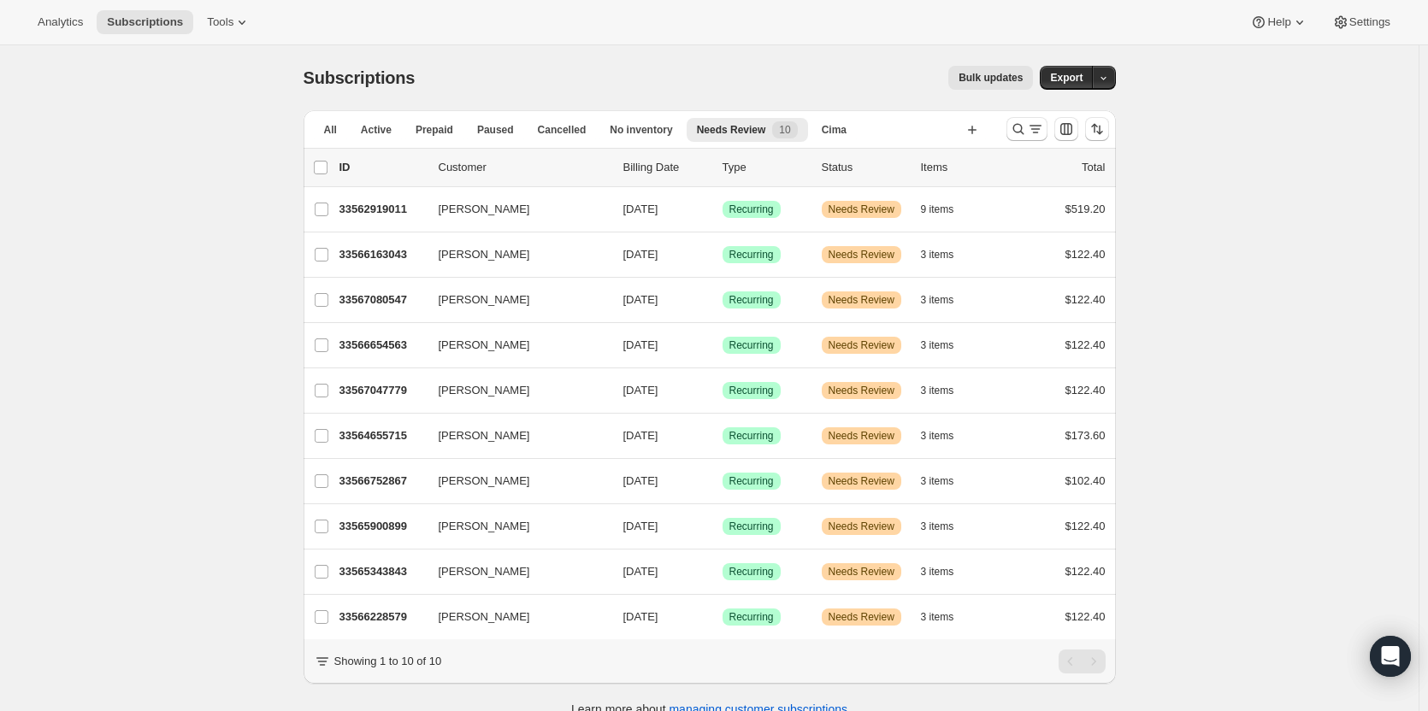
click at [386, 259] on p "33566163043" at bounding box center [381, 254] width 85 height 17
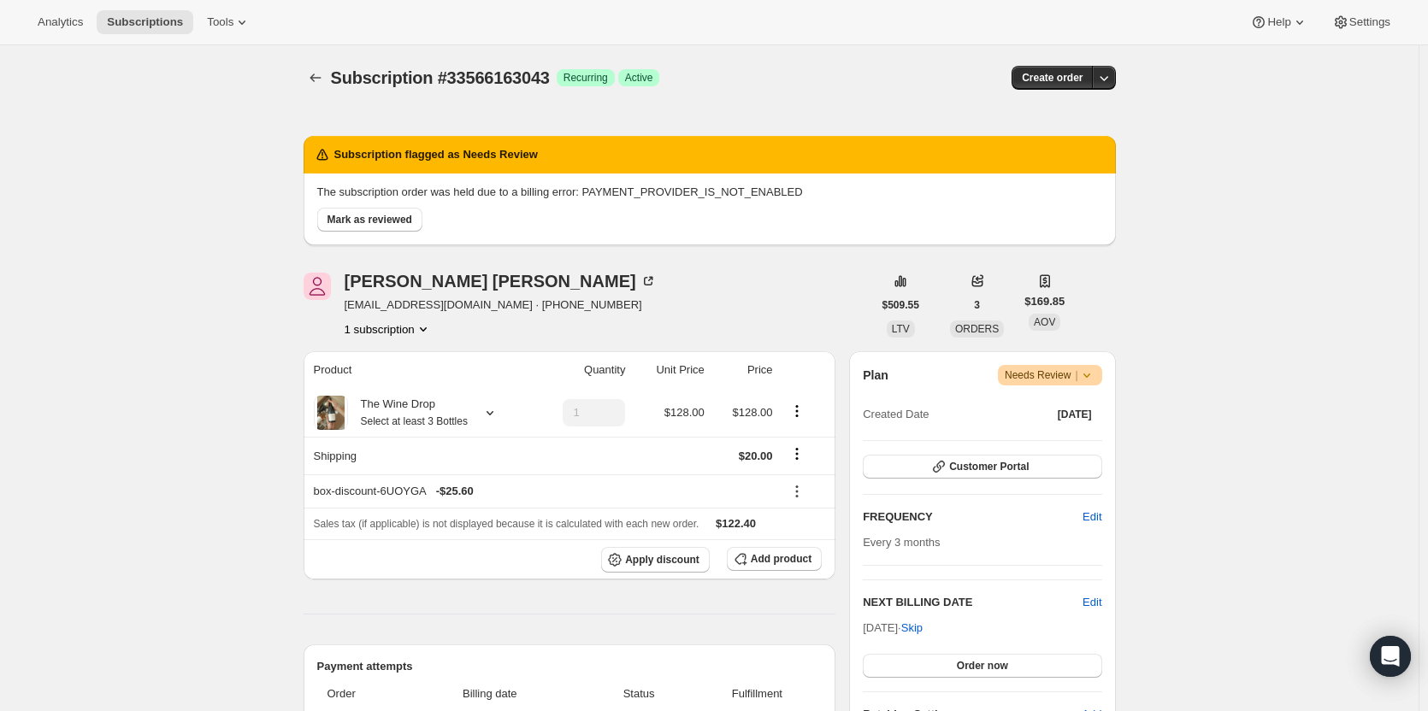
click at [374, 221] on span "Mark as reviewed" at bounding box center [369, 220] width 85 height 14
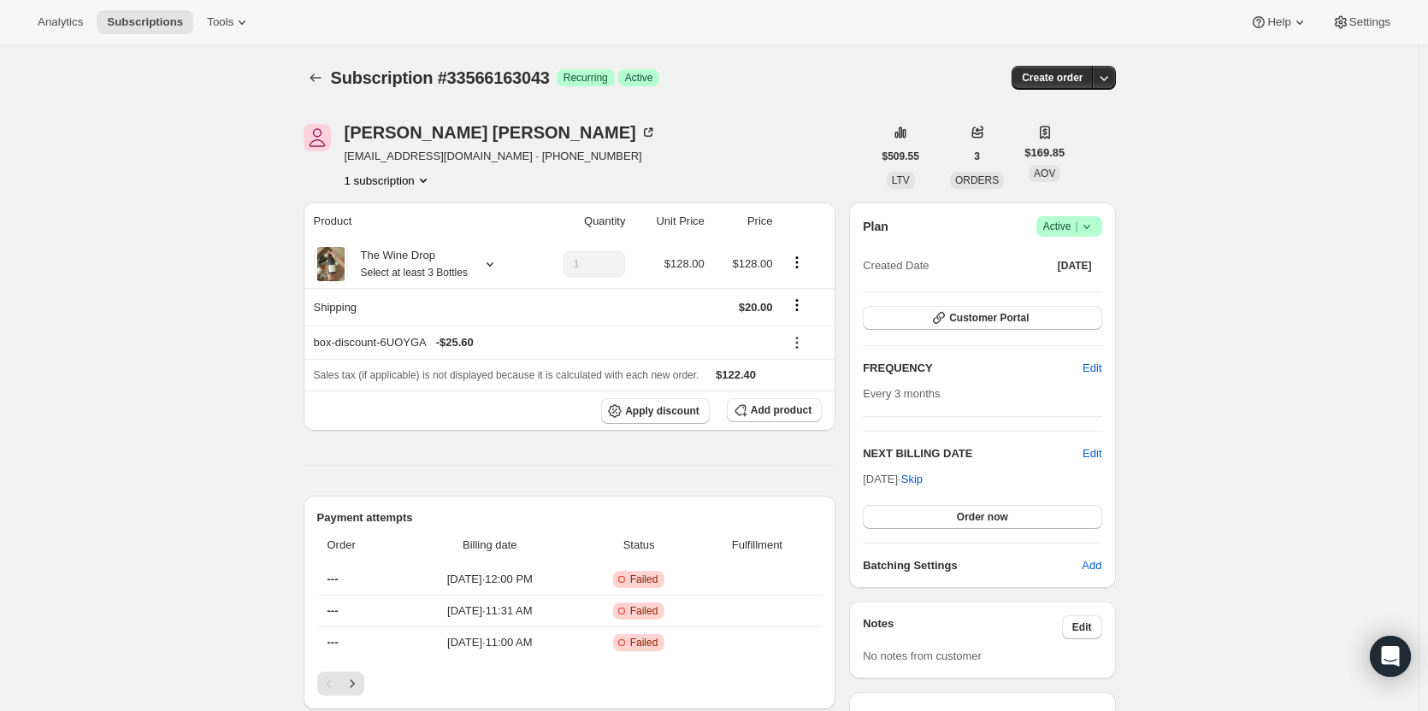
click at [1112, 76] on icon "button" at bounding box center [1103, 77] width 17 height 17
click at [1082, 115] on span "Bill subscription order now" at bounding box center [1027, 113] width 130 height 13
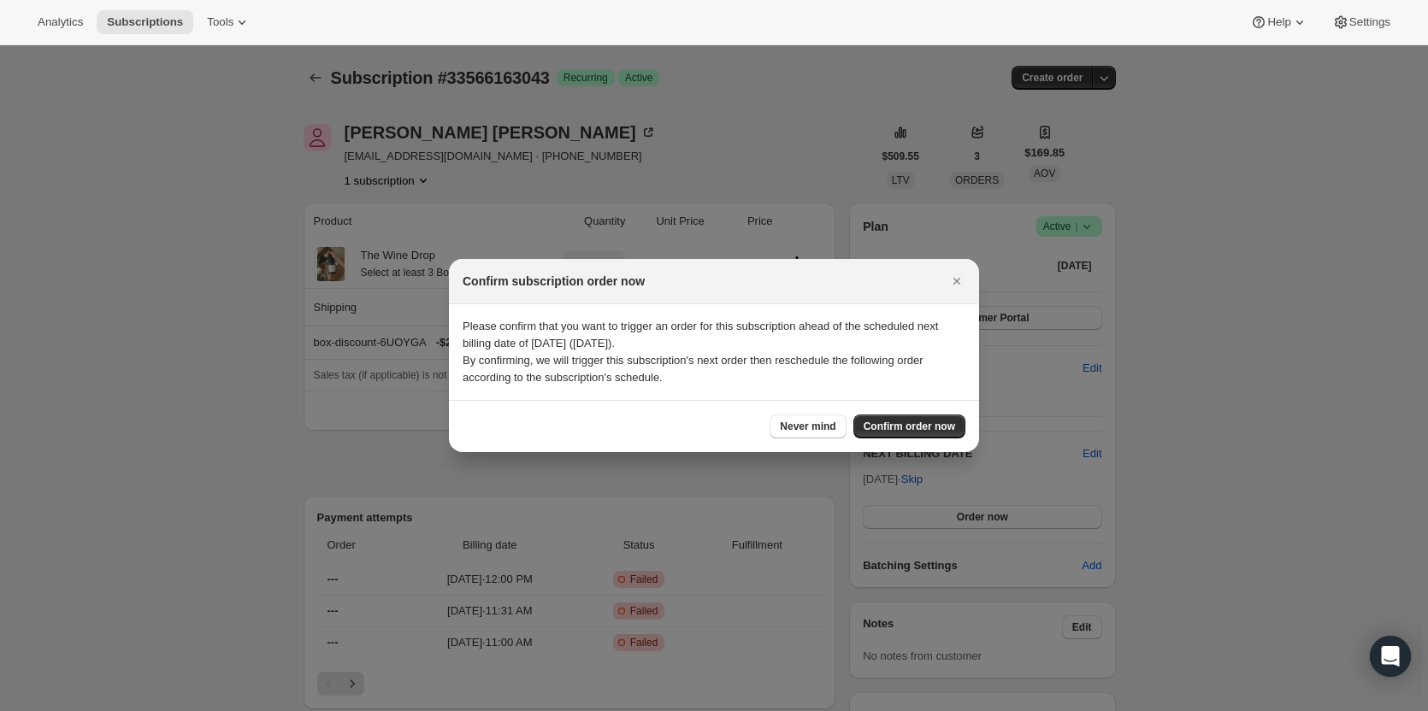
click at [919, 427] on span "Confirm order now" at bounding box center [908, 427] width 91 height 14
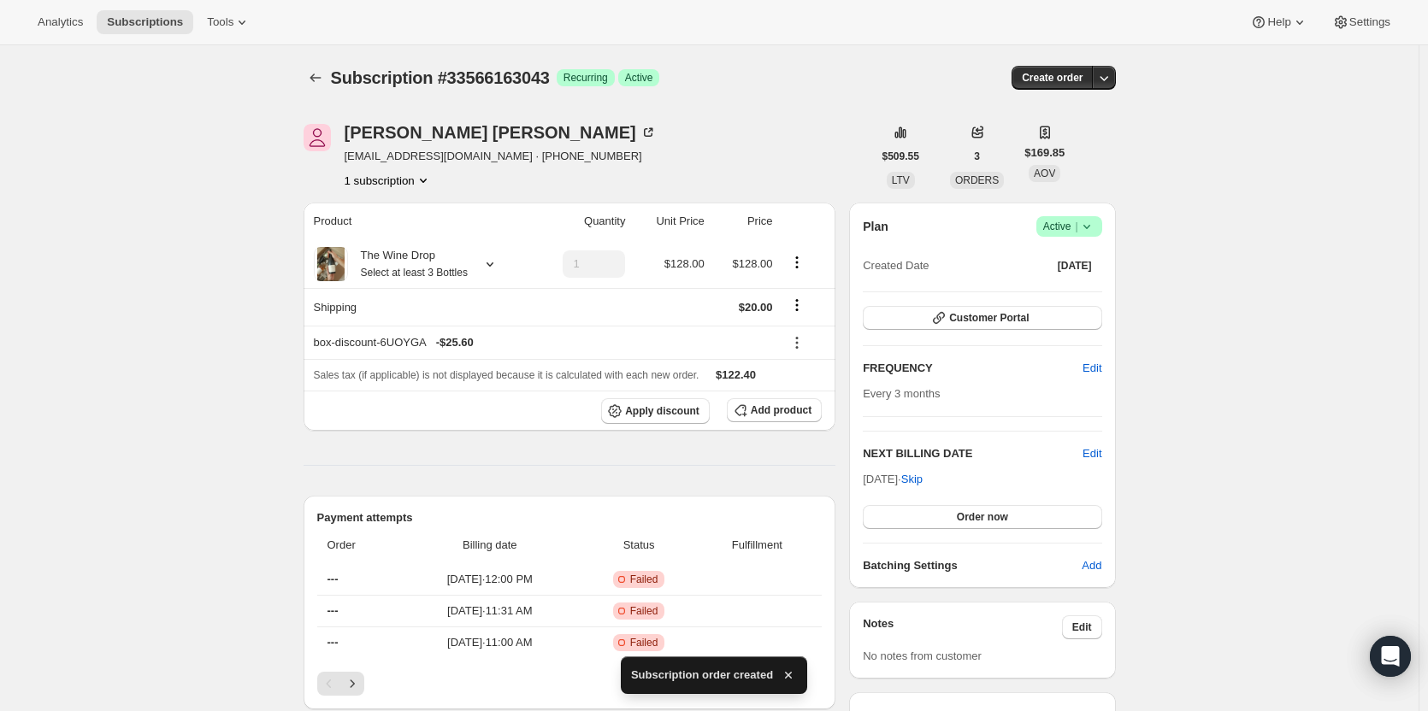
click at [323, 76] on icon "Subscriptions" at bounding box center [315, 77] width 17 height 17
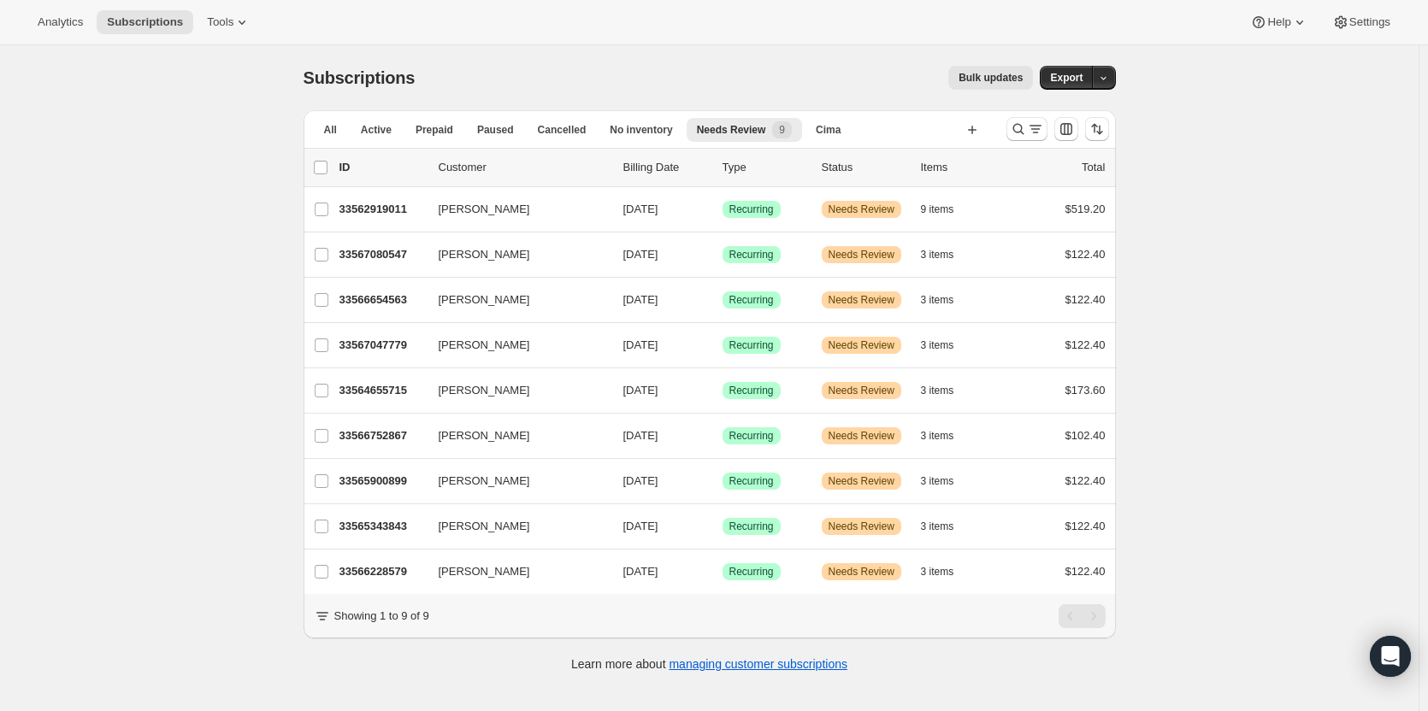
click at [371, 256] on p "33567080547" at bounding box center [381, 254] width 85 height 17
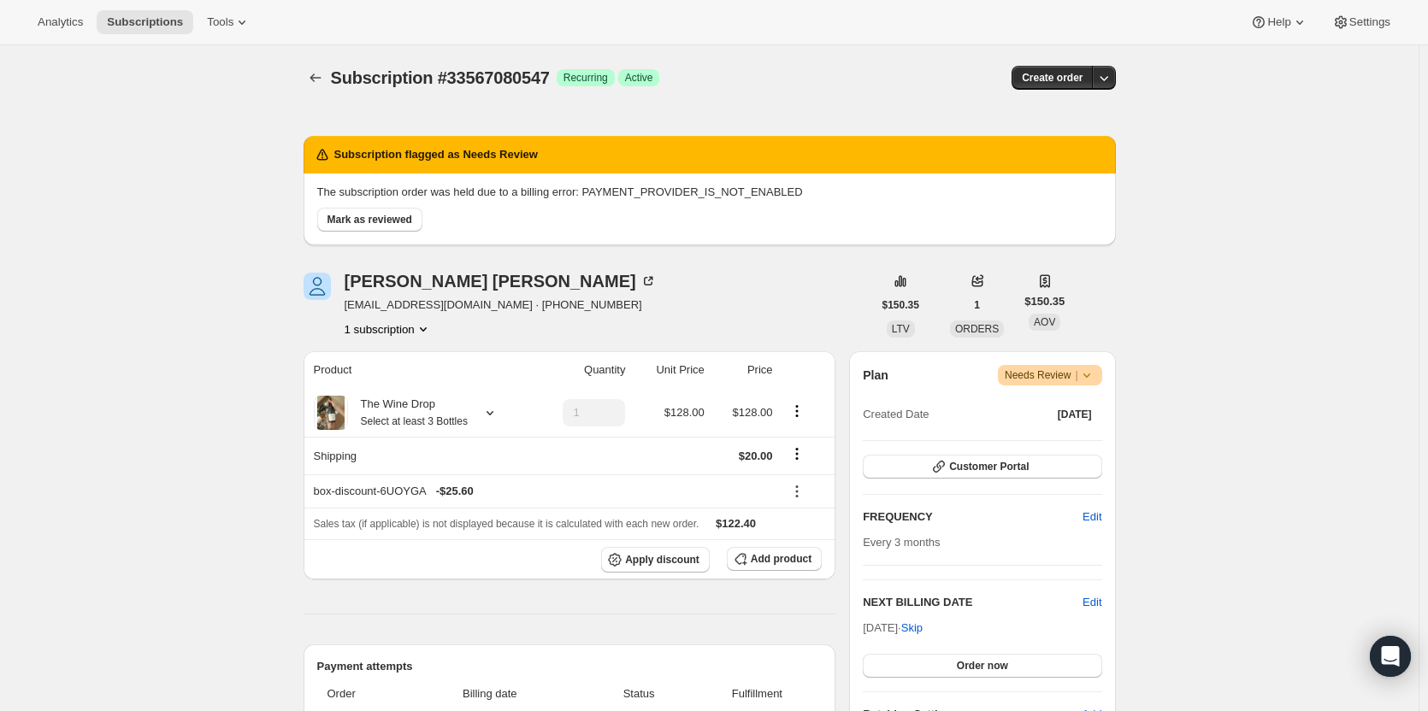
click at [395, 225] on span "Mark as reviewed" at bounding box center [369, 220] width 85 height 14
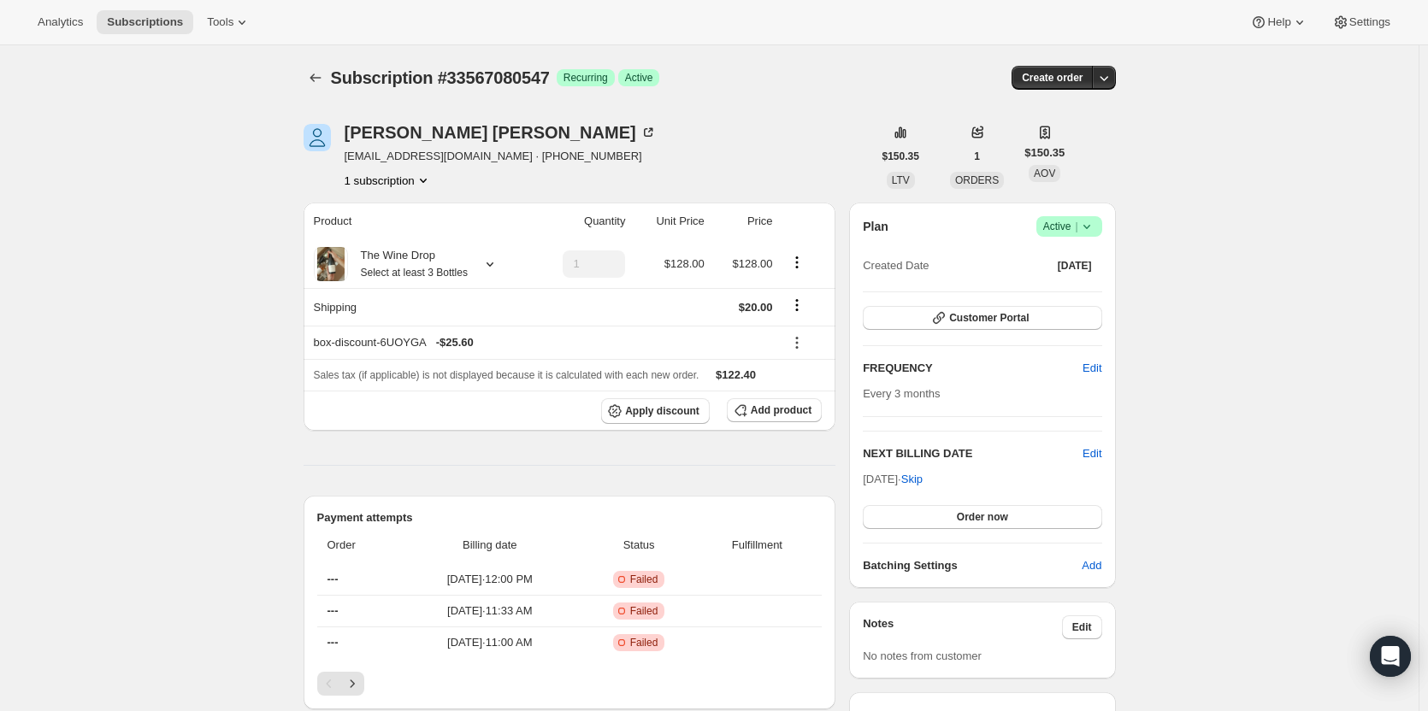
click at [1111, 82] on icon "button" at bounding box center [1103, 77] width 17 height 17
click at [1105, 113] on span "Bill subscription order now" at bounding box center [1036, 113] width 148 height 17
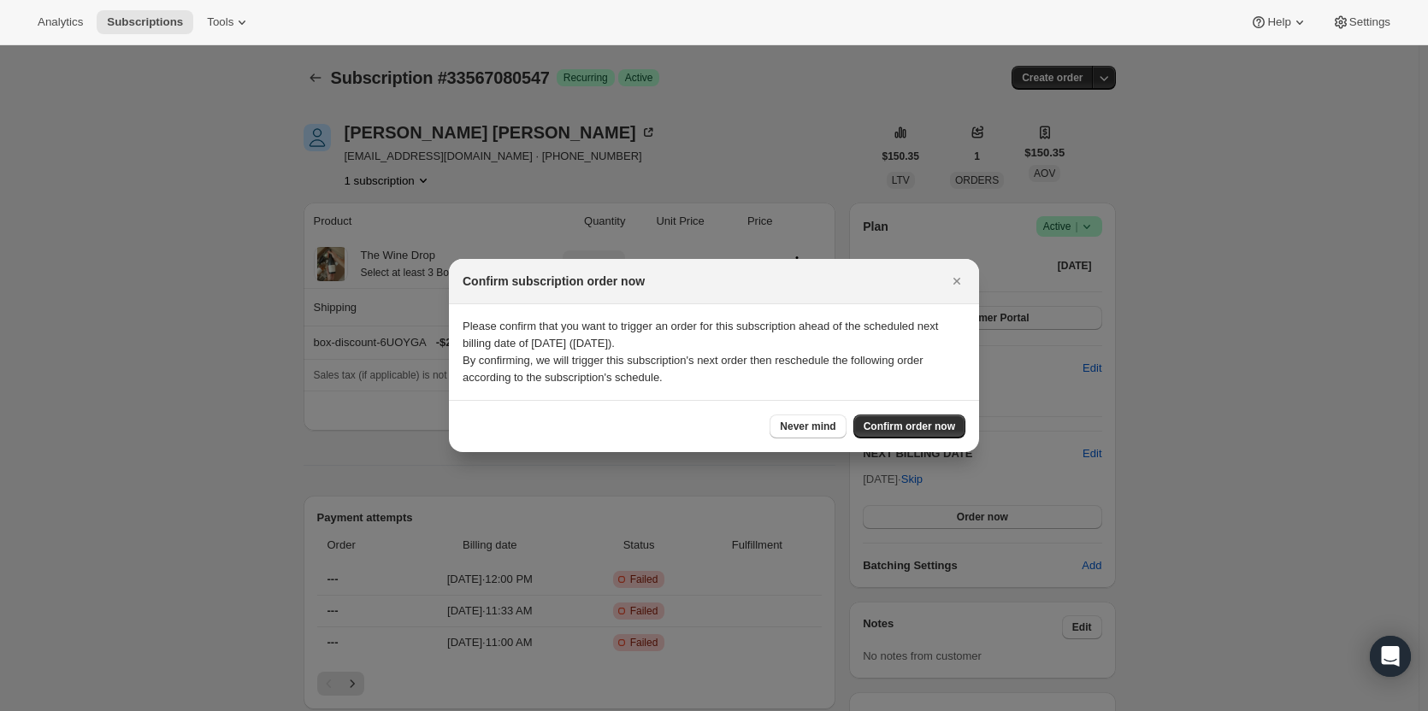
click at [896, 415] on button "Confirm order now" at bounding box center [909, 427] width 112 height 24
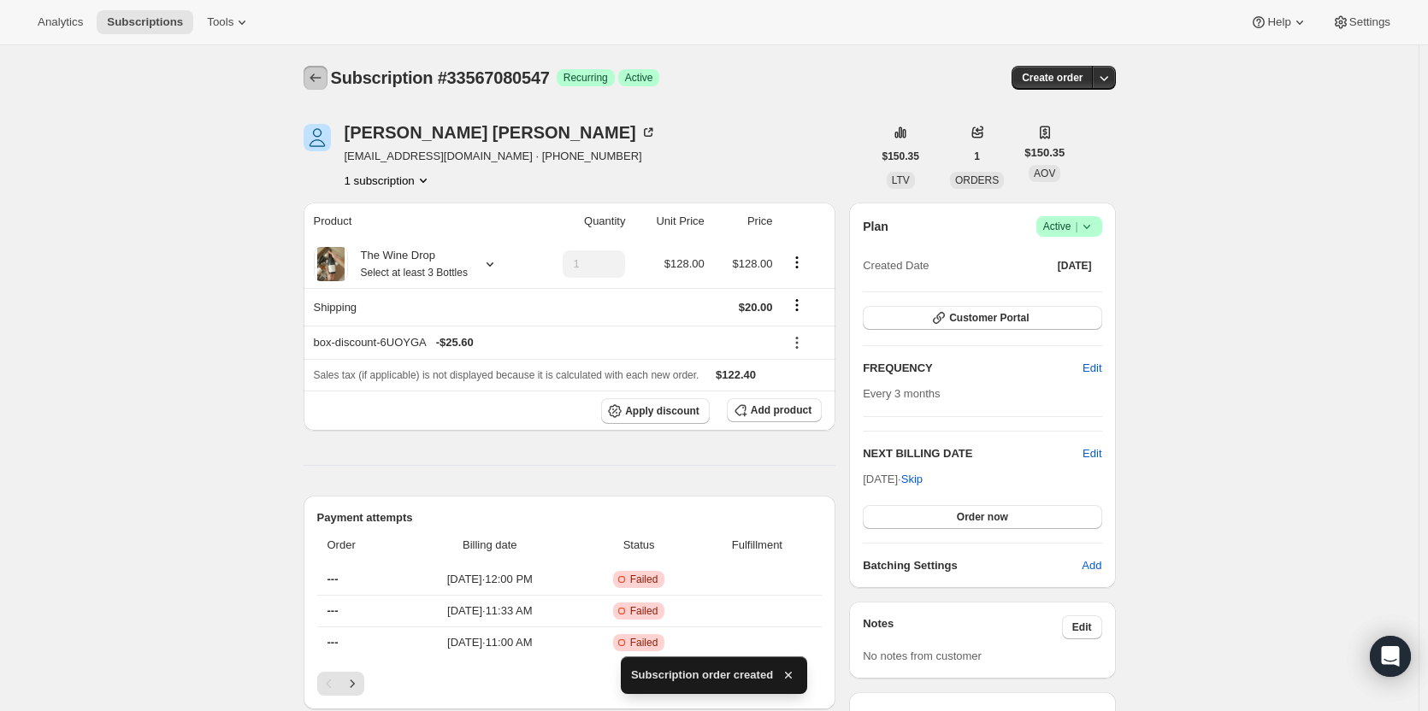
click at [322, 79] on icon "Subscriptions" at bounding box center [315, 77] width 17 height 17
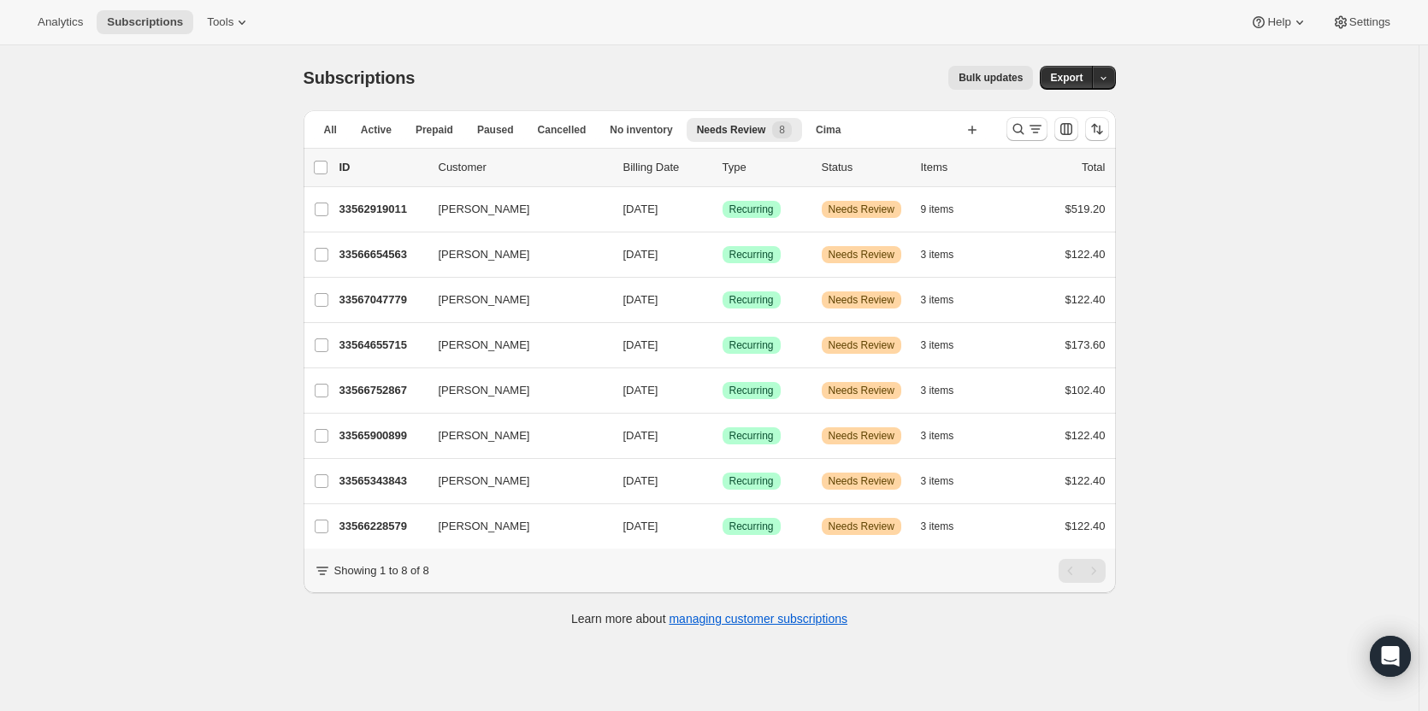
click at [366, 259] on p "33566654563" at bounding box center [381, 254] width 85 height 17
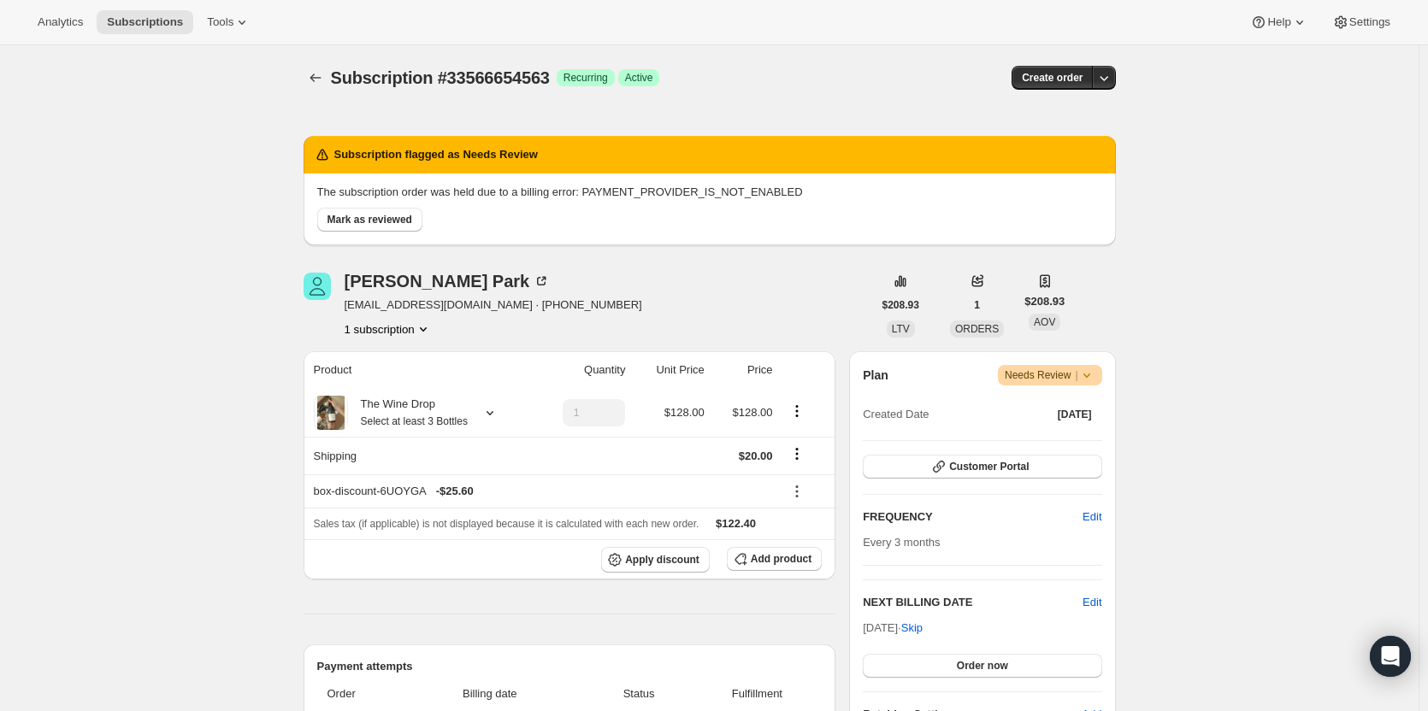
click at [397, 226] on span "Mark as reviewed" at bounding box center [369, 220] width 85 height 14
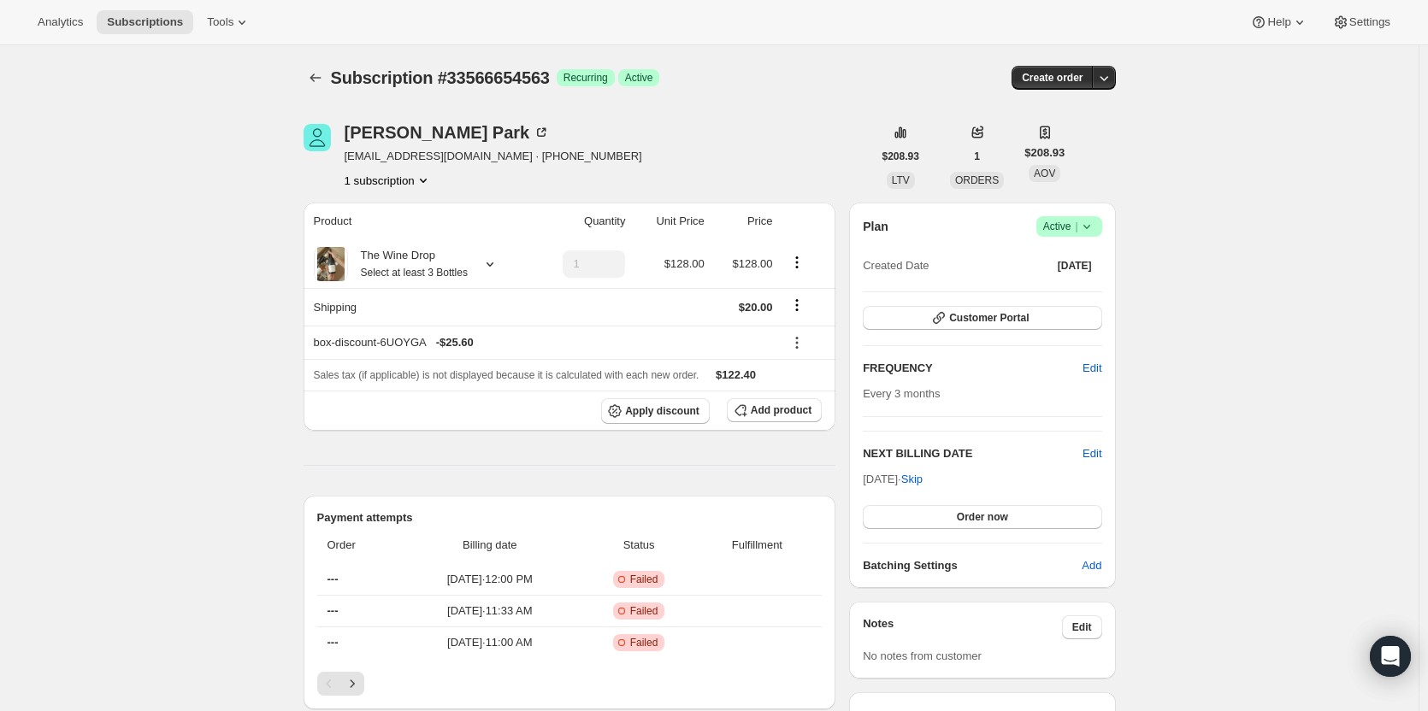
click at [1112, 79] on icon "button" at bounding box center [1103, 77] width 17 height 17
click at [1099, 124] on button "Bill subscription order now" at bounding box center [1024, 112] width 180 height 27
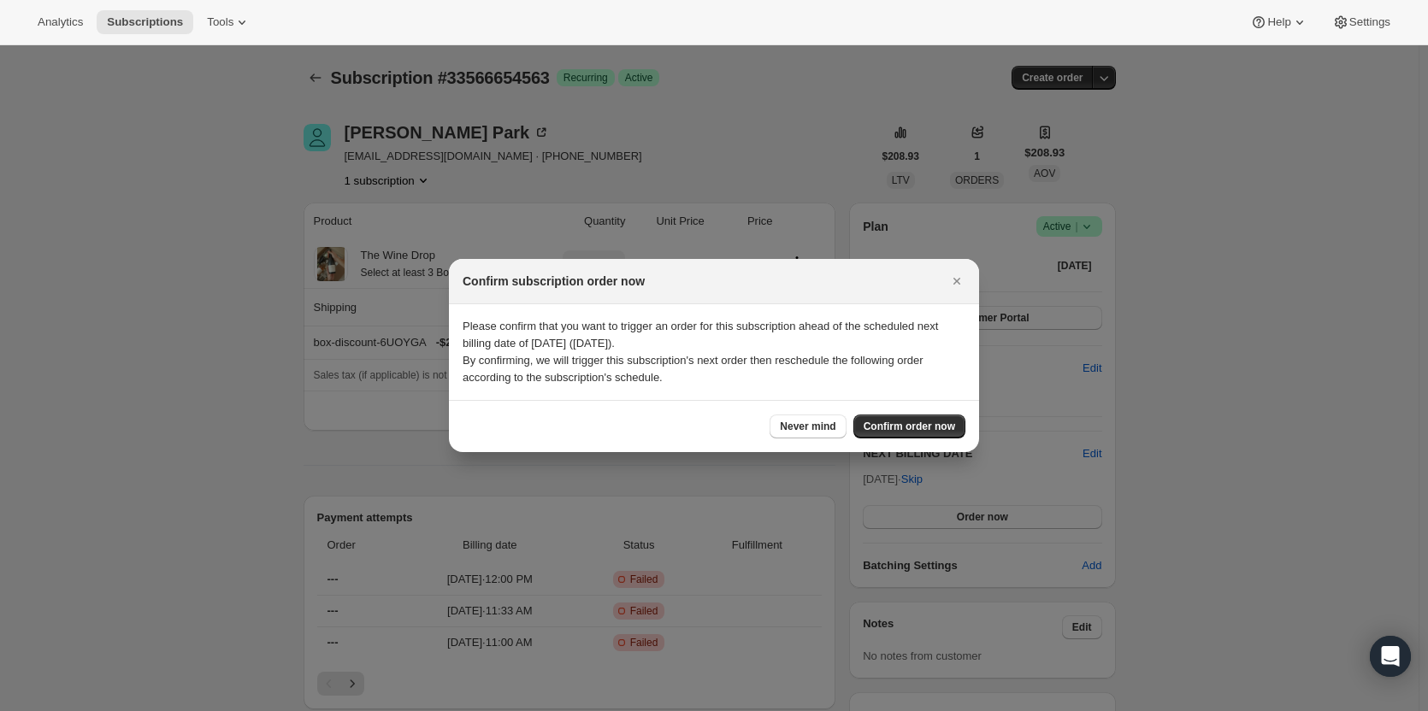
click at [952, 421] on span "Confirm order now" at bounding box center [908, 427] width 91 height 14
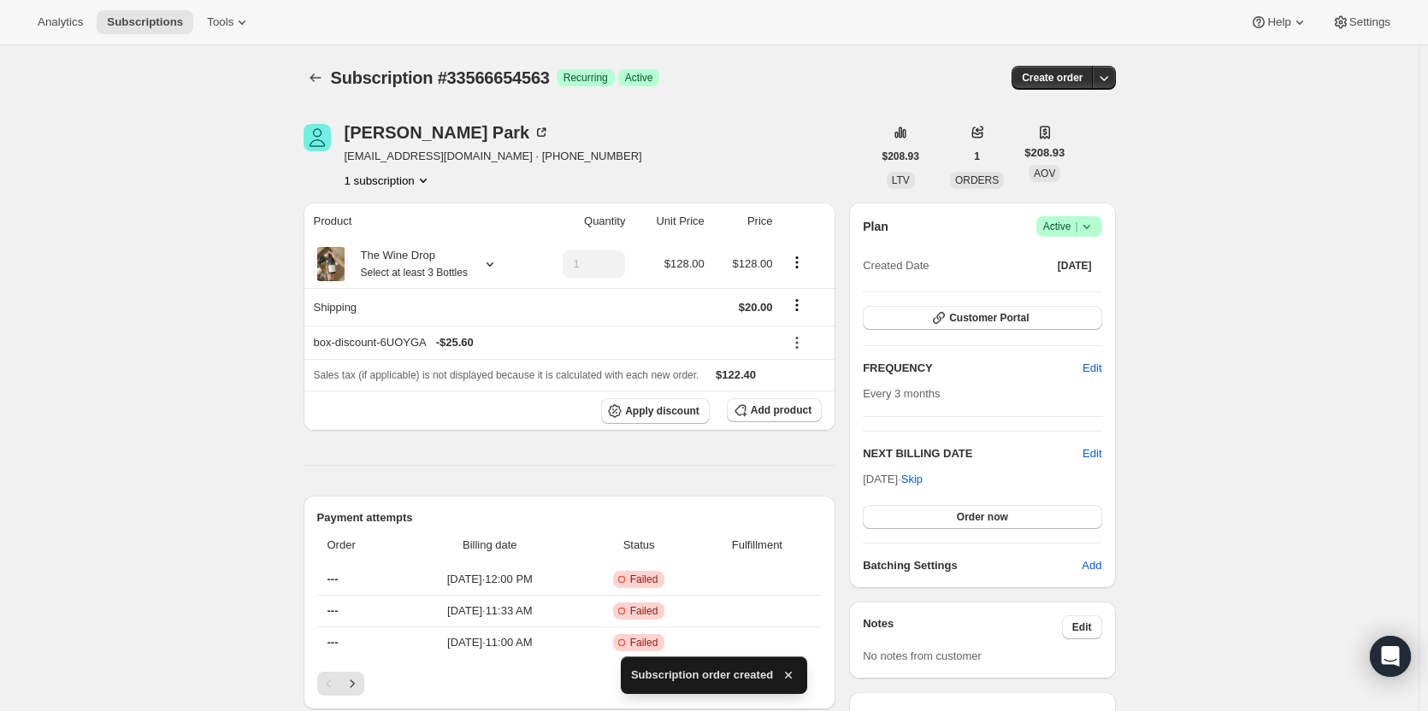
click at [311, 84] on icon "Subscriptions" at bounding box center [315, 77] width 17 height 17
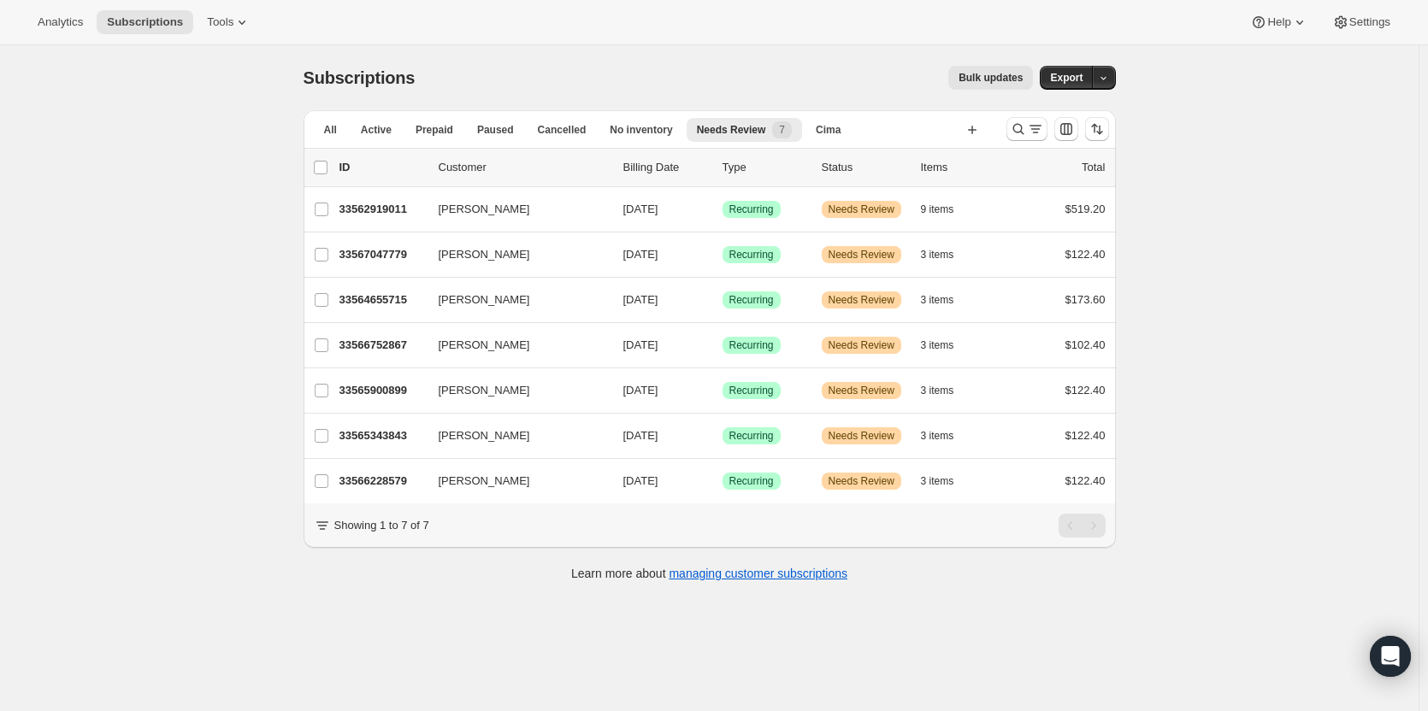
click at [359, 264] on div "33567047779 Hiba Ezzeddine 12/08/2025 Success Recurring Warning Needs Review 3 …" at bounding box center [722, 255] width 766 height 24
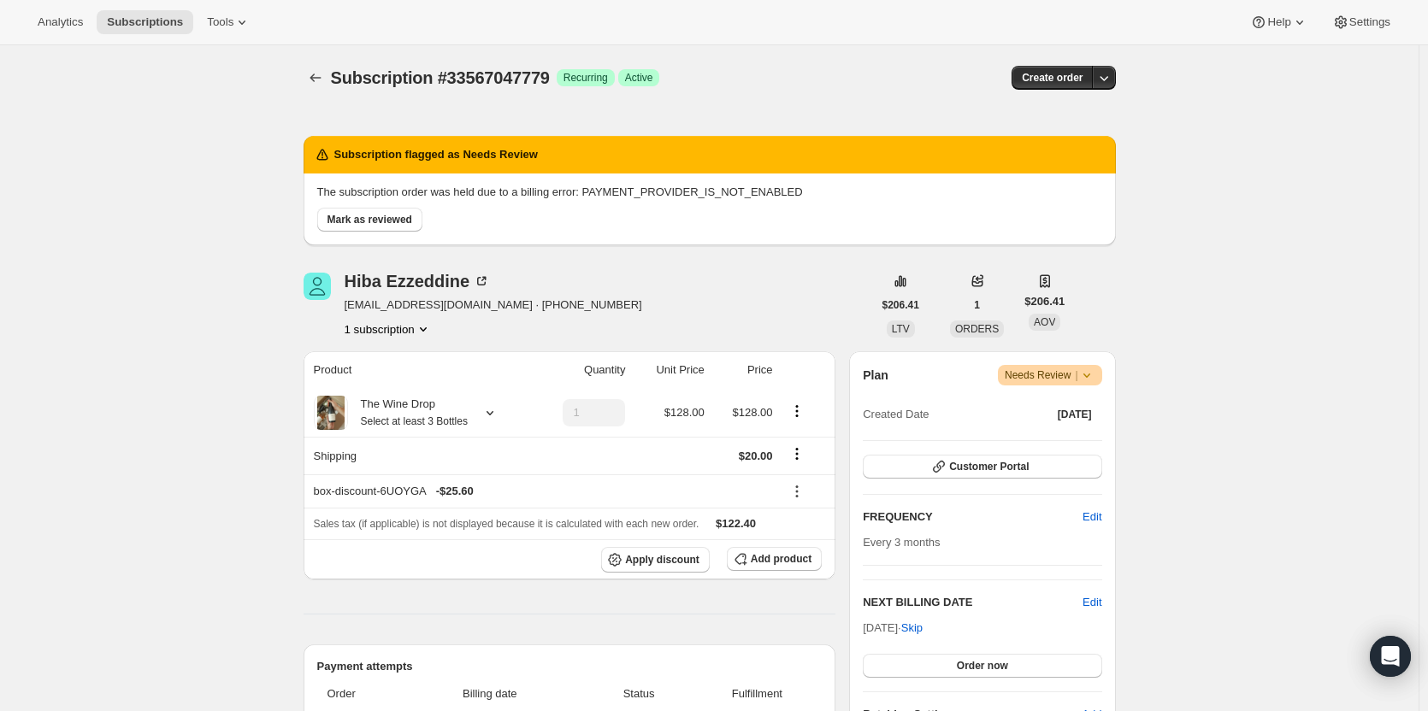
click at [341, 227] on button "Mark as reviewed" at bounding box center [369, 220] width 105 height 24
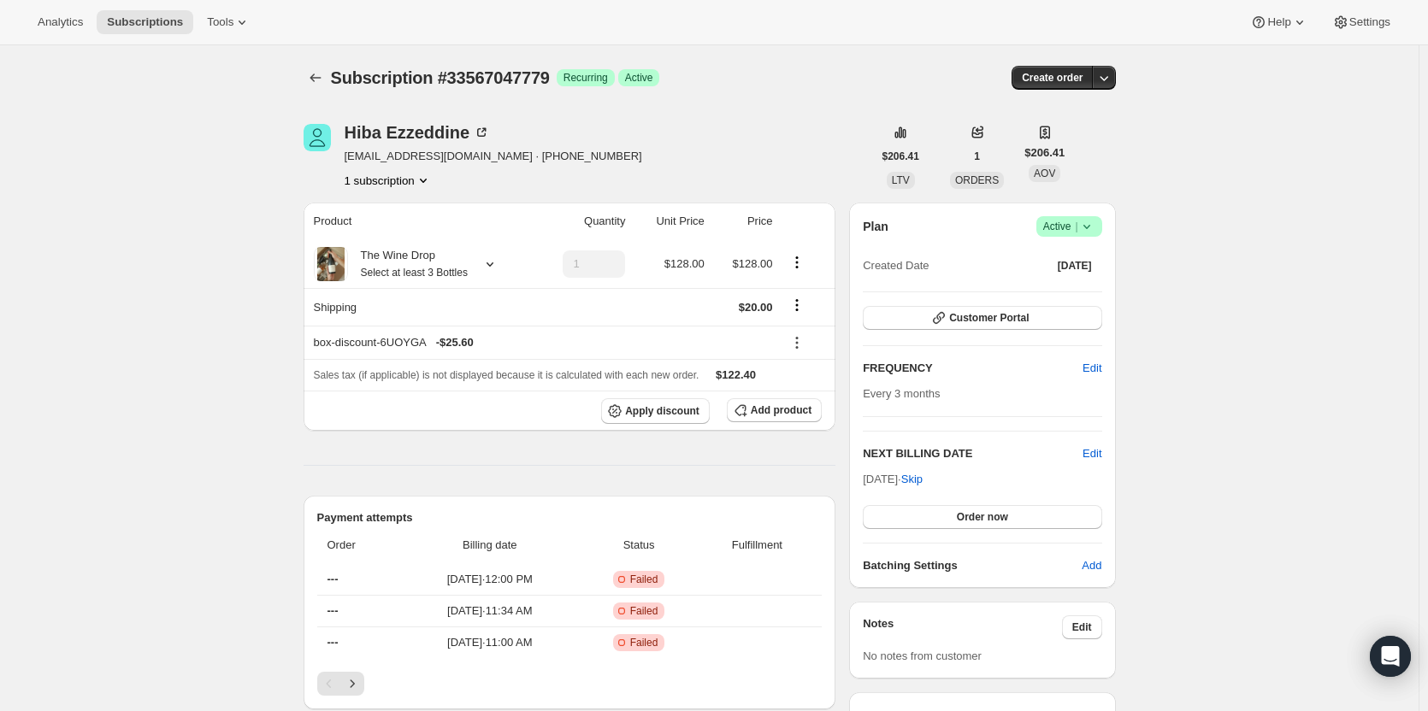
click at [1112, 81] on icon "button" at bounding box center [1103, 77] width 17 height 17
click at [1081, 119] on span "Bill subscription order now" at bounding box center [1027, 113] width 130 height 13
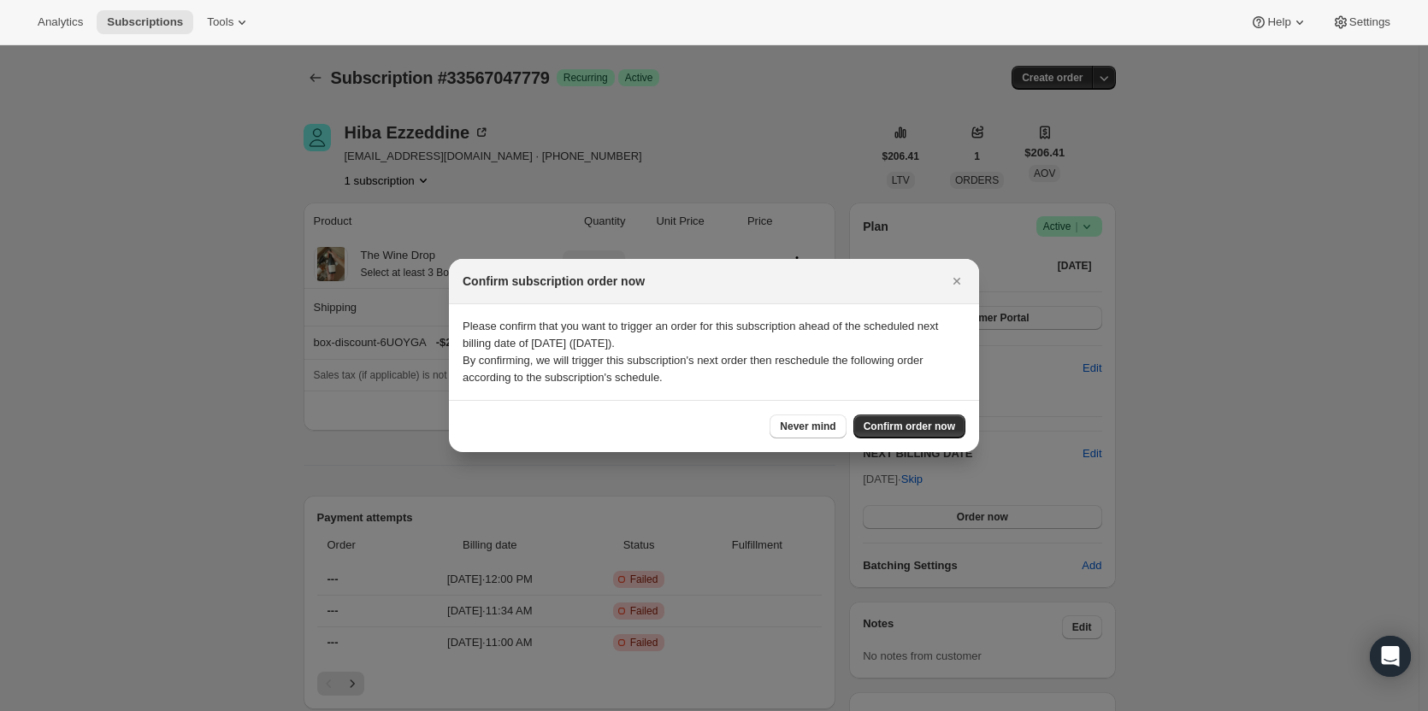
click at [899, 430] on span "Confirm order now" at bounding box center [908, 427] width 91 height 14
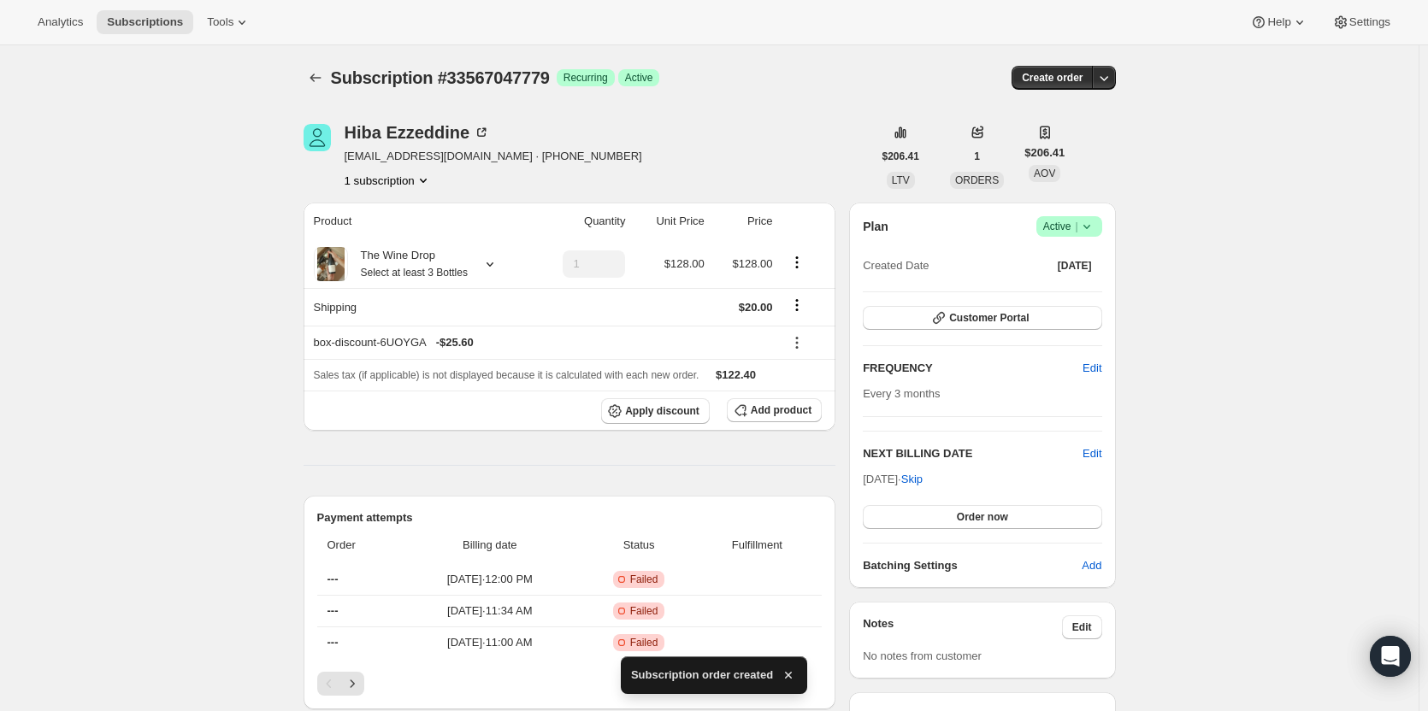
click at [313, 77] on icon "Subscriptions" at bounding box center [315, 77] width 17 height 17
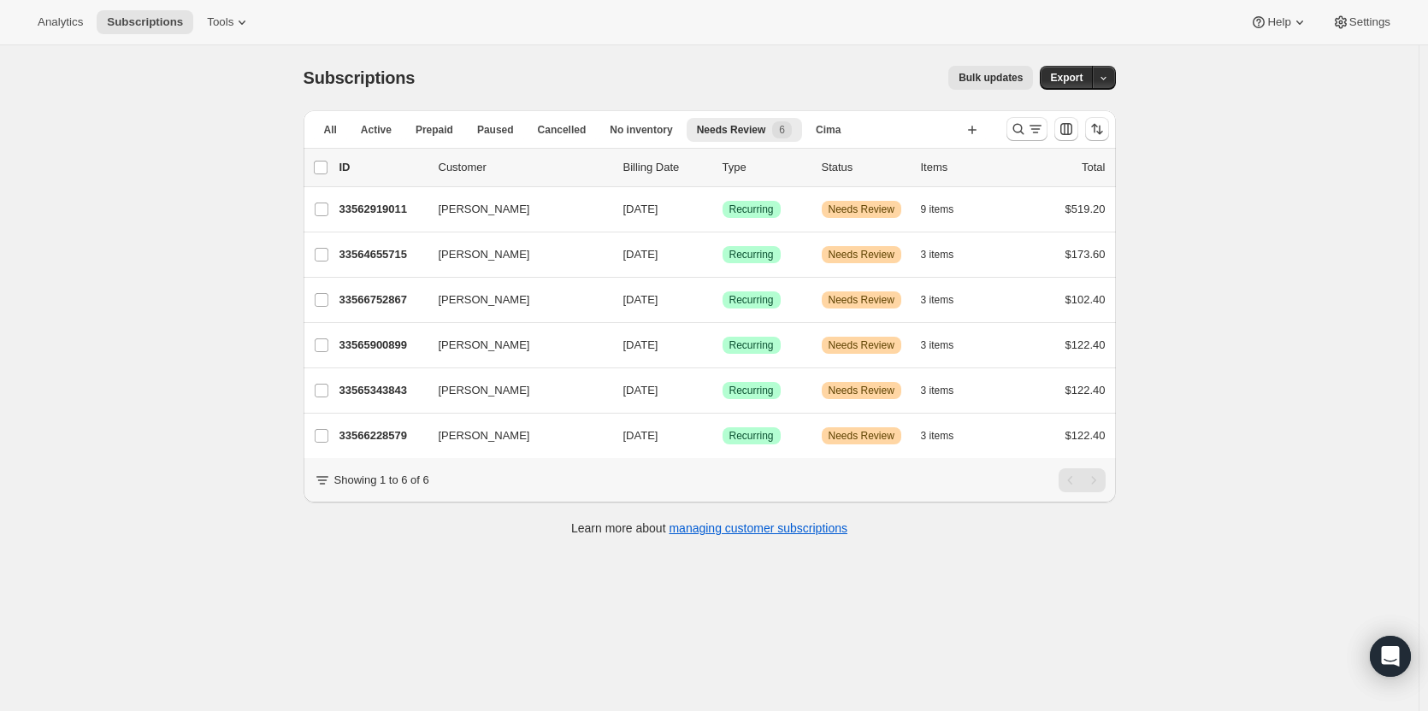
click at [376, 252] on p "33564655715" at bounding box center [381, 254] width 85 height 17
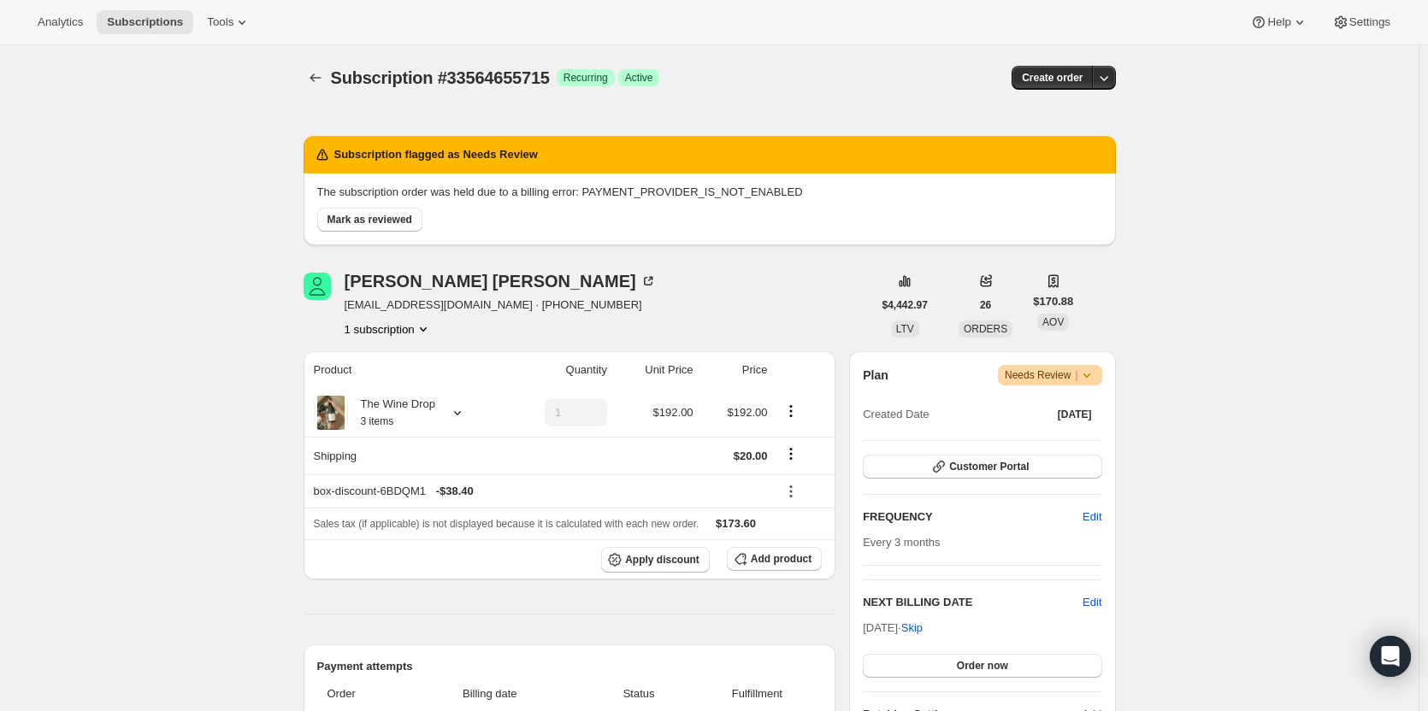
click at [354, 217] on span "Mark as reviewed" at bounding box center [369, 220] width 85 height 14
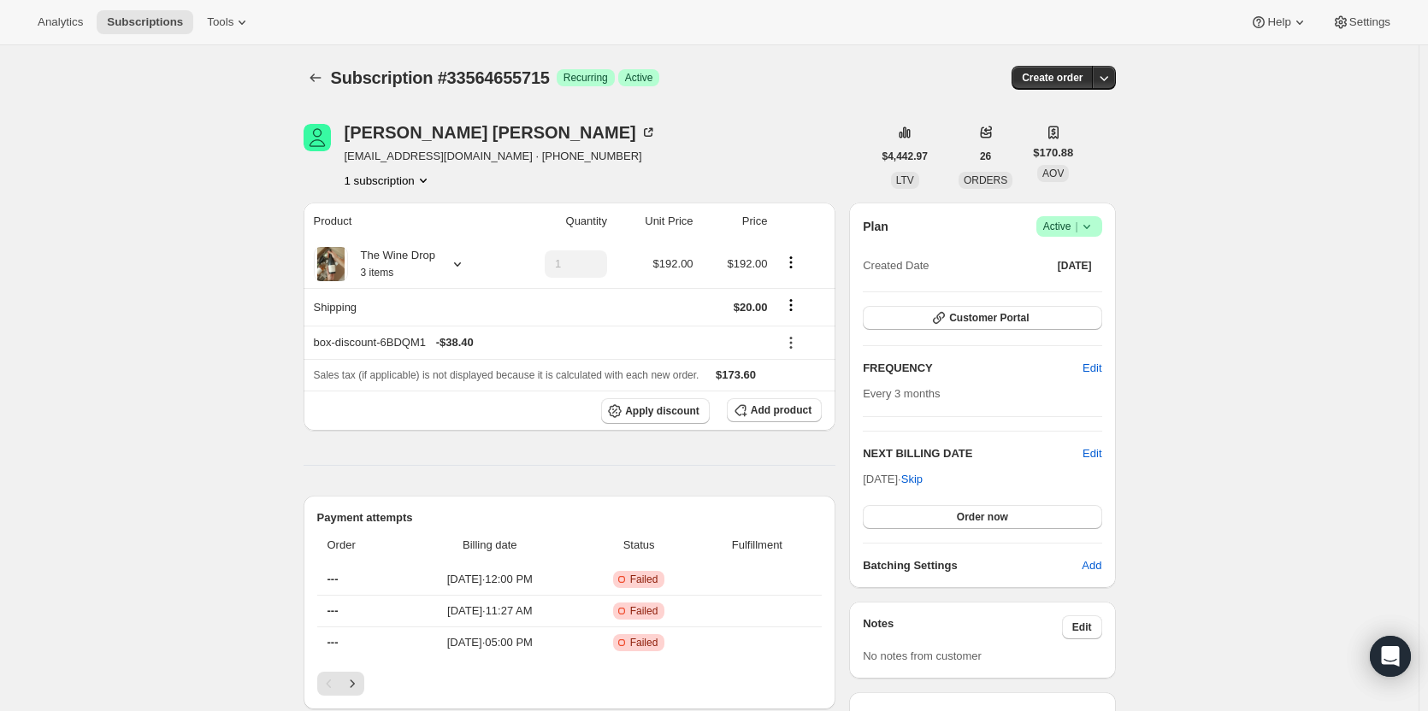
click at [1111, 80] on icon "button" at bounding box center [1103, 77] width 17 height 17
click at [1095, 121] on span "Bill subscription order now" at bounding box center [1036, 113] width 148 height 17
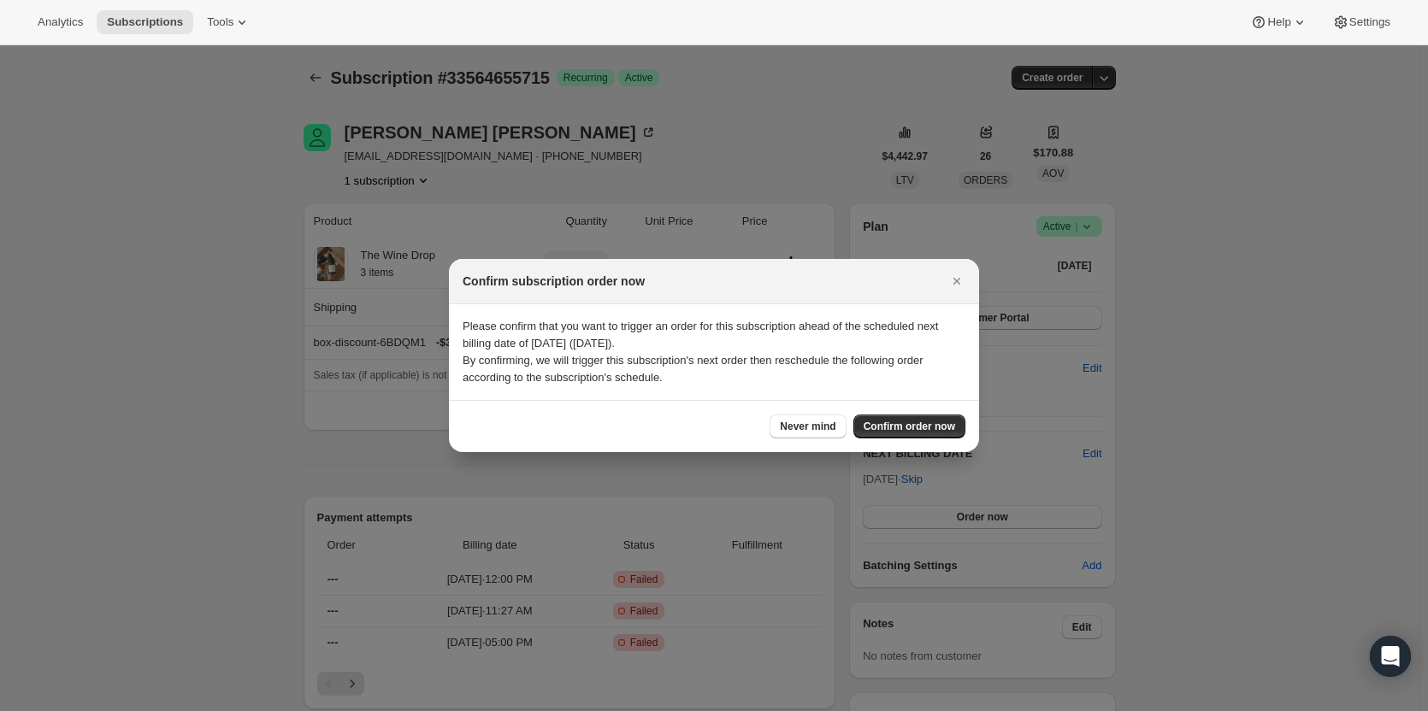
click at [888, 426] on span "Confirm order now" at bounding box center [908, 427] width 91 height 14
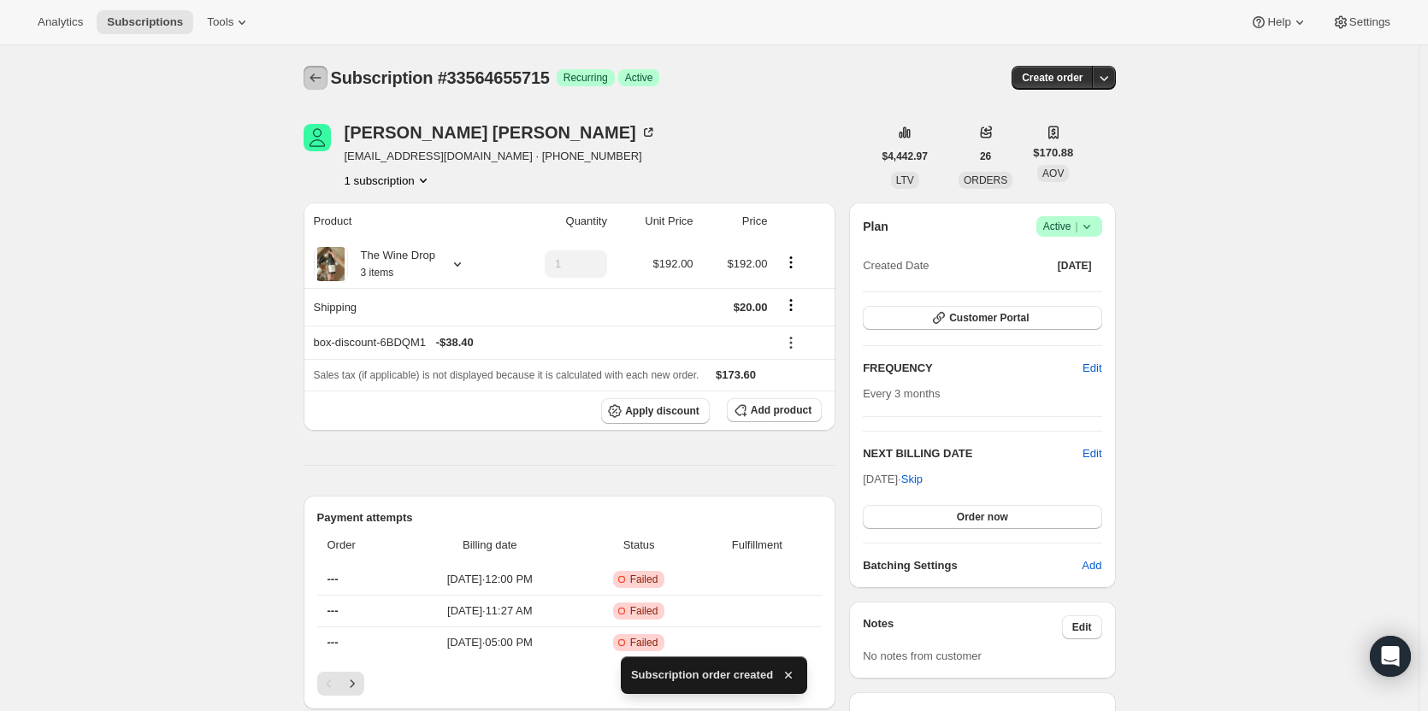
click at [310, 81] on icon "Subscriptions" at bounding box center [315, 77] width 17 height 17
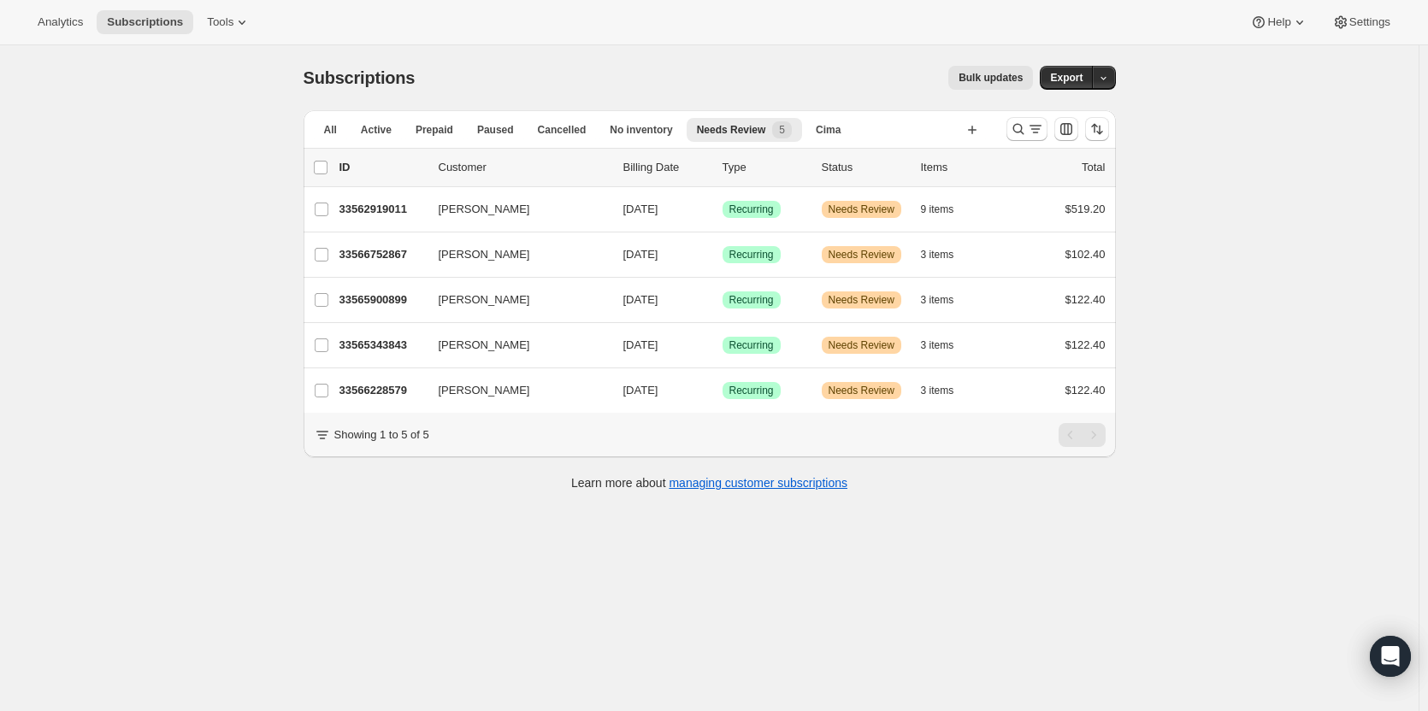
click at [372, 260] on p "33566752867" at bounding box center [381, 254] width 85 height 17
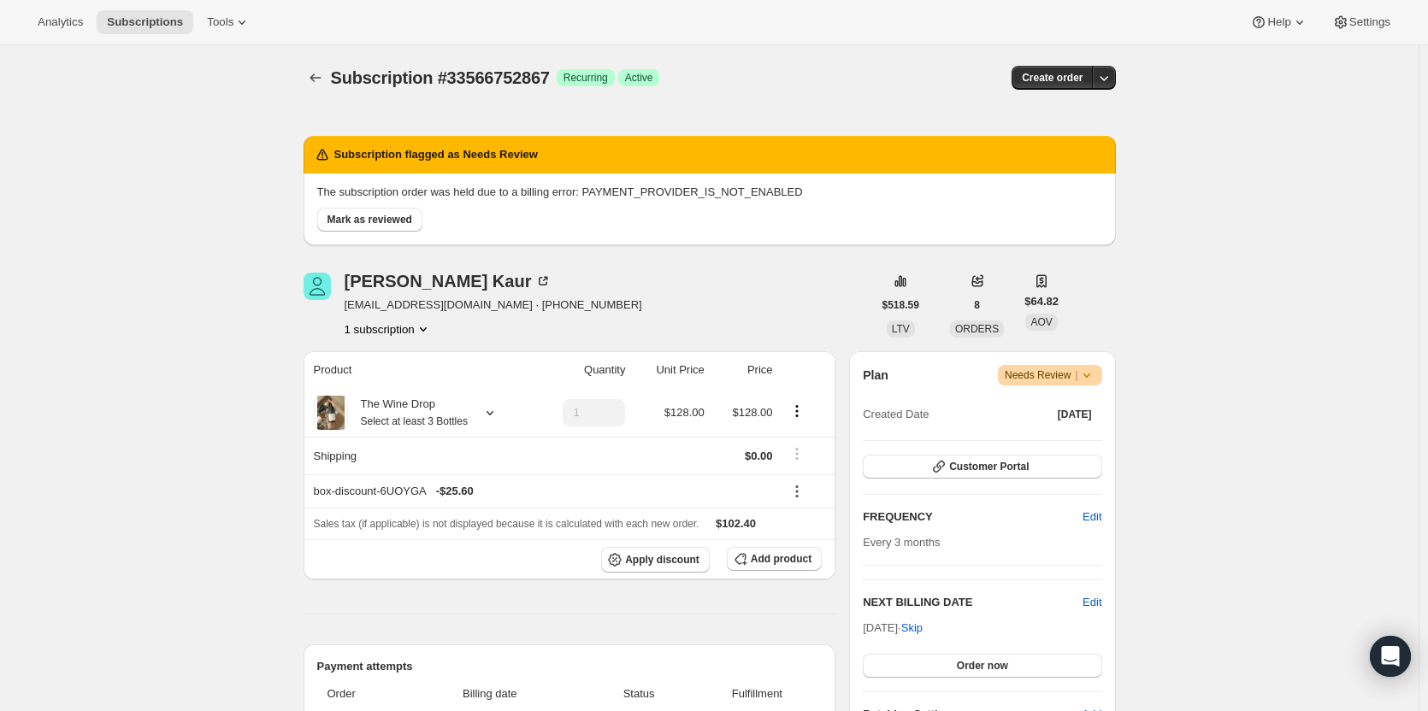
click at [387, 215] on span "Mark as reviewed" at bounding box center [369, 220] width 85 height 14
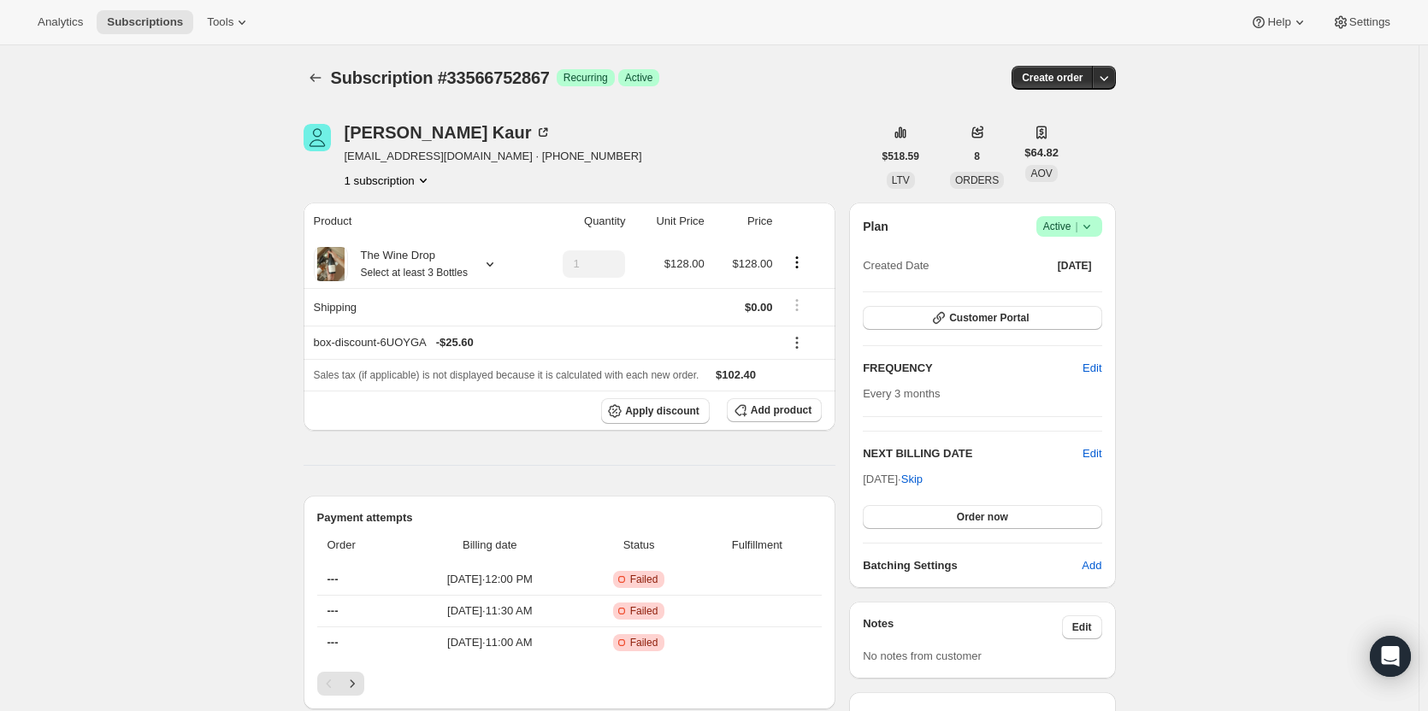
click at [1112, 84] on icon "button" at bounding box center [1103, 77] width 17 height 17
click at [1091, 113] on span "Bill subscription order now" at bounding box center [1027, 113] width 130 height 13
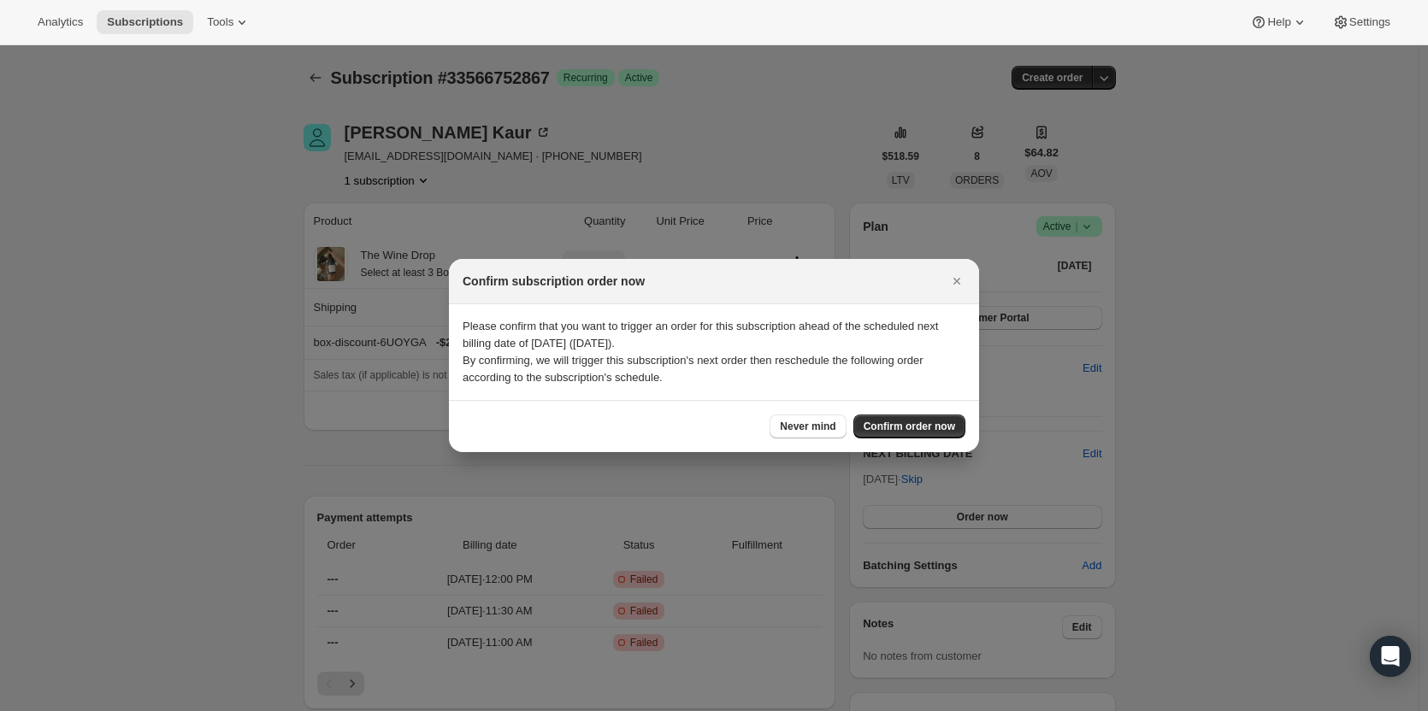
click at [875, 427] on span "Confirm order now" at bounding box center [908, 427] width 91 height 14
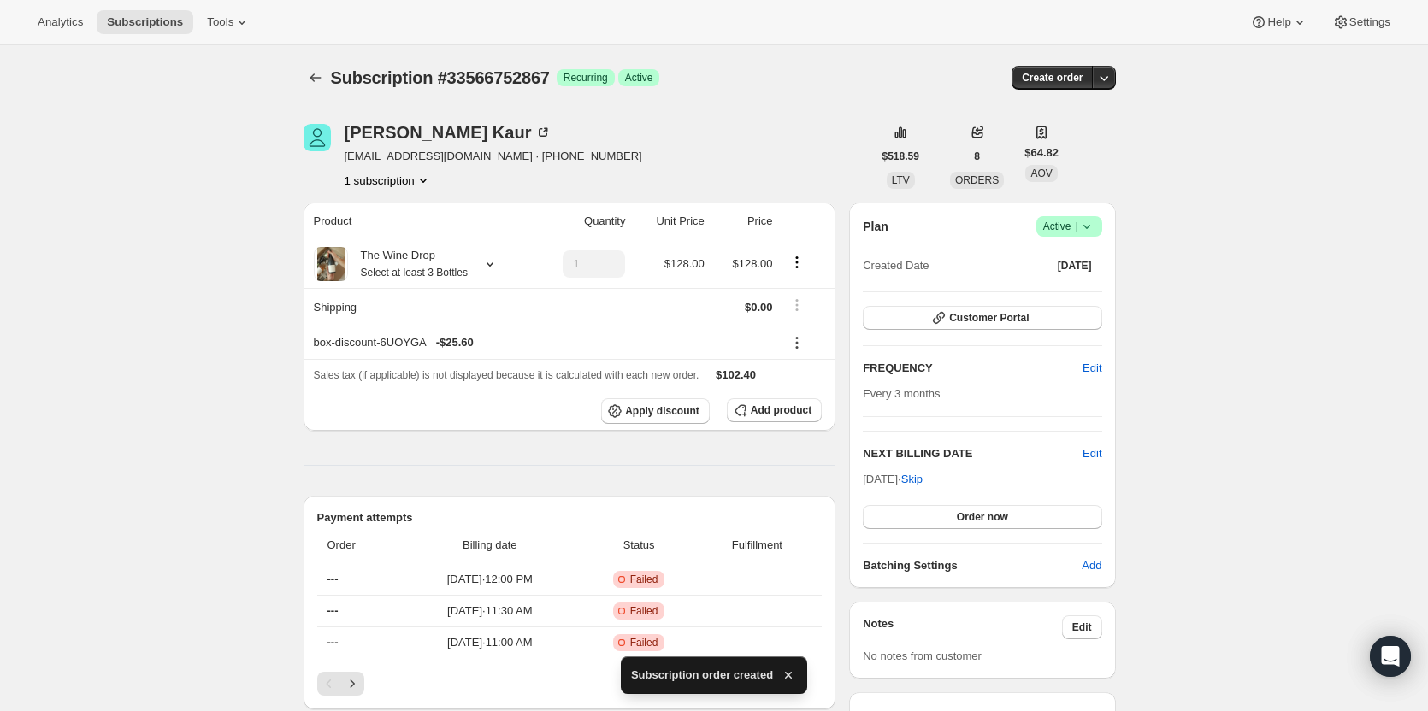
click at [318, 86] on button "Subscriptions" at bounding box center [315, 78] width 24 height 24
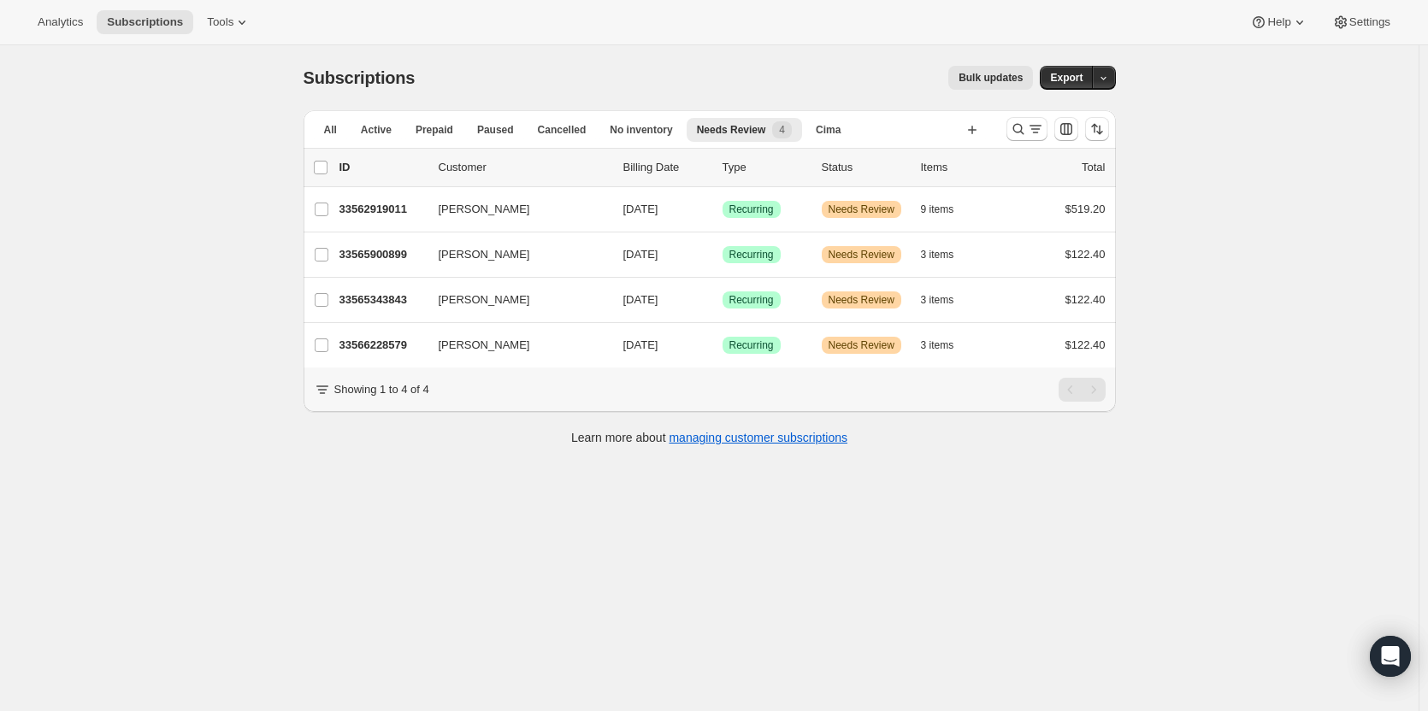
click at [374, 257] on p "33565900899" at bounding box center [381, 254] width 85 height 17
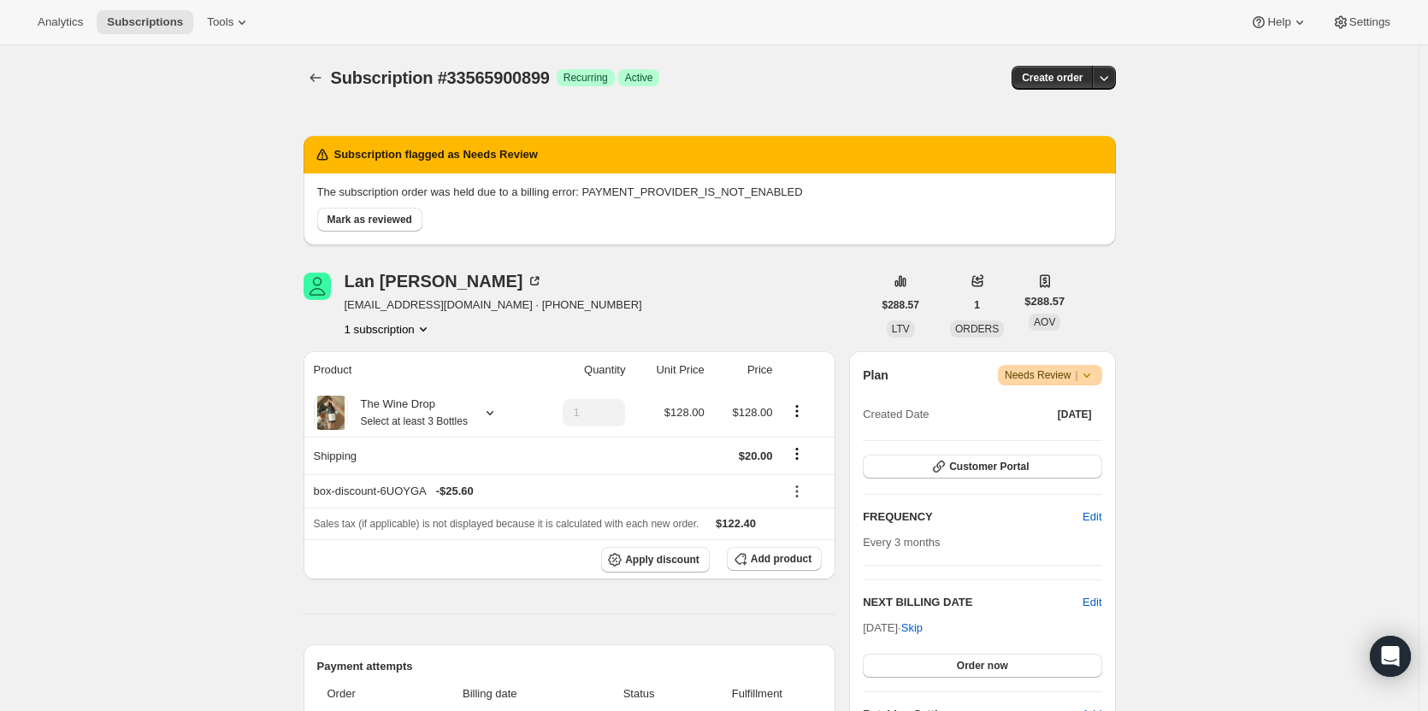
click at [352, 220] on span "Mark as reviewed" at bounding box center [369, 220] width 85 height 14
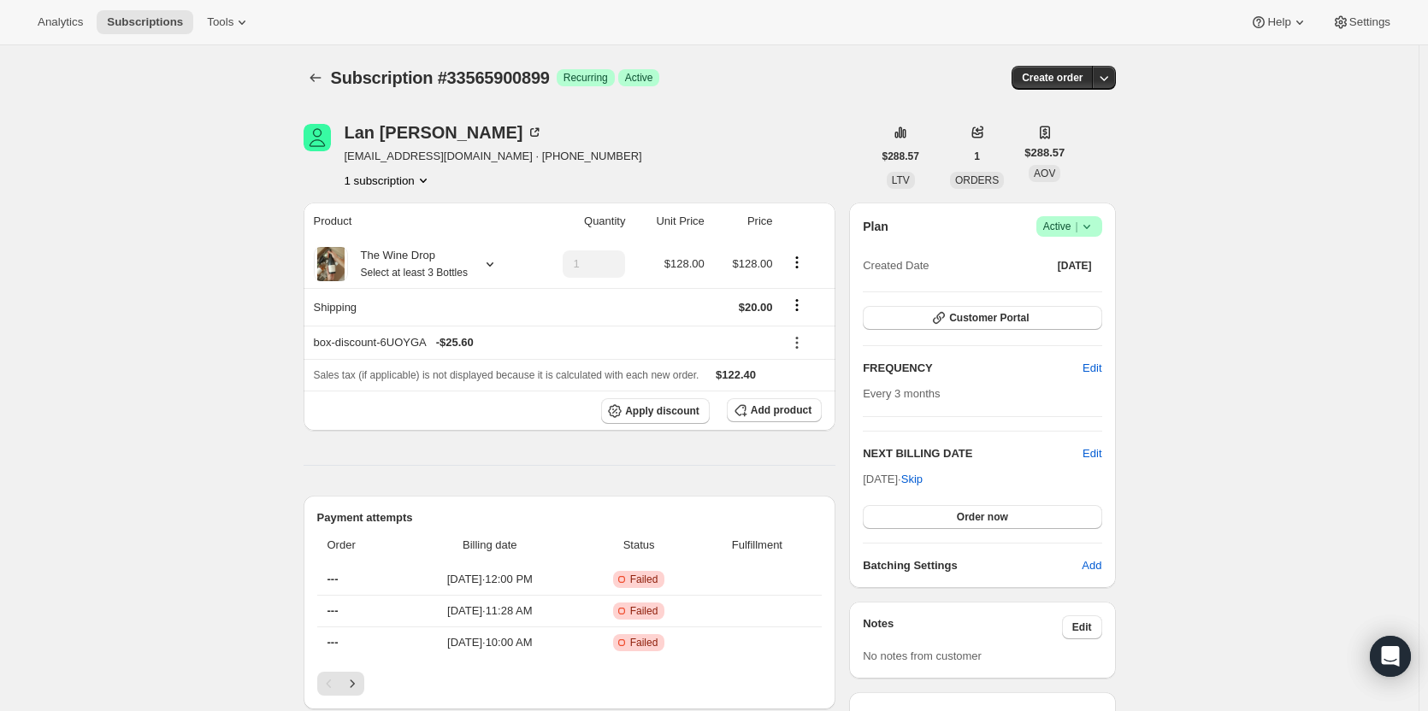
click at [1116, 81] on button "button" at bounding box center [1104, 78] width 24 height 24
click at [1070, 108] on span "Bill subscription order now" at bounding box center [1027, 113] width 130 height 13
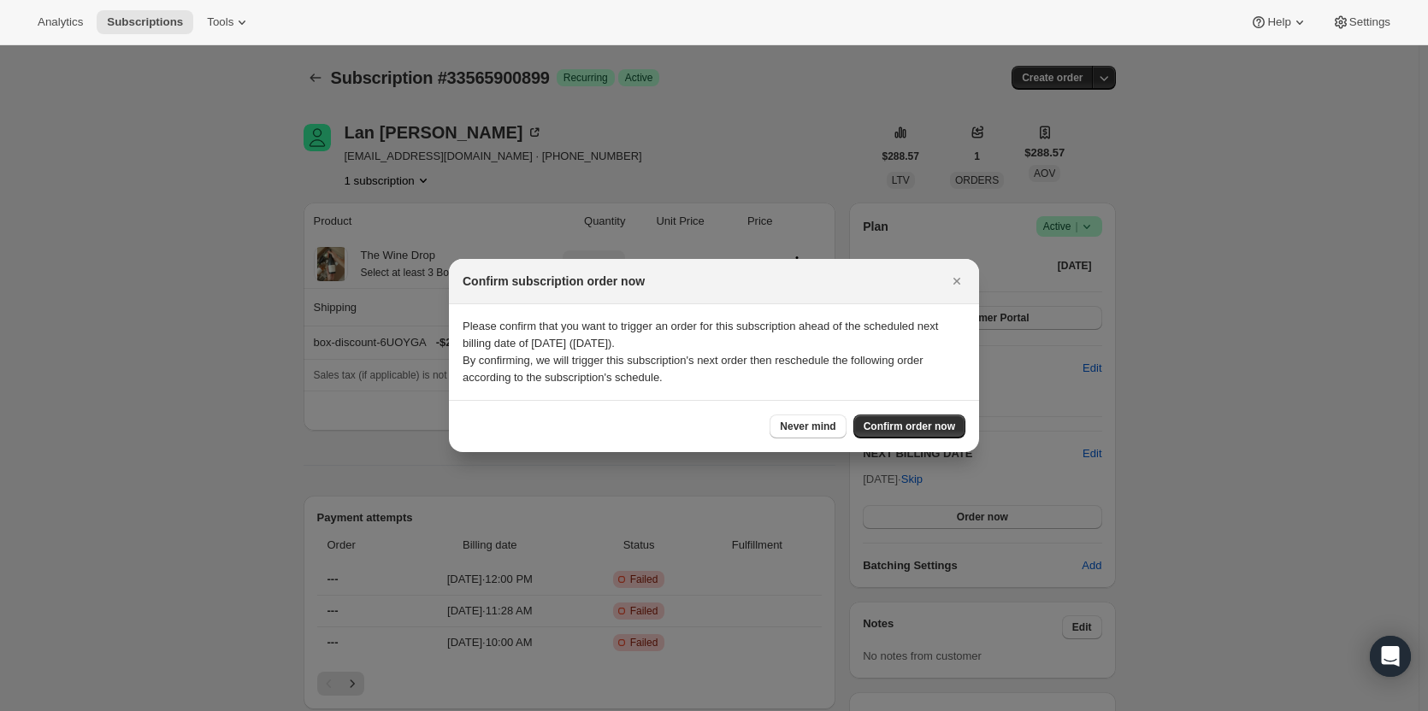
click at [876, 429] on span "Confirm order now" at bounding box center [908, 427] width 91 height 14
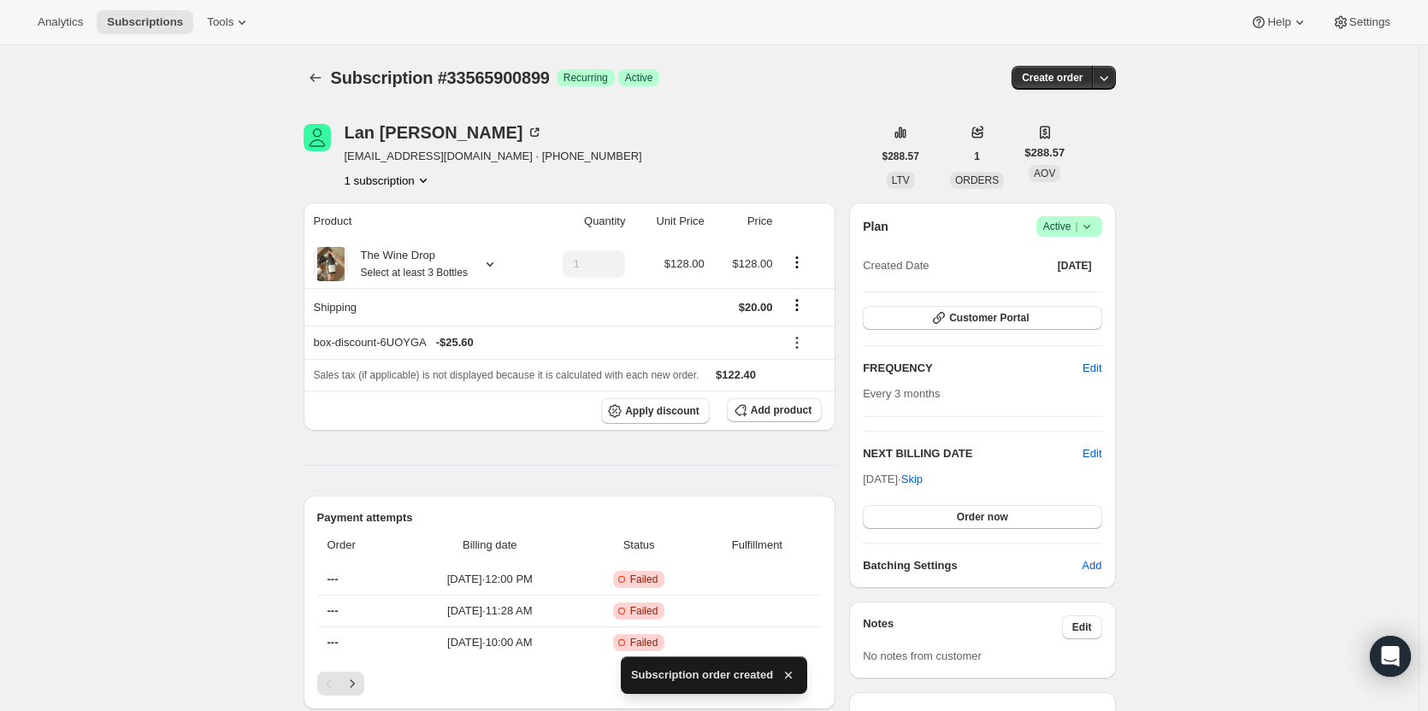
click at [318, 74] on icon "Subscriptions" at bounding box center [315, 77] width 17 height 17
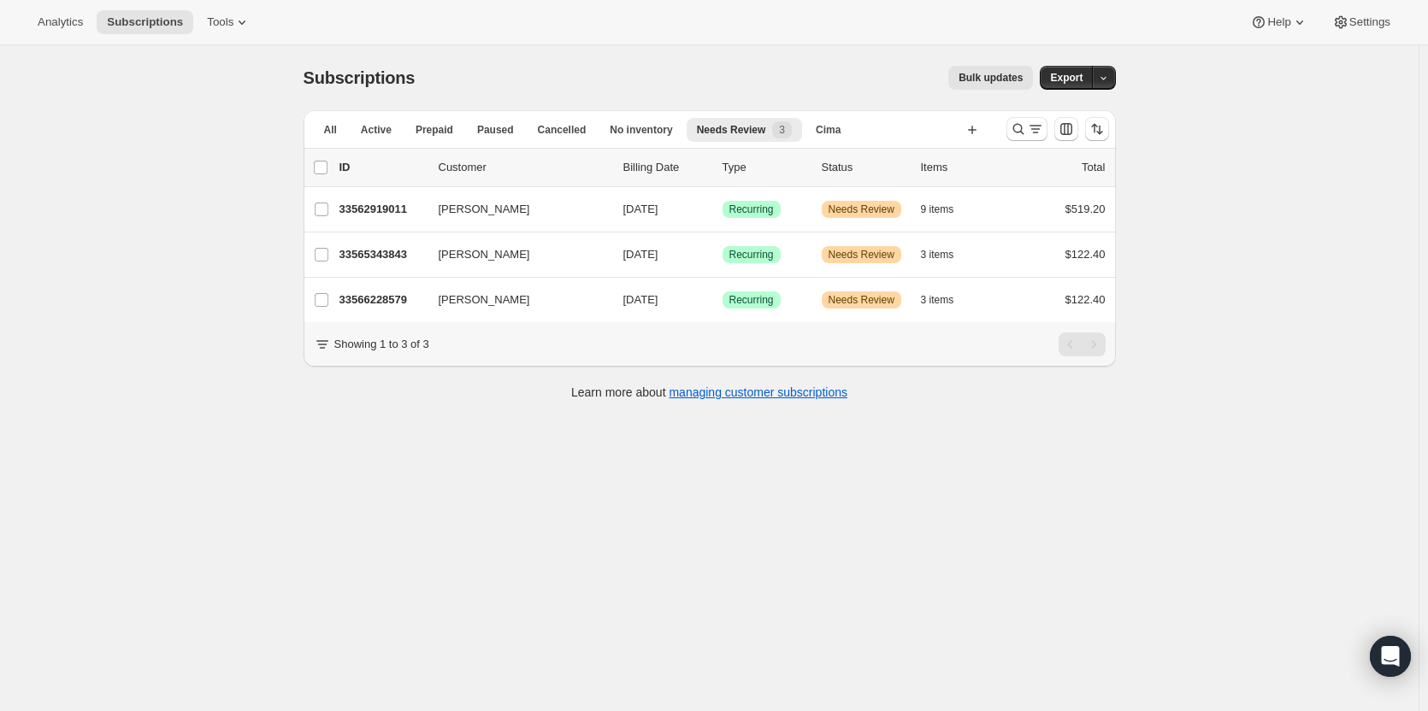
click at [395, 260] on p "33565343843" at bounding box center [381, 254] width 85 height 17
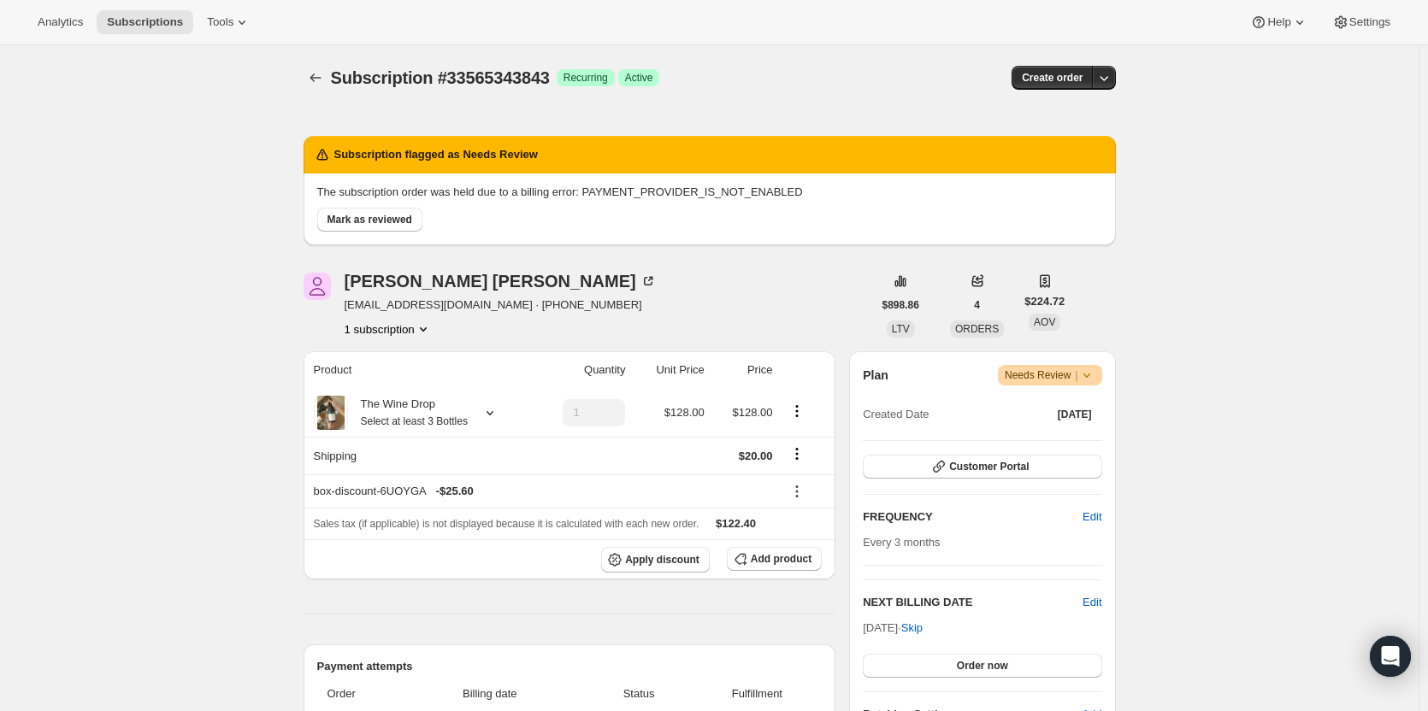
click at [356, 225] on span "Mark as reviewed" at bounding box center [369, 220] width 85 height 14
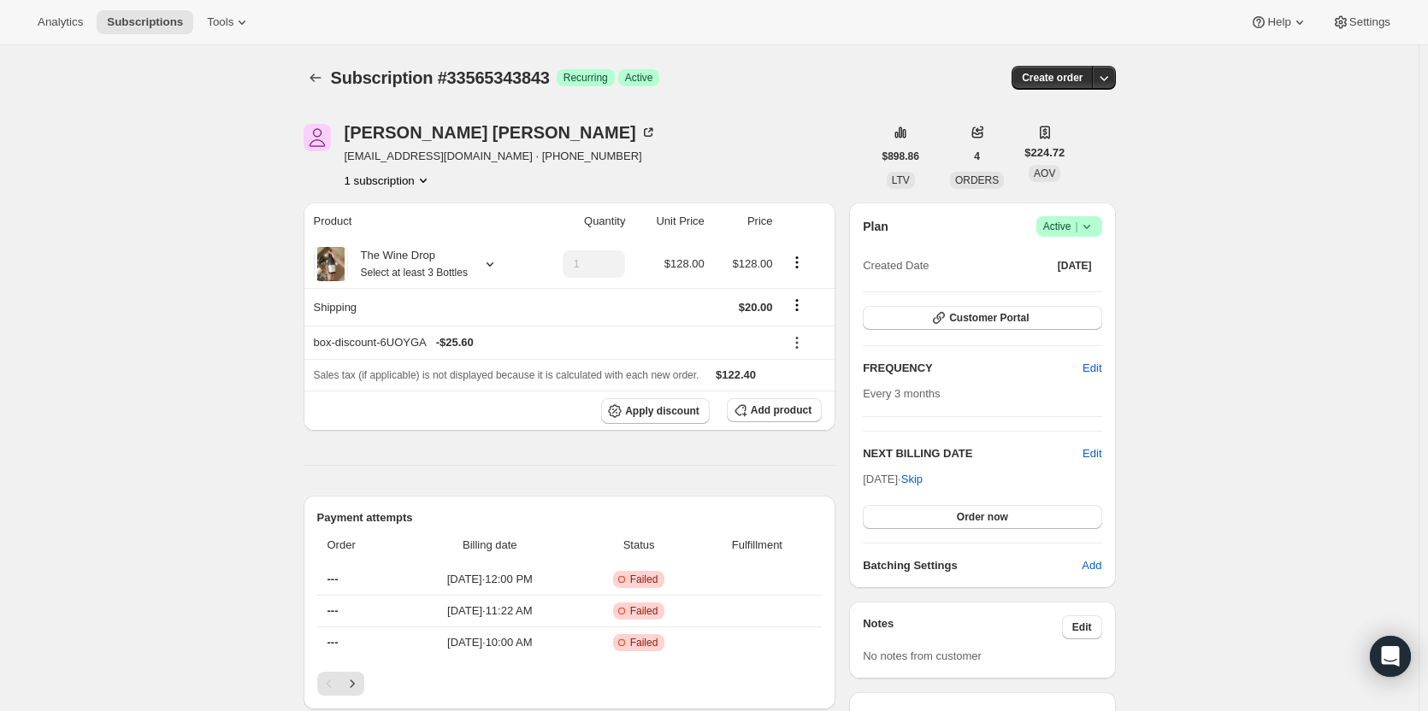
click at [1105, 83] on icon "button" at bounding box center [1103, 77] width 17 height 17
click at [1081, 119] on span "Bill subscription order now" at bounding box center [1027, 113] width 130 height 13
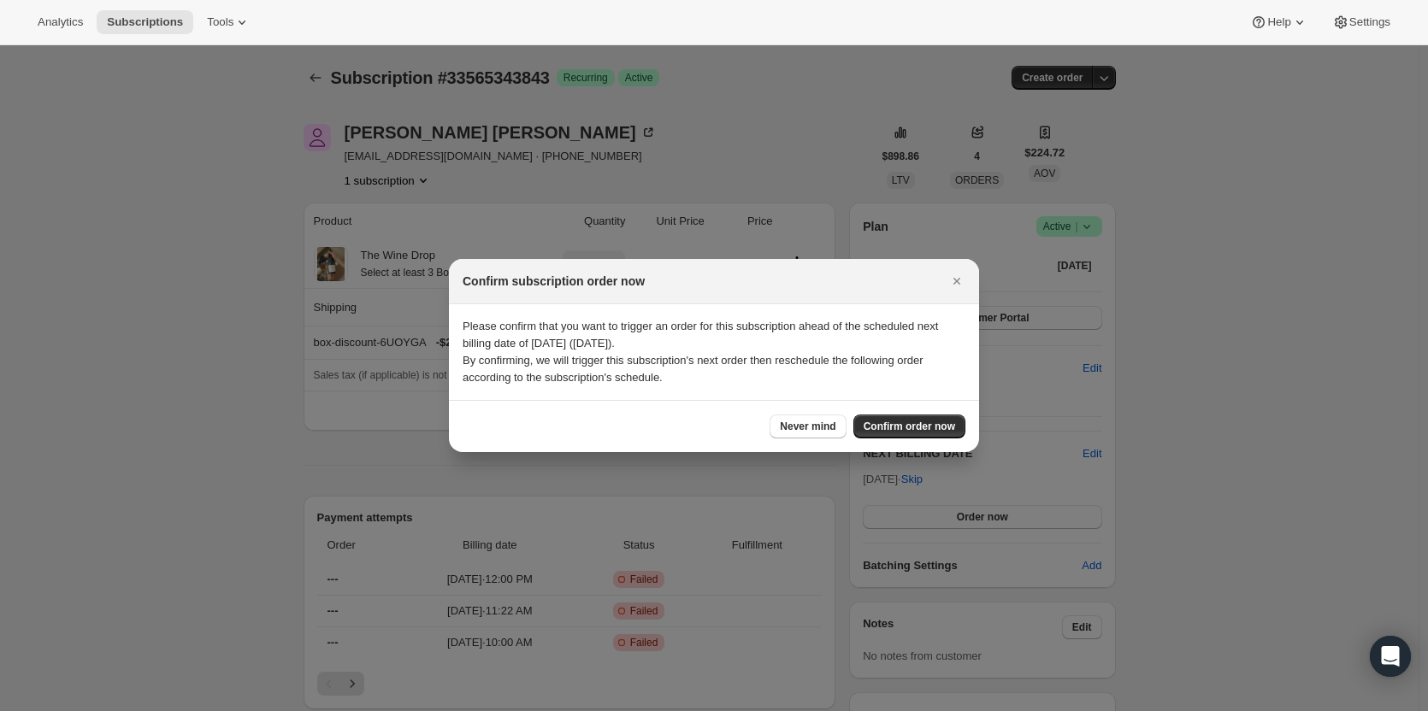
click at [927, 428] on span "Confirm order now" at bounding box center [908, 427] width 91 height 14
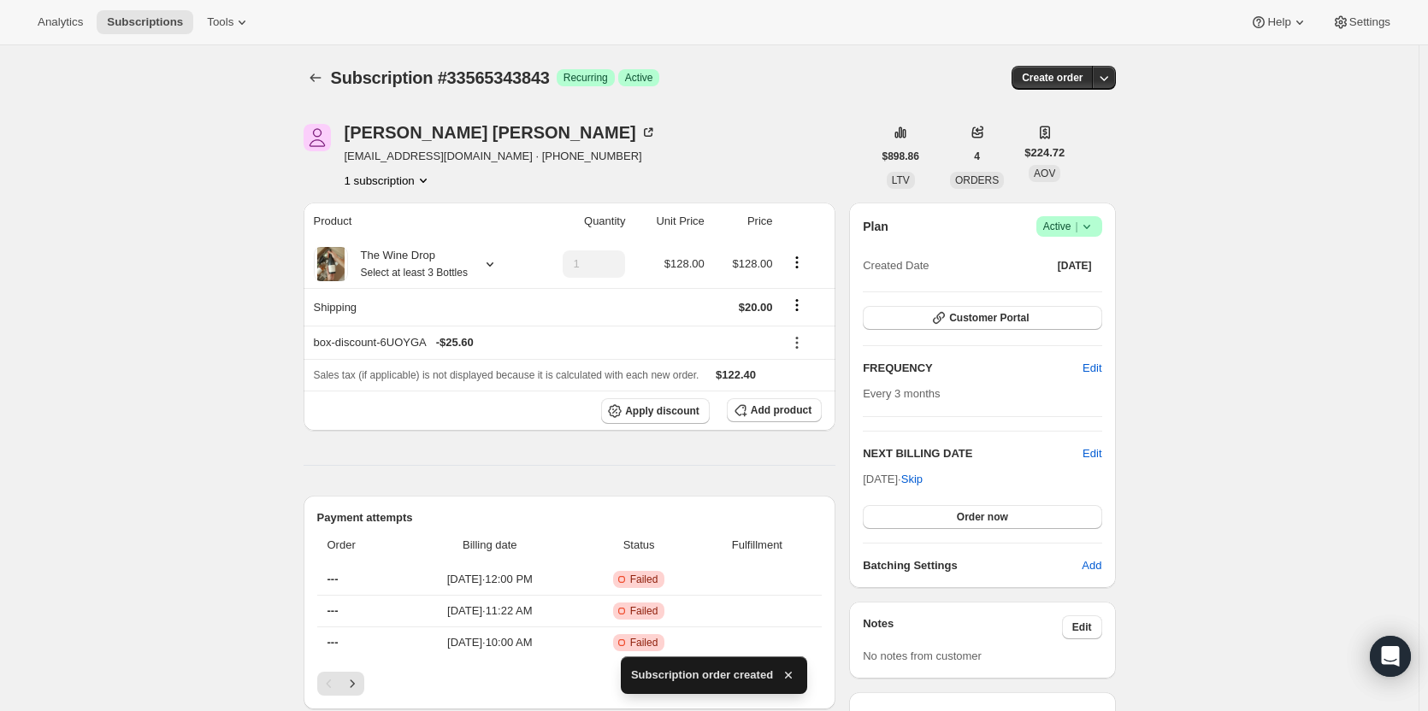
click at [320, 71] on icon "Subscriptions" at bounding box center [315, 77] width 17 height 17
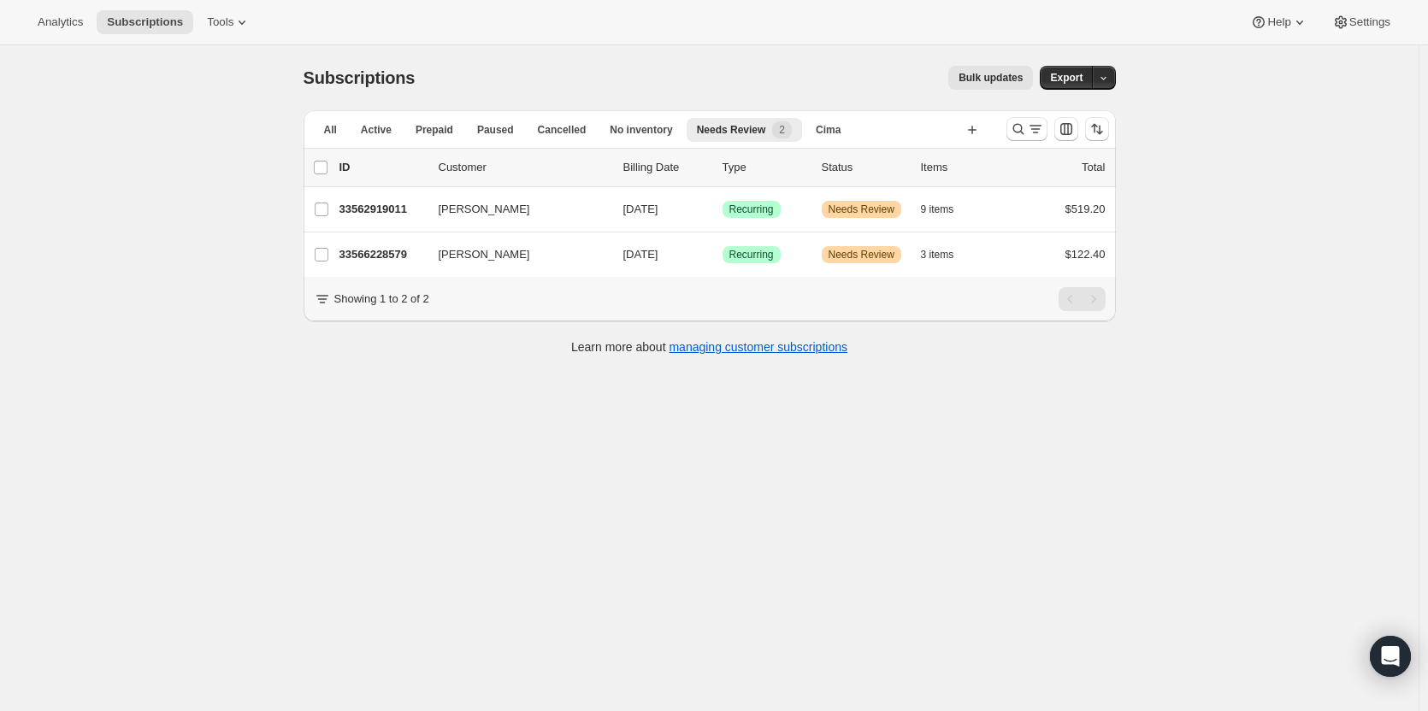
click at [377, 258] on p "33566228579" at bounding box center [381, 254] width 85 height 17
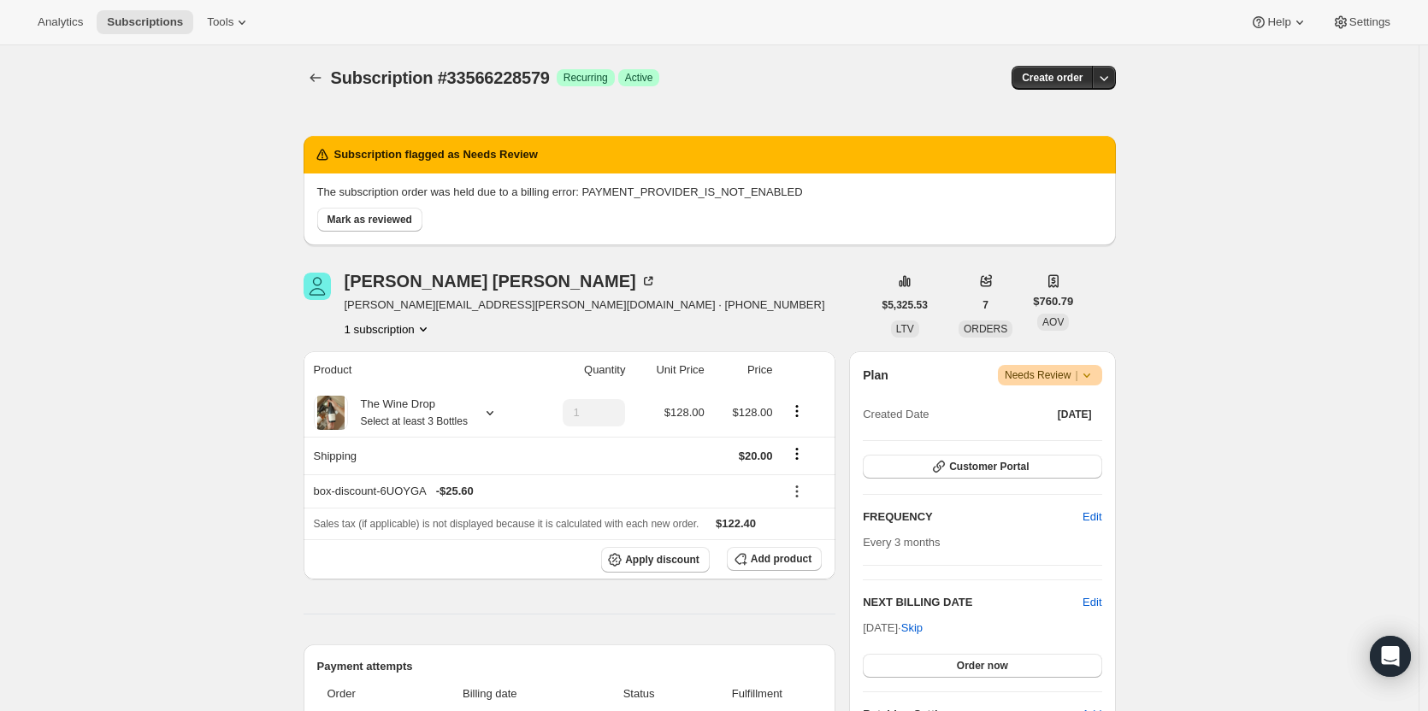
click at [367, 218] on span "Mark as reviewed" at bounding box center [369, 220] width 85 height 14
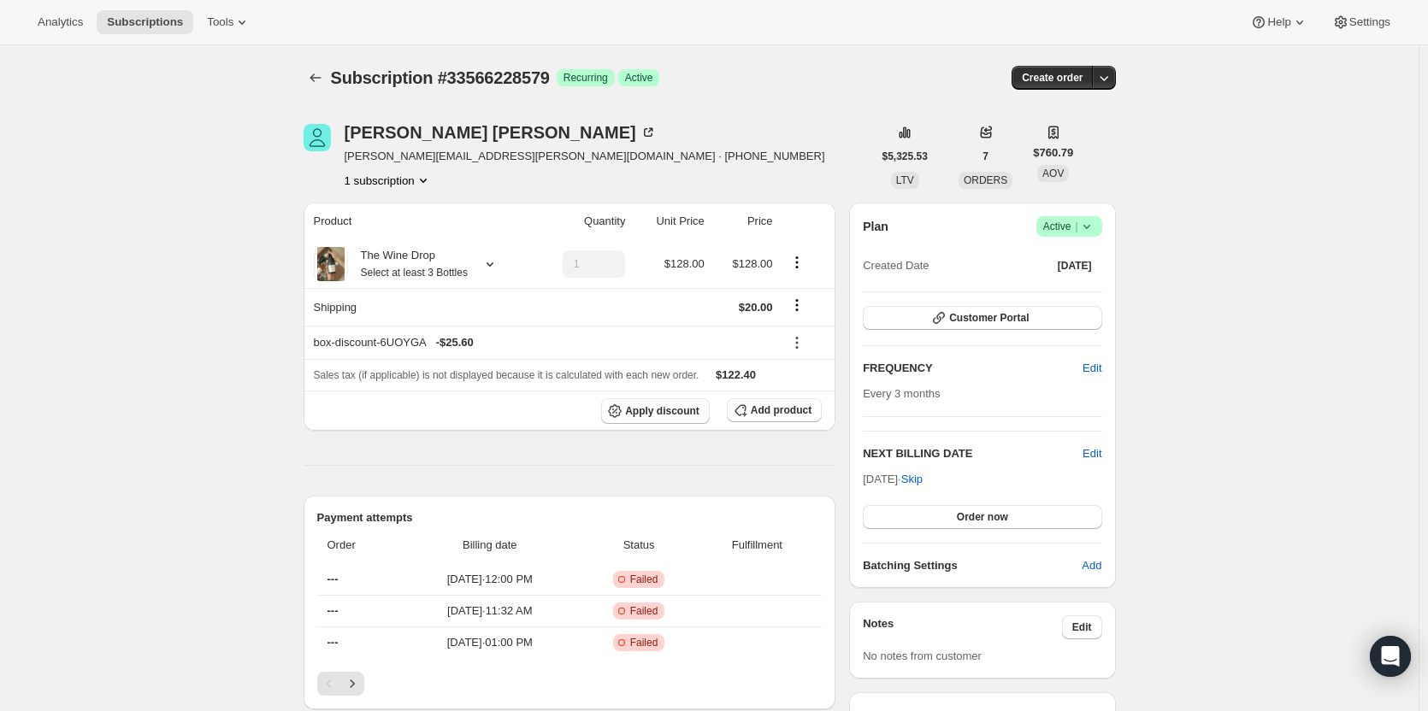
click at [1116, 80] on button "button" at bounding box center [1104, 78] width 24 height 24
click at [1073, 122] on button "Bill subscription order now" at bounding box center [1024, 112] width 180 height 27
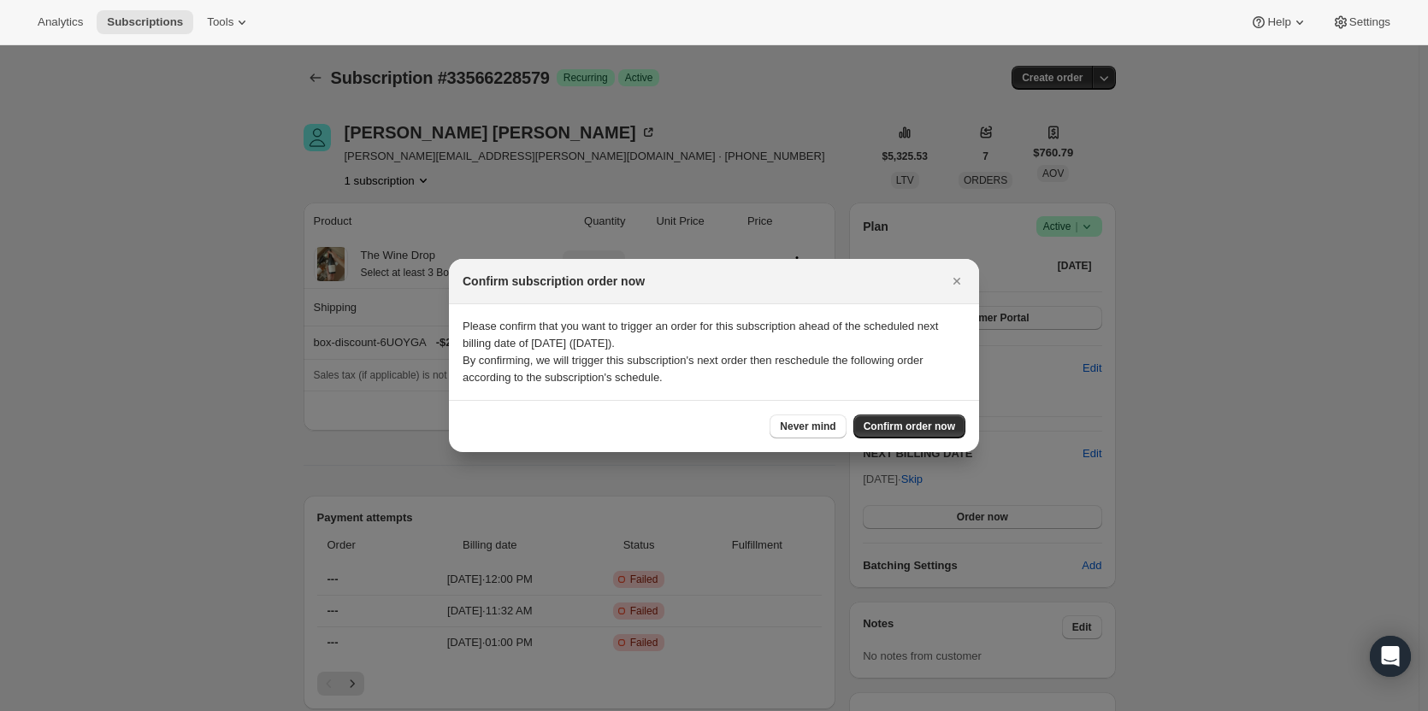
click at [937, 427] on span "Confirm order now" at bounding box center [908, 427] width 91 height 14
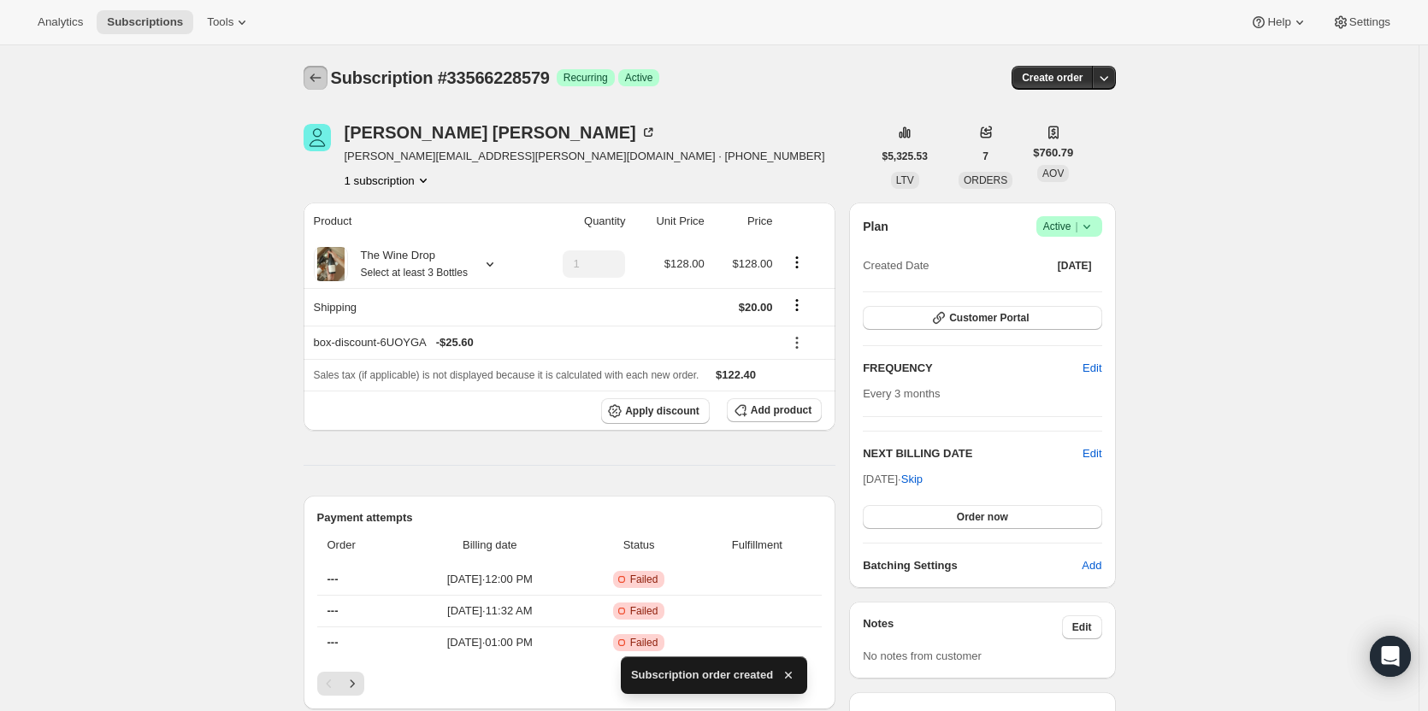
click at [324, 80] on icon "Subscriptions" at bounding box center [315, 77] width 17 height 17
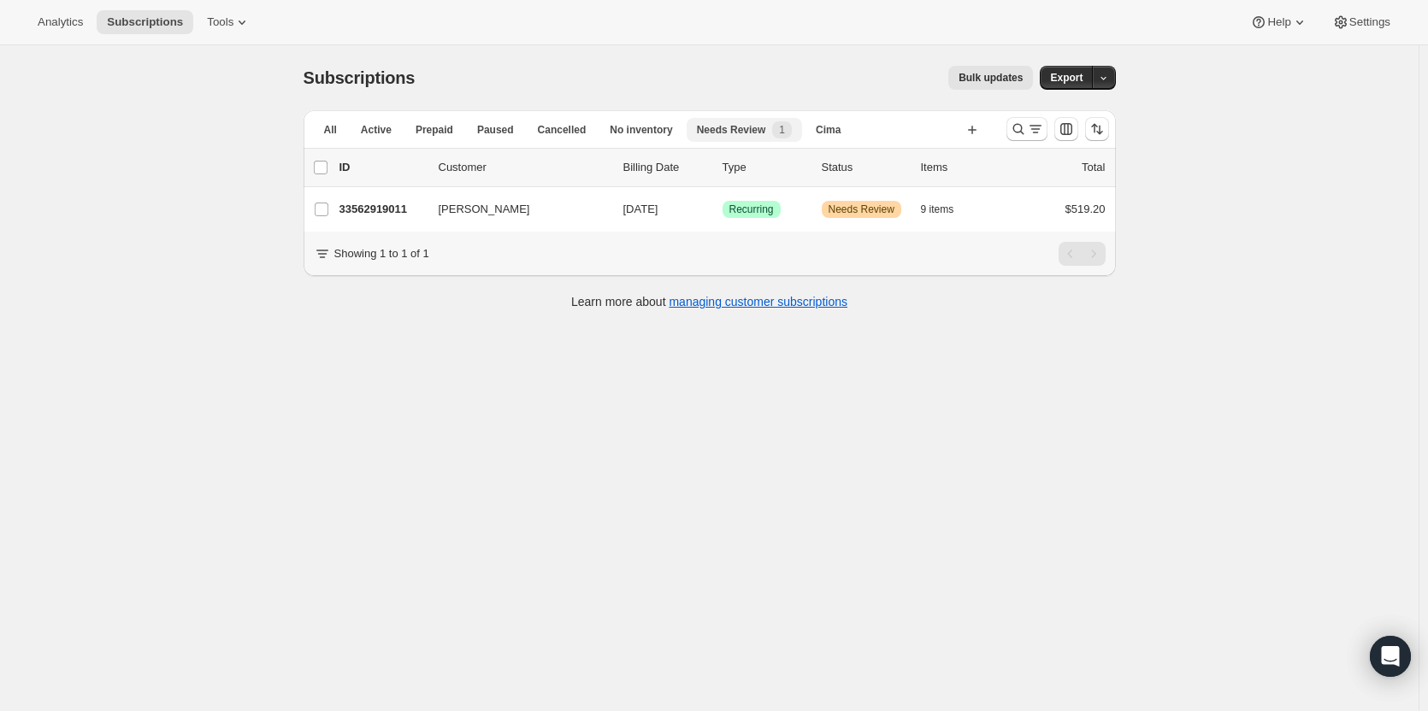
click at [395, 131] on button "Active" at bounding box center [376, 130] width 51 height 24
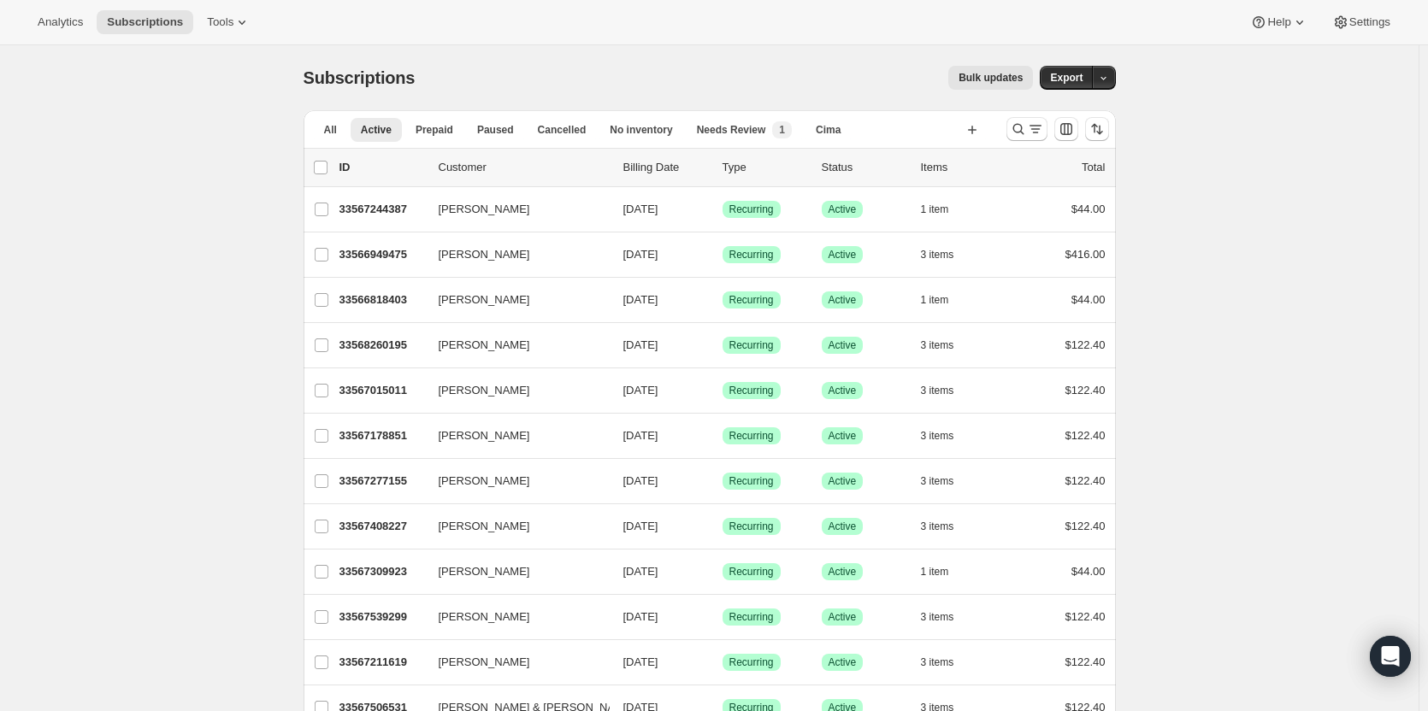
click at [716, 127] on span "Needs Review" at bounding box center [731, 130] width 69 height 14
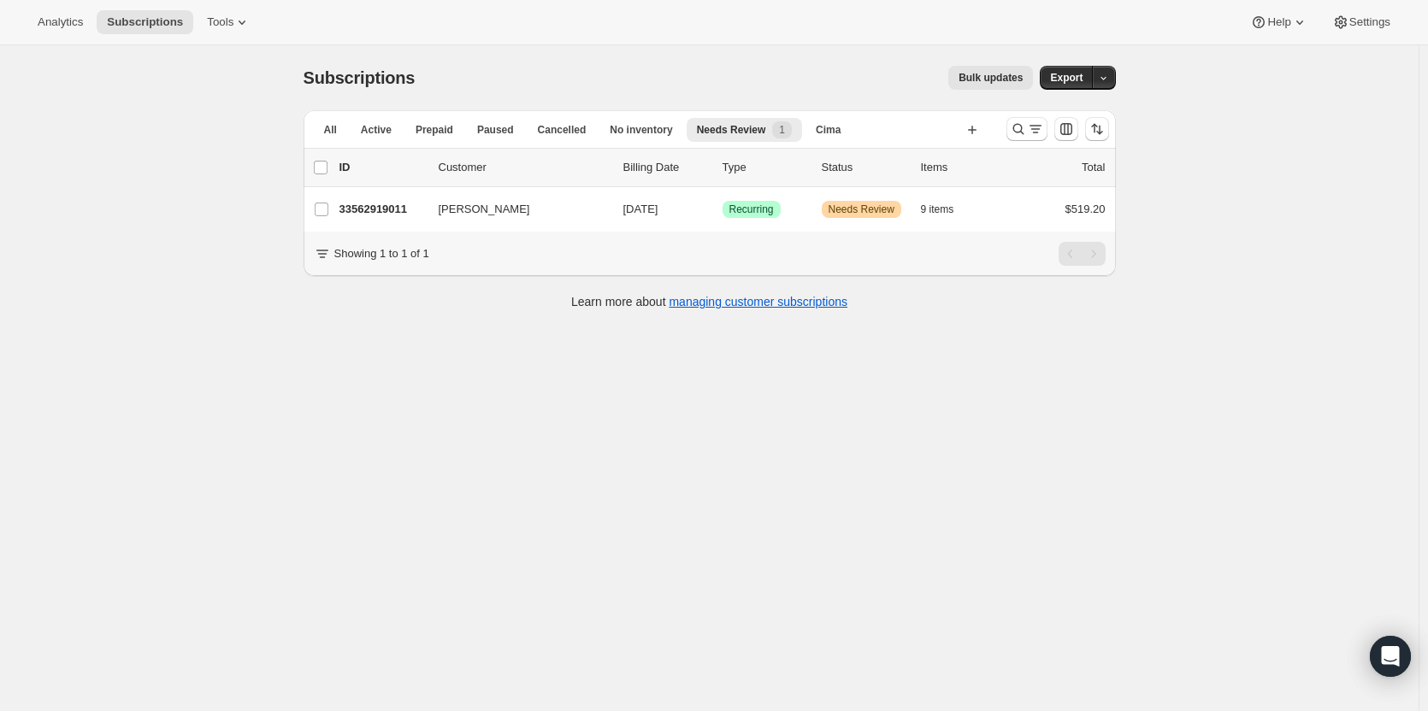
click at [389, 211] on p "33562919011" at bounding box center [381, 209] width 85 height 17
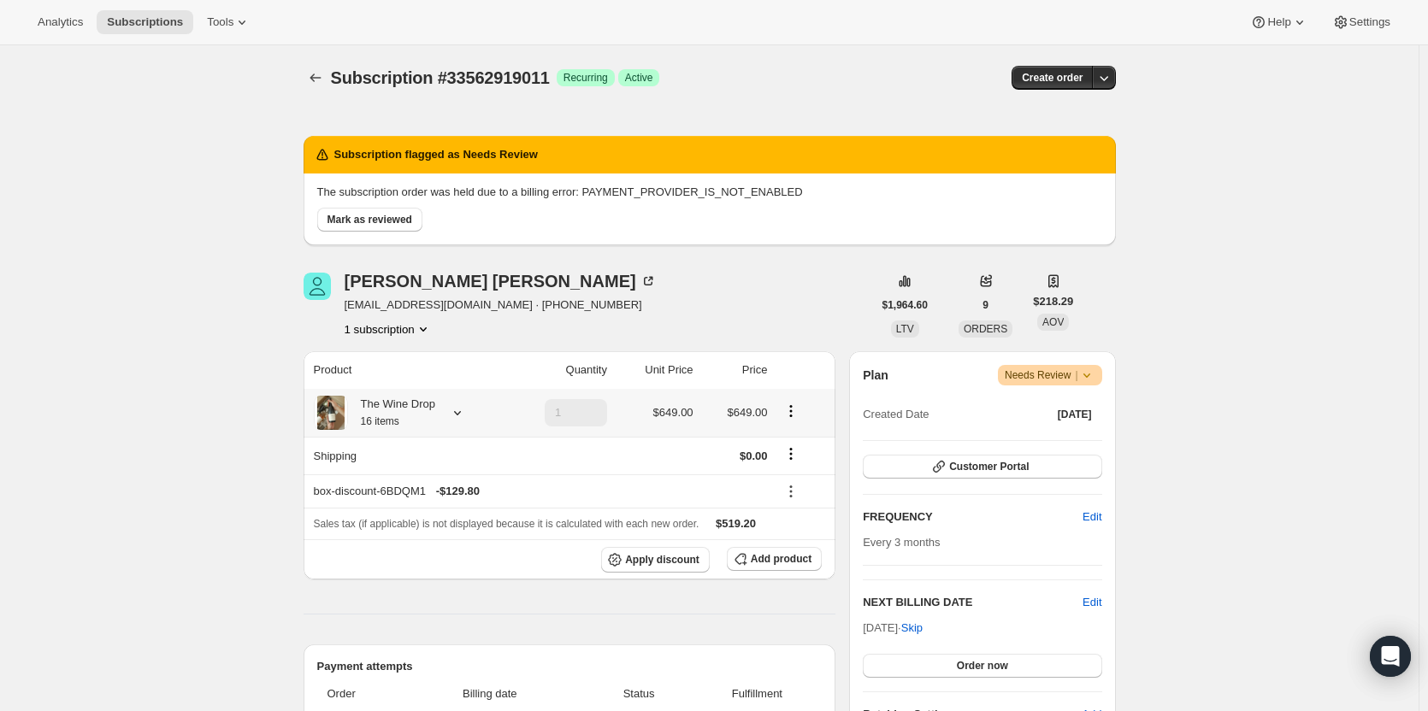
click at [383, 409] on div "The Wine Drop 16 items" at bounding box center [391, 413] width 87 height 34
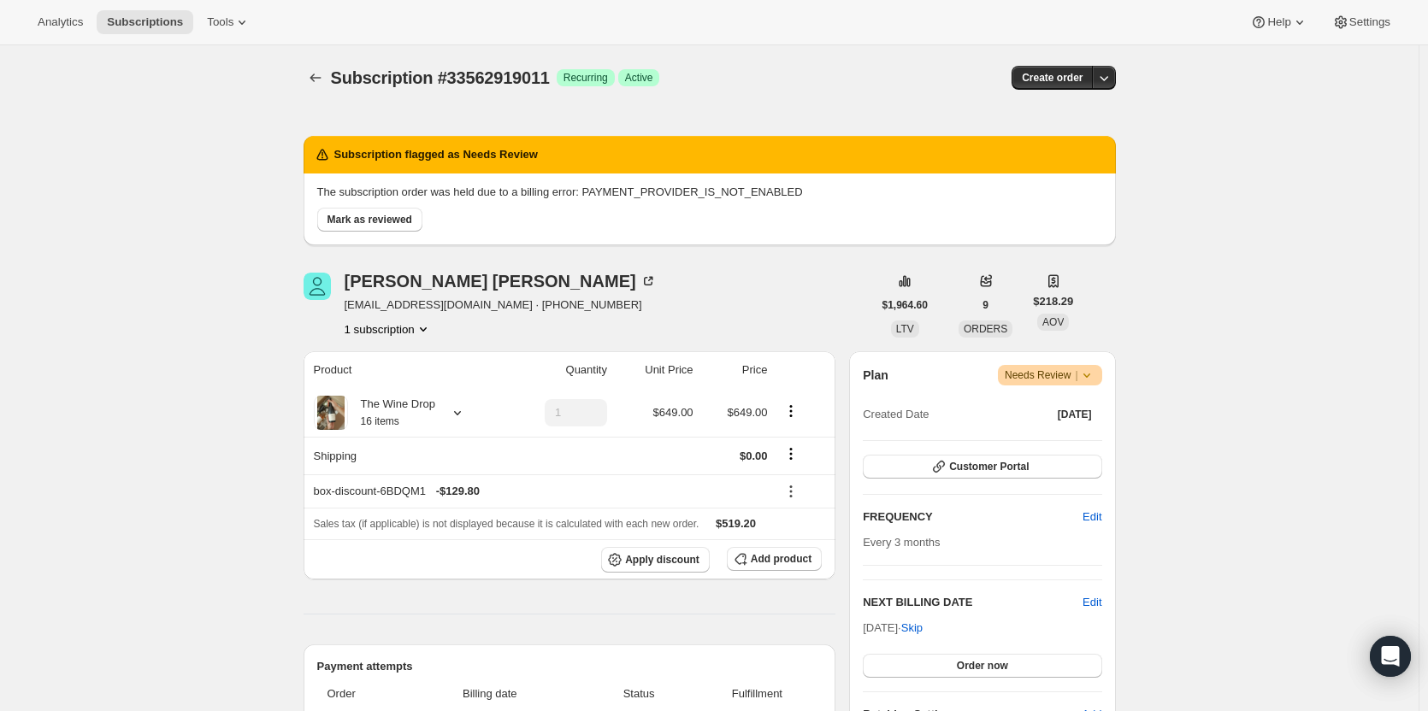
click at [312, 77] on icon "Subscriptions" at bounding box center [315, 77] width 17 height 17
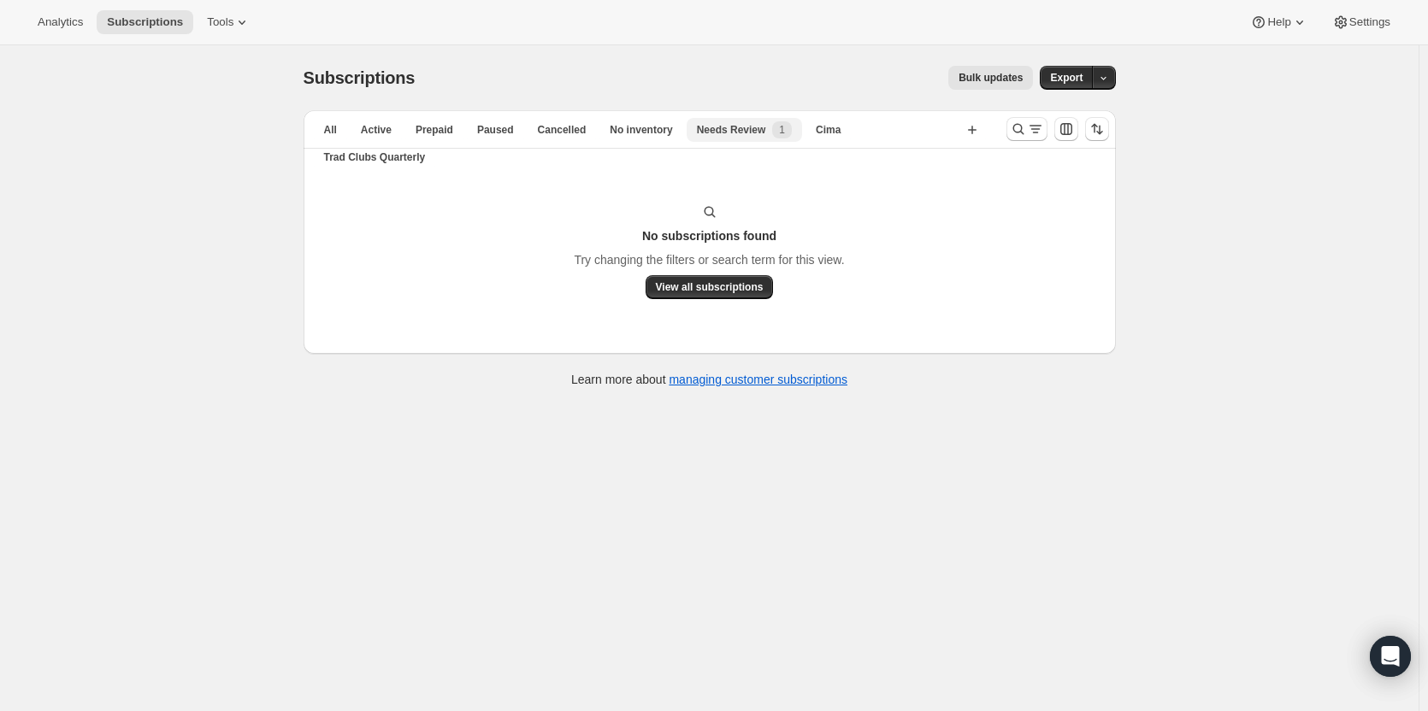
click at [341, 135] on button "All" at bounding box center [330, 130] width 33 height 24
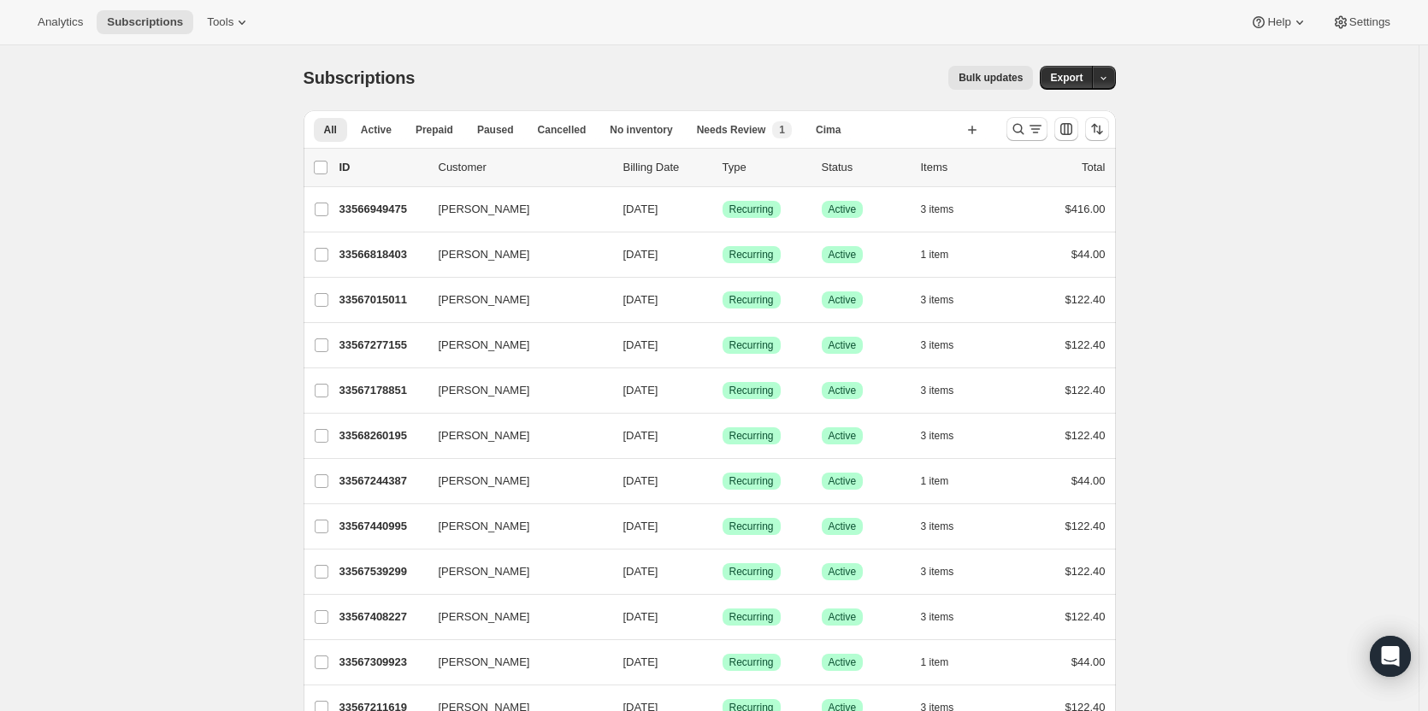
click at [426, 150] on span "Trad Clubs Quarterly" at bounding box center [375, 157] width 102 height 14
click at [213, 22] on span "Tools" at bounding box center [220, 22] width 27 height 14
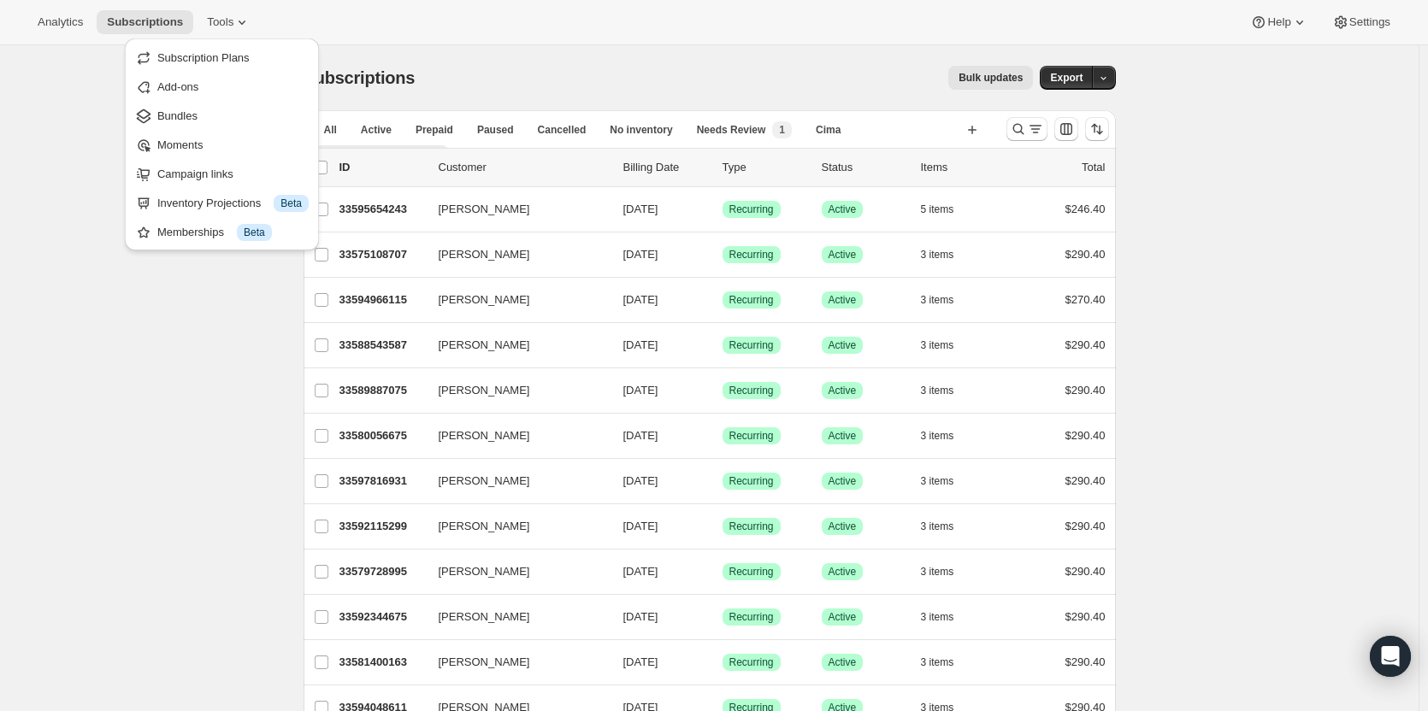
click at [199, 109] on span "Bundles" at bounding box center [232, 116] width 151 height 17
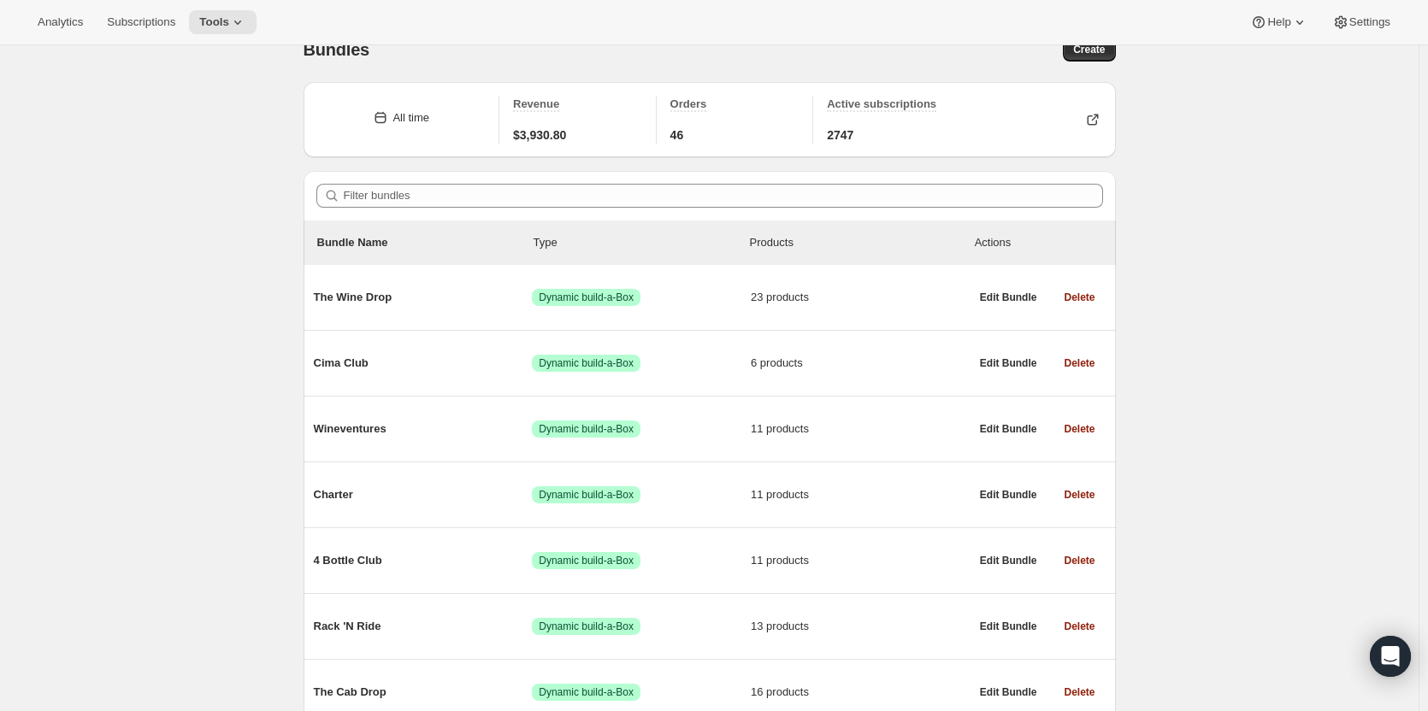
scroll to position [23, 0]
